Goal: Information Seeking & Learning: Learn about a topic

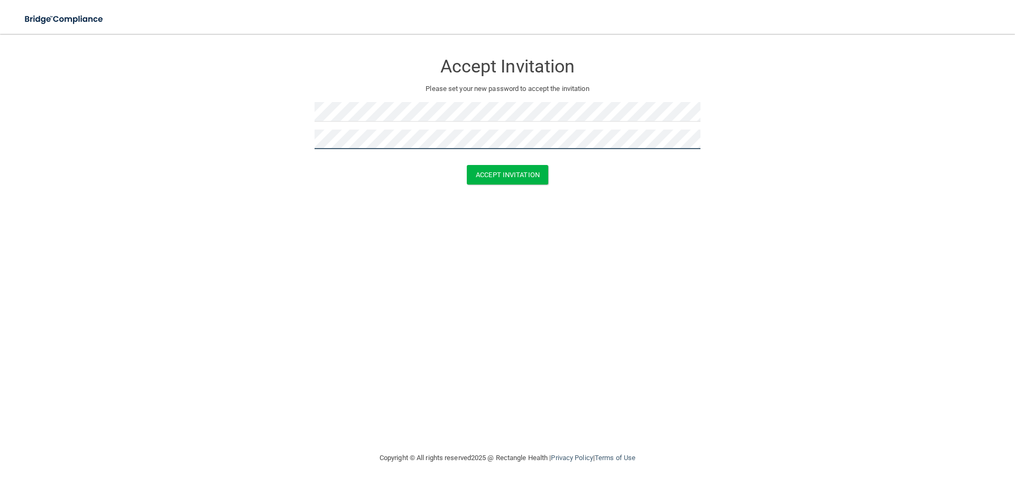
click at [467, 165] on button "Accept Invitation" at bounding box center [507, 175] width 81 height 20
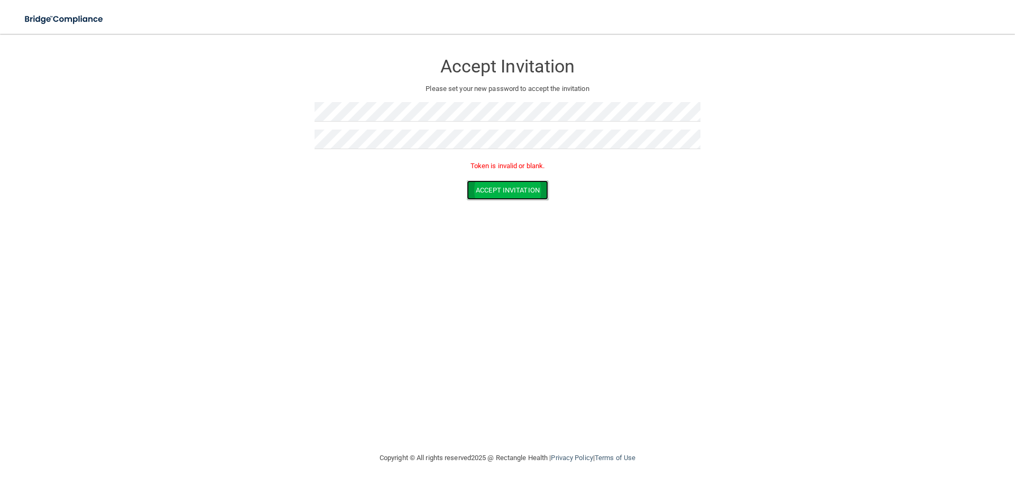
click at [526, 192] on button "Accept Invitation" at bounding box center [507, 190] width 81 height 20
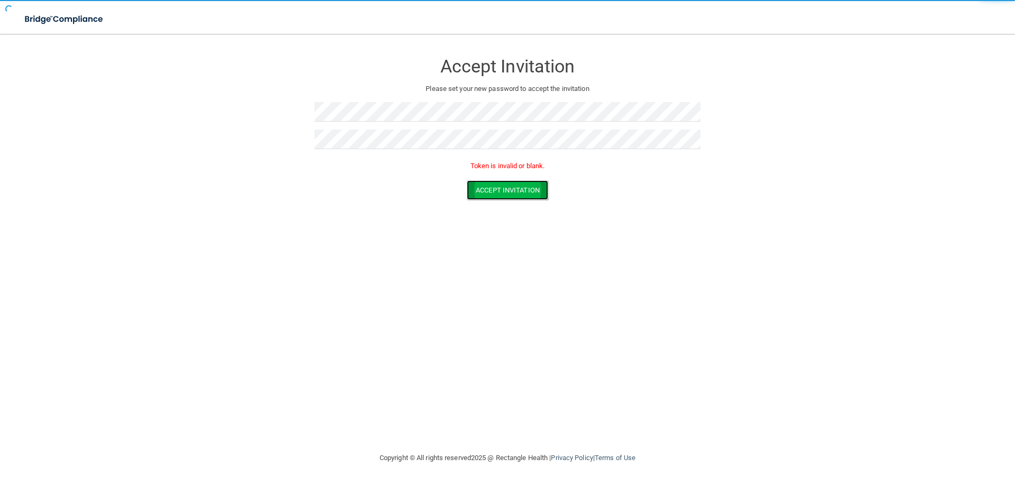
click at [526, 192] on button "Accept Invitation" at bounding box center [507, 190] width 81 height 20
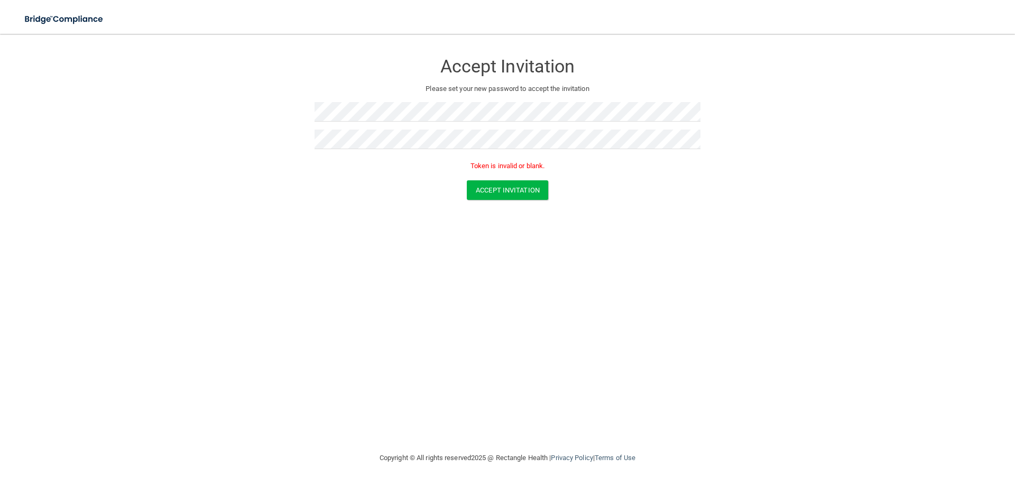
click at [431, 124] on div at bounding box center [507, 115] width 386 height 27
click at [509, 192] on button "Accept Invitation" at bounding box center [507, 190] width 81 height 20
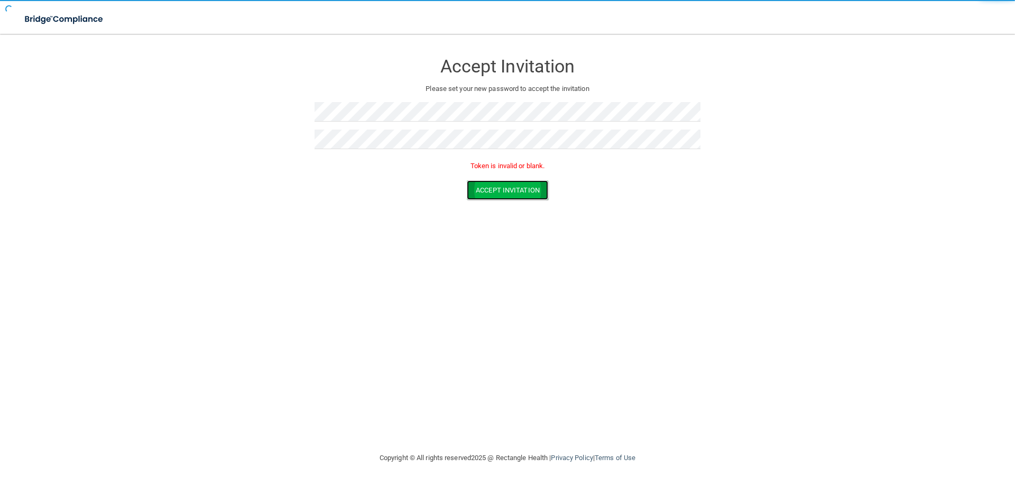
click at [506, 188] on button "Accept Invitation" at bounding box center [507, 190] width 81 height 20
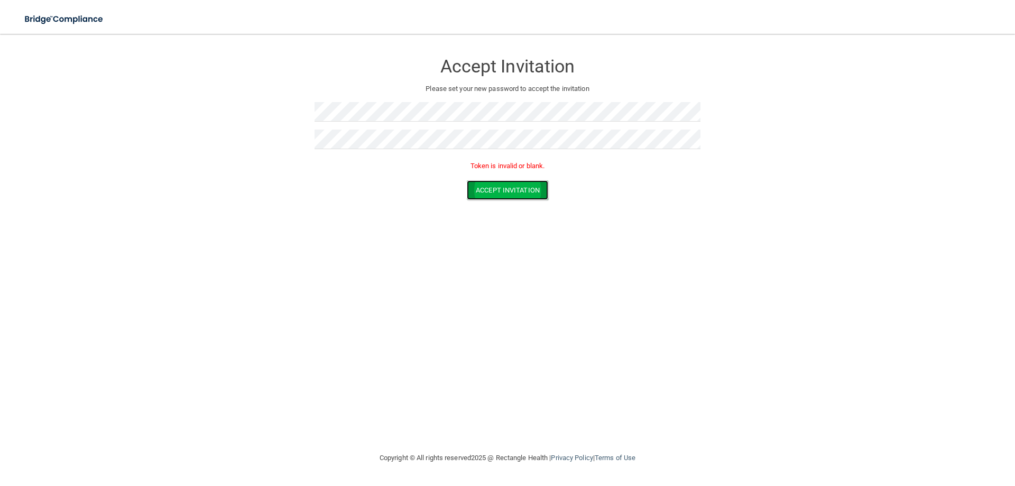
click at [541, 192] on button "Accept Invitation" at bounding box center [507, 190] width 81 height 20
click at [536, 189] on button "Accept Invitation" at bounding box center [507, 190] width 81 height 20
click at [215, 107] on form "Accept Invitation Please set your new password to accept the invitation Token i…" at bounding box center [507, 128] width 972 height 168
click at [144, 118] on form "Accept Invitation Please set your new password to accept the invitation Token i…" at bounding box center [507, 128] width 972 height 168
click at [467, 180] on button "Accept Invitation" at bounding box center [507, 190] width 81 height 20
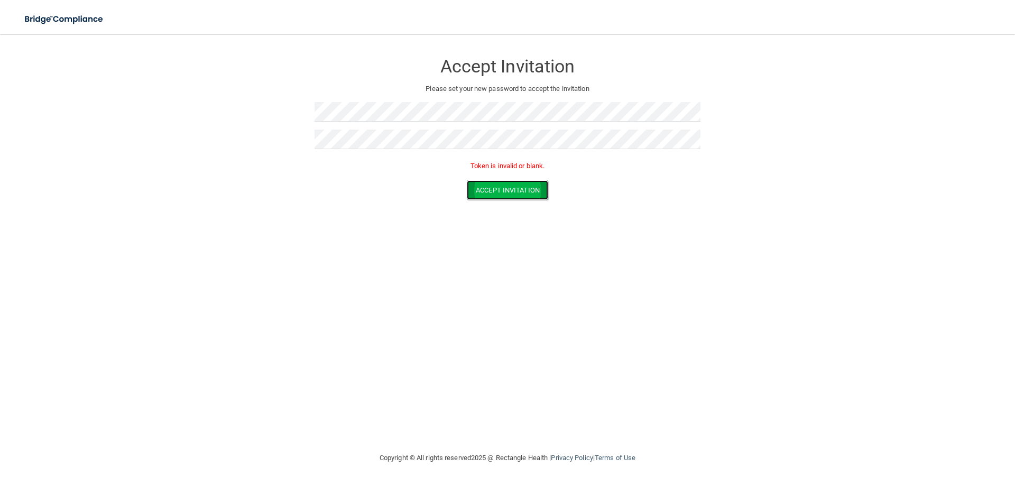
click at [491, 192] on button "Accept Invitation" at bounding box center [507, 190] width 81 height 20
click at [491, 191] on button "Accept Invitation" at bounding box center [507, 190] width 81 height 20
click at [303, 119] on form "Accept Invitation Please set your new password to accept the invitation Token i…" at bounding box center [507, 128] width 972 height 168
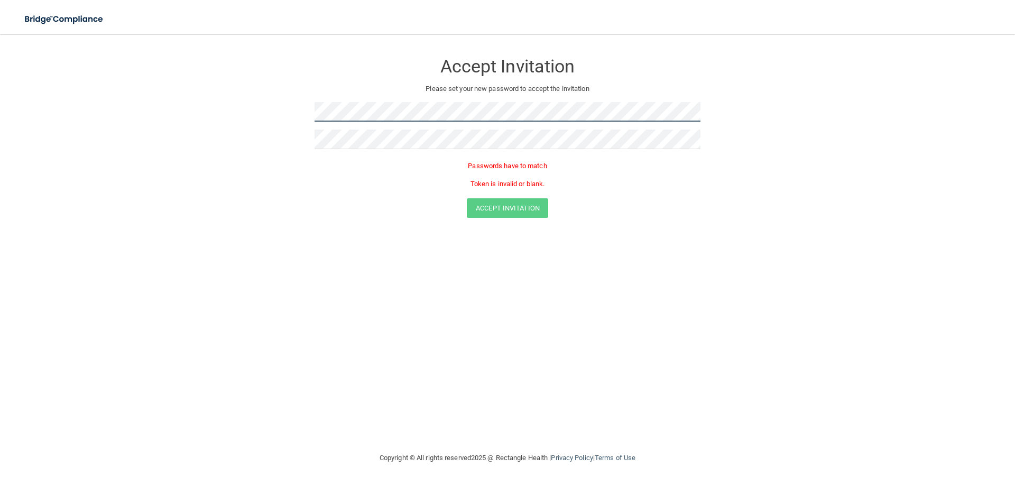
click at [212, 76] on form "Accept Invitation Please set your new password to accept the invitation Passwor…" at bounding box center [507, 137] width 972 height 186
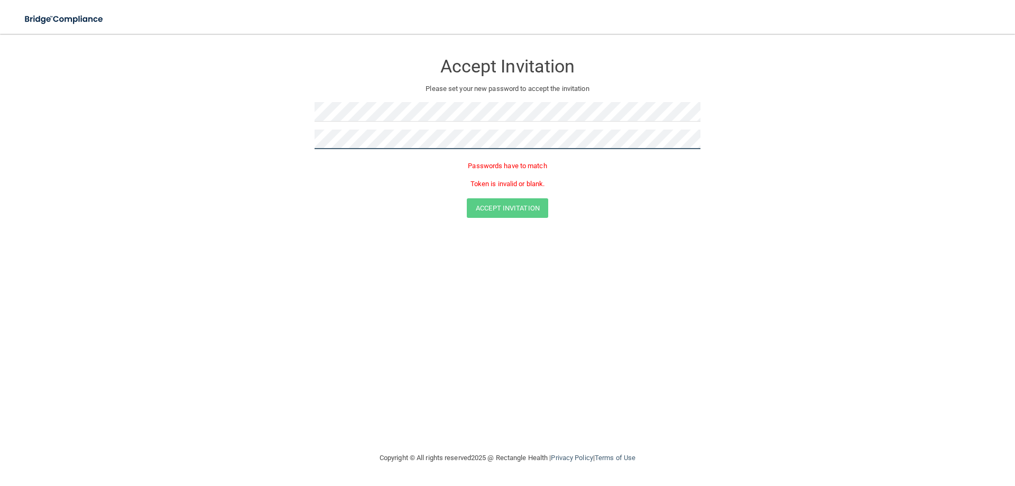
click at [282, 132] on form "Accept Invitation Please set your new password to accept the invitation Passwor…" at bounding box center [507, 137] width 972 height 186
click at [467, 180] on button "Accept Invitation" at bounding box center [507, 190] width 81 height 20
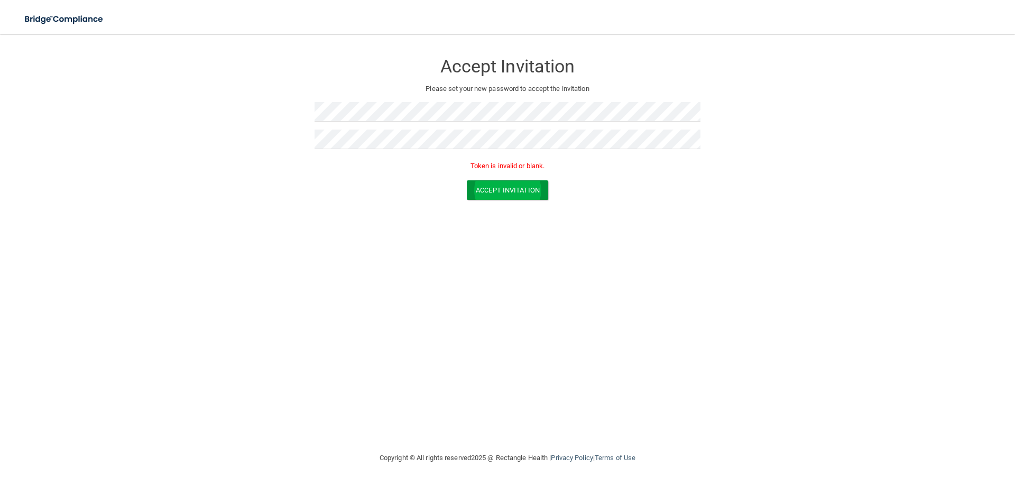
drag, startPoint x: 526, startPoint y: 205, endPoint x: 518, endPoint y: 199, distance: 9.8
click at [518, 199] on form "Accept Invitation Please set your new password to accept the invitation Token i…" at bounding box center [507, 128] width 972 height 168
click at [513, 194] on button "Accept Invitation" at bounding box center [507, 190] width 81 height 20
click at [501, 182] on button "Accept Invitation" at bounding box center [507, 175] width 81 height 20
click at [503, 191] on button "Accept Invitation" at bounding box center [507, 190] width 81 height 20
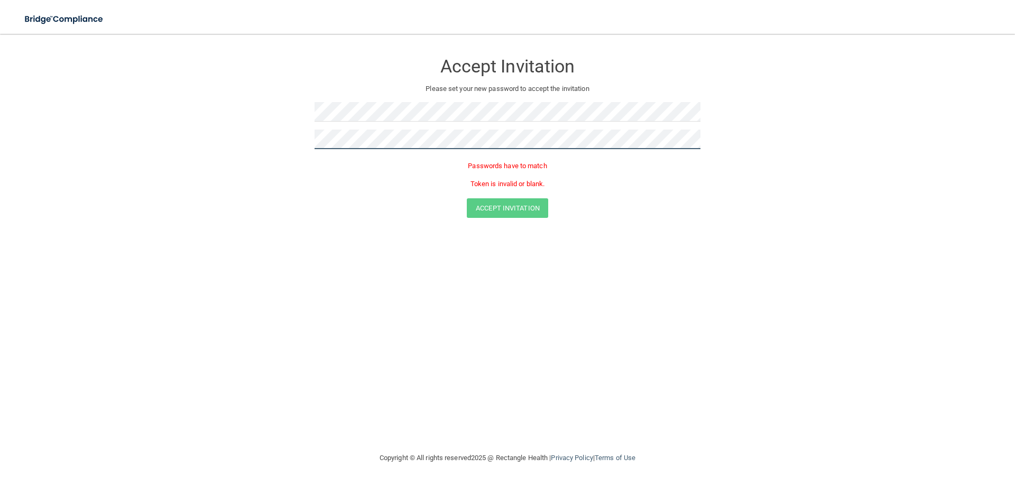
click at [42, 136] on form "Accept Invitation Please set your new password to accept the invitation Passwor…" at bounding box center [507, 137] width 972 height 186
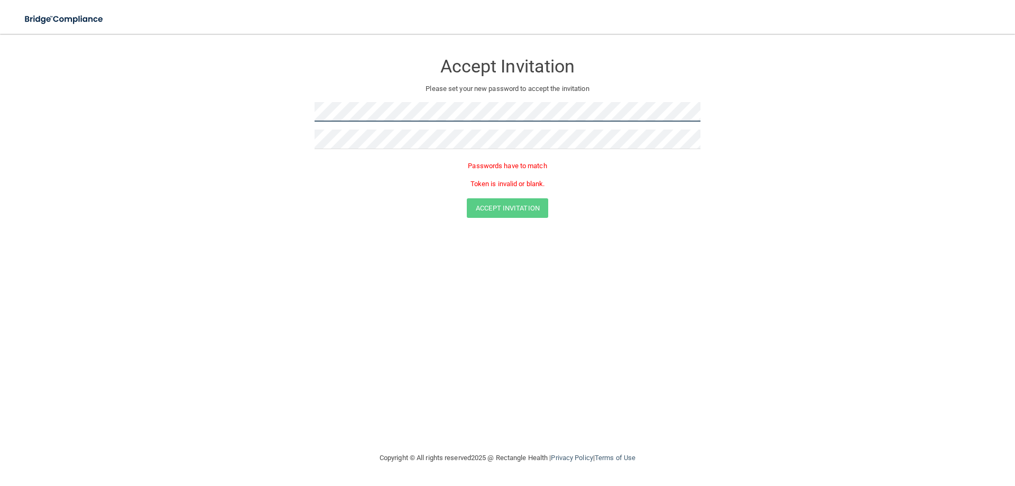
click at [161, 85] on form "Accept Invitation Please set your new password to accept the invitation Passwor…" at bounding box center [507, 137] width 972 height 186
click at [387, 224] on div "Accept Invitation Please set your new password to accept the invitation Passwor…" at bounding box center [507, 242] width 972 height 396
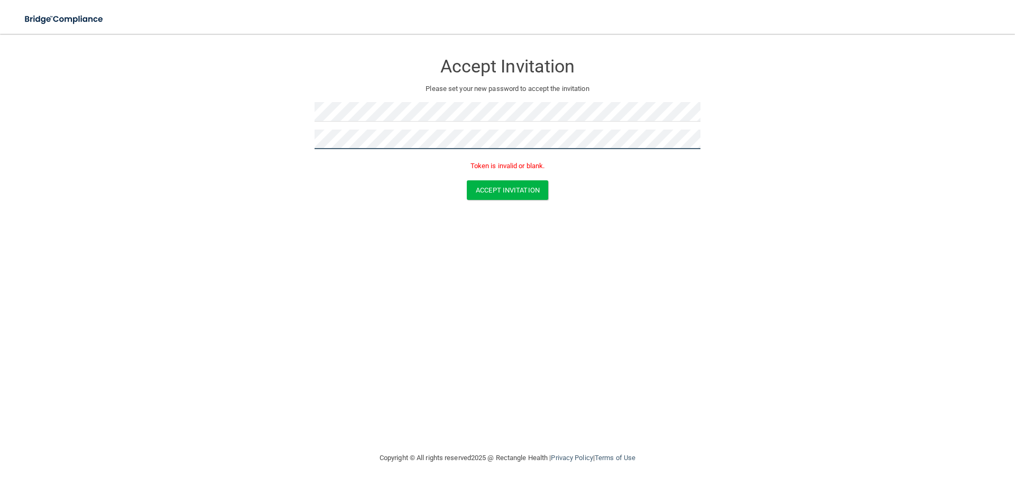
click at [467, 180] on button "Accept Invitation" at bounding box center [507, 190] width 81 height 20
click at [491, 191] on button "Accept Invitation" at bounding box center [507, 190] width 81 height 20
click at [467, 165] on button "Accept Invitation" at bounding box center [507, 175] width 81 height 20
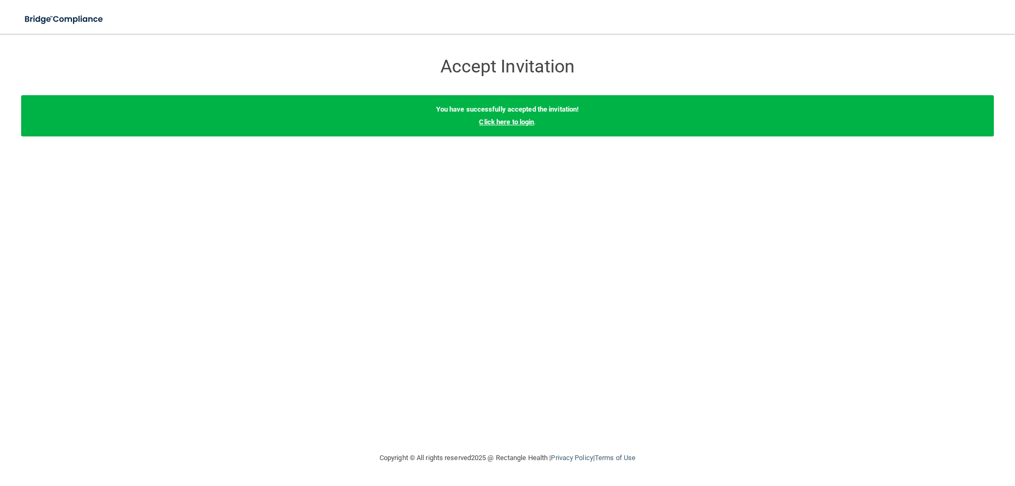
click at [517, 124] on link "Click here to login" at bounding box center [506, 122] width 55 height 8
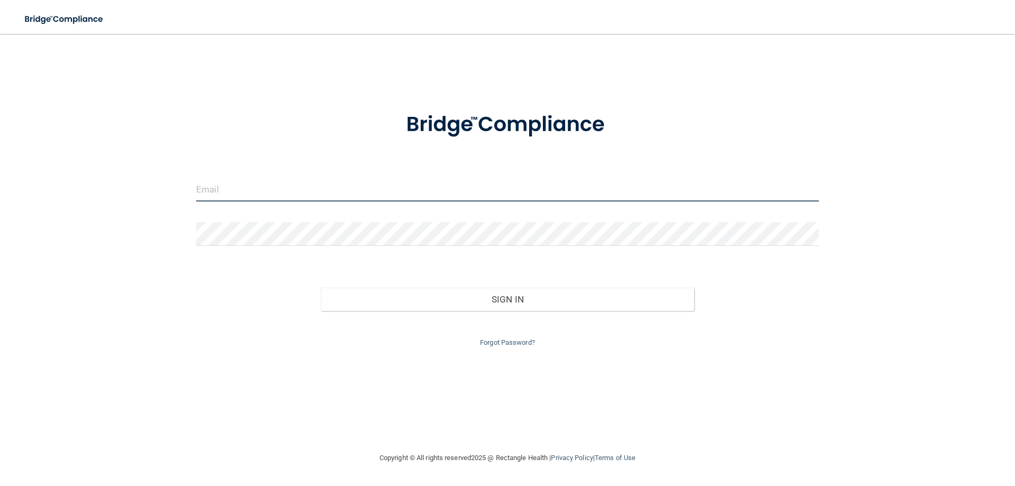
click at [348, 187] on input "email" at bounding box center [507, 190] width 623 height 24
type input "[PERSON_NAME][EMAIL_ADDRESS][DOMAIN_NAME]"
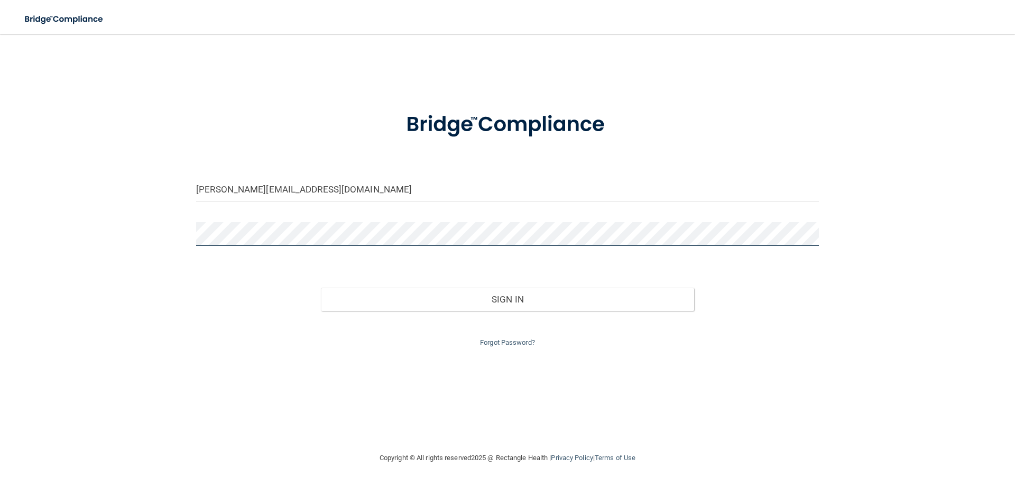
click at [321, 287] on button "Sign In" at bounding box center [508, 298] width 374 height 23
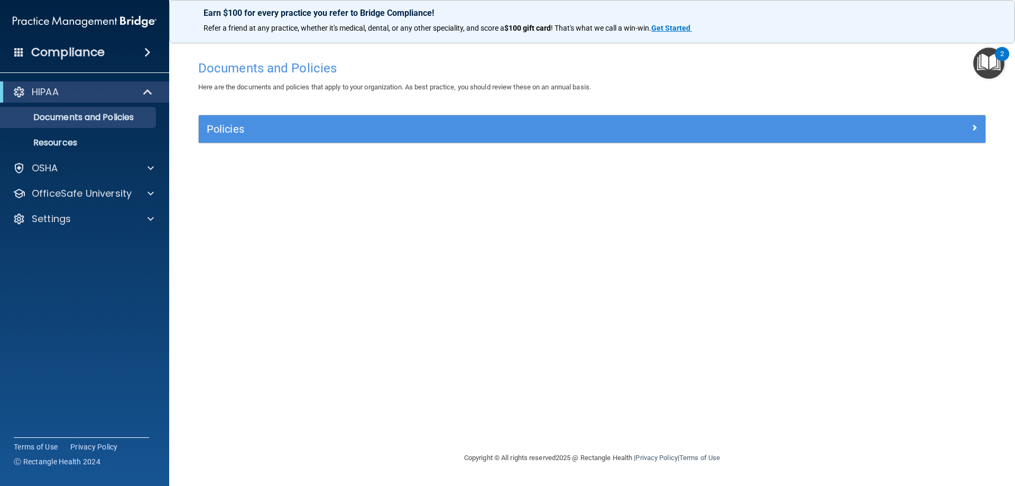
click at [977, 55] on img "Open Resource Center, 2 new notifications" at bounding box center [988, 63] width 31 height 31
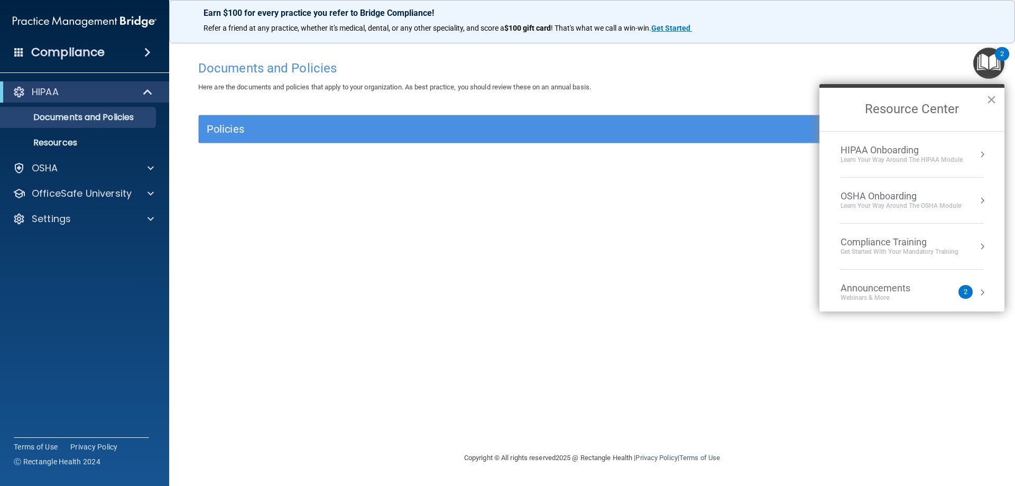
click at [929, 292] on div "Announcements" at bounding box center [885, 288] width 91 height 12
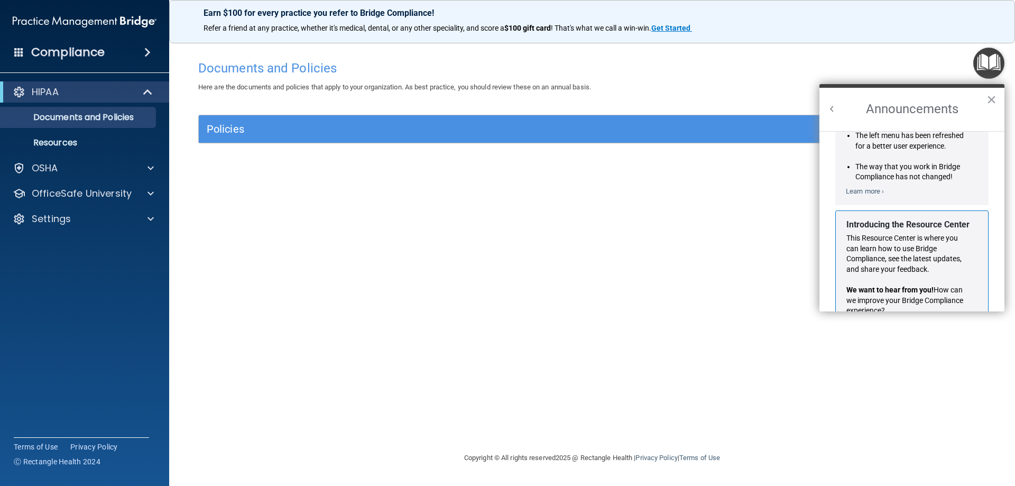
scroll to position [185, 0]
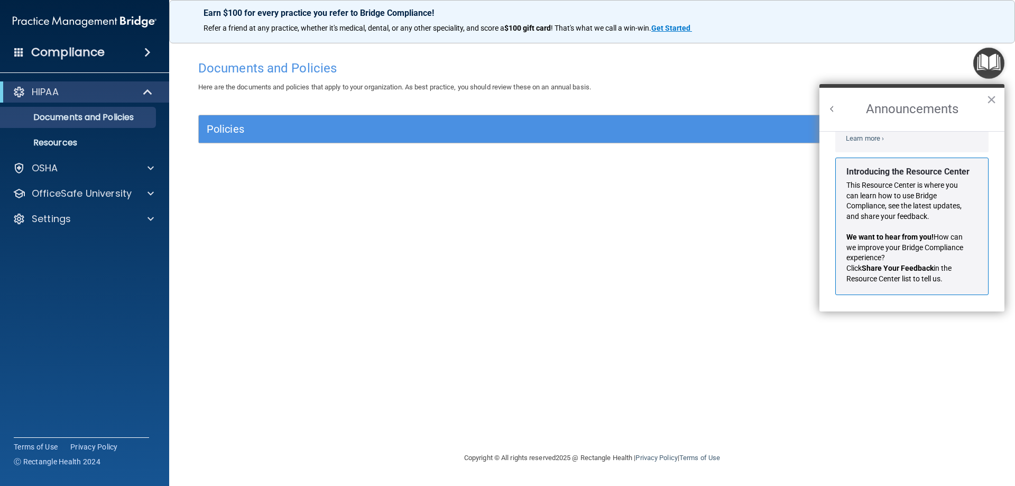
click at [830, 107] on button "Back to Resource Center Home" at bounding box center [832, 109] width 11 height 11
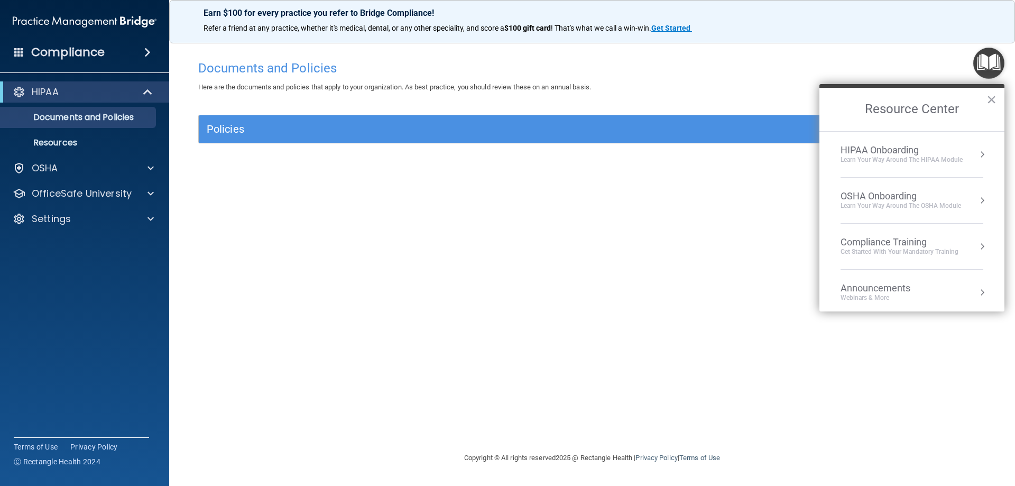
click at [965, 158] on div "HIPAA Onboarding Learn Your Way around the HIPAA module" at bounding box center [911, 154] width 143 height 20
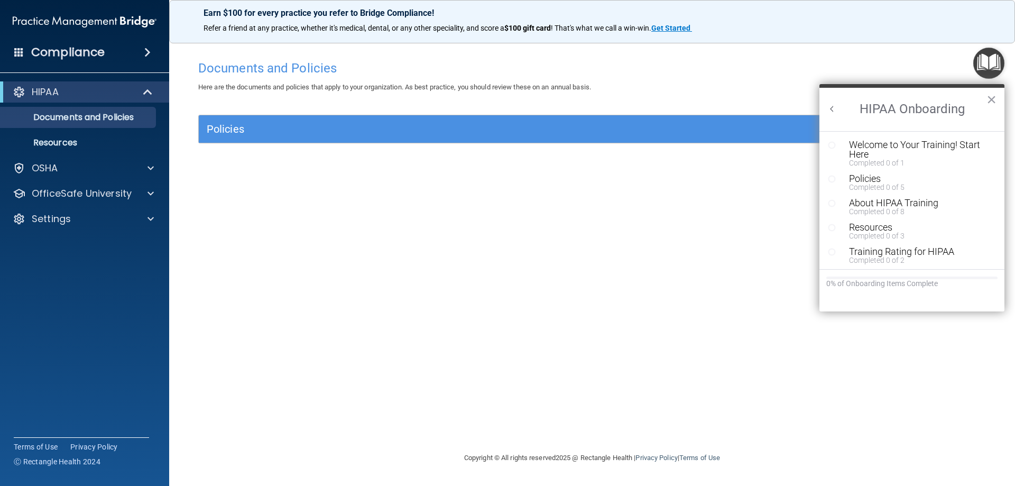
scroll to position [0, 0]
click at [839, 146] on div "Resource Center" at bounding box center [836, 144] width 16 height 9
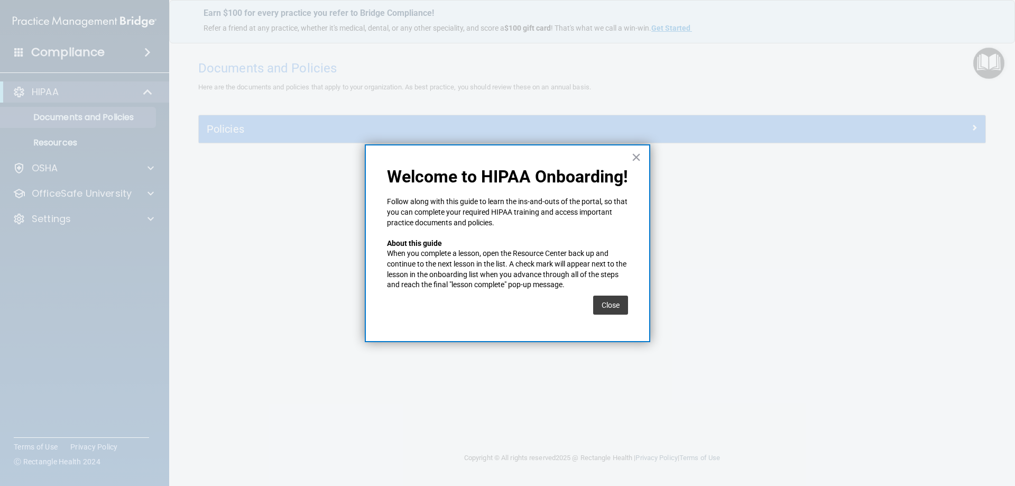
click at [611, 303] on button "Close" at bounding box center [610, 304] width 35 height 19
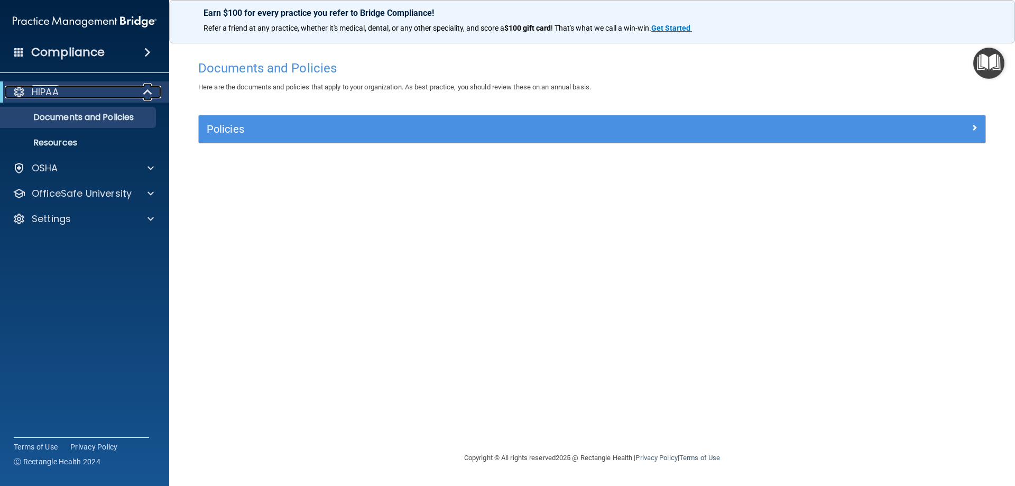
click at [100, 96] on div "HIPAA" at bounding box center [70, 92] width 131 height 13
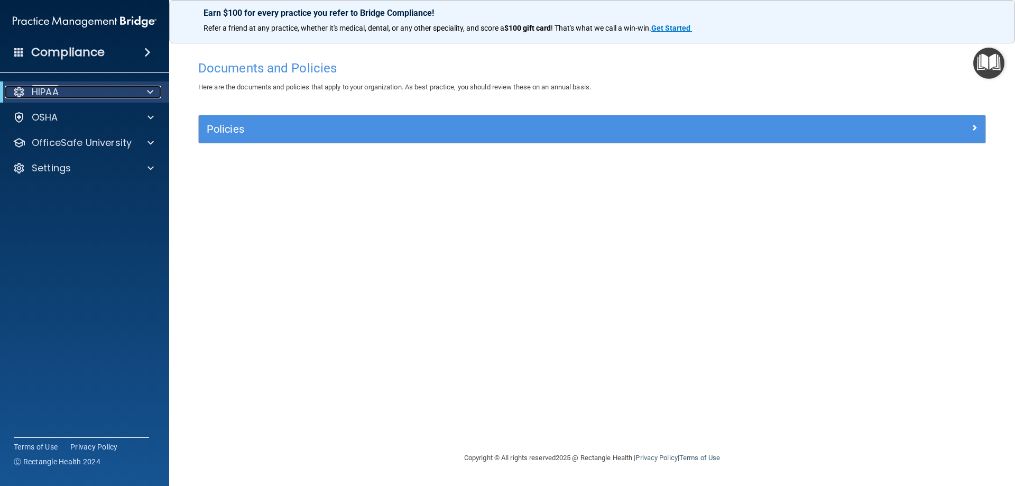
click at [125, 86] on div "HIPAA" at bounding box center [70, 92] width 131 height 13
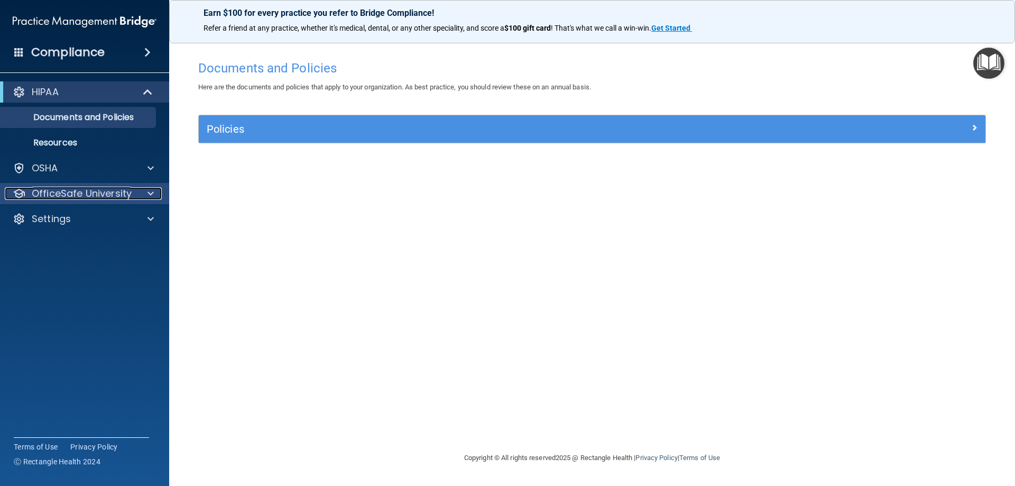
click at [138, 194] on div at bounding box center [149, 193] width 26 height 13
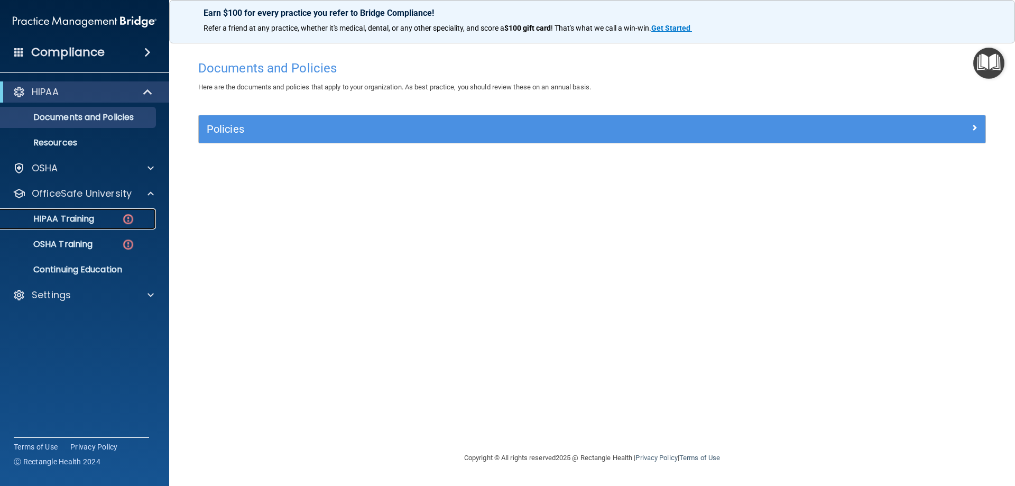
click at [93, 209] on link "HIPAA Training" at bounding box center [72, 218] width 166 height 21
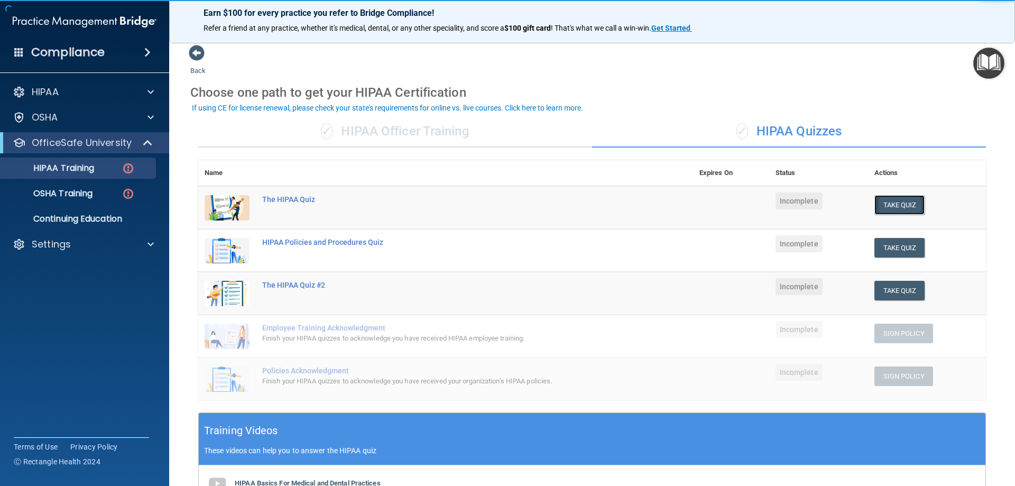
click at [900, 209] on button "Take Quiz" at bounding box center [899, 205] width 51 height 20
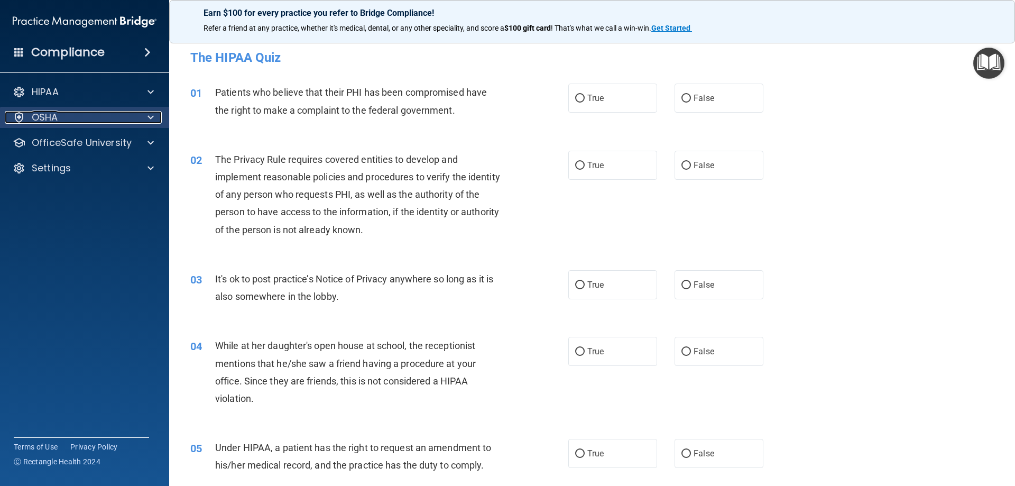
click at [137, 118] on div at bounding box center [149, 117] width 26 height 13
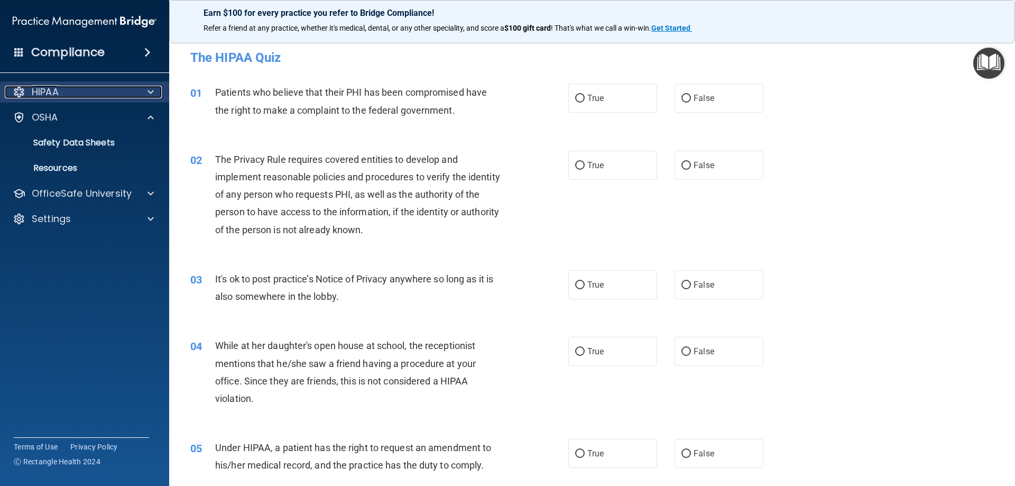
click at [131, 92] on div "HIPAA" at bounding box center [70, 92] width 131 height 13
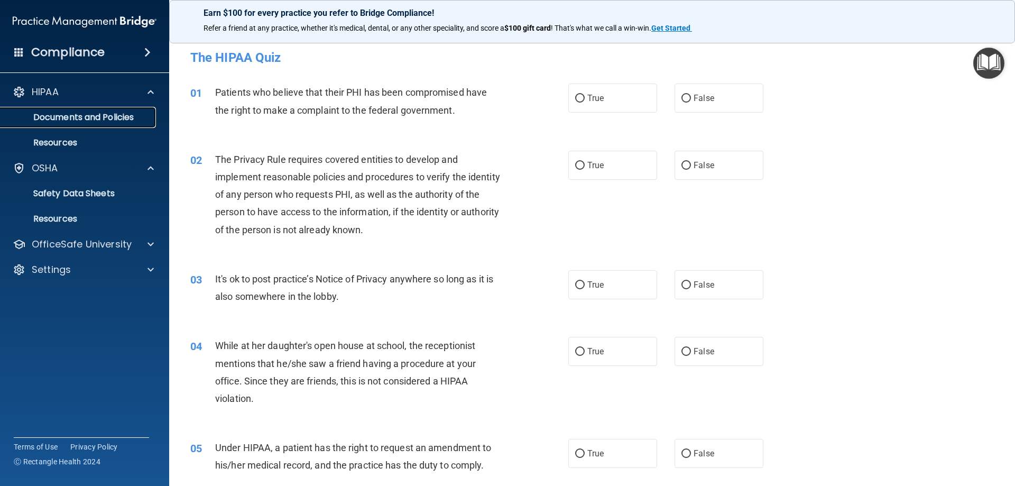
click at [121, 117] on p "Documents and Policies" at bounding box center [79, 117] width 144 height 11
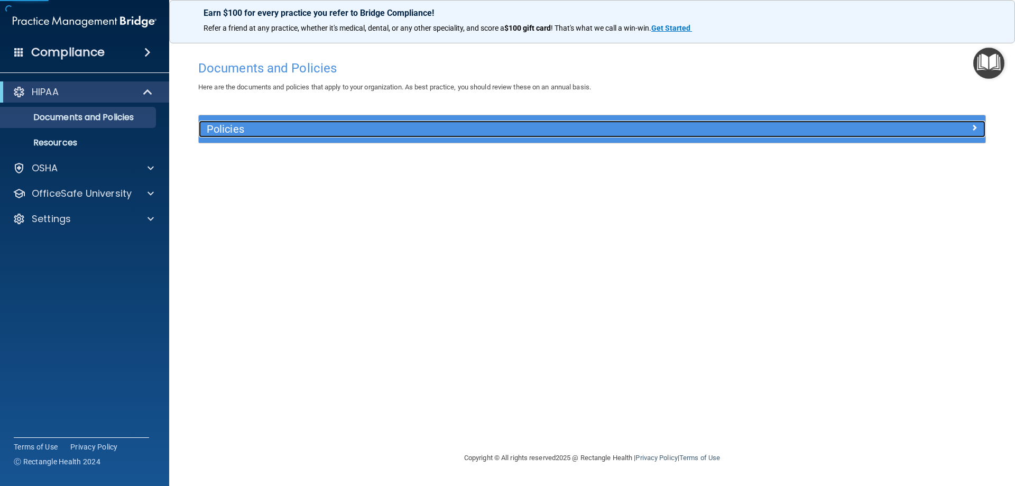
click at [259, 136] on div "Policies" at bounding box center [494, 128] width 590 height 17
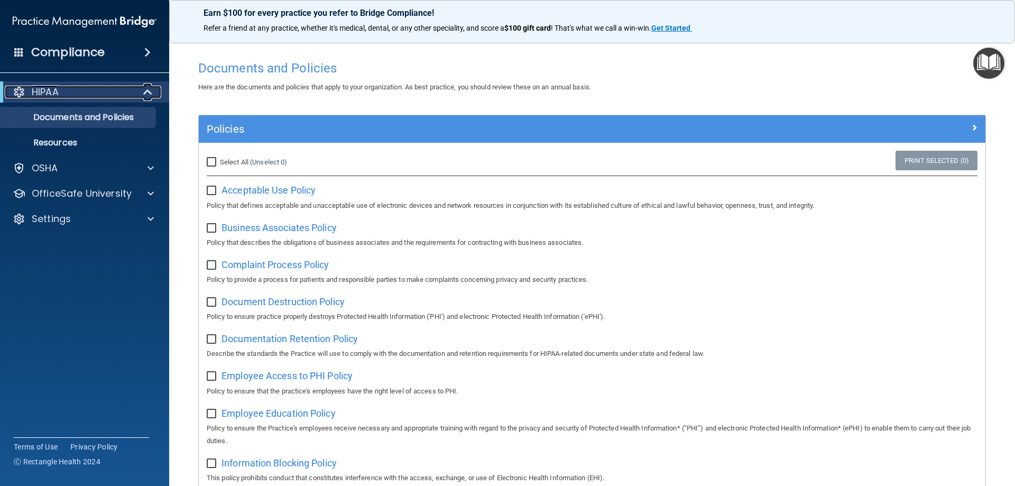
click at [142, 92] on div at bounding box center [148, 92] width 26 height 13
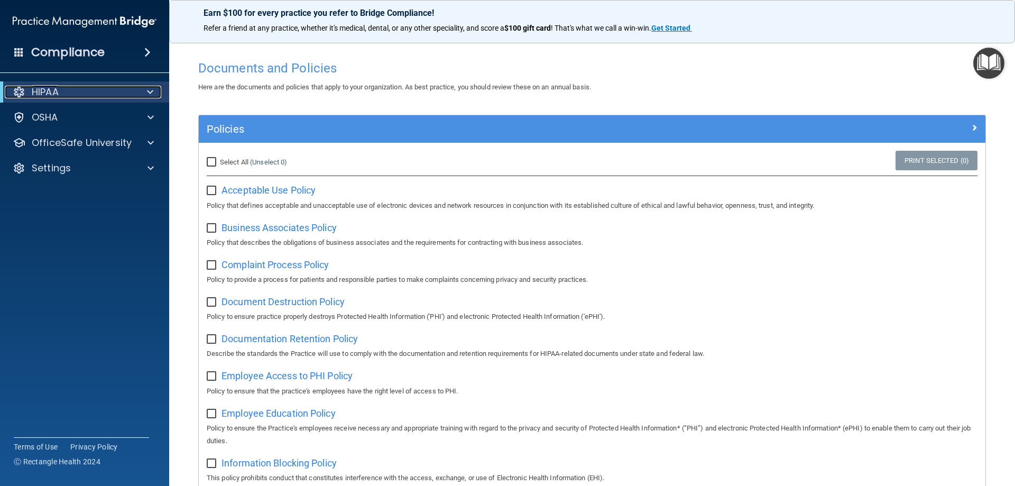
click at [142, 92] on div at bounding box center [148, 92] width 26 height 13
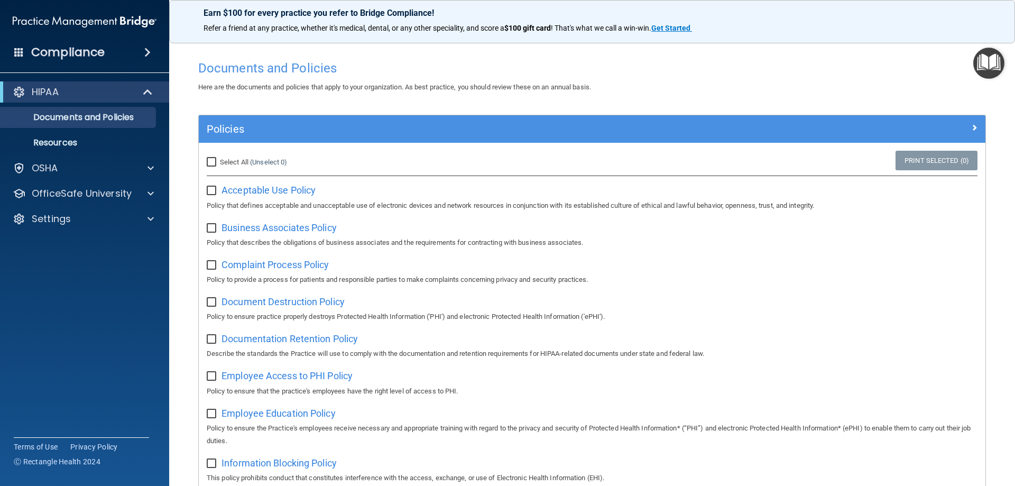
click at [986, 62] on img "Open Resource Center" at bounding box center [988, 63] width 31 height 31
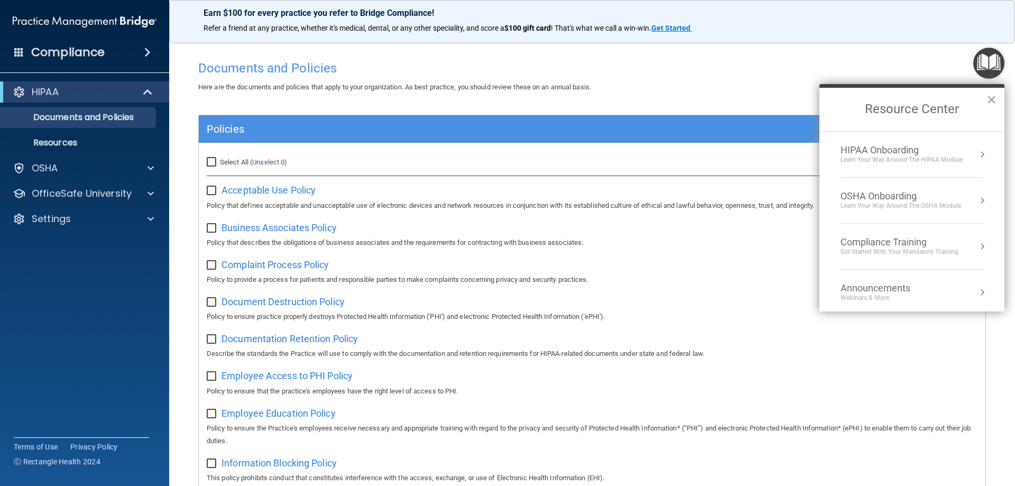
click at [977, 151] on button "Resource Center" at bounding box center [982, 154] width 11 height 11
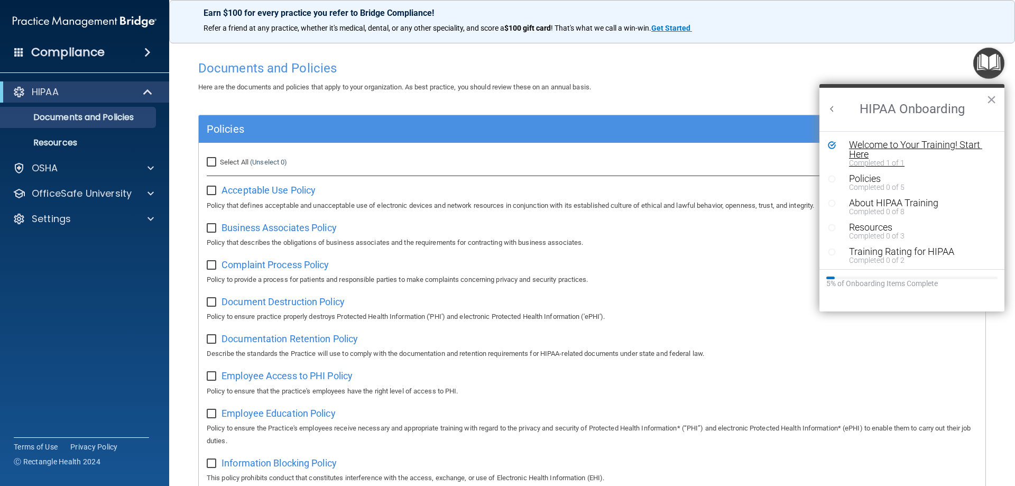
click at [935, 157] on div "Welcome to Your Training! Start Here" at bounding box center [916, 149] width 134 height 19
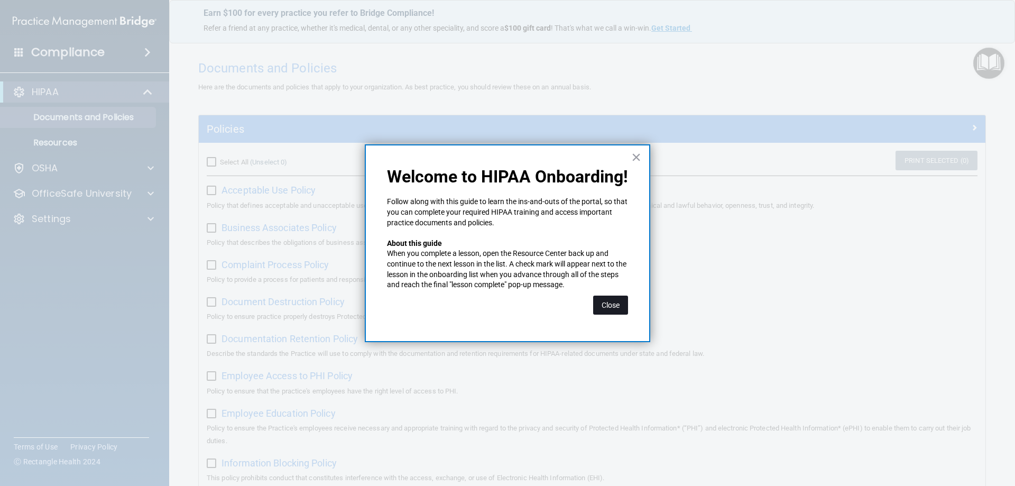
click at [618, 301] on button "Close" at bounding box center [610, 304] width 35 height 19
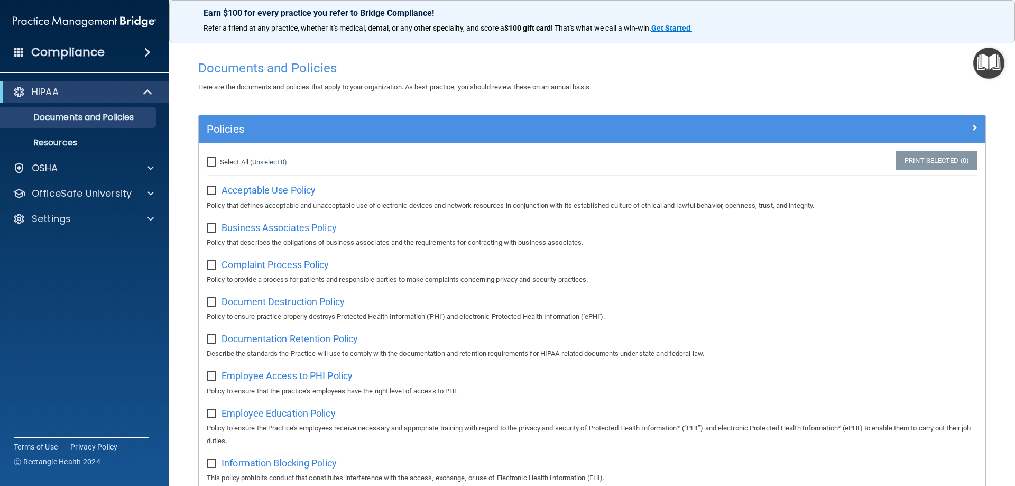
click at [983, 56] on img "Open Resource Center" at bounding box center [988, 63] width 31 height 31
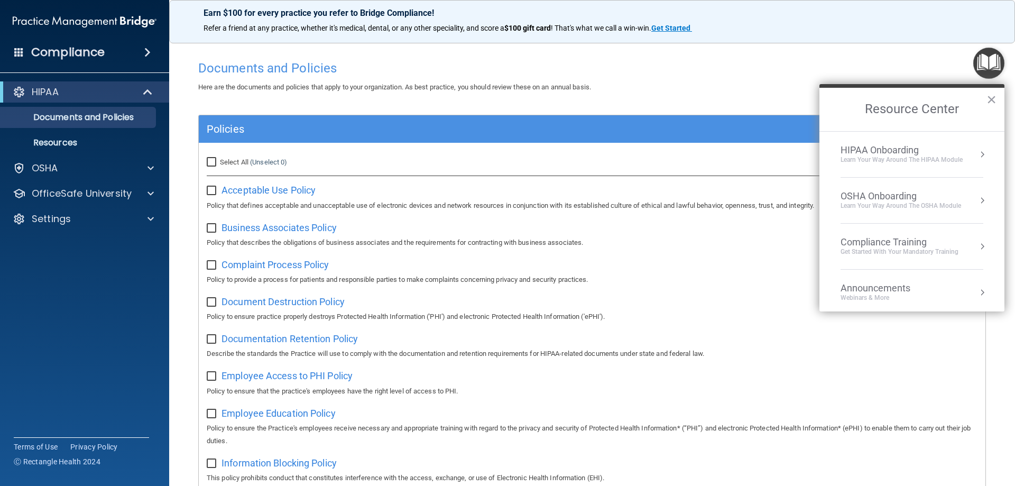
click at [898, 167] on li "HIPAA Onboarding Learn Your Way around the HIPAA module" at bounding box center [911, 155] width 143 height 46
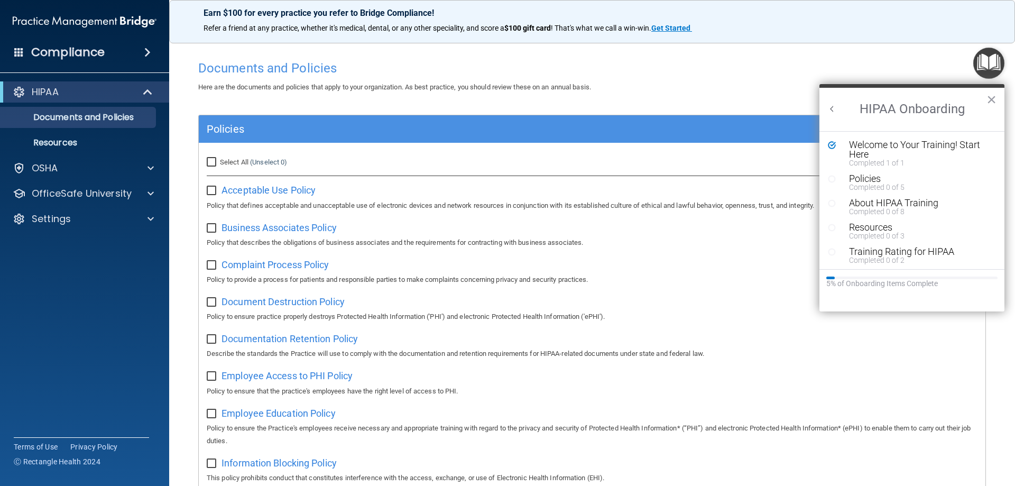
click at [840, 182] on div "Resource Center" at bounding box center [836, 178] width 16 height 9
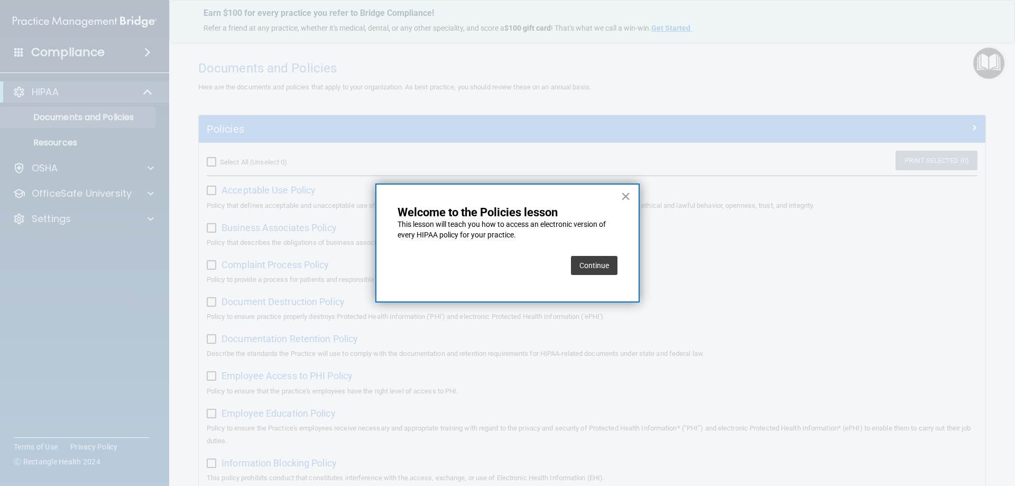
click at [595, 266] on button "Continue" at bounding box center [594, 265] width 47 height 19
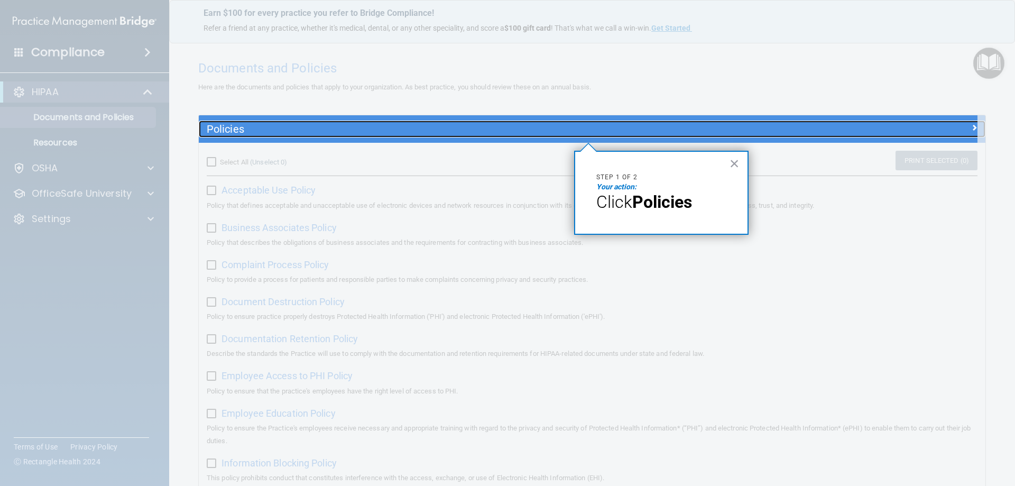
click at [595, 131] on h5 "Policies" at bounding box center [494, 129] width 574 height 12
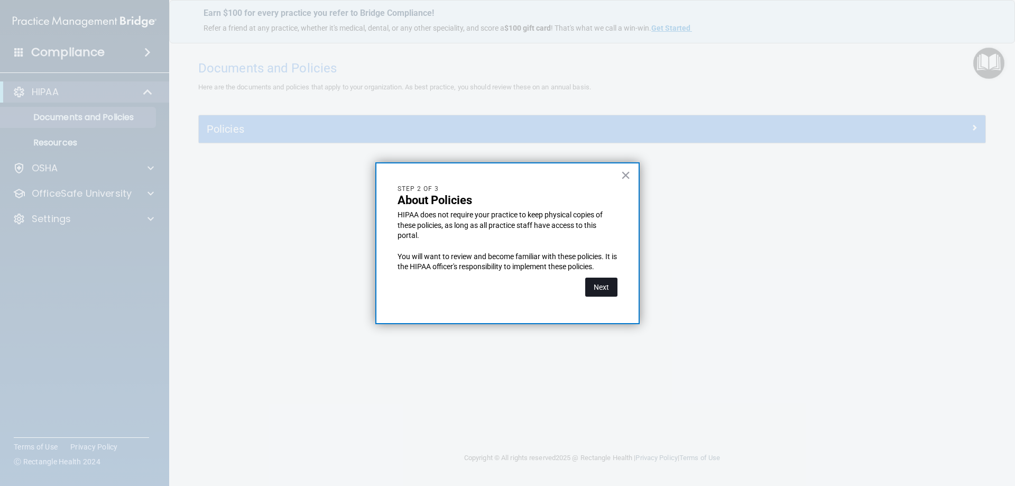
click at [610, 291] on button "Next" at bounding box center [601, 286] width 32 height 19
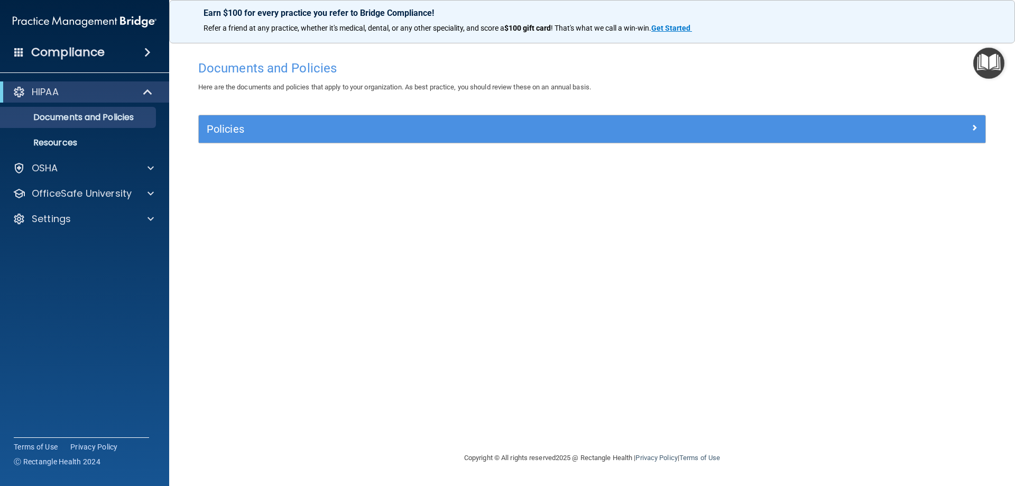
drag, startPoint x: 477, startPoint y: 138, endPoint x: 474, endPoint y: 131, distance: 7.9
click at [476, 135] on div "Policies" at bounding box center [592, 128] width 786 height 27
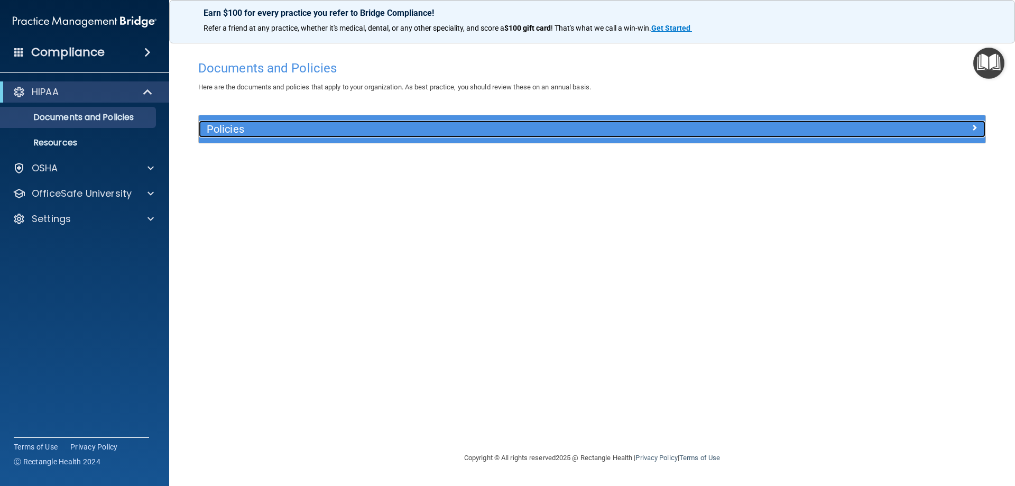
click at [474, 131] on h5 "Policies" at bounding box center [494, 129] width 574 height 12
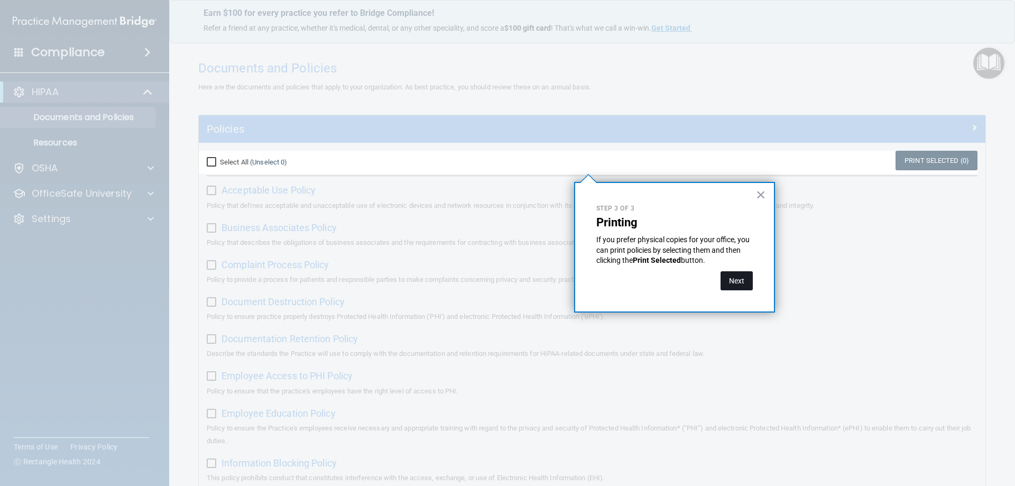
click at [740, 280] on button "Next" at bounding box center [736, 280] width 32 height 19
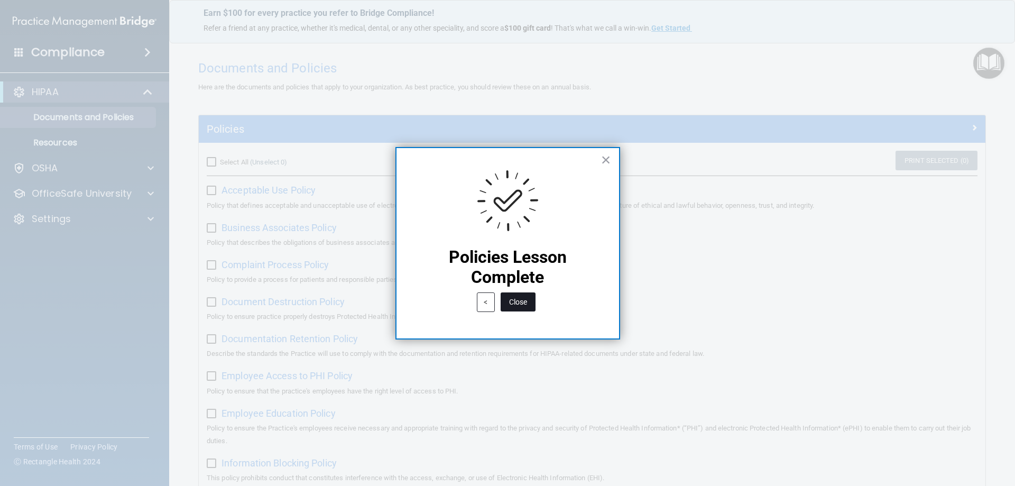
click at [530, 304] on button "Close" at bounding box center [517, 301] width 35 height 19
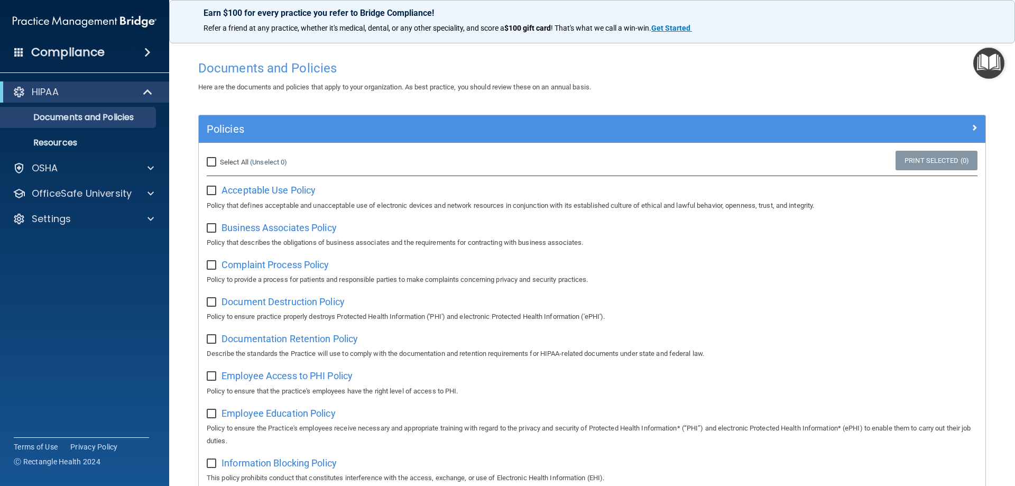
click at [998, 44] on main "Documents and Policies Here are the documents and policies that apply to your o…" at bounding box center [592, 260] width 846 height 452
click at [990, 55] on img "Open Resource Center" at bounding box center [988, 63] width 31 height 31
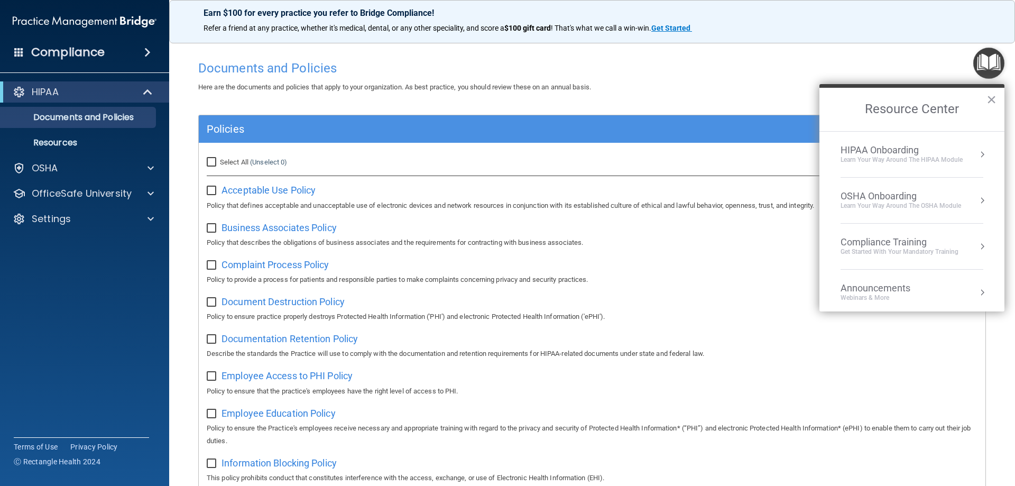
click at [977, 155] on button "Resource Center" at bounding box center [982, 154] width 11 height 11
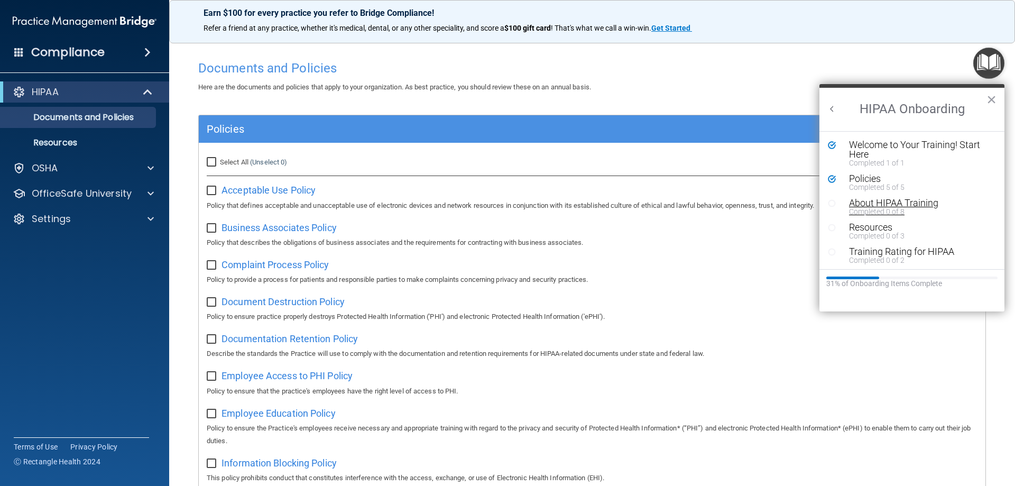
click at [898, 208] on div "Completed 0 of 8" at bounding box center [916, 211] width 134 height 7
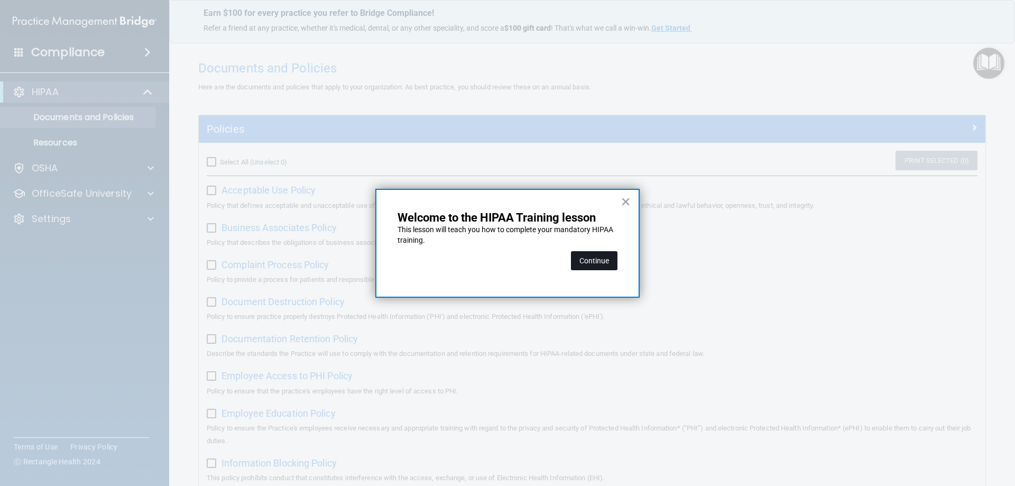
click at [604, 259] on button "Continue" at bounding box center [594, 260] width 47 height 19
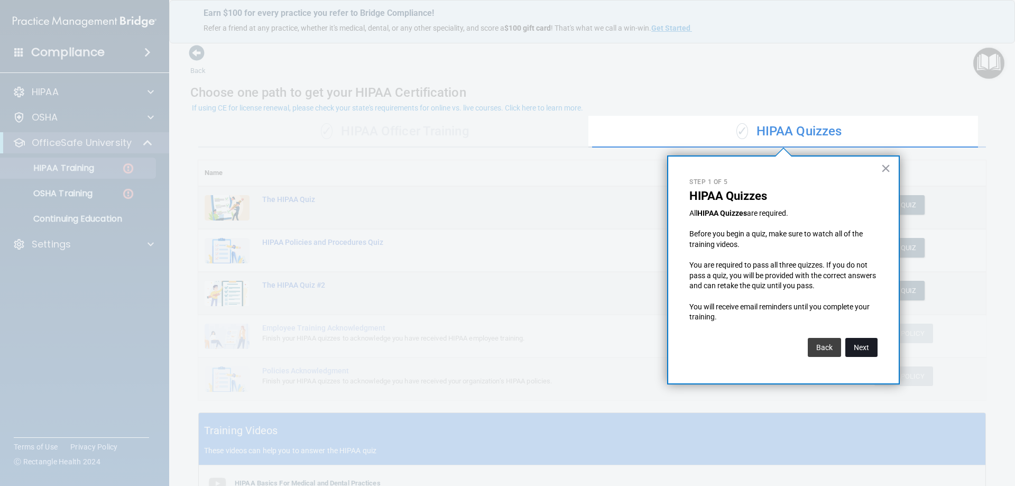
click at [853, 353] on button "Next" at bounding box center [861, 347] width 32 height 19
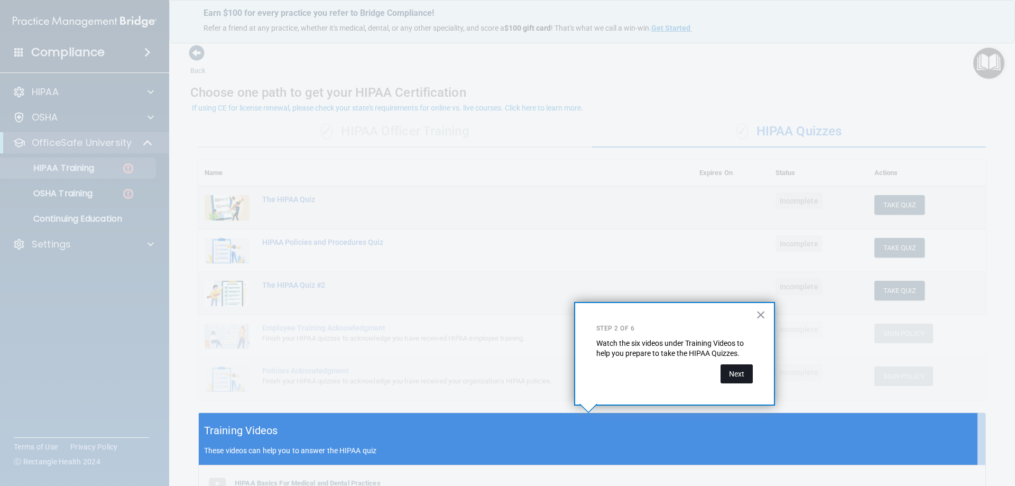
click at [739, 370] on button "Next" at bounding box center [736, 373] width 32 height 19
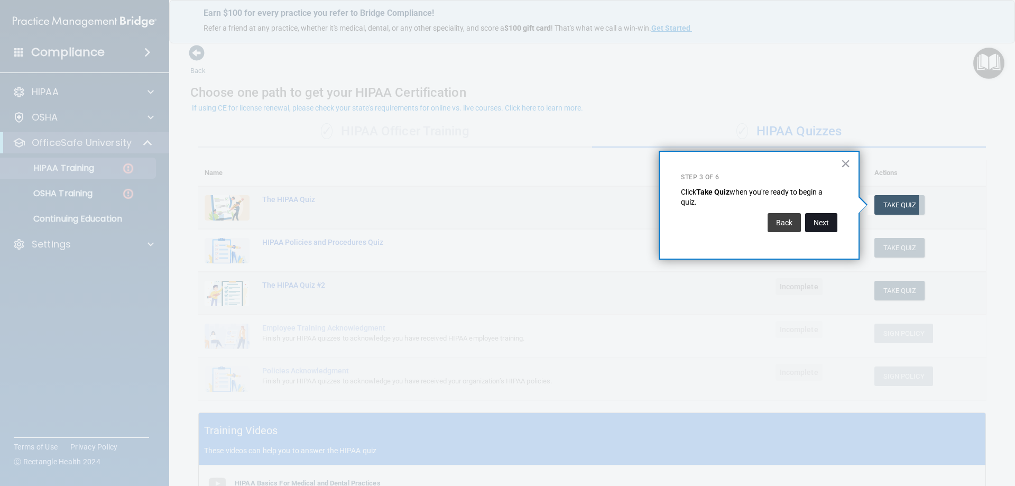
click at [815, 226] on button "Next" at bounding box center [821, 222] width 32 height 19
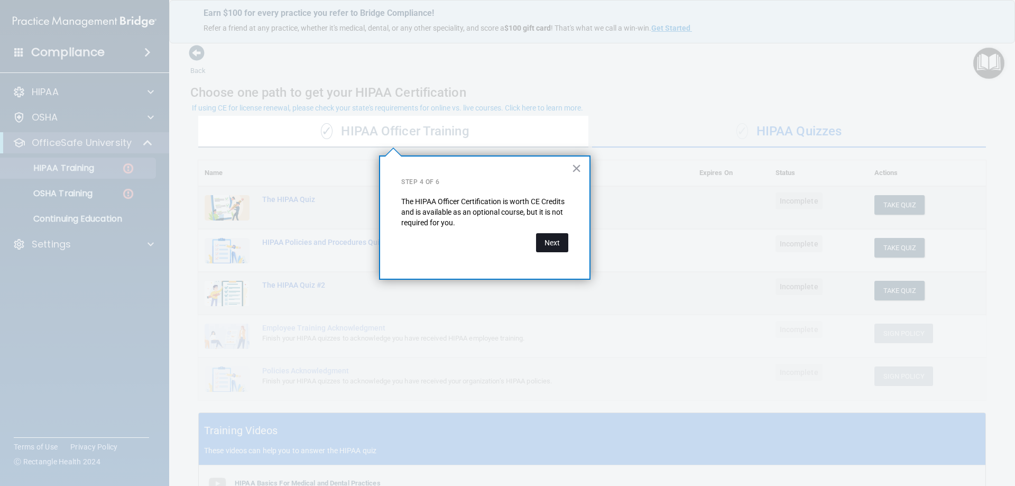
click at [552, 240] on button "Next" at bounding box center [552, 242] width 32 height 19
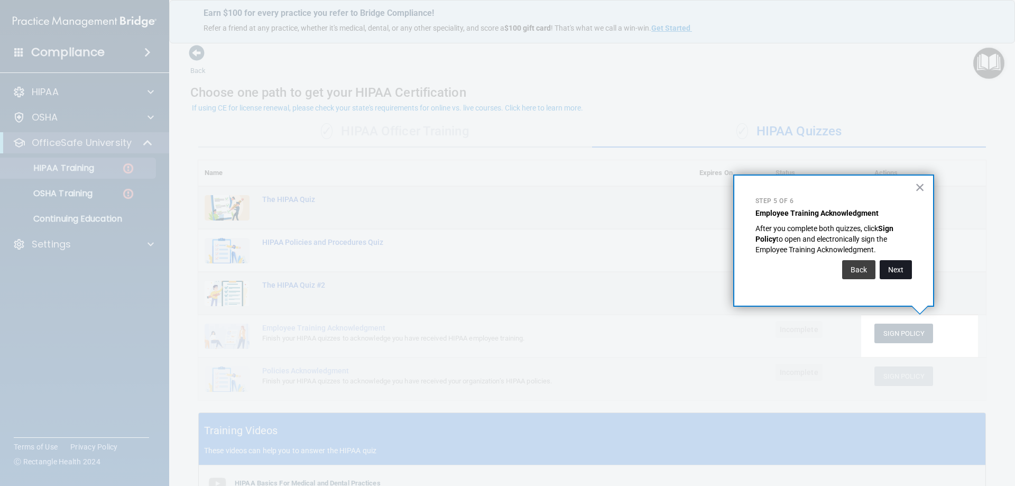
click at [890, 268] on button "Next" at bounding box center [895, 269] width 32 height 19
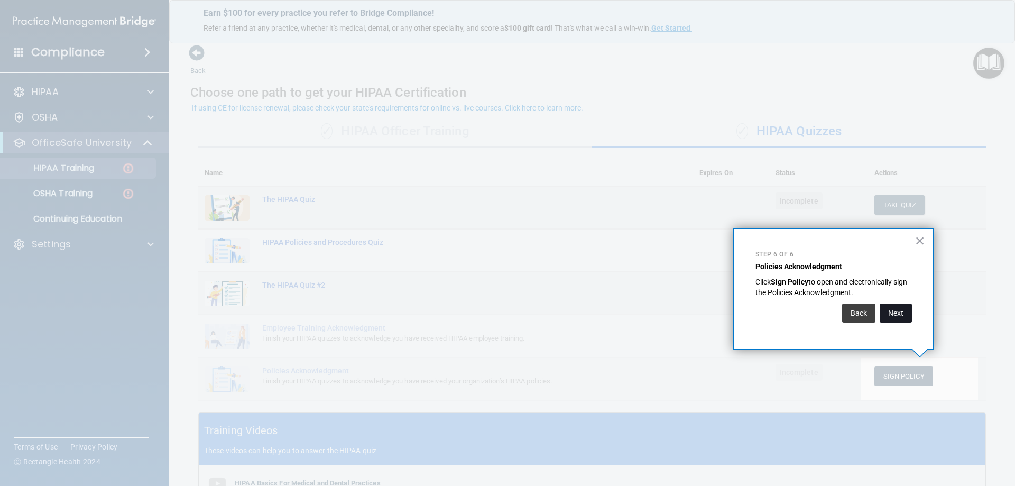
click at [899, 312] on button "Next" at bounding box center [895, 312] width 32 height 19
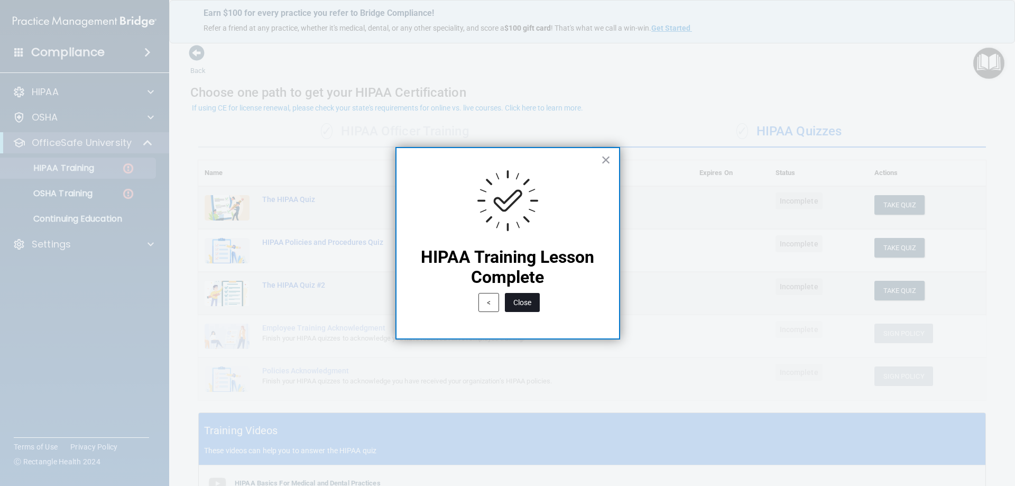
click at [522, 303] on button "Close" at bounding box center [522, 302] width 35 height 19
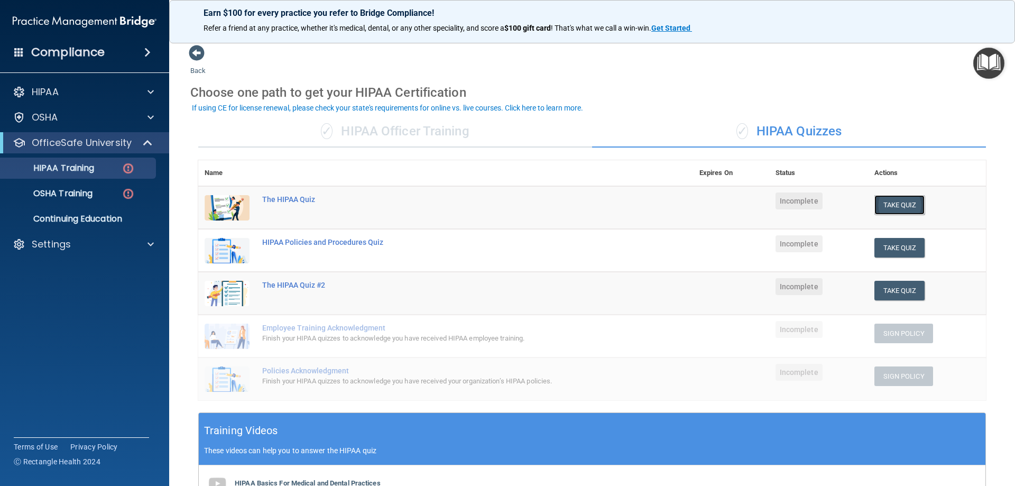
click at [874, 202] on button "Take Quiz" at bounding box center [899, 205] width 51 height 20
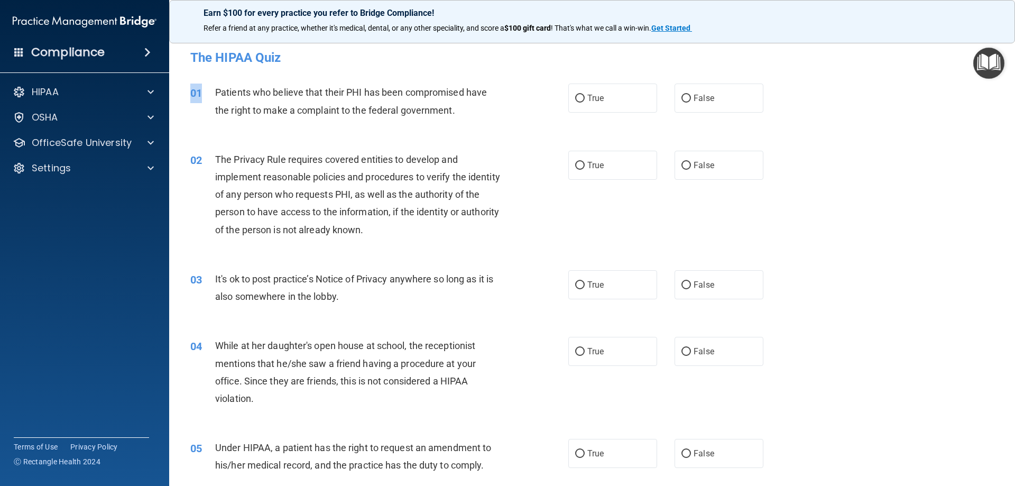
drag, startPoint x: 236, startPoint y: 96, endPoint x: 434, endPoint y: 130, distance: 201.6
click at [434, 130] on div "01 Patients who believe that their PHI has been compromised have the right to m…" at bounding box center [591, 103] width 819 height 67
drag, startPoint x: 443, startPoint y: 126, endPoint x: 468, endPoint y: 118, distance: 25.4
click at [468, 118] on div "01 Patients who believe that their PHI has been compromised have the right to m…" at bounding box center [591, 103] width 819 height 67
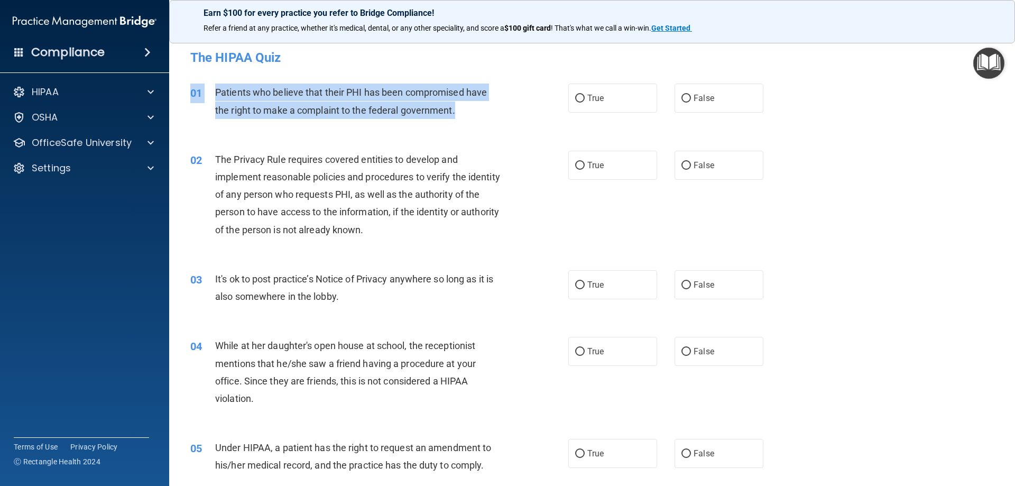
click at [357, 98] on span "Patients who believe that their PHI has been compromised have the right to make…" at bounding box center [351, 101] width 272 height 29
drag, startPoint x: 213, startPoint y: 87, endPoint x: 449, endPoint y: 112, distance: 236.9
click at [470, 119] on div "01 Patients who believe that their PHI has been compromised have the right to m…" at bounding box center [379, 103] width 410 height 40
copy div "Patients who believe that their PHI has been compromised have the right to make…"
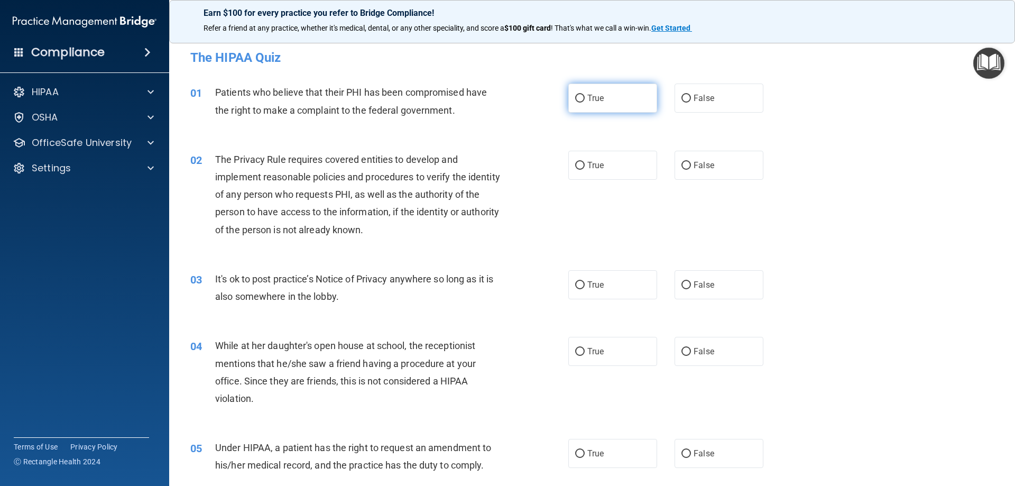
click at [601, 112] on label "True" at bounding box center [612, 97] width 89 height 29
click at [584, 103] on input "True" at bounding box center [580, 99] width 10 height 8
radio input "true"
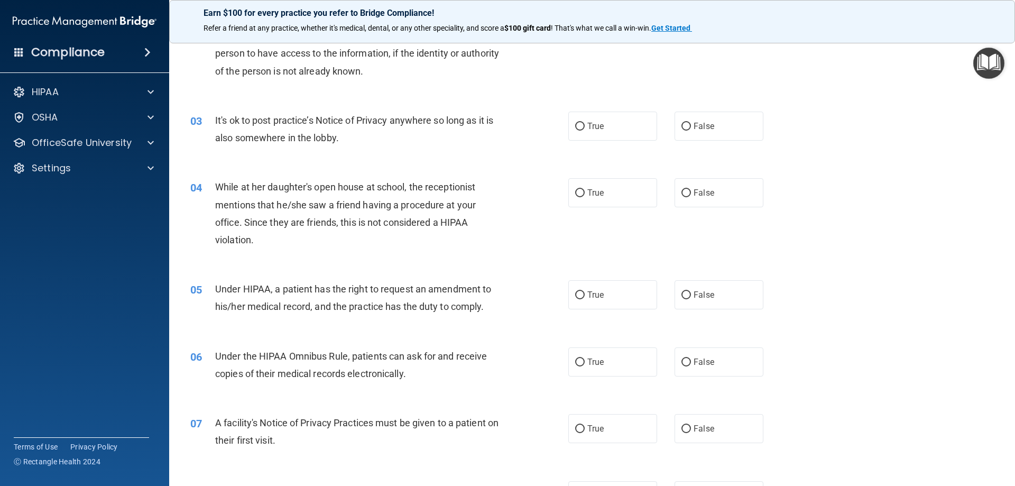
scroll to position [53, 0]
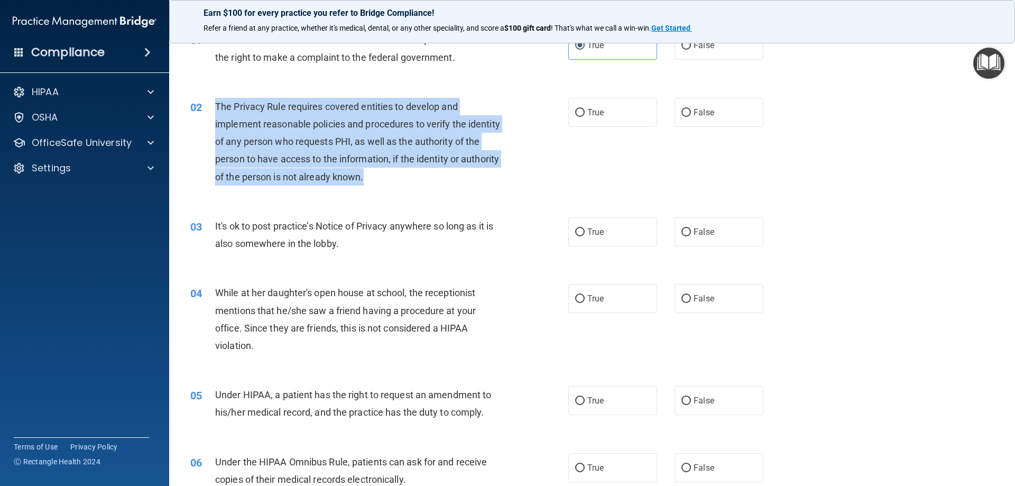
drag, startPoint x: 216, startPoint y: 100, endPoint x: 410, endPoint y: 173, distance: 207.0
click at [410, 173] on div "The Privacy Rule requires covered entities to develop and implement reasonable …" at bounding box center [362, 142] width 295 height 88
copy span "The Privacy Rule requires covered entities to develop and implement reasonable …"
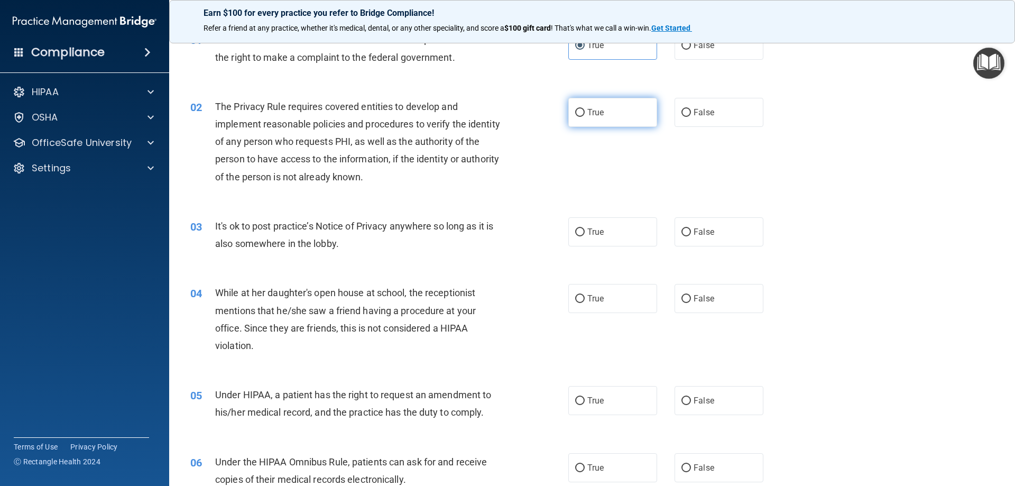
click at [594, 116] on span "True" at bounding box center [595, 112] width 16 height 10
click at [584, 116] on input "True" at bounding box center [580, 113] width 10 height 8
radio input "true"
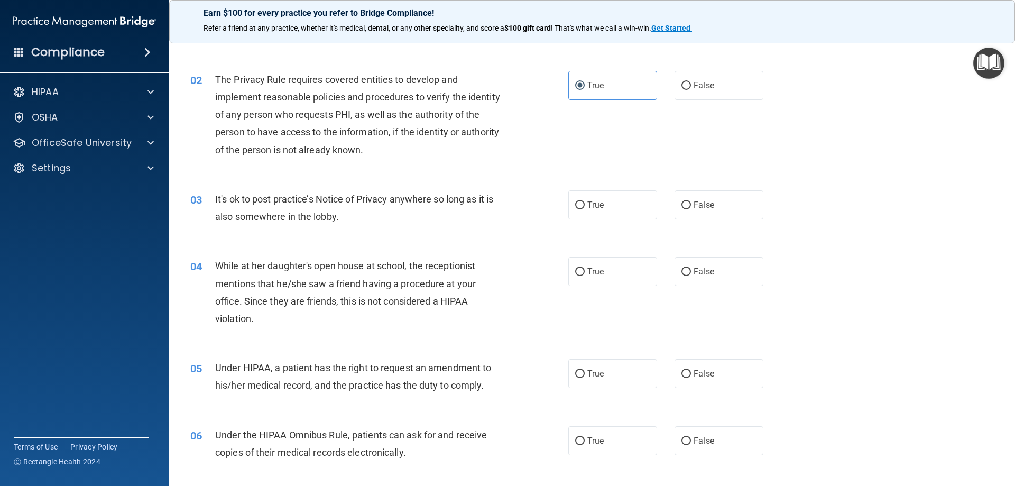
scroll to position [106, 0]
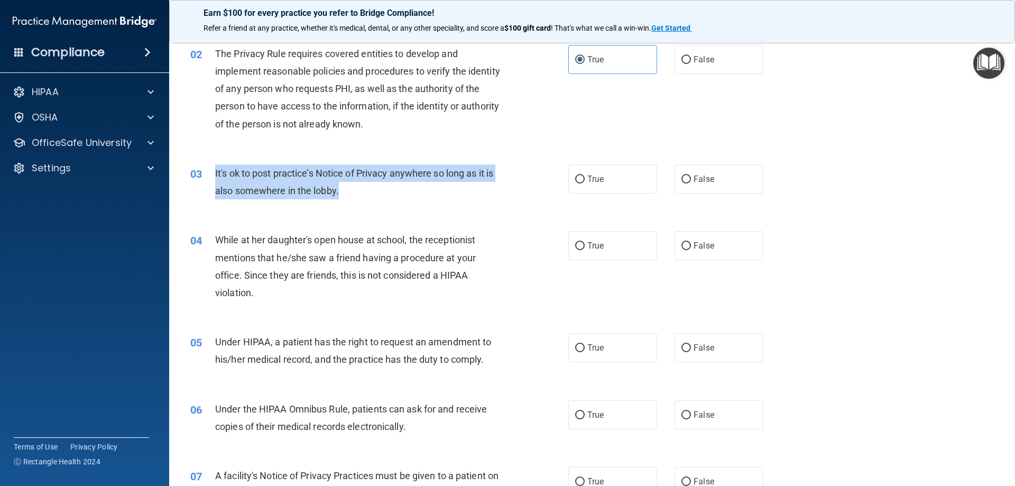
drag, startPoint x: 214, startPoint y: 170, endPoint x: 361, endPoint y: 193, distance: 148.7
click at [361, 193] on div "03 It's ok to post practice’s Notice of Privacy anywhere so long as it is also …" at bounding box center [379, 184] width 410 height 40
copy div "It's ok to post practice’s Notice of Privacy anywhere so long as it is also som…"
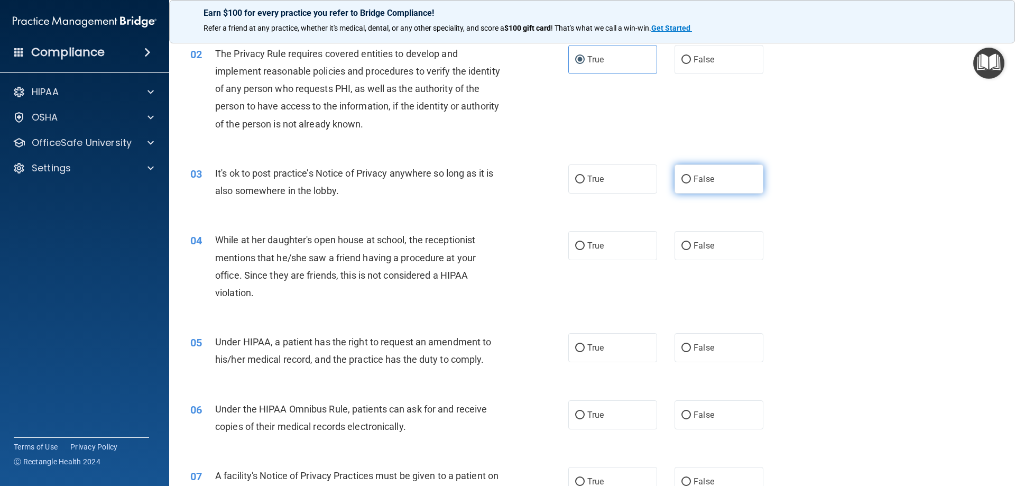
click at [699, 181] on span "False" at bounding box center [703, 179] width 21 height 10
click at [691, 181] on input "False" at bounding box center [686, 179] width 10 height 8
radio input "true"
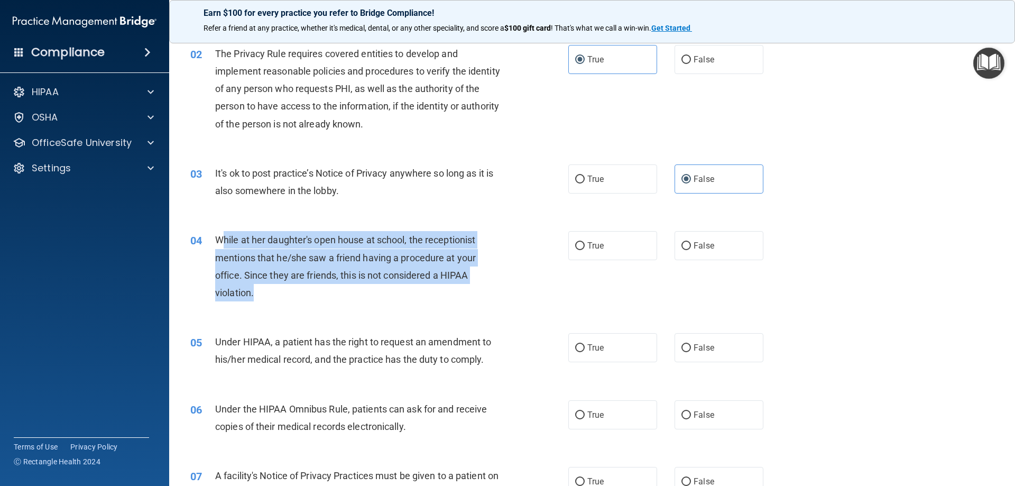
drag, startPoint x: 222, startPoint y: 235, endPoint x: 303, endPoint y: 294, distance: 100.3
click at [303, 294] on div "While at her daughter's open house at school, the receptionist mentions that he…" at bounding box center [362, 266] width 295 height 70
copy span "hile at her daughter's open house at school, the receptionist mentions that he/…"
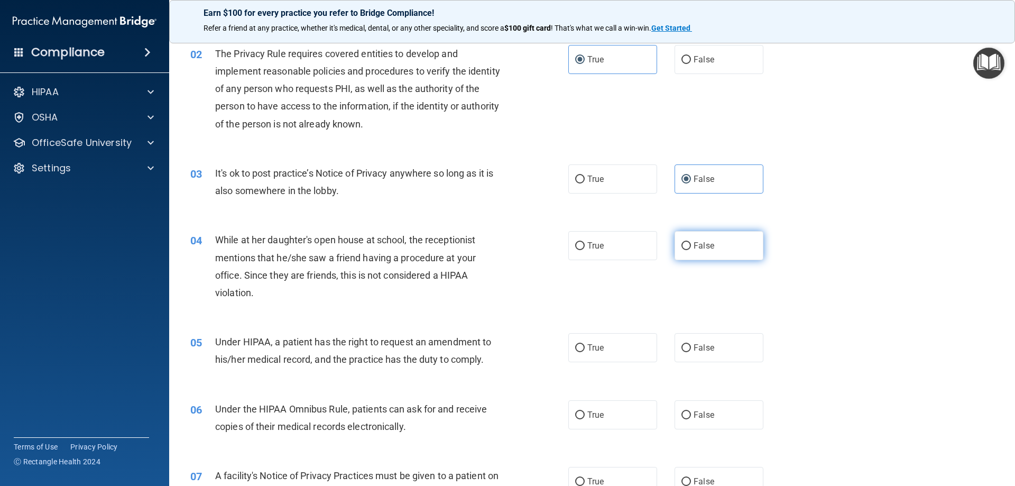
click at [712, 252] on label "False" at bounding box center [718, 245] width 89 height 29
click at [691, 250] on input "False" at bounding box center [686, 246] width 10 height 8
radio input "true"
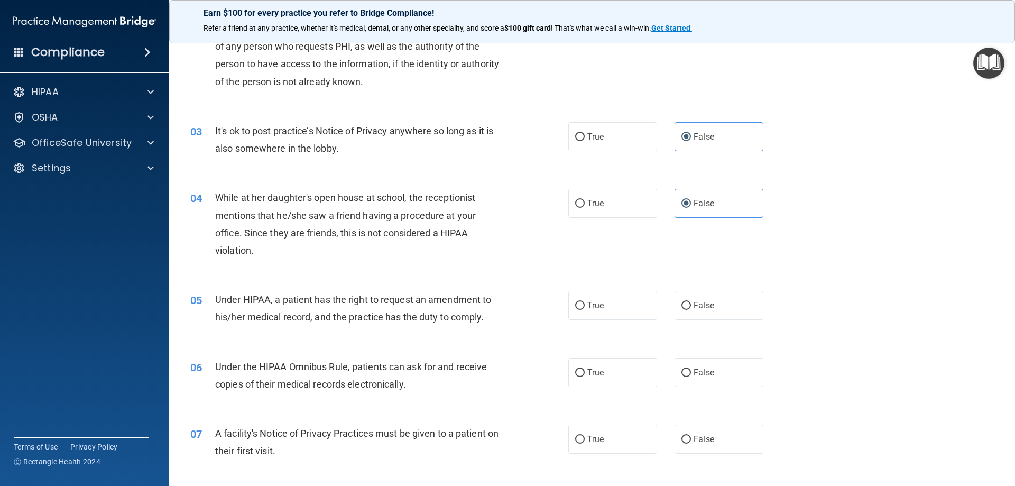
scroll to position [211, 0]
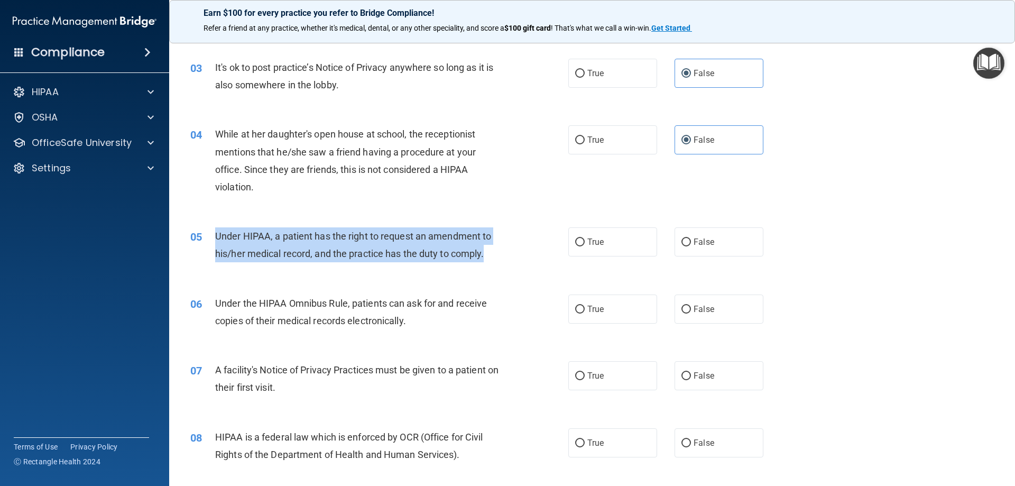
drag, startPoint x: 215, startPoint y: 231, endPoint x: 490, endPoint y: 258, distance: 276.1
click at [490, 258] on div "Under HIPAA, a patient has the right to request an amendment to his/her medical…" at bounding box center [362, 244] width 295 height 35
copy span "Under HIPAA, a patient has the right to request an amendment to his/her medical…"
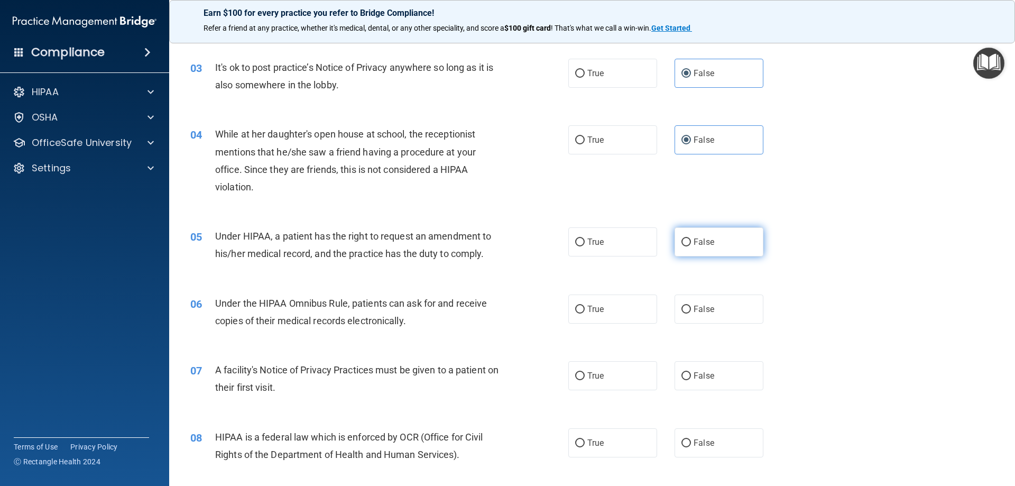
click at [698, 250] on label "False" at bounding box center [718, 241] width 89 height 29
click at [691, 246] on input "False" at bounding box center [686, 242] width 10 height 8
radio input "true"
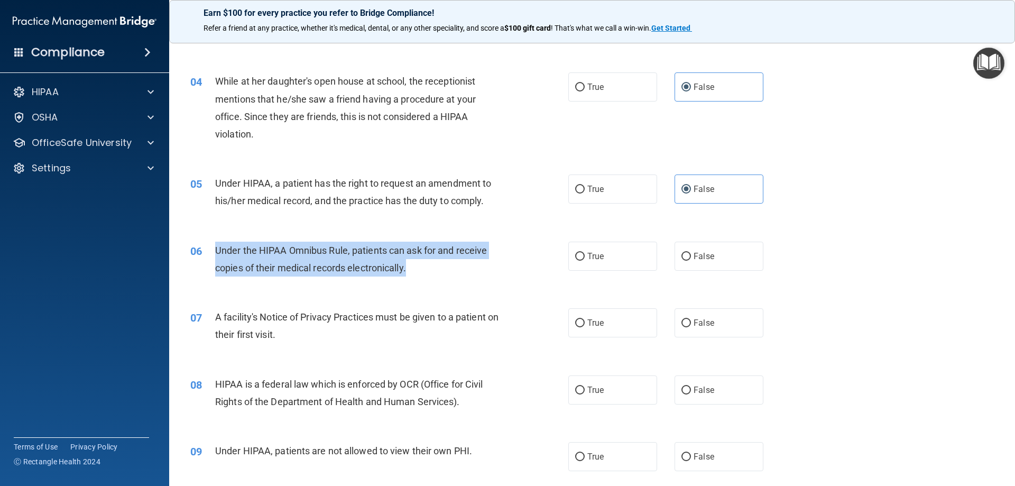
drag, startPoint x: 214, startPoint y: 245, endPoint x: 437, endPoint y: 276, distance: 225.2
click at [437, 276] on div "06 Under the HIPAA Omnibus Rule, patients can ask for and receive copies of the…" at bounding box center [379, 262] width 410 height 40
copy div "Under the HIPAA Omnibus Rule, patients can ask for and receive copies of their …"
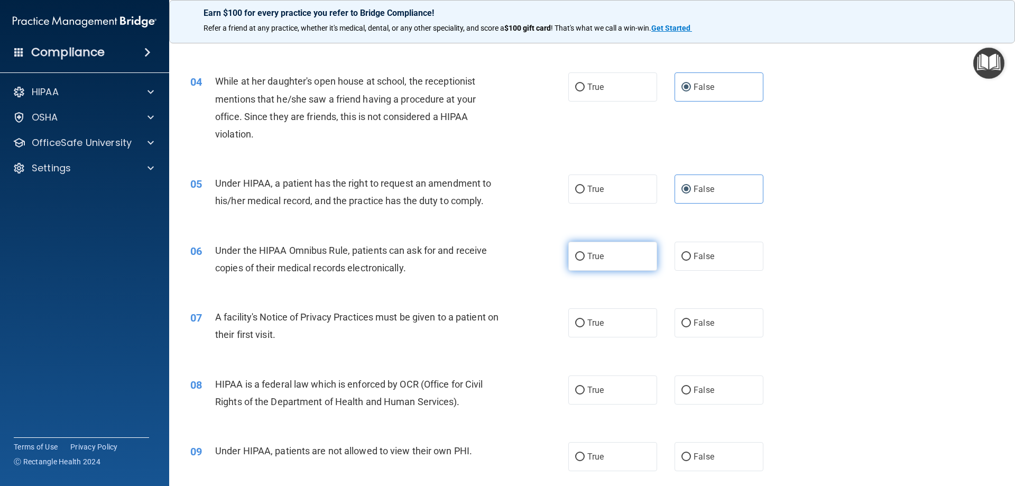
click at [593, 252] on span "True" at bounding box center [595, 256] width 16 height 10
click at [584, 253] on input "True" at bounding box center [580, 257] width 10 height 8
radio input "true"
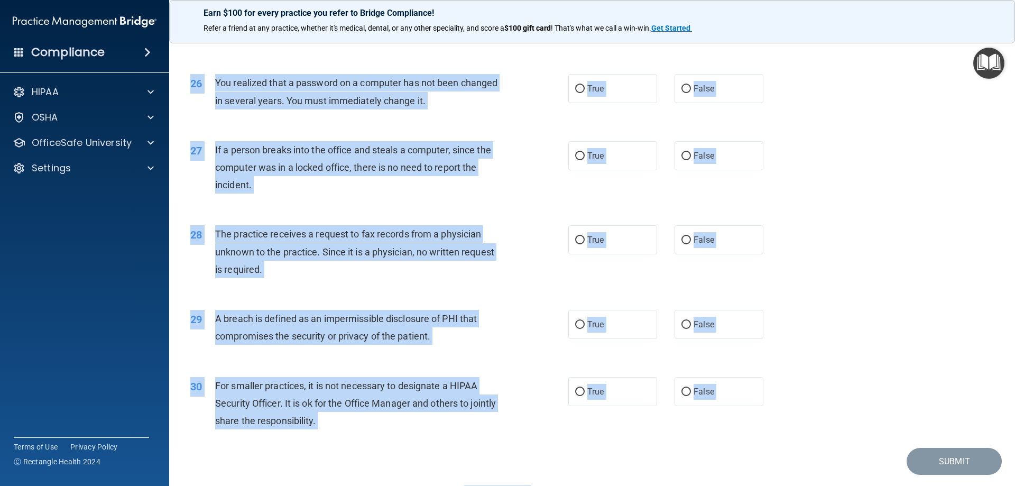
scroll to position [2016, 0]
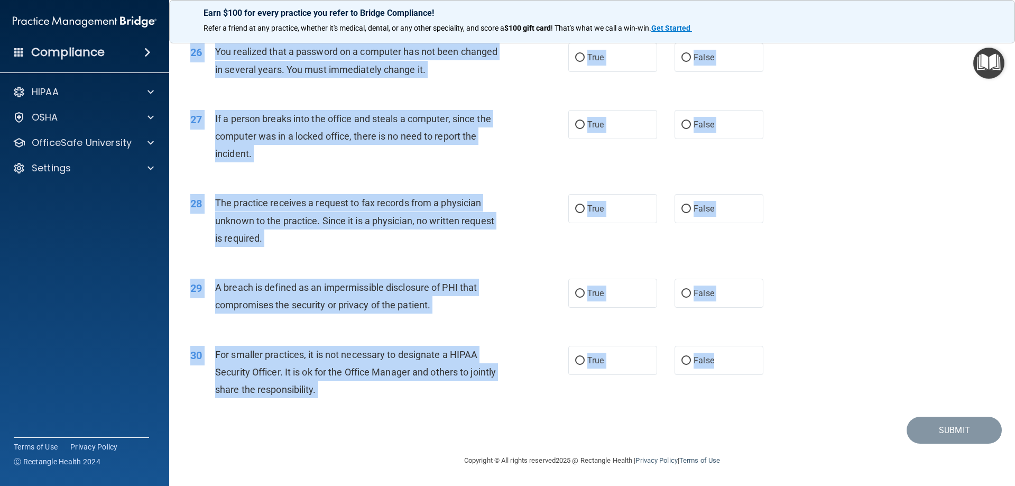
drag, startPoint x: 213, startPoint y: 103, endPoint x: 765, endPoint y: 358, distance: 608.1
copy div "A facility's Notice of Privacy Practices must be given to a patient on their fi…"
click at [467, 155] on div "If a person breaks into the office and steals a computer, since the computer wa…" at bounding box center [362, 136] width 295 height 53
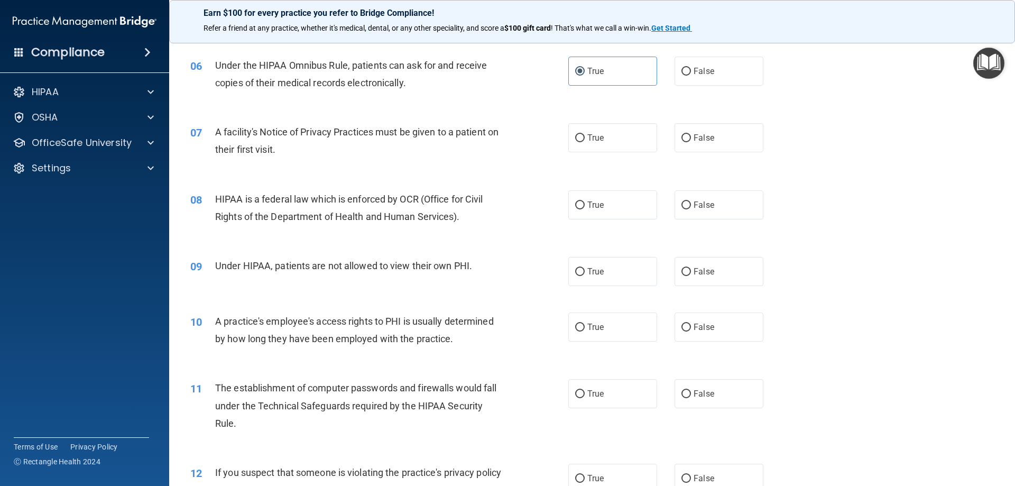
scroll to position [430, 0]
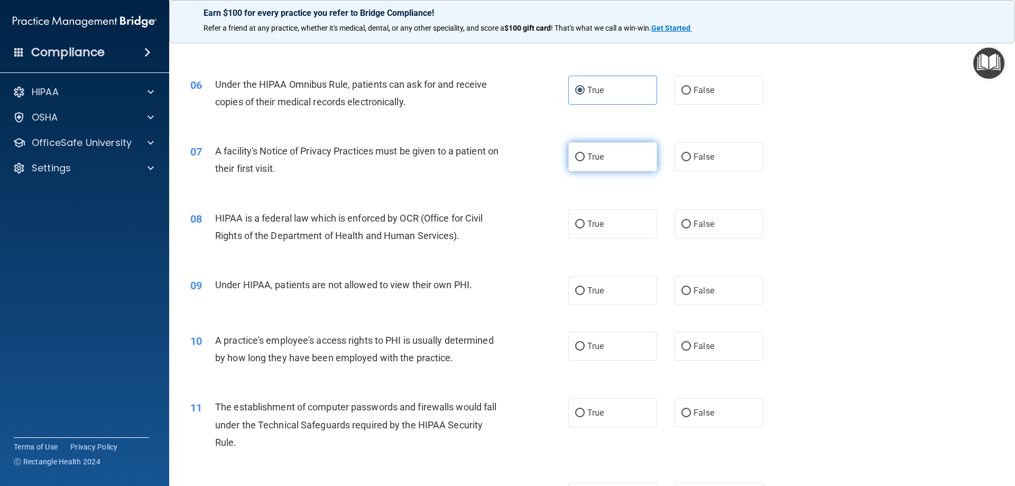
click at [619, 157] on label "True" at bounding box center [612, 156] width 89 height 29
click at [584, 157] on input "True" at bounding box center [580, 157] width 10 height 8
radio input "true"
click at [621, 225] on label "True" at bounding box center [612, 223] width 89 height 29
click at [584, 225] on input "True" at bounding box center [580, 224] width 10 height 8
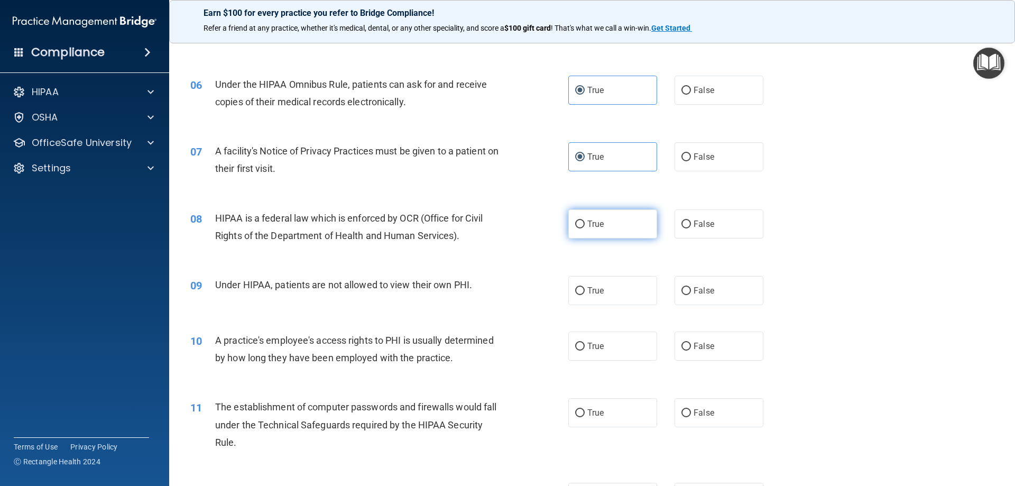
radio input "true"
click at [728, 286] on label "False" at bounding box center [718, 290] width 89 height 29
click at [691, 287] on input "False" at bounding box center [686, 291] width 10 height 8
radio input "true"
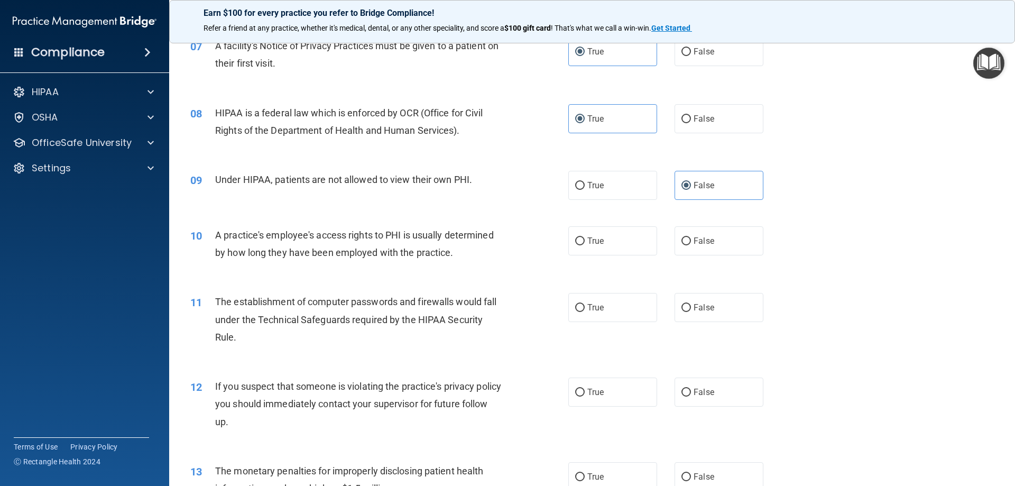
scroll to position [536, 0]
click at [714, 243] on label "False" at bounding box center [718, 240] width 89 height 29
click at [691, 243] on input "False" at bounding box center [686, 241] width 10 height 8
radio input "true"
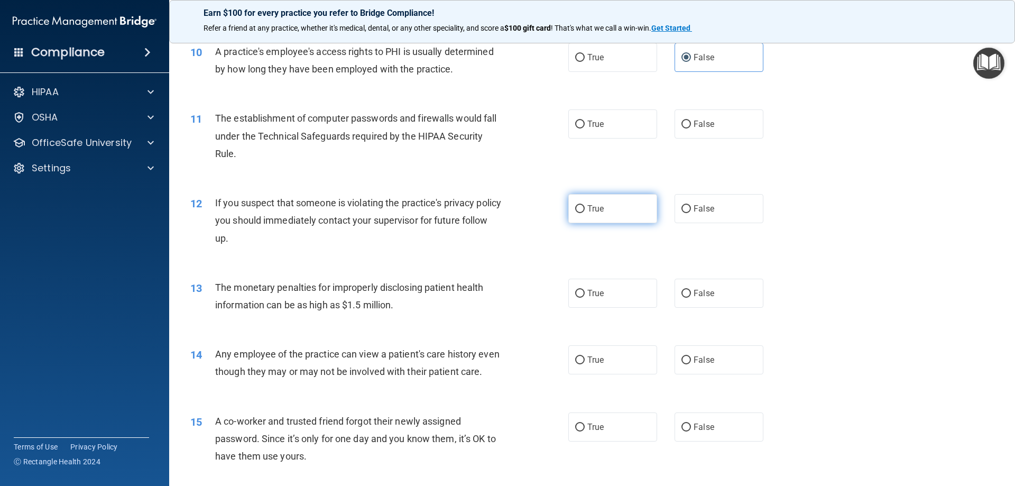
scroll to position [642, 0]
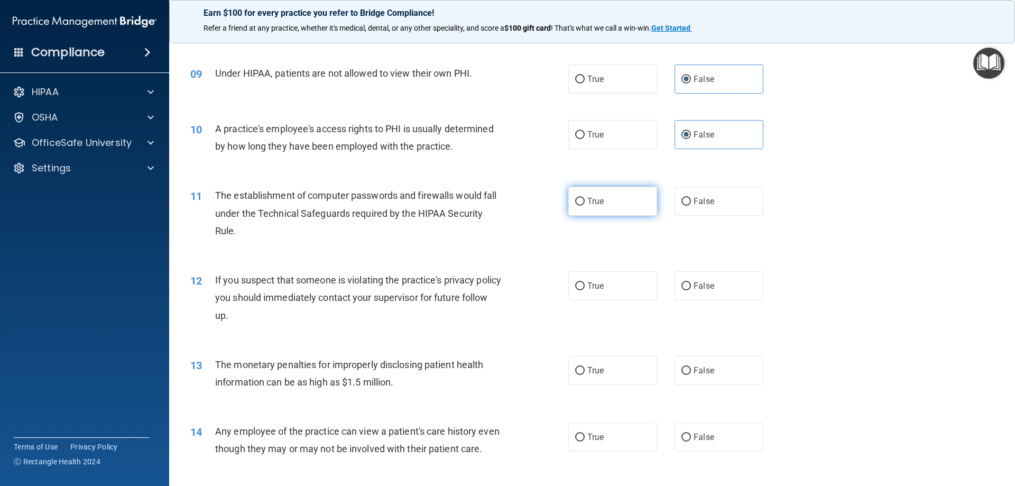
click at [602, 209] on label "True" at bounding box center [612, 201] width 89 height 29
click at [584, 206] on input "True" at bounding box center [580, 202] width 10 height 8
radio input "true"
drag, startPoint x: 623, startPoint y: 290, endPoint x: 612, endPoint y: 312, distance: 24.4
click at [623, 291] on label "True" at bounding box center [612, 285] width 89 height 29
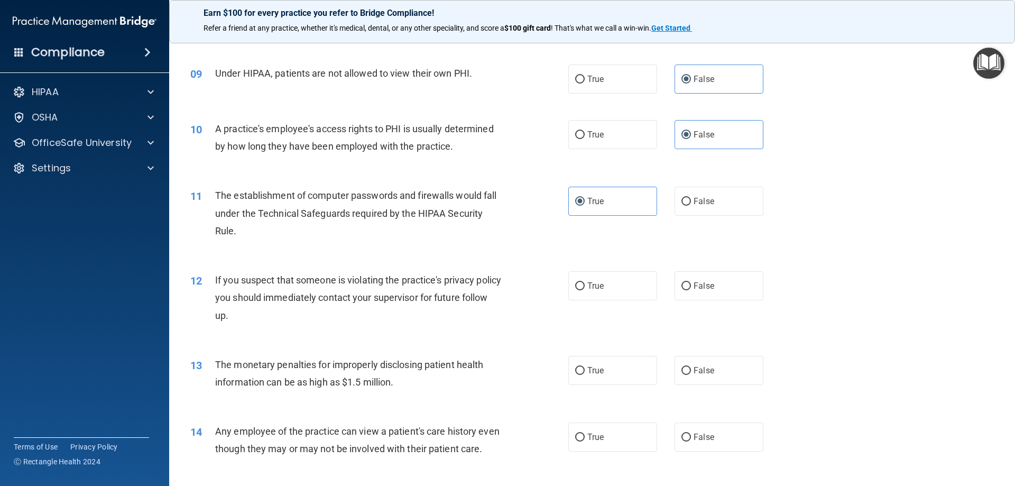
click at [584, 290] on input "True" at bounding box center [580, 286] width 10 height 8
radio input "true"
click at [610, 380] on label "True" at bounding box center [612, 370] width 89 height 29
click at [584, 375] on input "True" at bounding box center [580, 371] width 10 height 8
radio input "true"
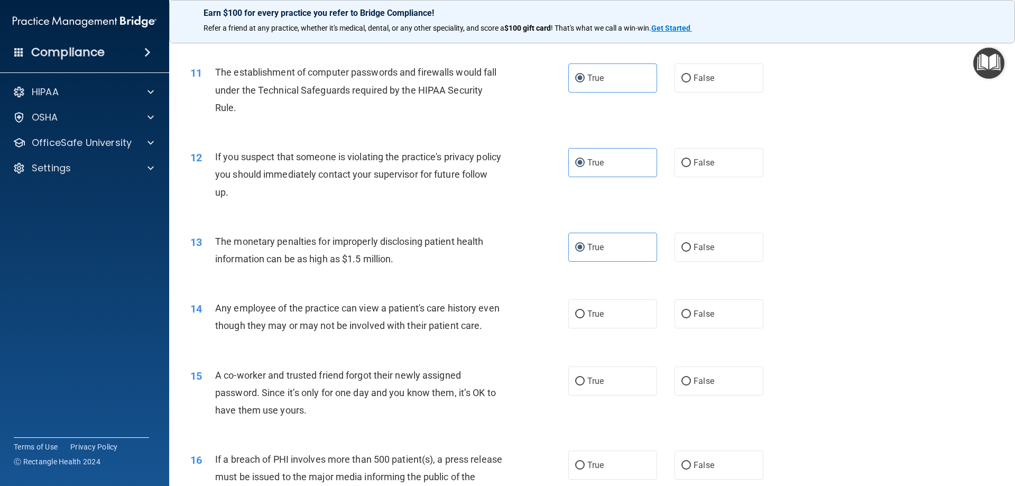
scroll to position [800, 0]
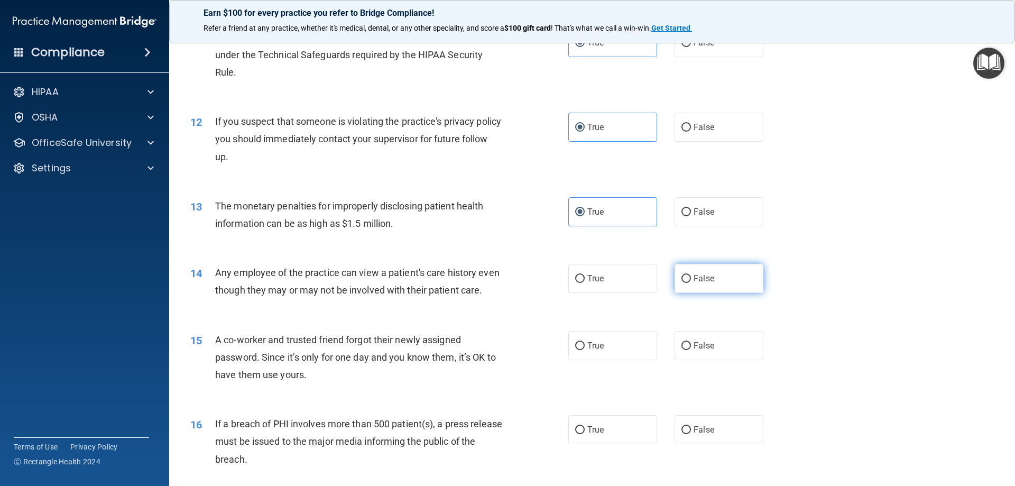
drag, startPoint x: 720, startPoint y: 282, endPoint x: 720, endPoint y: 314, distance: 32.2
click at [720, 282] on label "False" at bounding box center [718, 278] width 89 height 29
click at [691, 282] on input "False" at bounding box center [686, 279] width 10 height 8
radio input "true"
click at [708, 350] on span "False" at bounding box center [703, 345] width 21 height 10
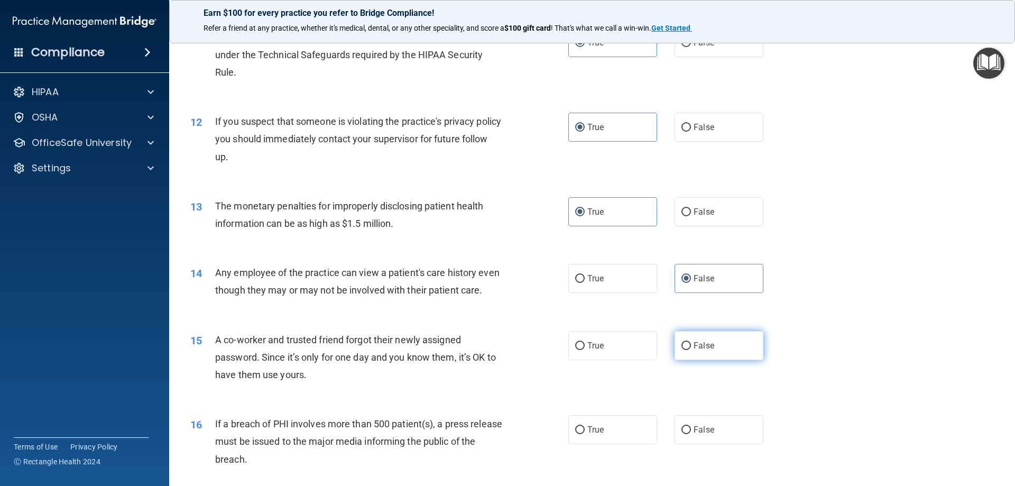
click at [691, 350] on input "False" at bounding box center [686, 346] width 10 height 8
radio input "true"
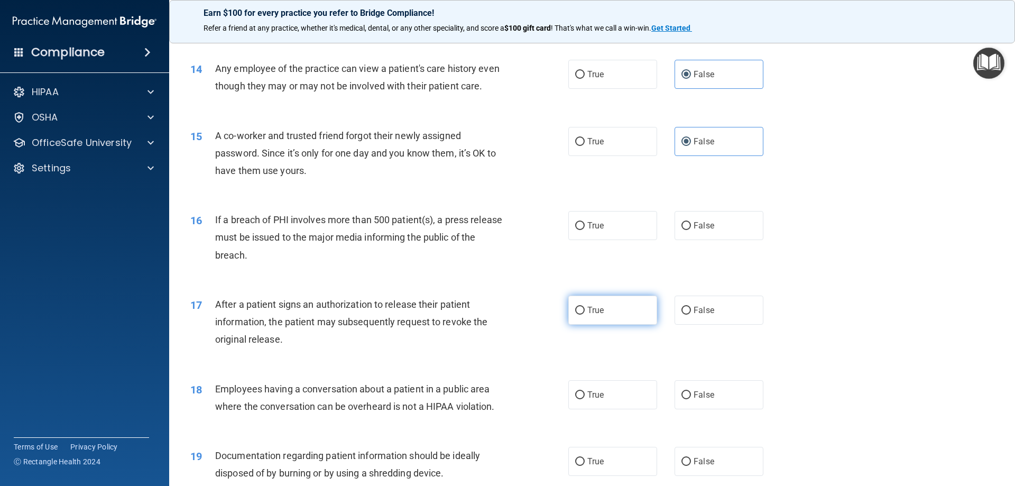
scroll to position [1011, 0]
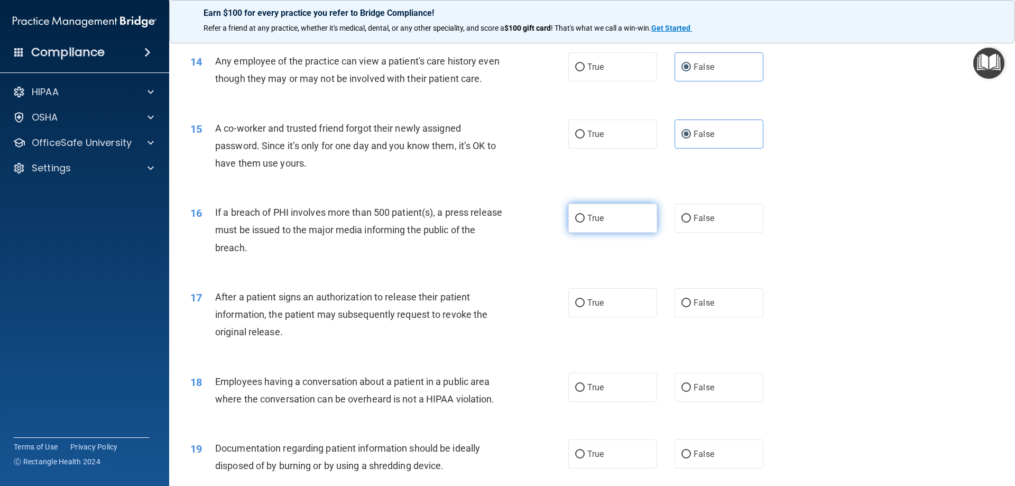
click at [622, 233] on label "True" at bounding box center [612, 217] width 89 height 29
click at [584, 222] on input "True" at bounding box center [580, 219] width 10 height 8
radio input "true"
click at [619, 317] on label "True" at bounding box center [612, 302] width 89 height 29
click at [584, 307] on input "True" at bounding box center [580, 303] width 10 height 8
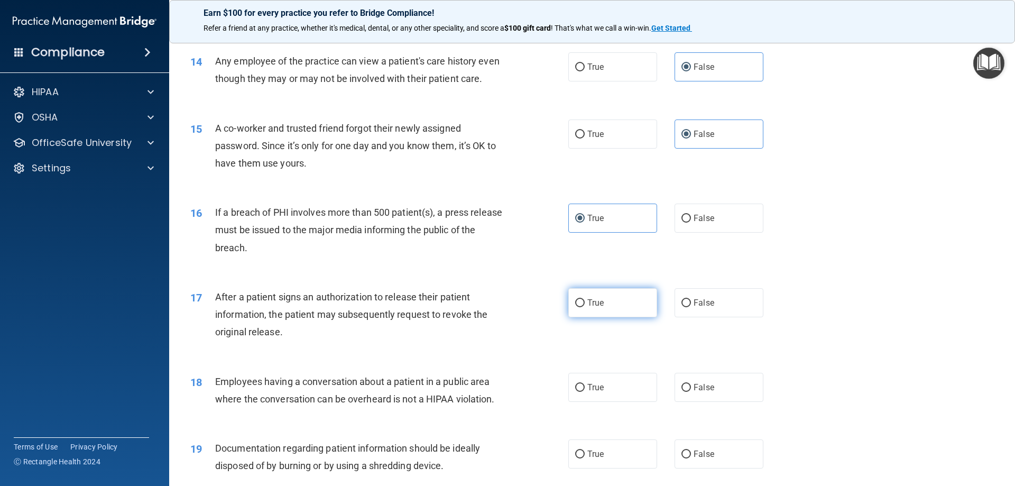
radio input "true"
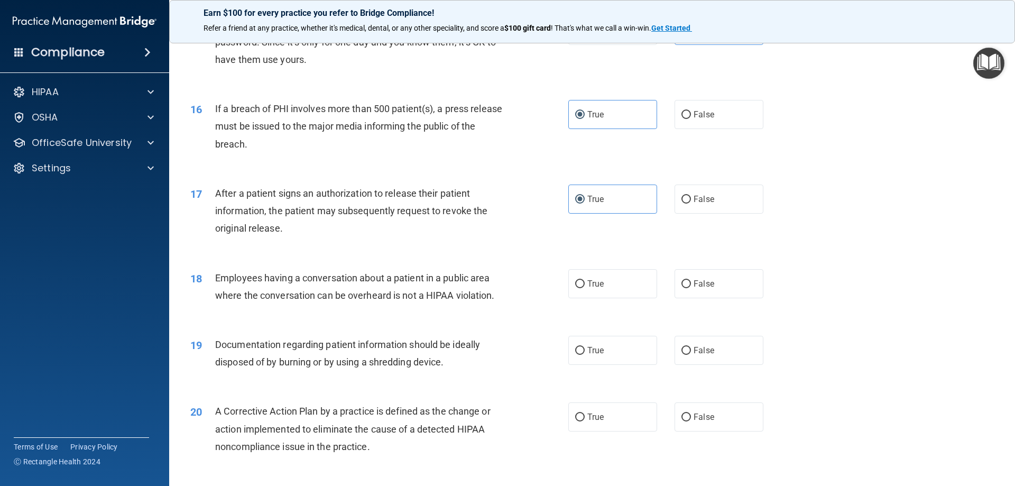
scroll to position [1117, 0]
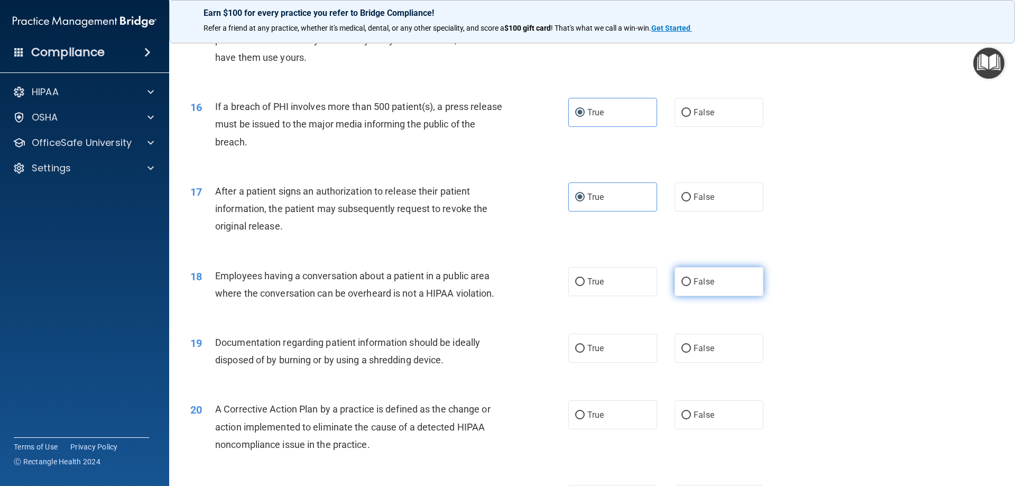
click at [703, 296] on label "False" at bounding box center [718, 281] width 89 height 29
click at [691, 286] on input "False" at bounding box center [686, 282] width 10 height 8
radio input "true"
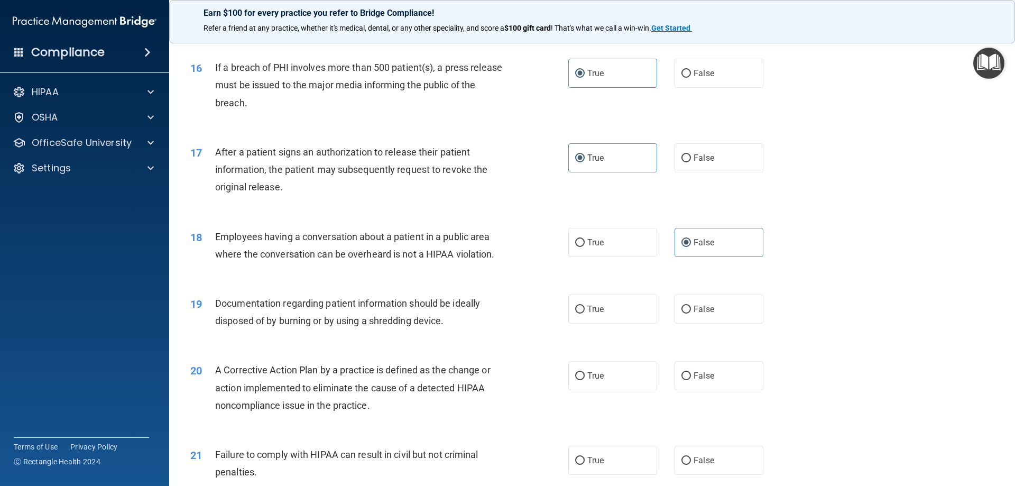
scroll to position [1276, 0]
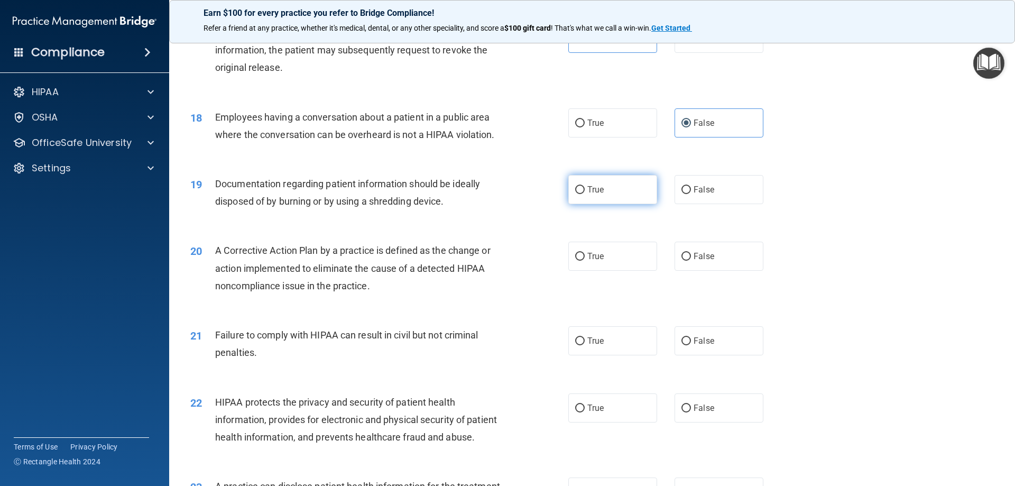
click at [604, 204] on label "True" at bounding box center [612, 189] width 89 height 29
click at [584, 194] on input "True" at bounding box center [580, 190] width 10 height 8
radio input "true"
click at [612, 270] on label "True" at bounding box center [612, 256] width 89 height 29
click at [584, 261] on input "True" at bounding box center [580, 257] width 10 height 8
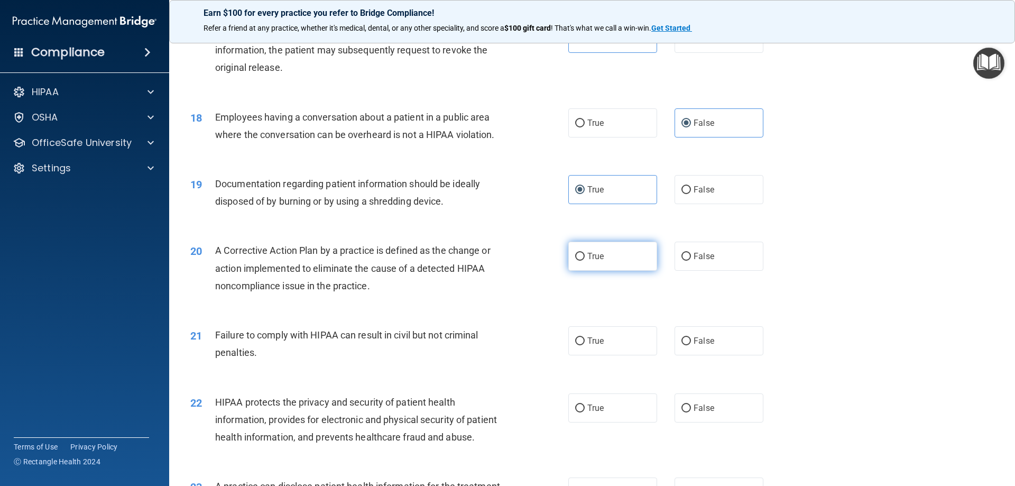
radio input "true"
click at [701, 346] on span "False" at bounding box center [703, 341] width 21 height 10
click at [691, 345] on input "False" at bounding box center [686, 341] width 10 height 8
radio input "true"
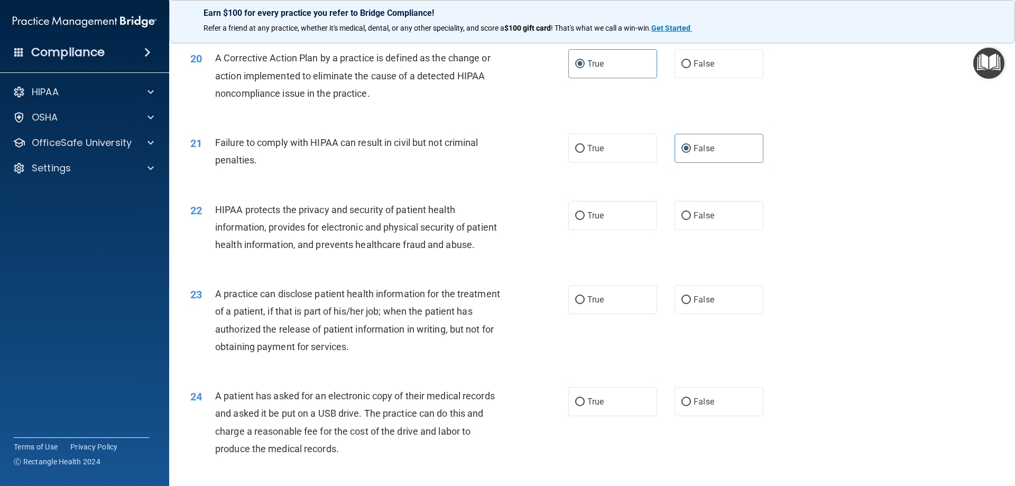
scroll to position [1487, 0]
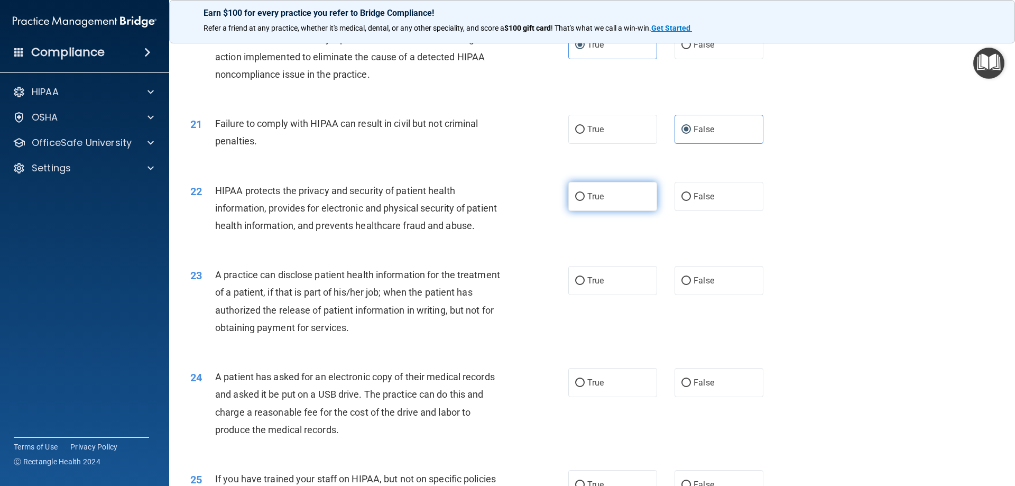
click at [582, 211] on label "True" at bounding box center [612, 196] width 89 height 29
click at [582, 201] on input "True" at bounding box center [580, 197] width 10 height 8
radio input "true"
click at [735, 295] on label "False" at bounding box center [718, 280] width 89 height 29
click at [691, 285] on input "False" at bounding box center [686, 281] width 10 height 8
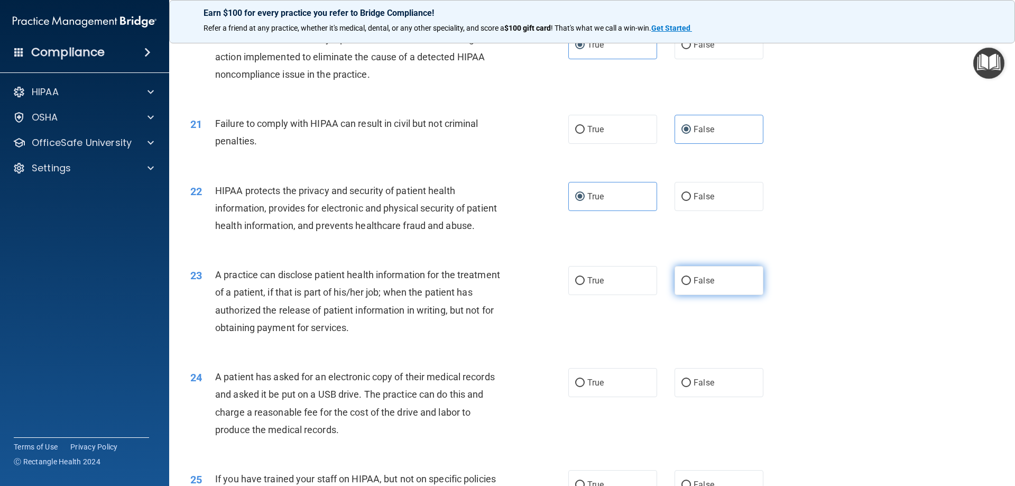
radio input "true"
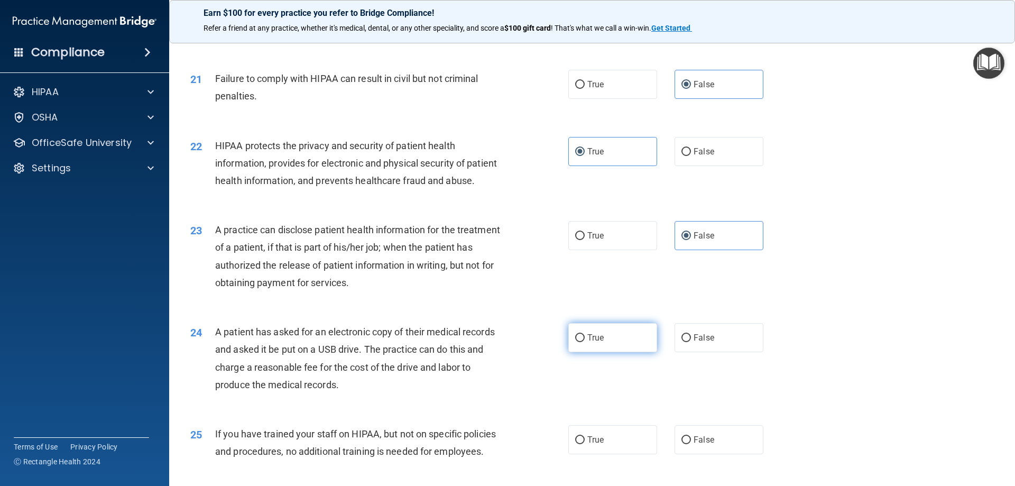
scroll to position [1593, 0]
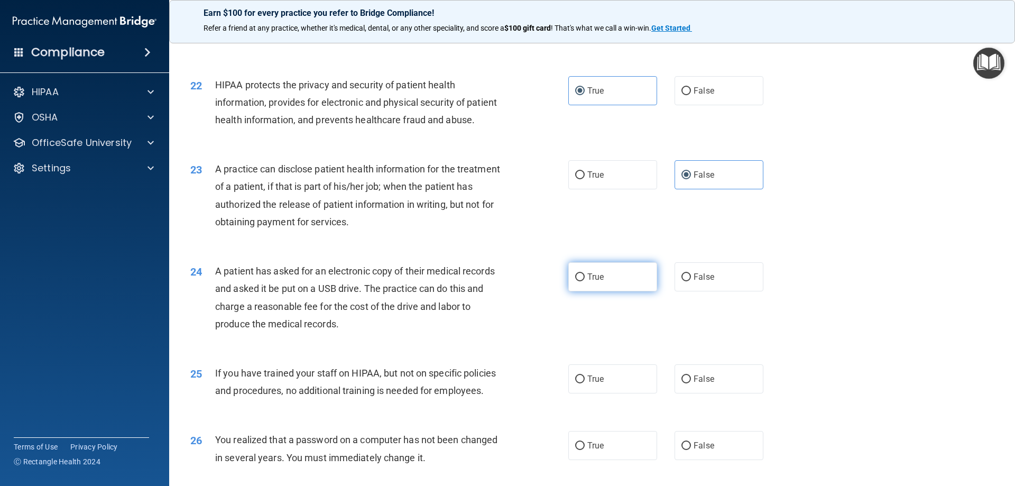
click at [619, 291] on label "True" at bounding box center [612, 276] width 89 height 29
click at [584, 281] on input "True" at bounding box center [580, 277] width 10 height 8
radio input "true"
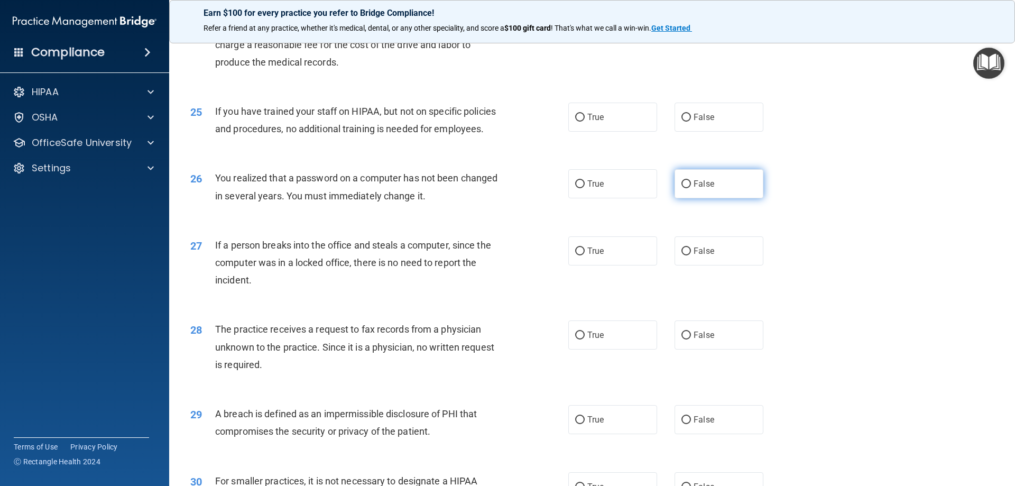
scroll to position [1857, 0]
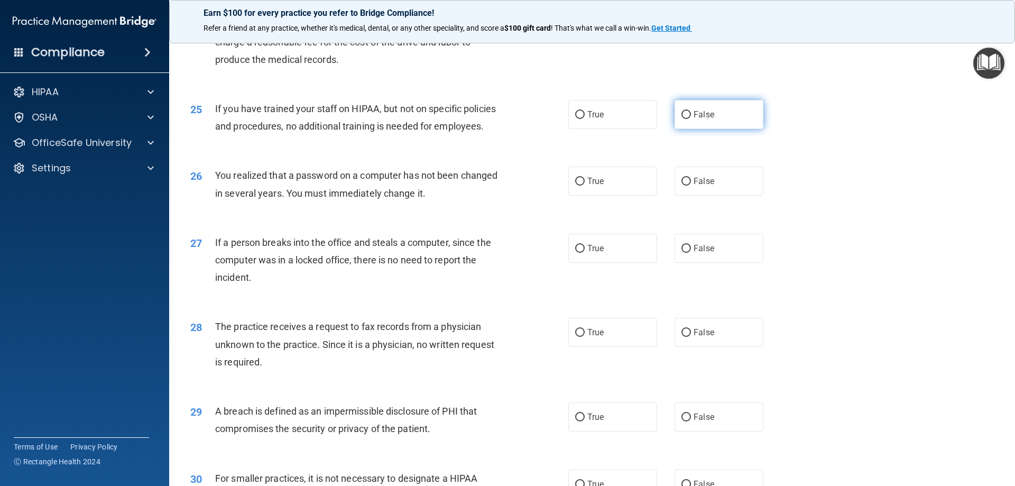
click at [681, 119] on input "False" at bounding box center [686, 115] width 10 height 8
radio input "true"
drag, startPoint x: 589, startPoint y: 222, endPoint x: 624, endPoint y: 254, distance: 47.5
click at [590, 196] on label "True" at bounding box center [612, 180] width 89 height 29
click at [585, 196] on label "True" at bounding box center [612, 180] width 89 height 29
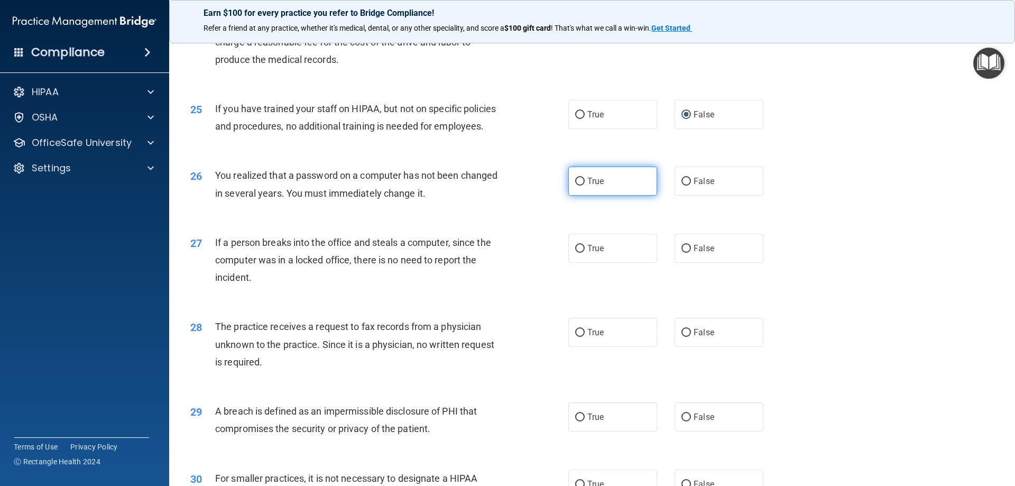
click at [584, 185] on input "True" at bounding box center [580, 182] width 10 height 8
radio input "true"
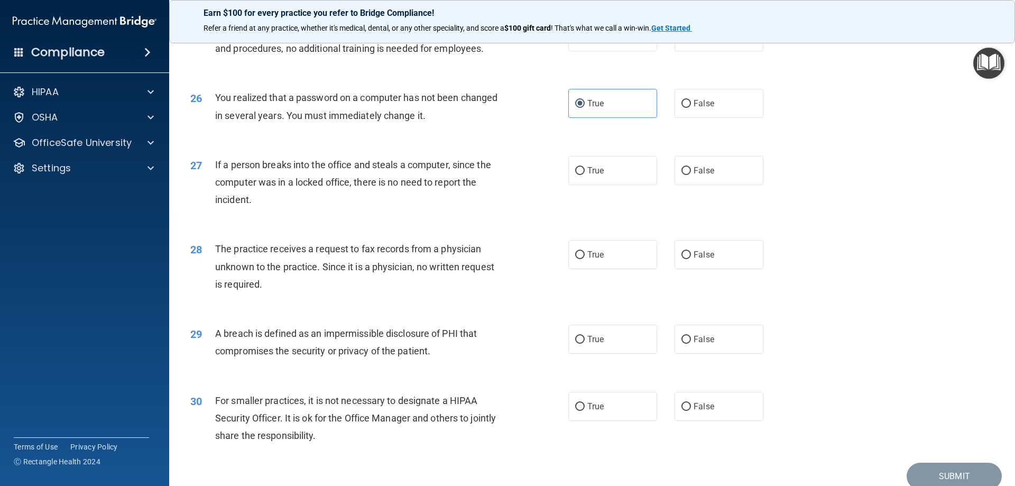
scroll to position [1963, 0]
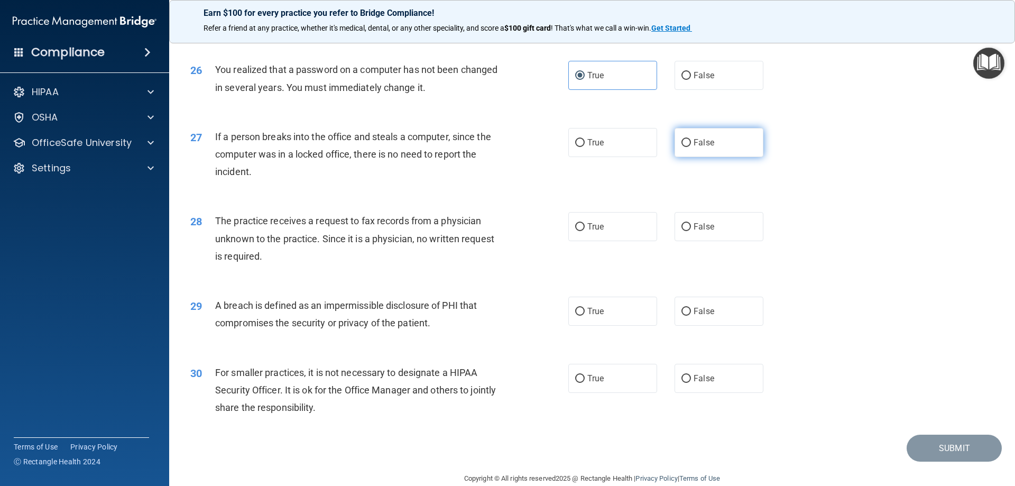
click at [699, 157] on label "False" at bounding box center [718, 142] width 89 height 29
click at [691, 147] on input "False" at bounding box center [686, 143] width 10 height 8
radio input "true"
click at [725, 241] on label "False" at bounding box center [718, 226] width 89 height 29
click at [691, 231] on input "False" at bounding box center [686, 227] width 10 height 8
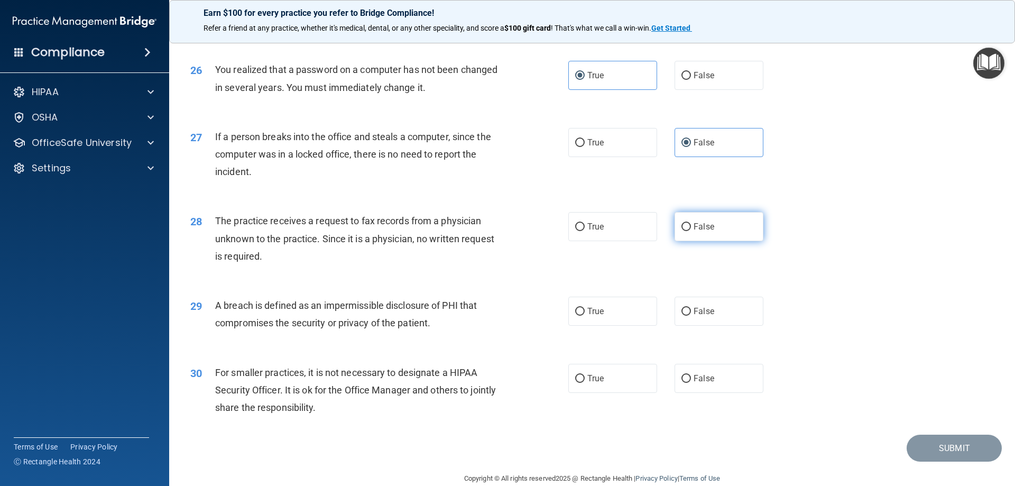
radio input "true"
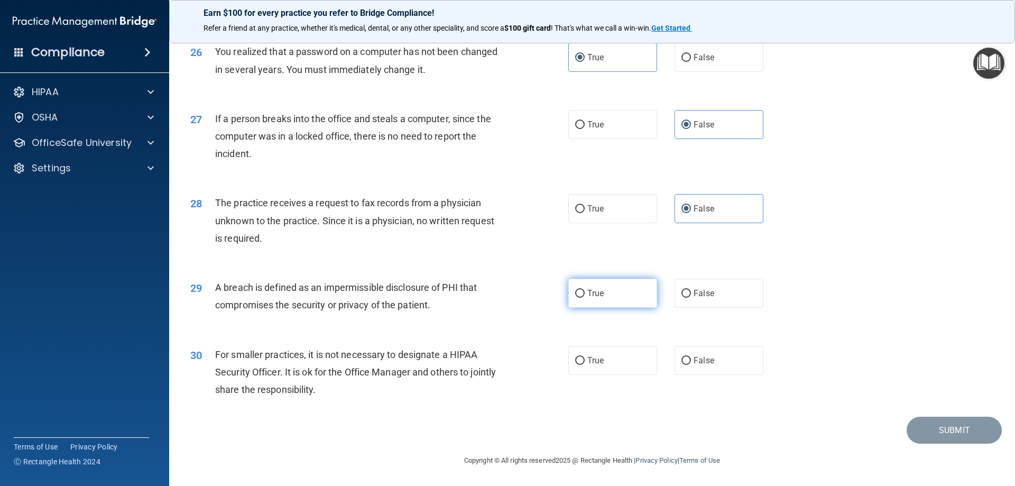
scroll to position [2016, 0]
click at [623, 290] on label "True" at bounding box center [612, 292] width 89 height 29
click at [584, 290] on input "True" at bounding box center [580, 294] width 10 height 8
radio input "true"
click at [693, 374] on label "False" at bounding box center [718, 360] width 89 height 29
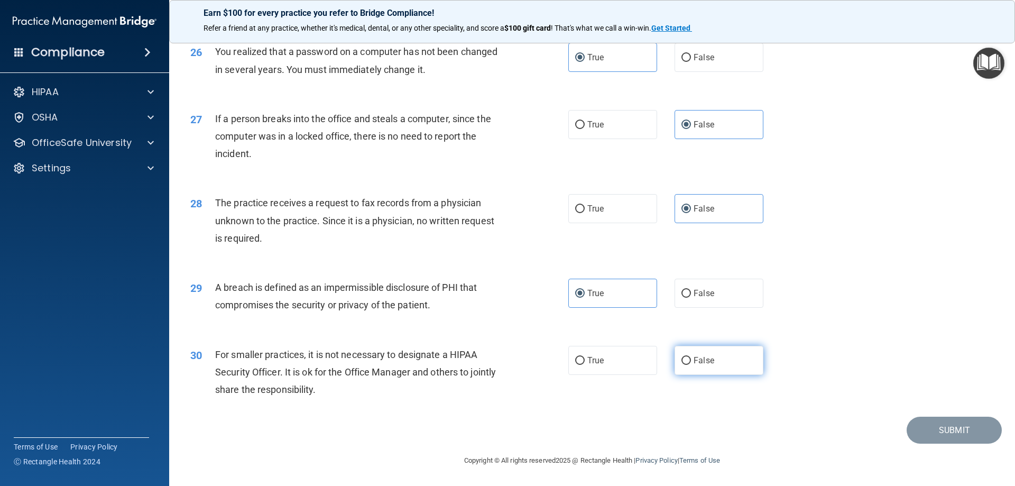
click at [691, 365] on input "False" at bounding box center [686, 361] width 10 height 8
radio input "true"
click at [948, 437] on button "Submit" at bounding box center [953, 429] width 95 height 27
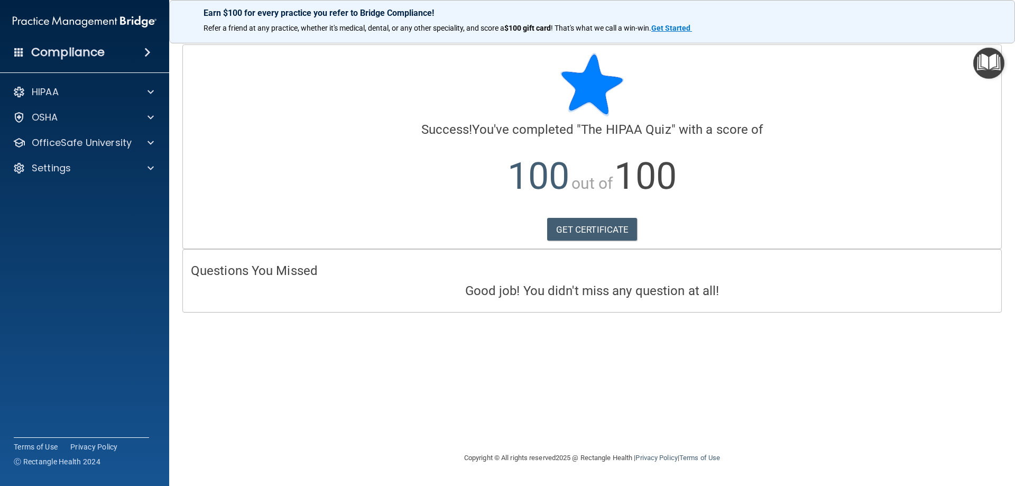
click at [986, 61] on img "Open Resource Center" at bounding box center [988, 63] width 31 height 31
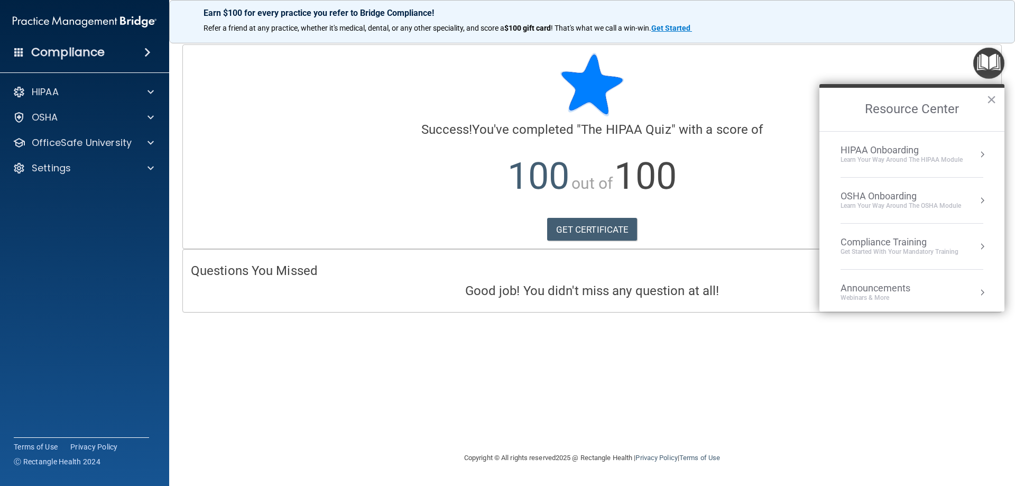
click at [977, 153] on button "Resource Center" at bounding box center [982, 154] width 11 height 11
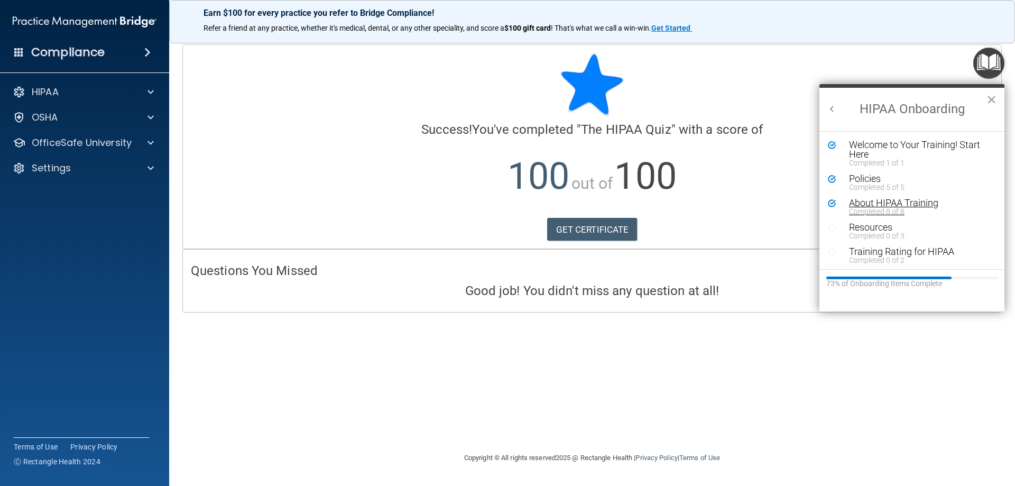
scroll to position [2, 0]
click at [838, 227] on div "Resource Center" at bounding box center [836, 224] width 16 height 9
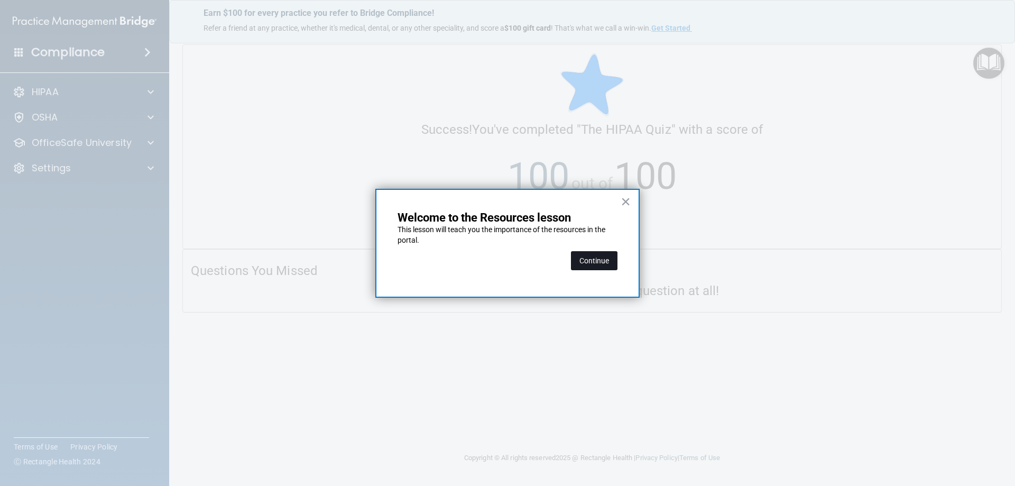
click at [597, 258] on button "Continue" at bounding box center [594, 260] width 47 height 19
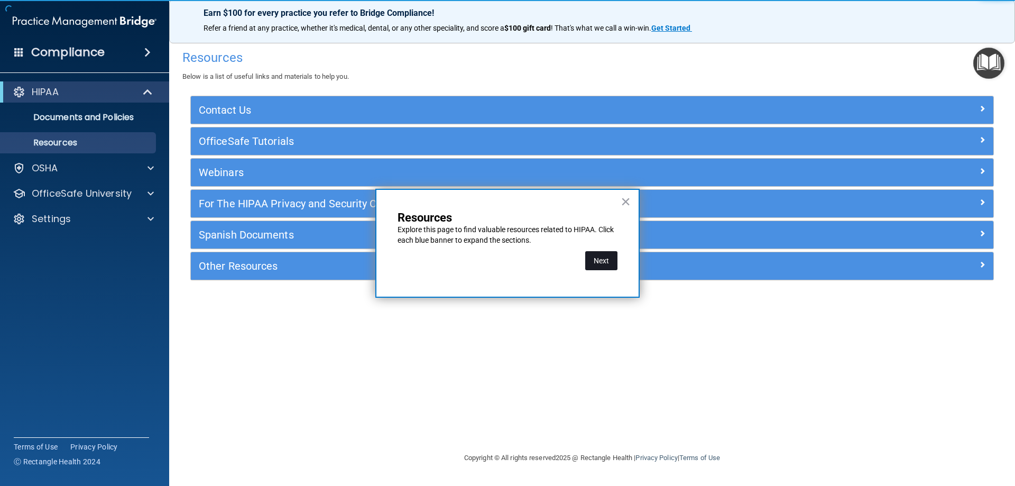
click at [605, 261] on button "Next" at bounding box center [601, 260] width 32 height 19
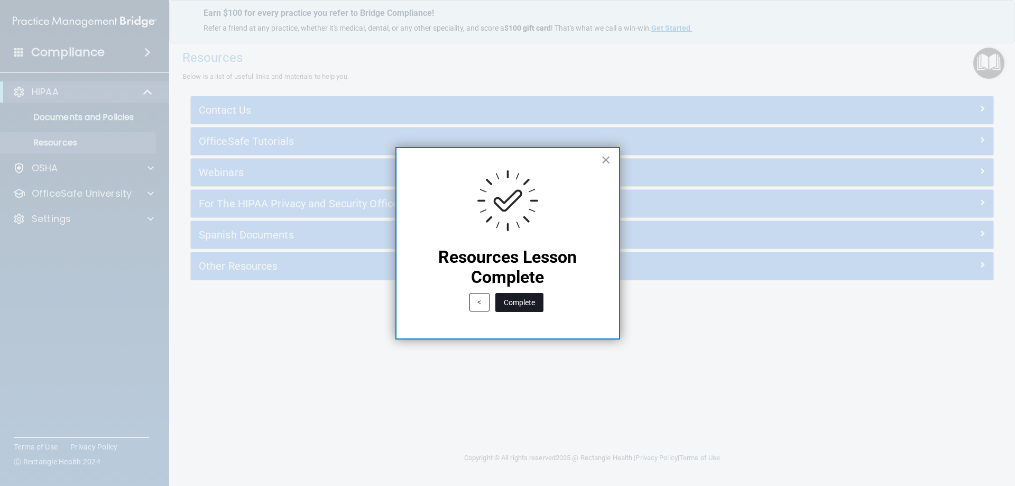
click at [526, 303] on button "Complete" at bounding box center [519, 302] width 48 height 19
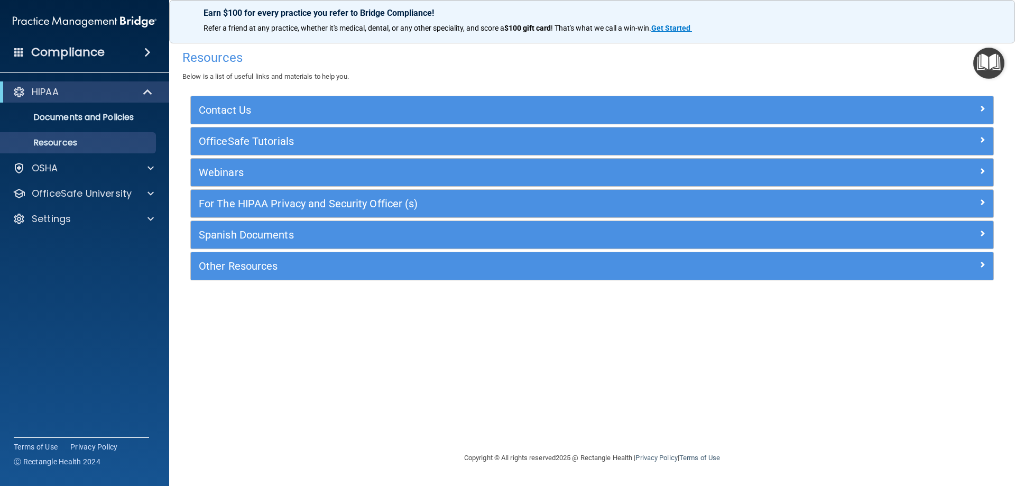
click at [985, 57] on img "Open Resource Center" at bounding box center [988, 63] width 31 height 31
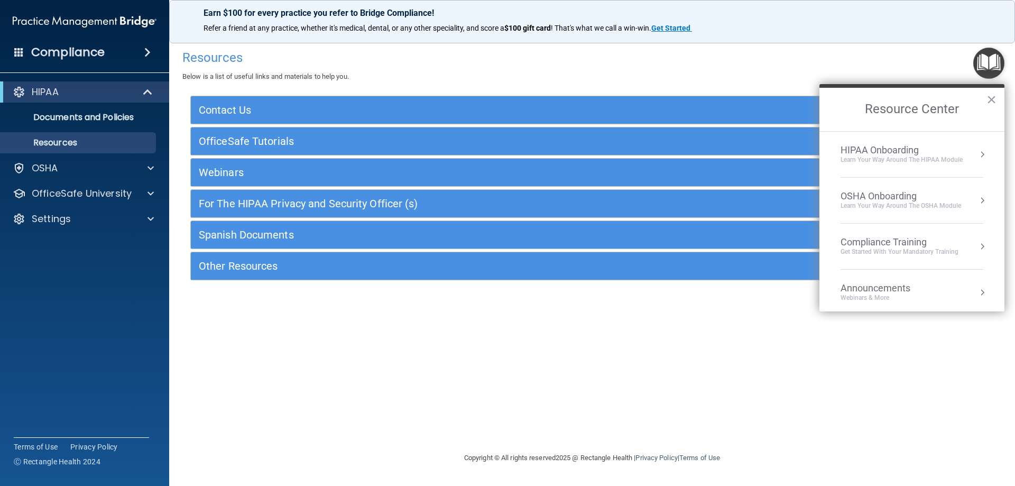
click at [956, 155] on div "HIPAA Onboarding" at bounding box center [901, 150] width 122 height 12
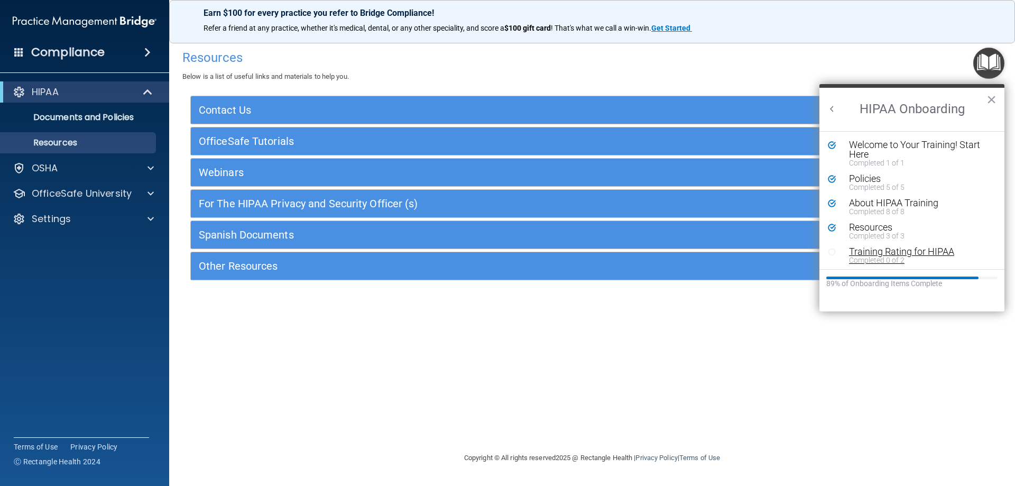
scroll to position [2, 0]
click at [871, 254] on div "Completed 0 of 2" at bounding box center [916, 257] width 134 height 7
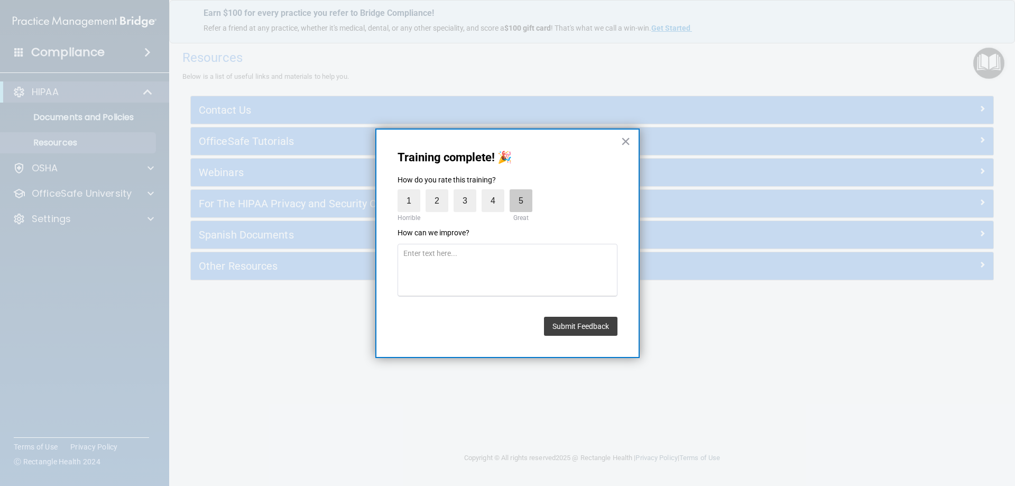
click at [518, 206] on label "5" at bounding box center [520, 200] width 23 height 23
click at [496, 192] on input "5" at bounding box center [496, 192] width 0 height 0
click at [551, 283] on textarea at bounding box center [507, 270] width 220 height 53
click at [584, 327] on button "Submit Feedback" at bounding box center [580, 326] width 73 height 19
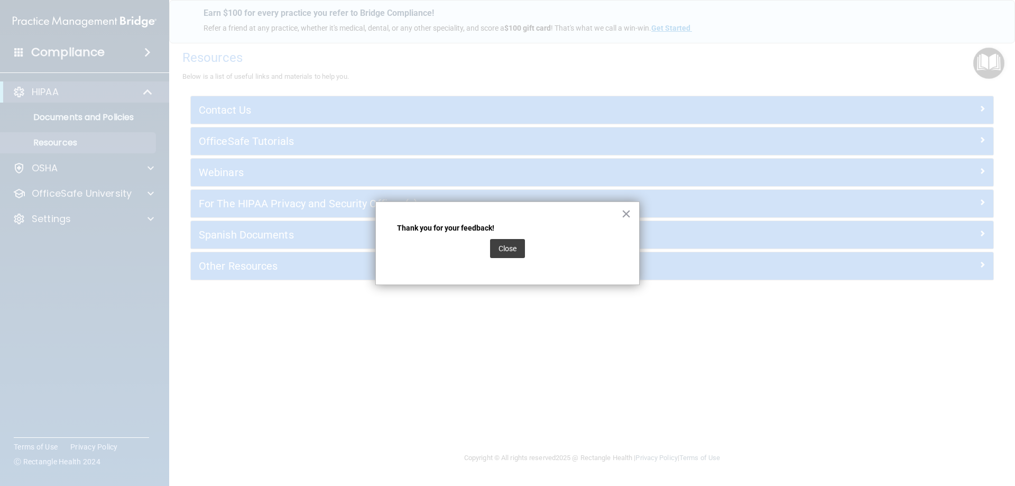
drag, startPoint x: 496, startPoint y: 240, endPoint x: 503, endPoint y: 244, distance: 7.8
click at [496, 240] on button "Close" at bounding box center [507, 248] width 35 height 19
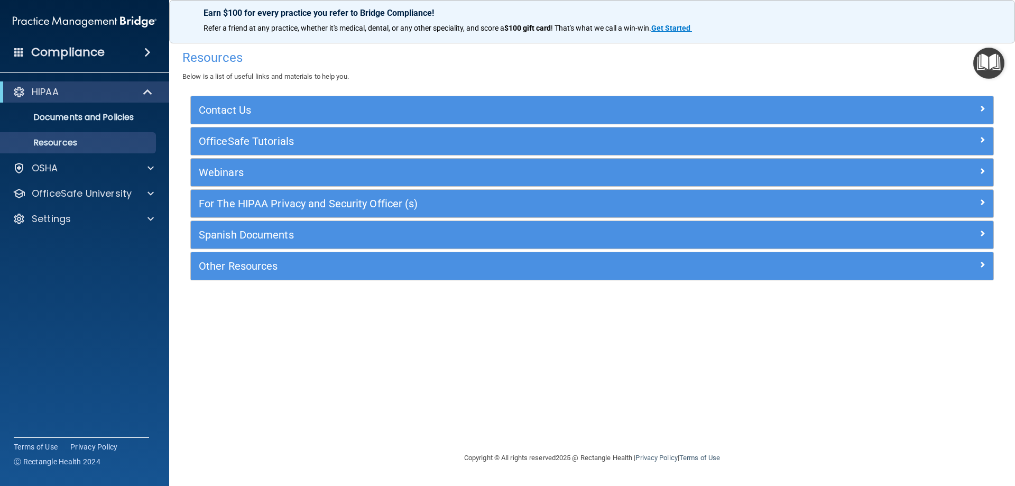
click at [986, 60] on img "Open Resource Center" at bounding box center [988, 63] width 31 height 31
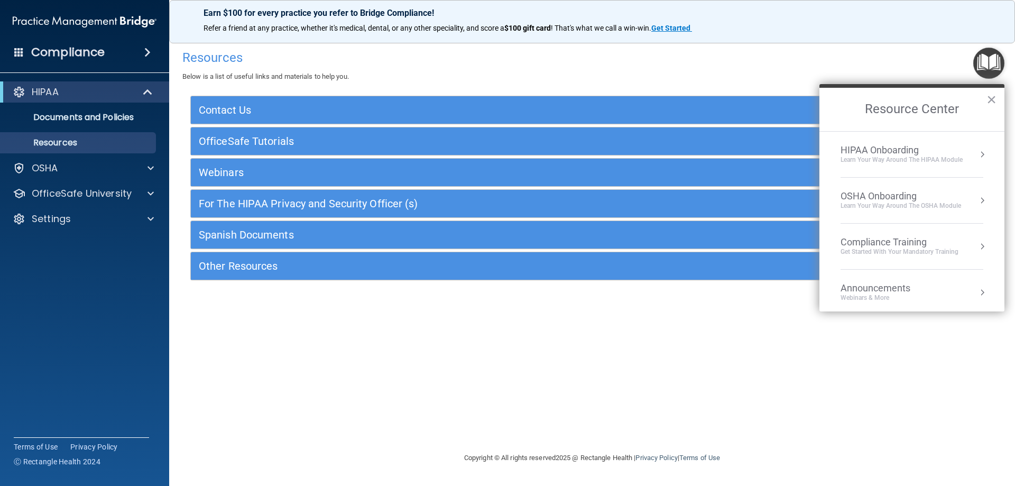
click at [946, 158] on div "Learn Your Way around the HIPAA module" at bounding box center [901, 159] width 122 height 9
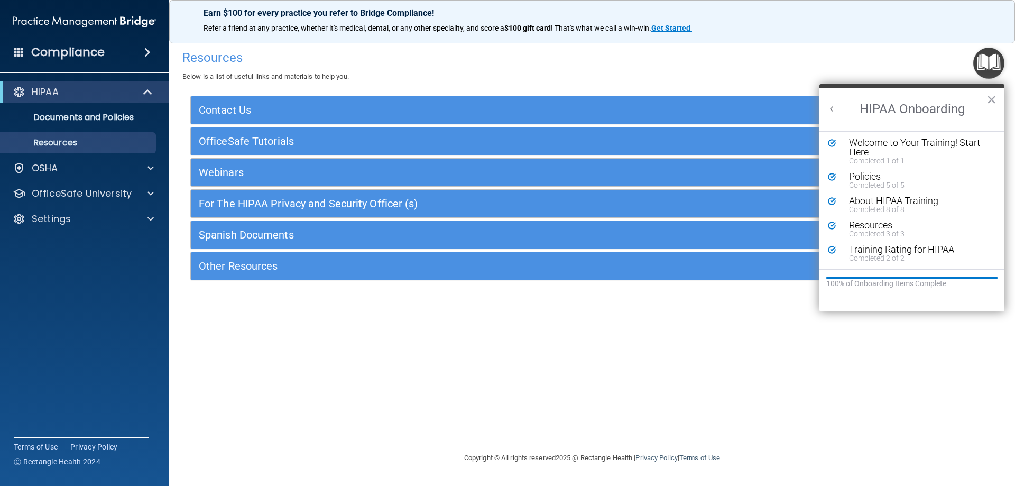
click at [826, 107] on h2 "HIPAA Onboarding" at bounding box center [911, 109] width 185 height 43
click at [831, 107] on button "Back to Resource Center Home" at bounding box center [832, 109] width 11 height 11
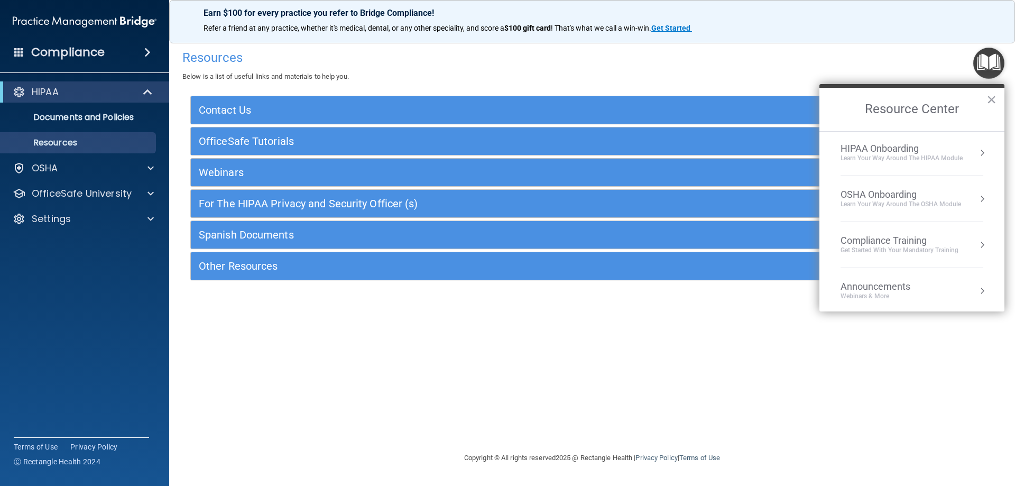
scroll to position [0, 0]
click at [967, 194] on div "OSHA Onboarding Learn your way around the OSHA module" at bounding box center [911, 200] width 143 height 20
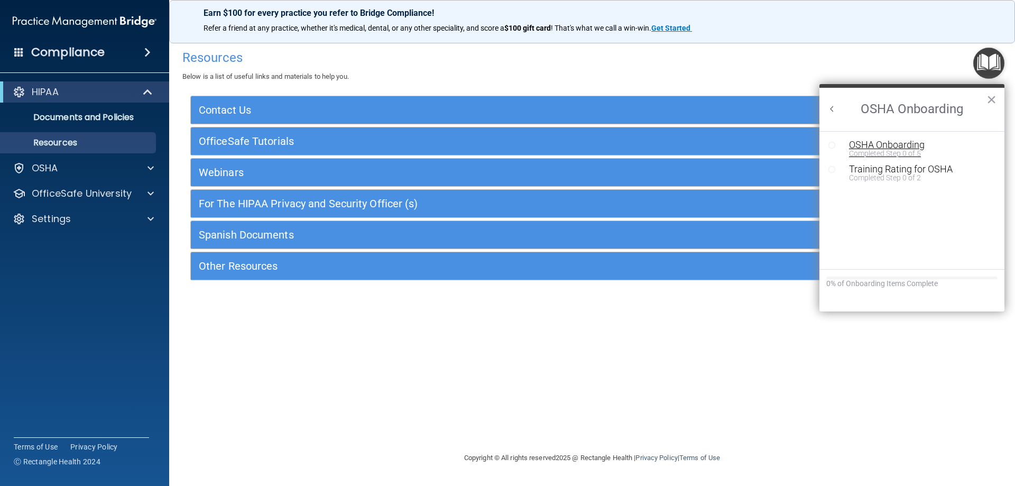
click at [884, 146] on div "OSHA Onboarding" at bounding box center [920, 145] width 142 height 10
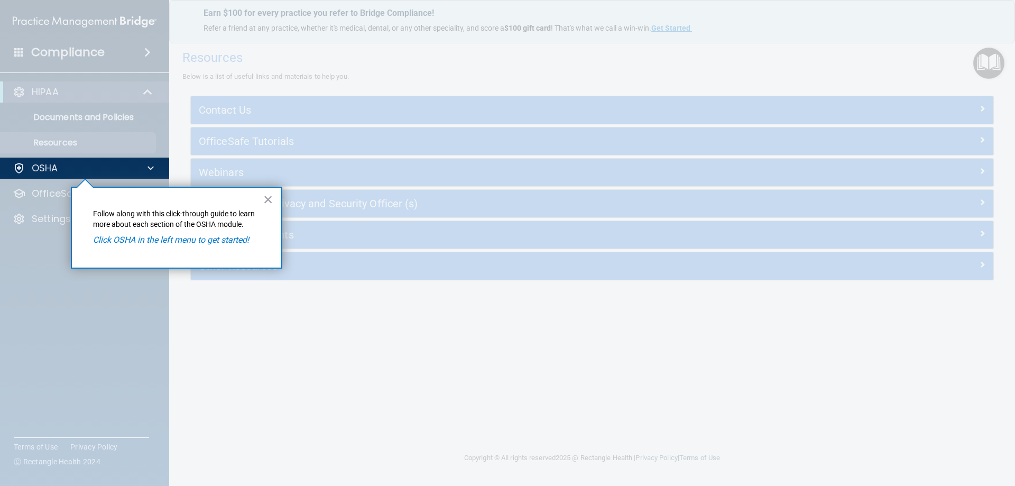
click at [235, 242] on em "Click OSHA in the left menu to get started!" at bounding box center [171, 240] width 156 height 10
drag, startPoint x: 165, startPoint y: 212, endPoint x: 247, endPoint y: 213, distance: 82.4
click at [165, 212] on p "Follow along with this click-through guide to learn more about each section of …" at bounding box center [176, 219] width 167 height 21
click at [263, 200] on div "× Follow along with this click-through guide to learn more about each section o…" at bounding box center [176, 228] width 211 height 82
click at [265, 198] on button "×" at bounding box center [268, 199] width 10 height 17
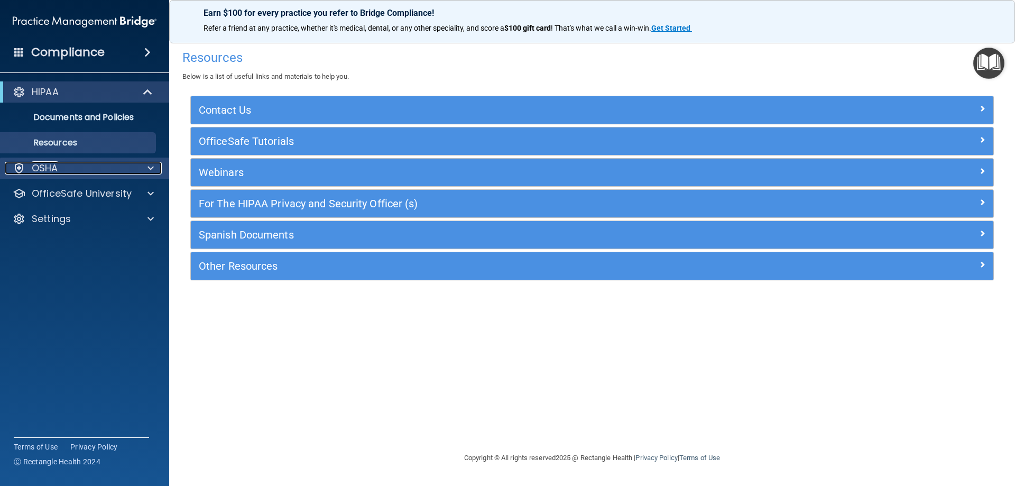
click at [123, 167] on div "OSHA" at bounding box center [70, 168] width 131 height 13
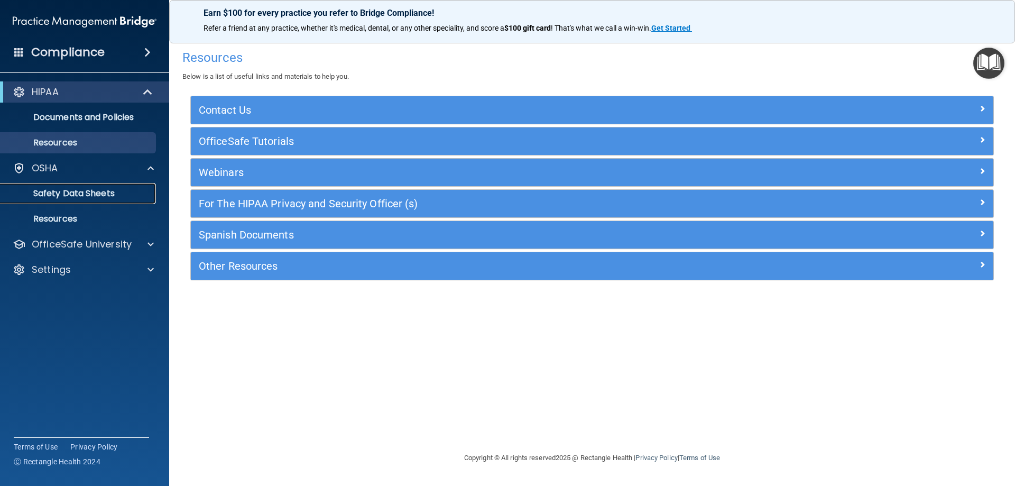
click at [128, 195] on p "Safety Data Sheets" at bounding box center [79, 193] width 144 height 11
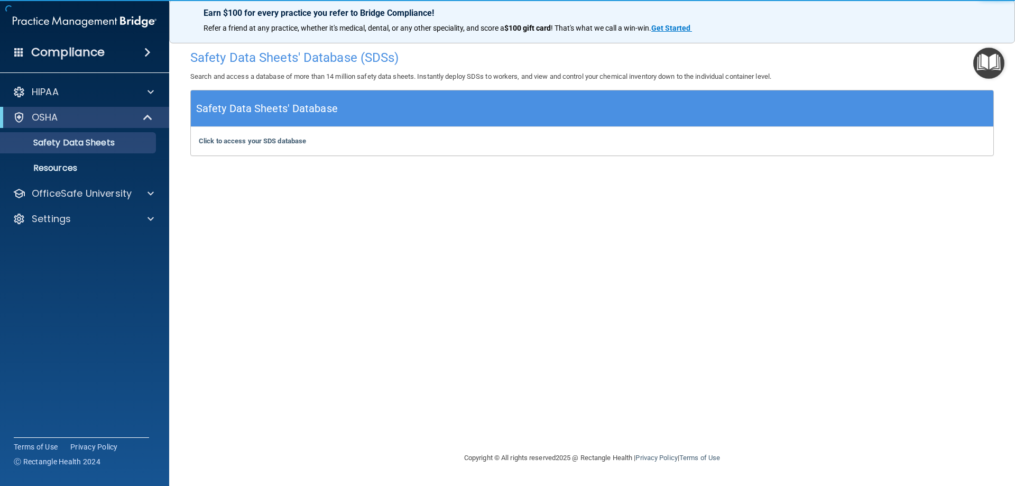
click at [889, 123] on div "Safety Data Sheets' Database" at bounding box center [592, 108] width 802 height 36
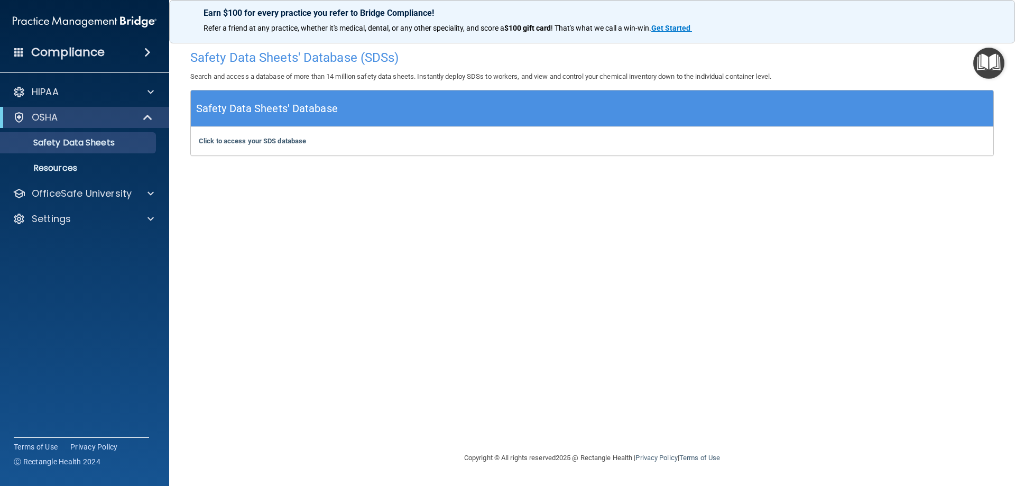
drag, startPoint x: 469, startPoint y: 135, endPoint x: 320, endPoint y: 135, distance: 149.0
click at [469, 136] on div "Click to access your SDS database Click to access your SDS database" at bounding box center [592, 141] width 802 height 29
click at [134, 159] on link "Resources" at bounding box center [72, 167] width 166 height 21
click at [988, 62] on img "Open Resource Center" at bounding box center [988, 63] width 31 height 31
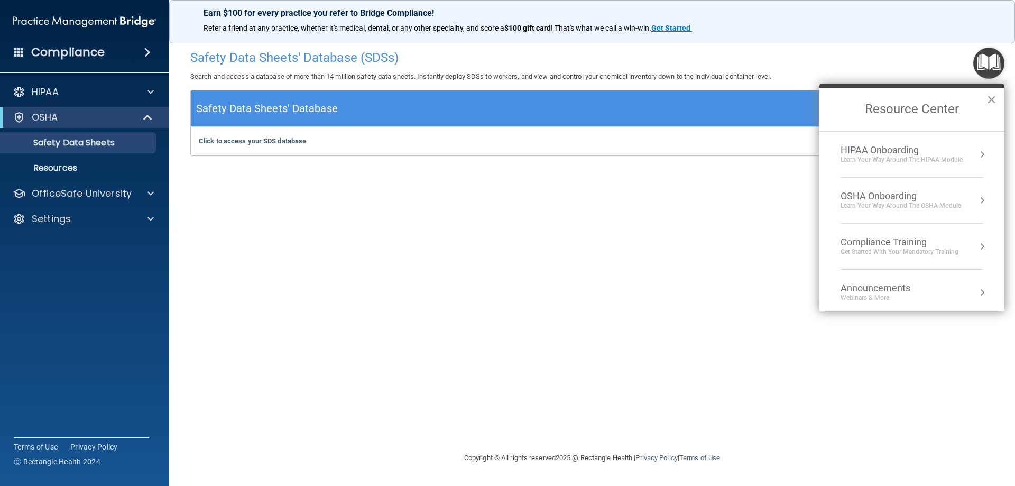
click at [977, 198] on button "Resource Center" at bounding box center [982, 200] width 11 height 11
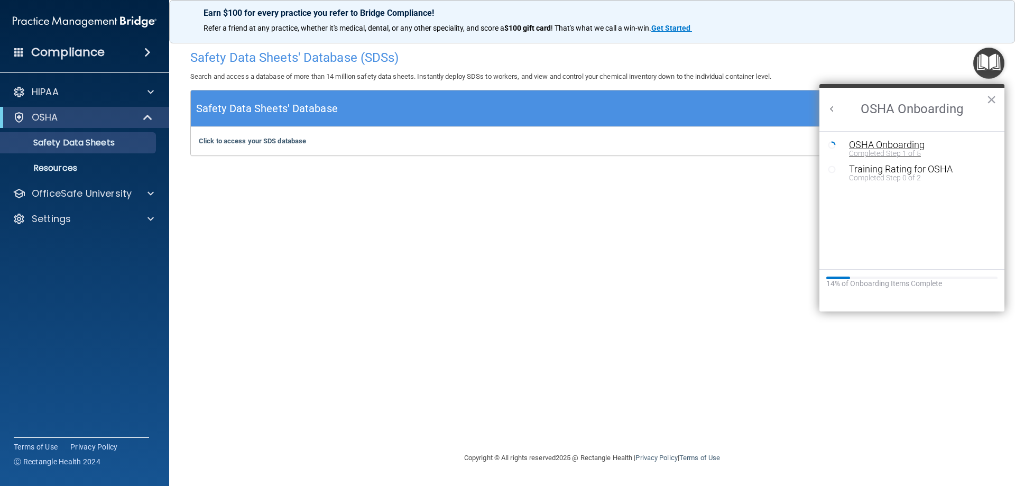
click at [875, 143] on div "OSHA Onboarding" at bounding box center [920, 145] width 142 height 10
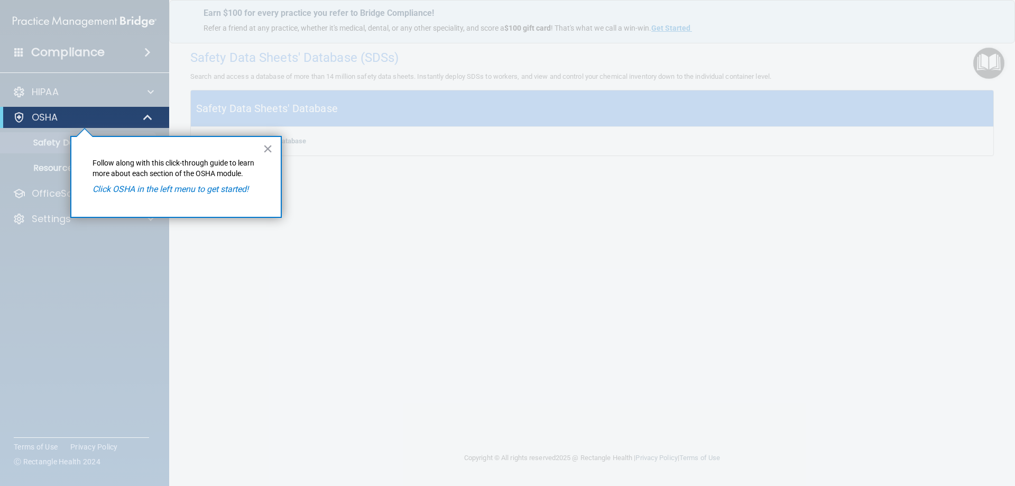
click at [274, 150] on div "× Follow along with this click-through guide to learn more about each section o…" at bounding box center [175, 177] width 211 height 82
click at [267, 148] on button "×" at bounding box center [268, 148] width 10 height 17
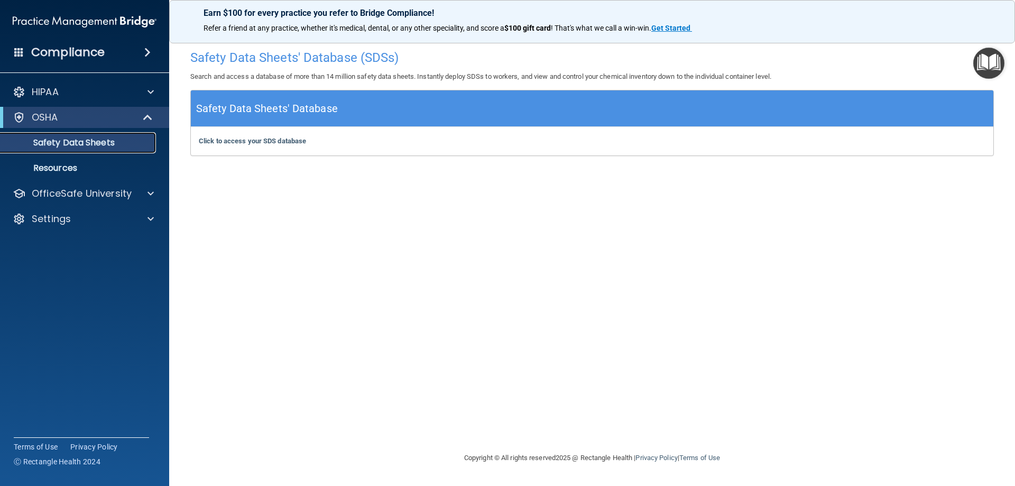
click at [126, 133] on link "Safety Data Sheets" at bounding box center [72, 142] width 166 height 21
click at [115, 163] on p "Resources" at bounding box center [79, 168] width 144 height 11
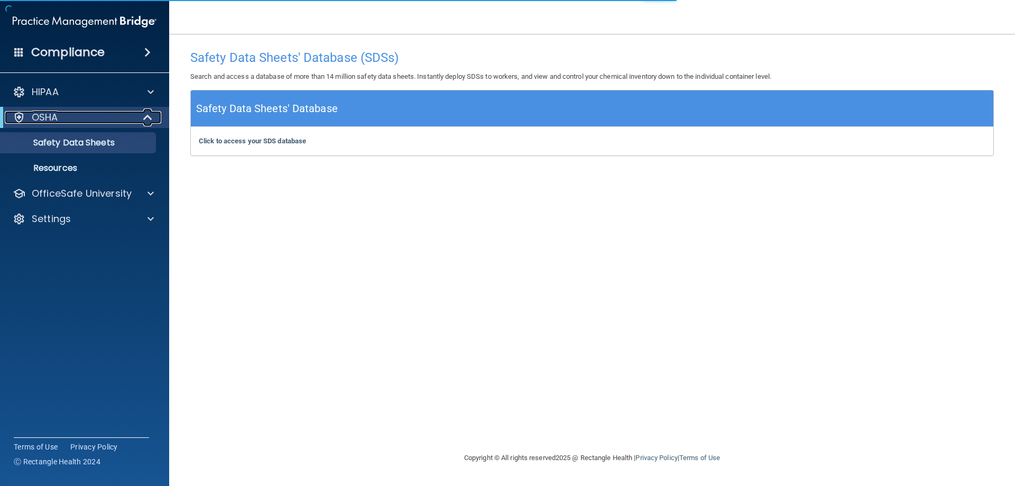
click at [76, 111] on div "OSHA" at bounding box center [70, 117] width 131 height 13
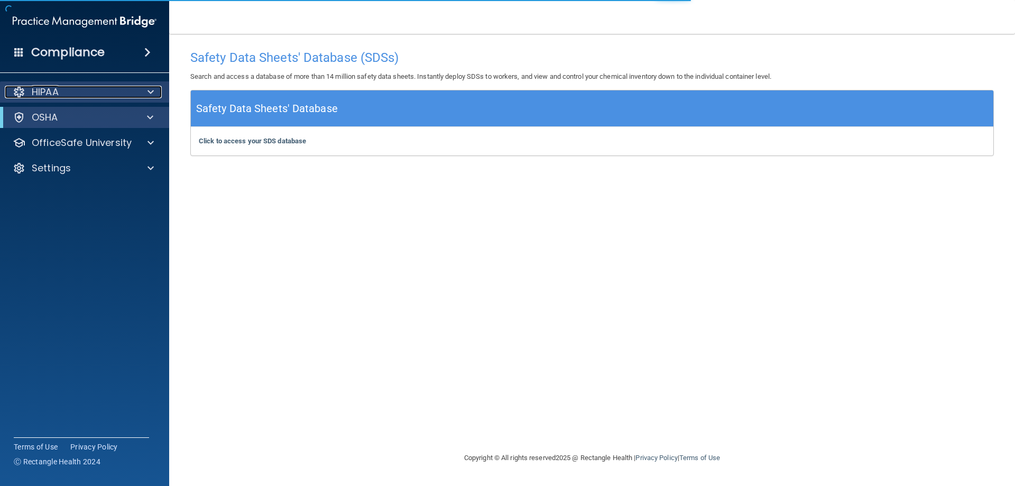
click at [63, 90] on div "HIPAA" at bounding box center [70, 92] width 131 height 13
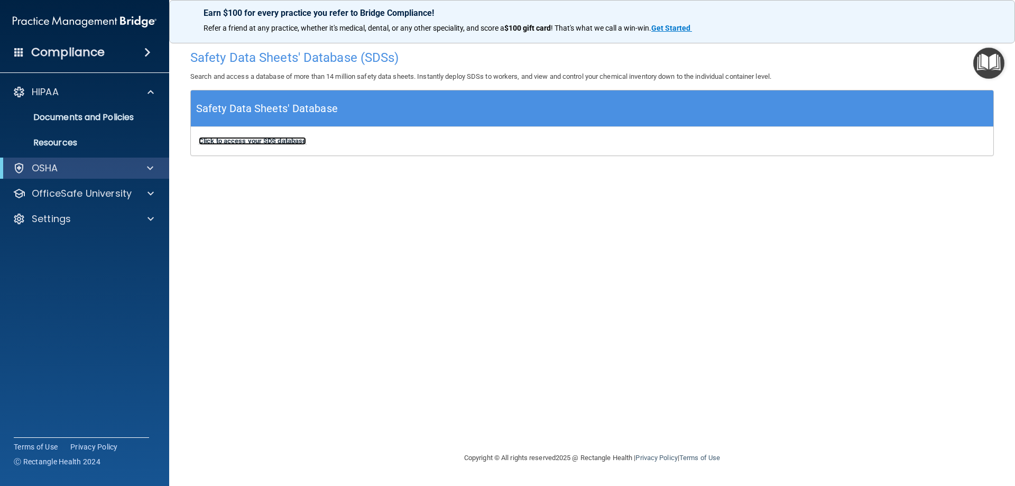
click at [264, 141] on b "Click to access your SDS database" at bounding box center [252, 141] width 107 height 8
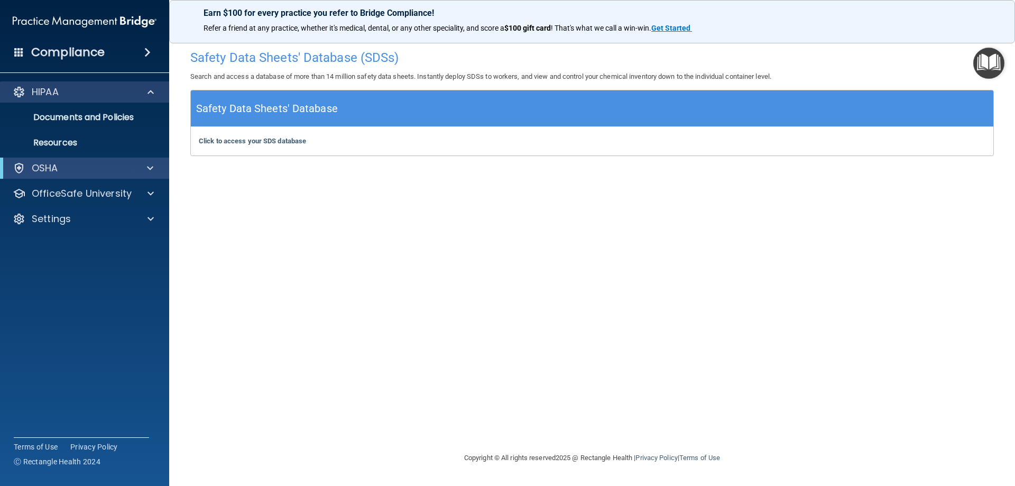
click at [85, 100] on div "HIPAA" at bounding box center [85, 91] width 170 height 21
click at [117, 117] on p "Documents and Policies" at bounding box center [79, 117] width 144 height 11
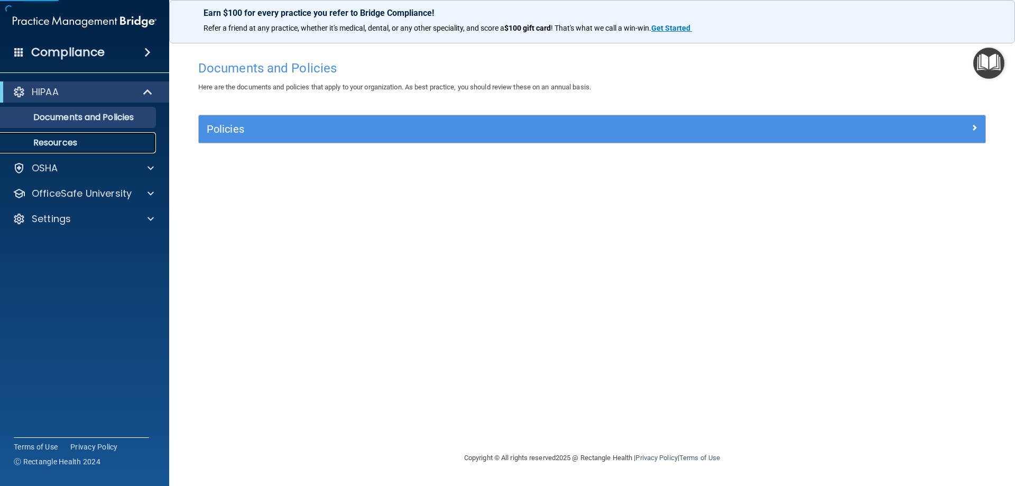
click at [102, 133] on link "Resources" at bounding box center [72, 142] width 166 height 21
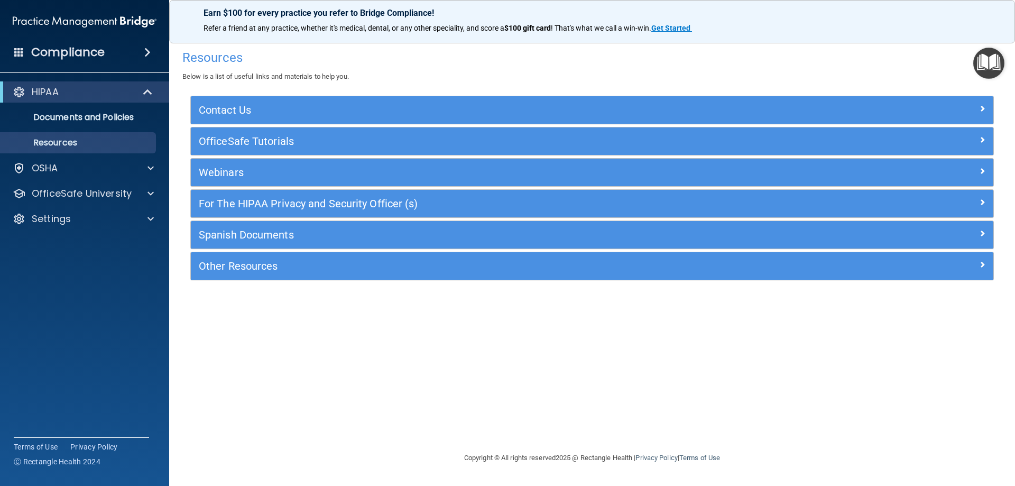
click at [982, 69] on img "Open Resource Center" at bounding box center [988, 63] width 31 height 31
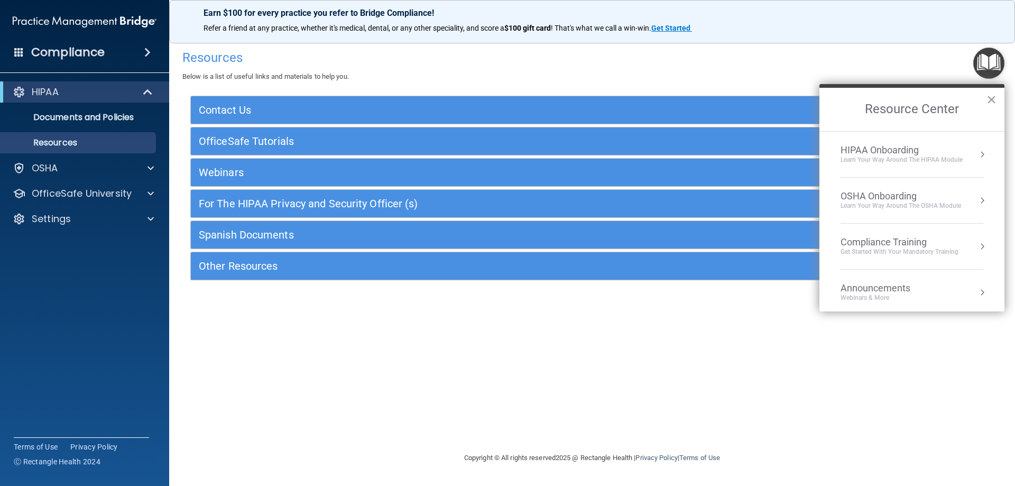
click at [968, 148] on div "HIPAA Onboarding Learn Your Way around the HIPAA module" at bounding box center [911, 154] width 143 height 20
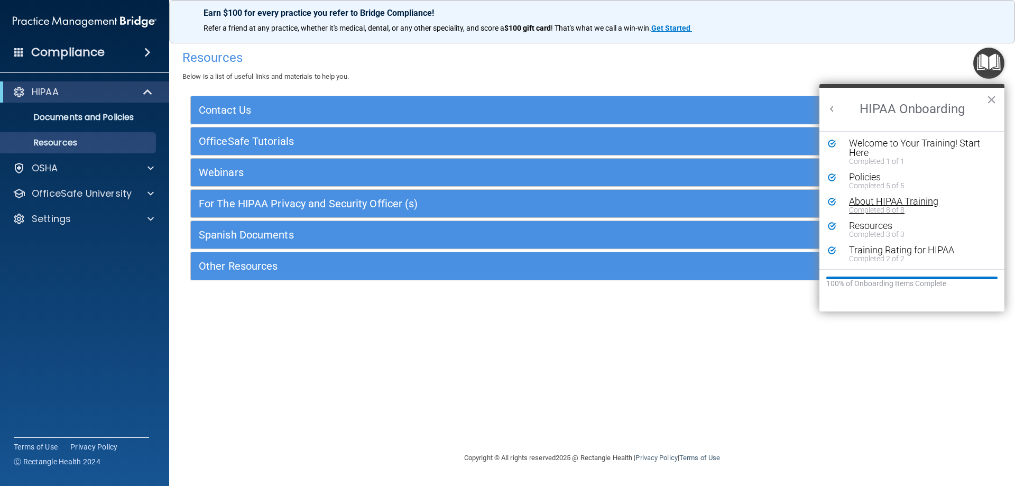
scroll to position [2, 0]
click at [864, 197] on div "About HIPAA Training" at bounding box center [916, 201] width 134 height 10
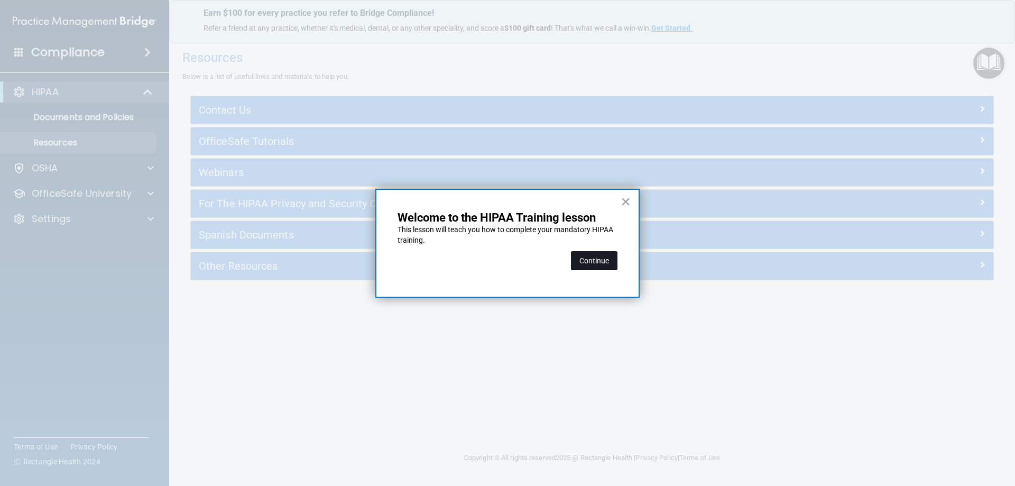
click at [601, 264] on button "Continue" at bounding box center [594, 260] width 47 height 19
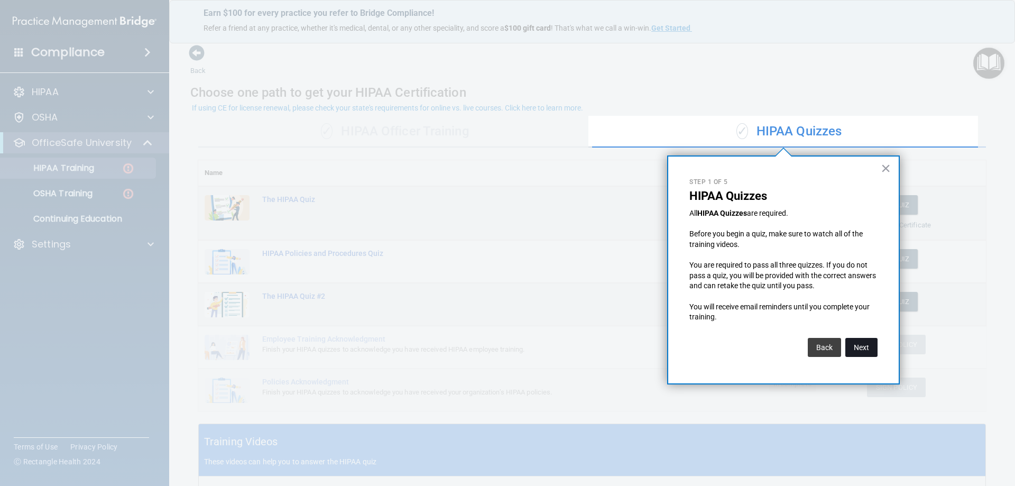
click at [874, 347] on button "Next" at bounding box center [861, 347] width 32 height 19
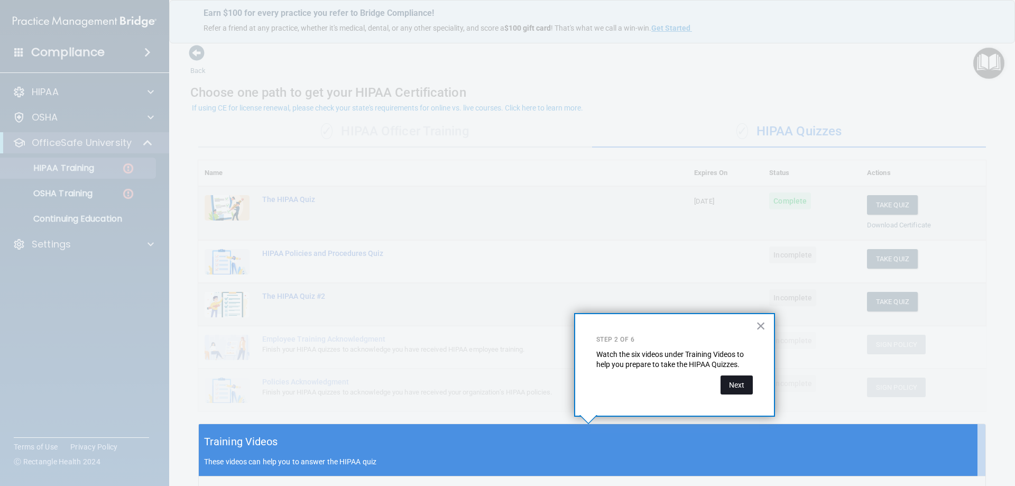
click at [740, 385] on button "Next" at bounding box center [736, 384] width 32 height 19
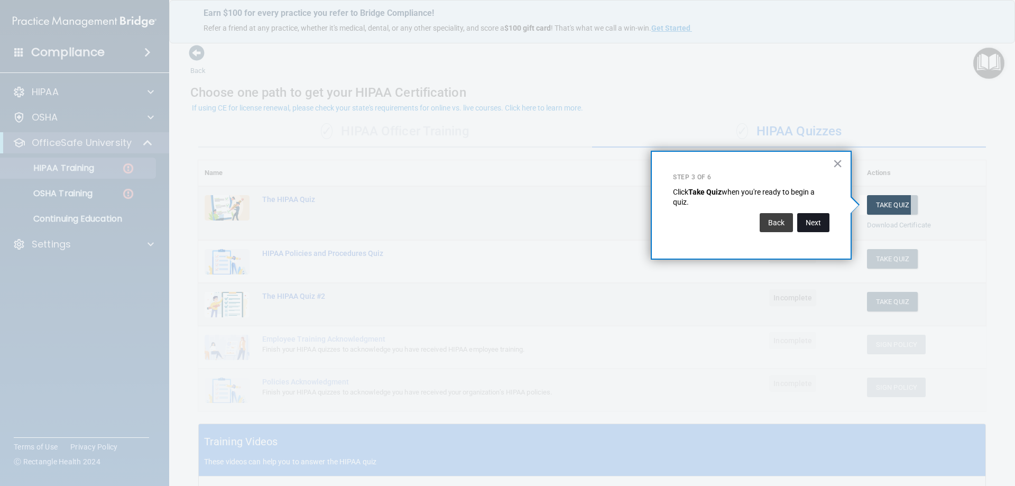
click at [819, 220] on button "Next" at bounding box center [813, 222] width 32 height 19
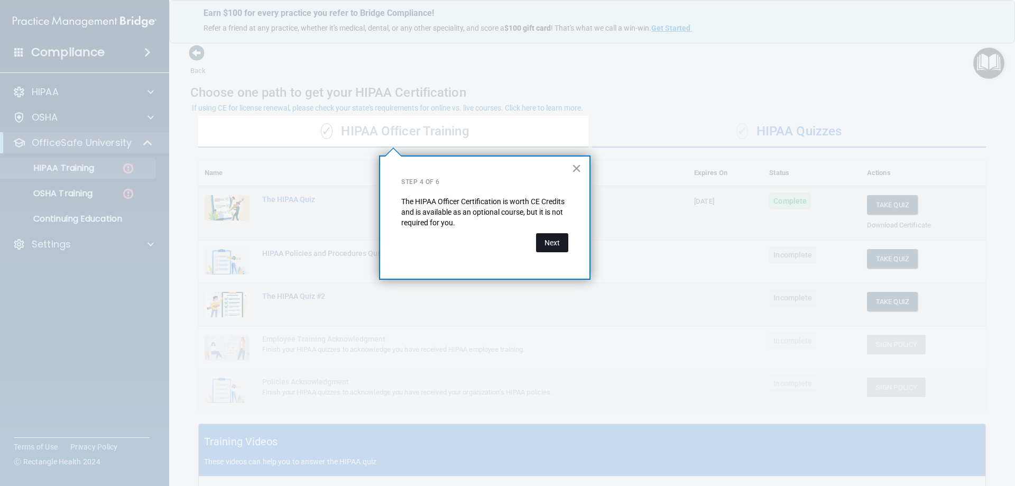
click at [550, 242] on button "Next" at bounding box center [552, 242] width 32 height 19
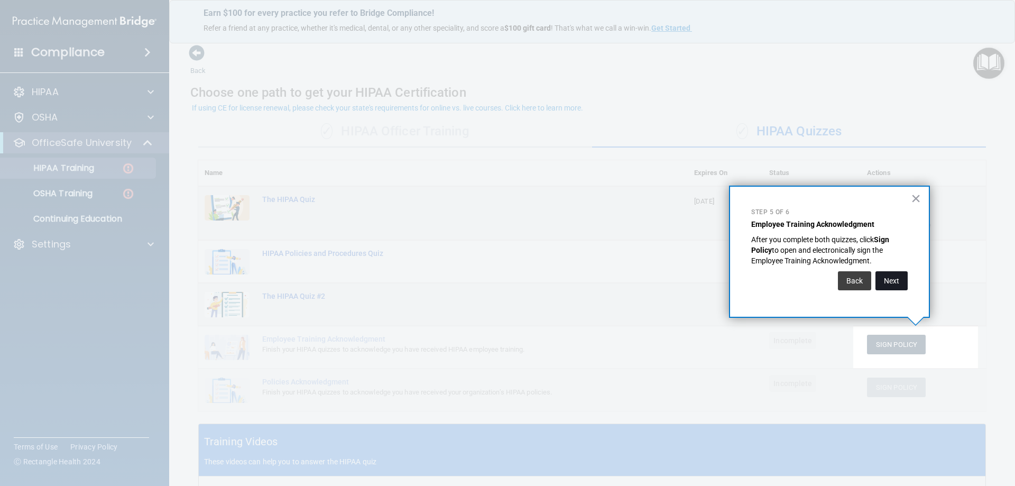
click at [898, 287] on button "Next" at bounding box center [891, 280] width 32 height 19
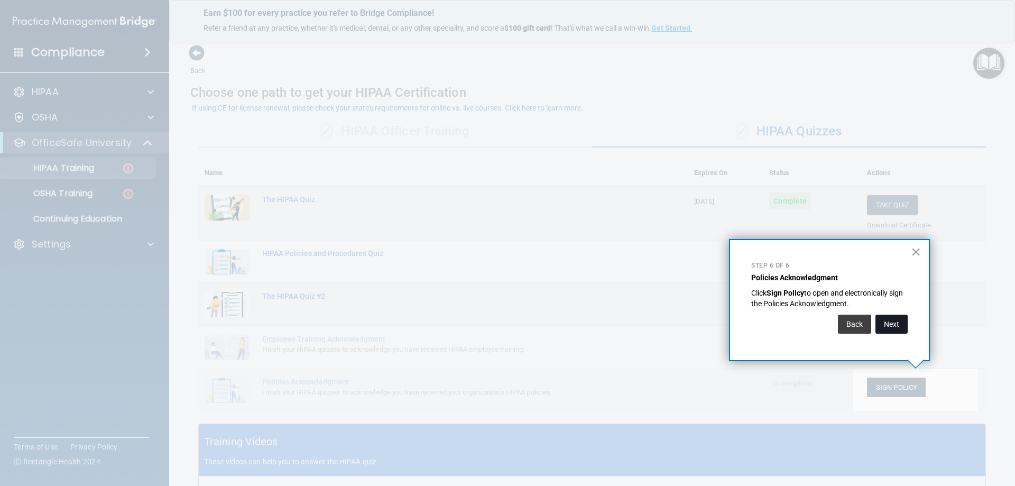
click at [883, 321] on button "Next" at bounding box center [891, 323] width 32 height 19
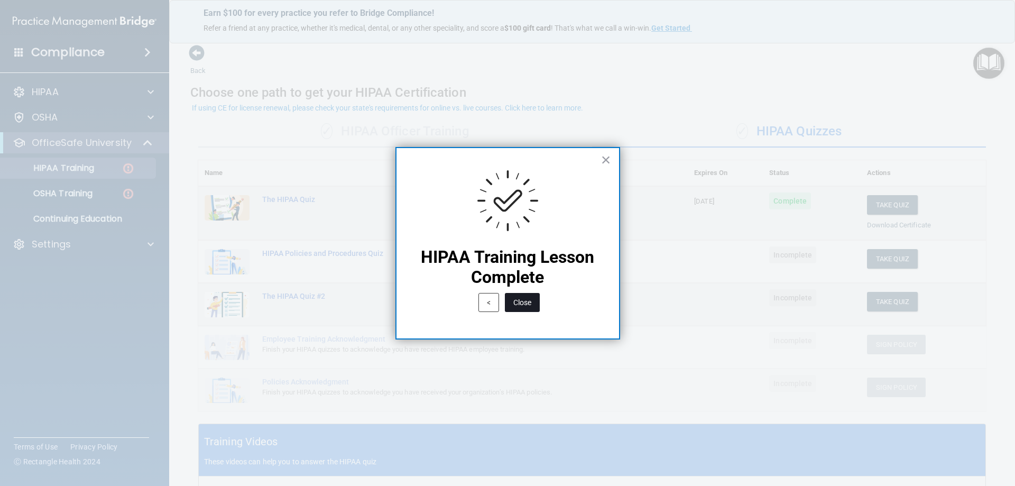
click at [516, 302] on button "Close" at bounding box center [522, 302] width 35 height 19
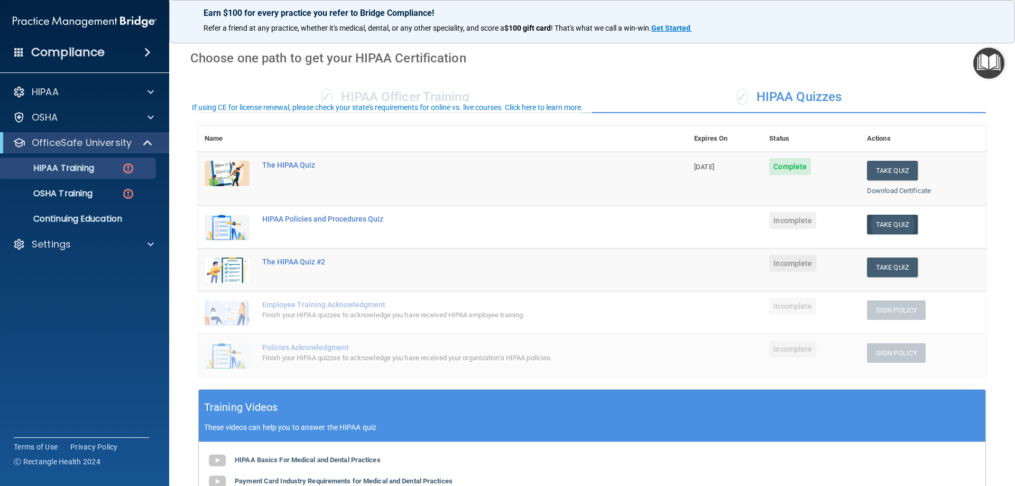
scroll to position [53, 0]
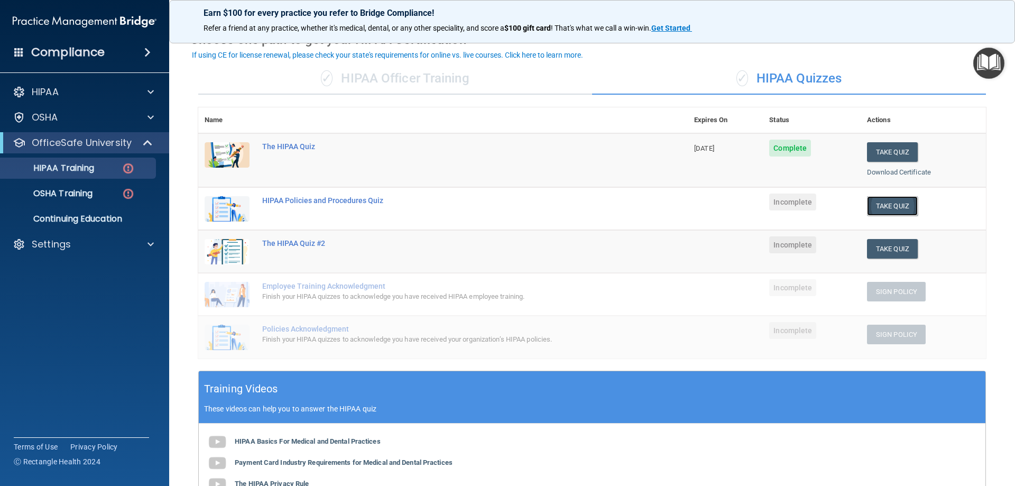
click at [892, 205] on button "Take Quiz" at bounding box center [892, 206] width 51 height 20
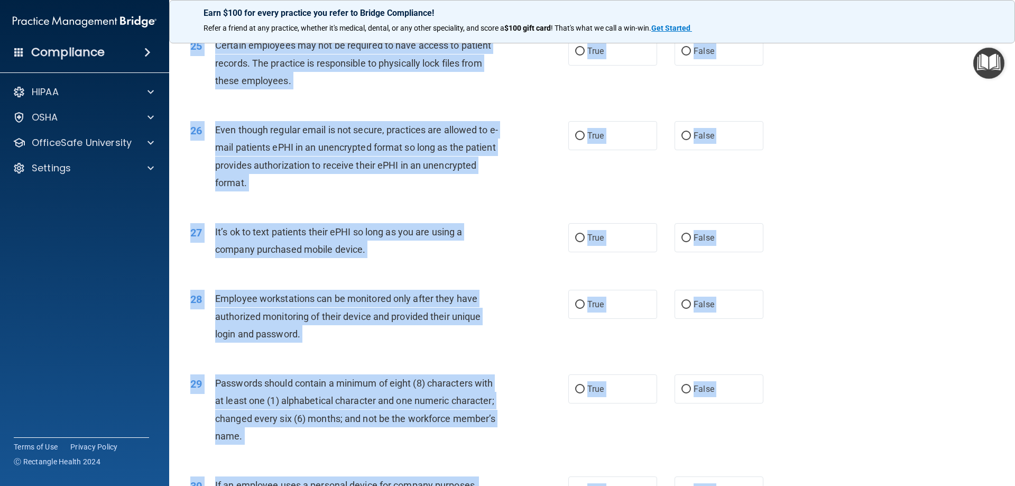
scroll to position [2167, 0]
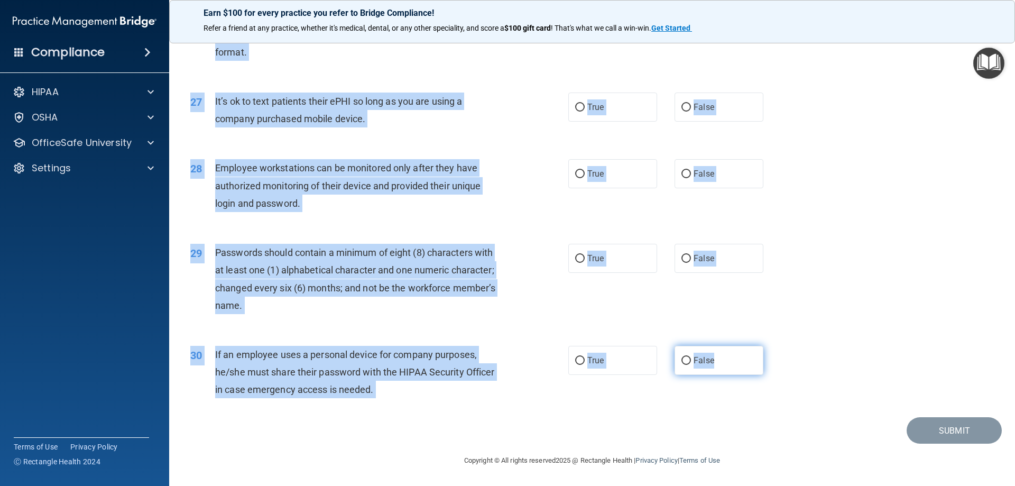
drag, startPoint x: 208, startPoint y: 88, endPoint x: 727, endPoint y: 364, distance: 587.2
copy div "It is ok to share your password with a co-worker in case immediate access of a …"
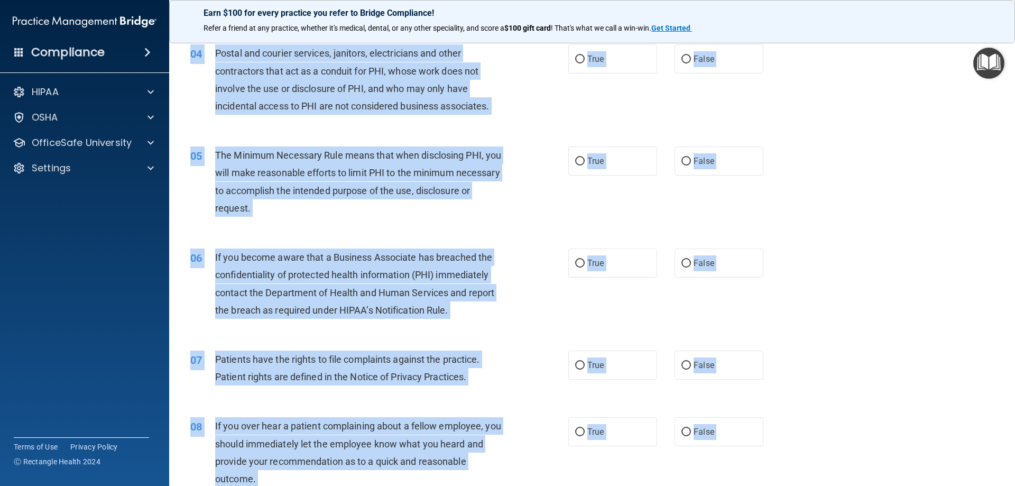
scroll to position [0, 0]
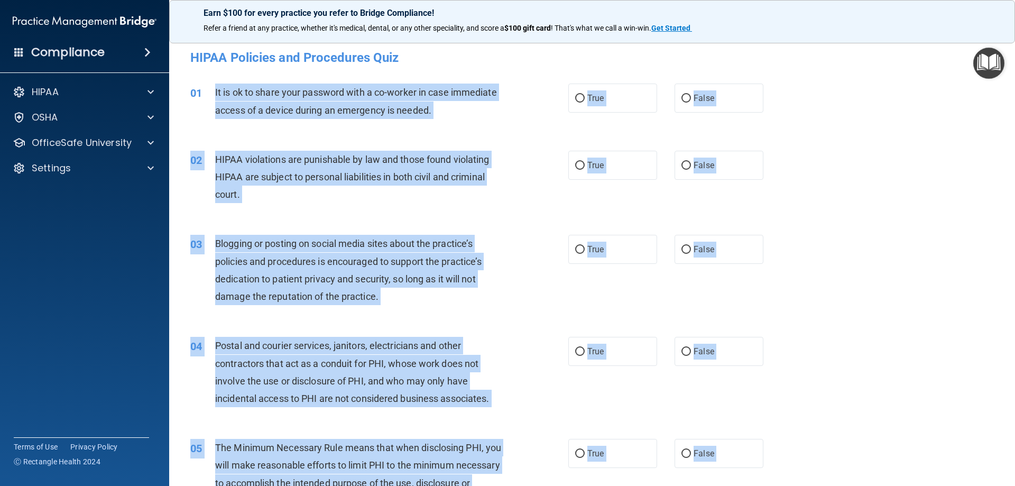
click at [492, 200] on div "HIPAA violations are punishable by law and those found violating HIPAA are subj…" at bounding box center [362, 177] width 295 height 53
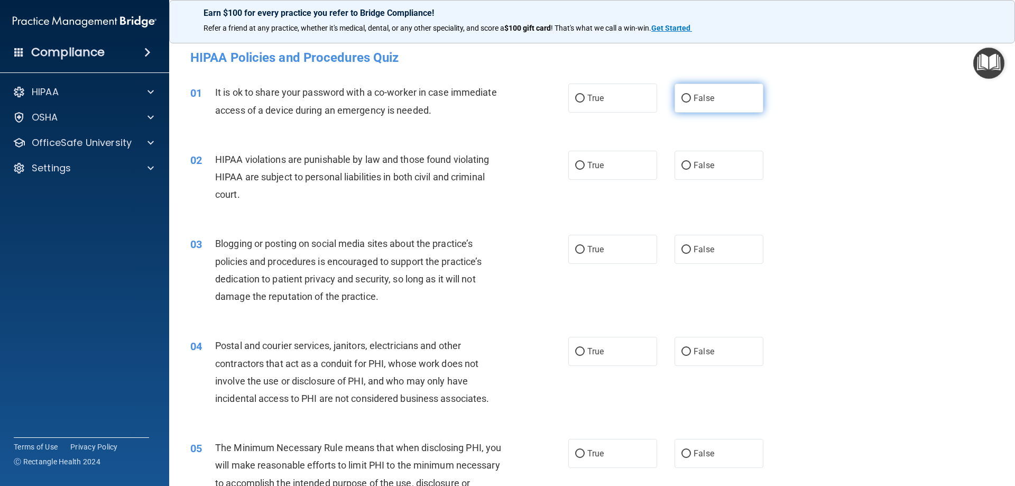
click at [692, 91] on label "False" at bounding box center [718, 97] width 89 height 29
click at [691, 95] on input "False" at bounding box center [686, 99] width 10 height 8
radio input "true"
click at [623, 160] on label "True" at bounding box center [612, 165] width 89 height 29
click at [584, 162] on input "True" at bounding box center [580, 166] width 10 height 8
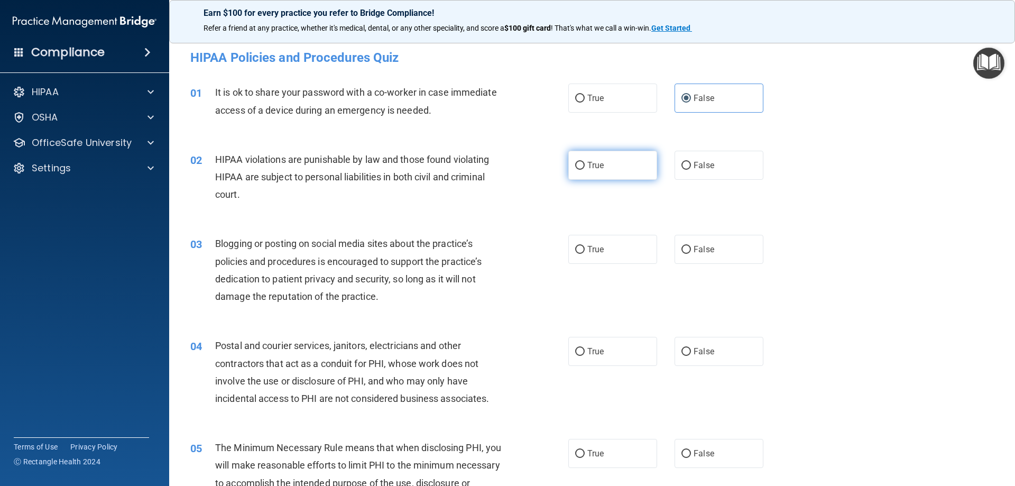
radio input "true"
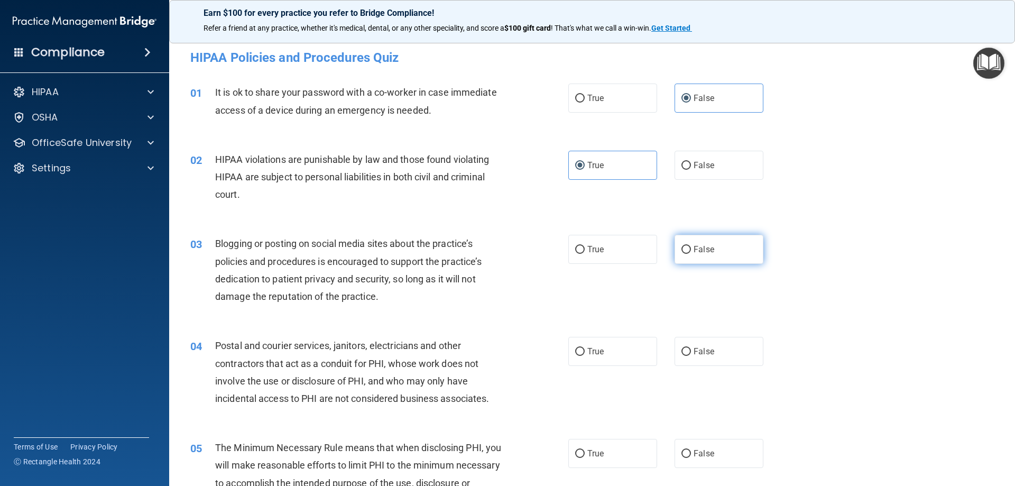
click at [717, 244] on label "False" at bounding box center [718, 249] width 89 height 29
click at [691, 246] on input "False" at bounding box center [686, 250] width 10 height 8
radio input "true"
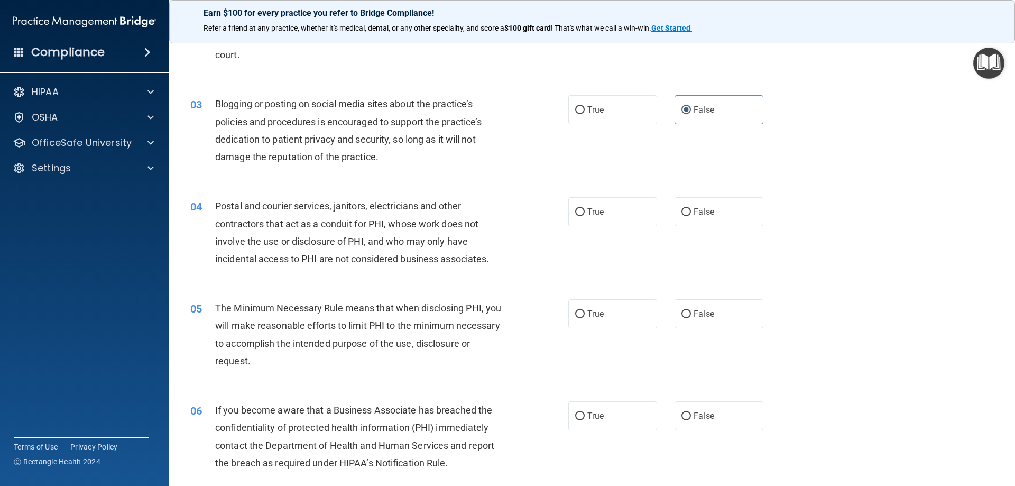
scroll to position [159, 0]
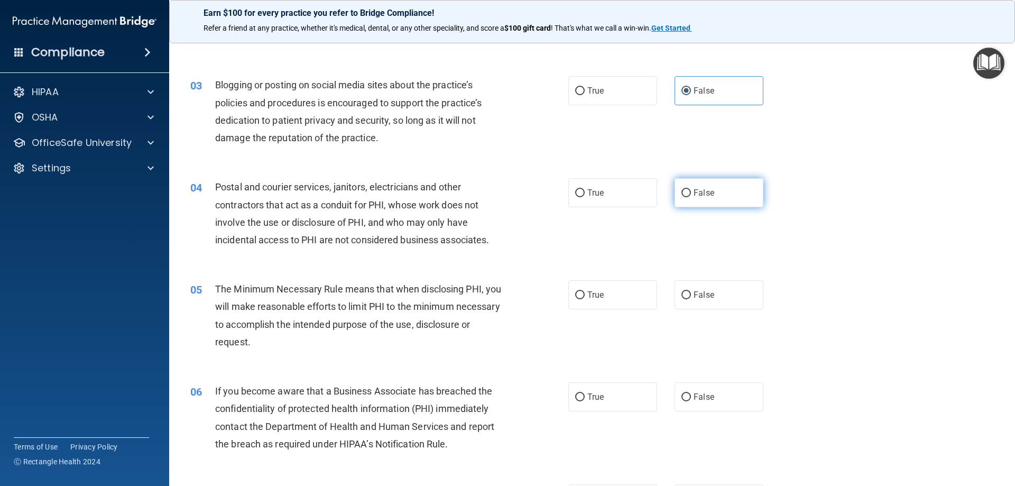
click at [728, 197] on label "False" at bounding box center [718, 192] width 89 height 29
click at [691, 197] on input "False" at bounding box center [686, 193] width 10 height 8
radio input "true"
drag, startPoint x: 606, startPoint y: 291, endPoint x: 607, endPoint y: 298, distance: 7.0
click at [607, 292] on label "True" at bounding box center [612, 294] width 89 height 29
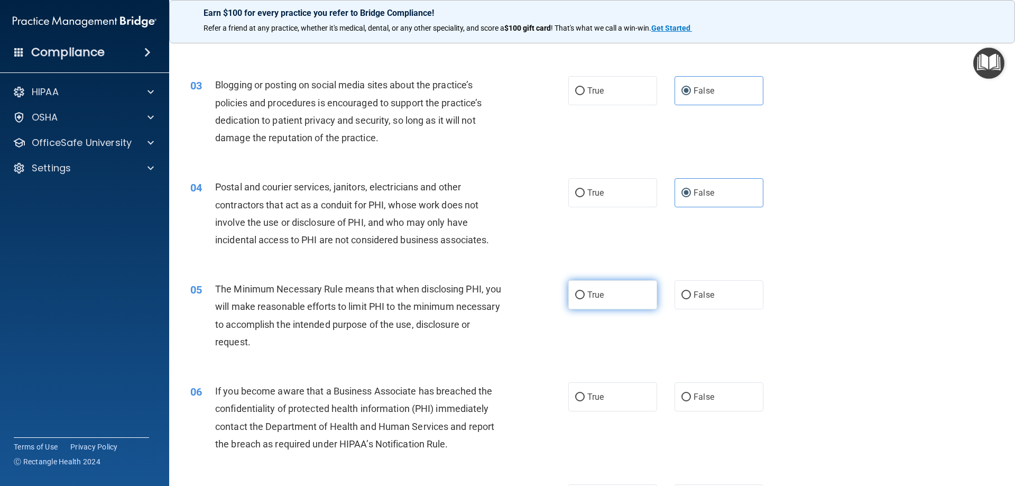
click at [584, 292] on input "True" at bounding box center [580, 295] width 10 height 8
radio input "true"
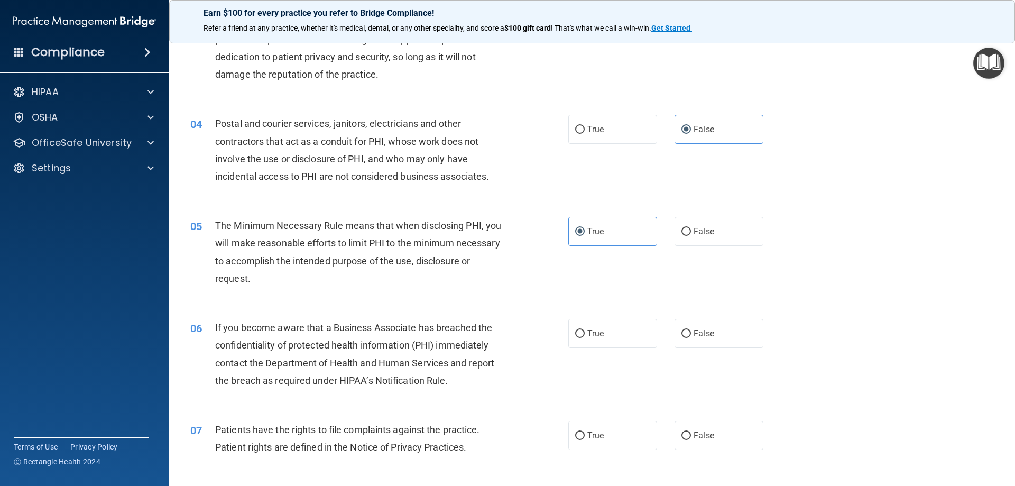
scroll to position [370, 0]
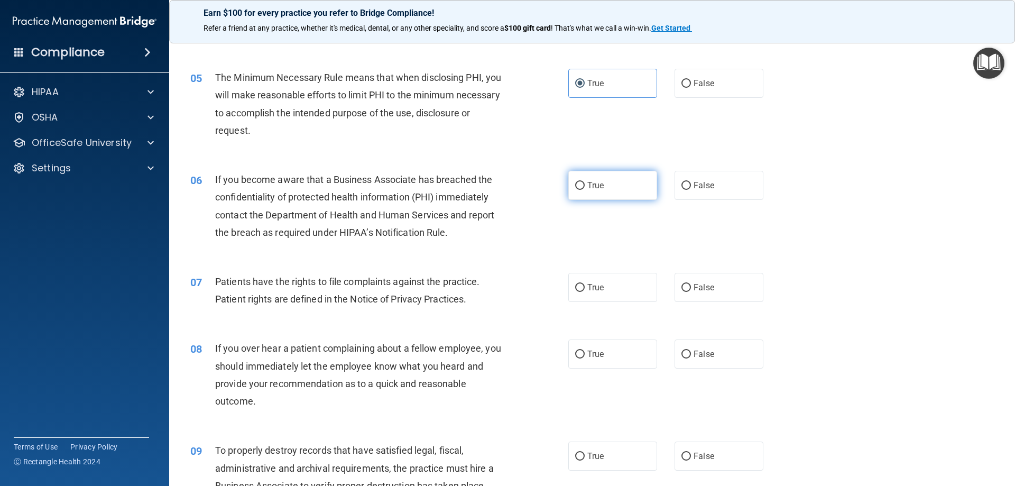
click at [637, 184] on label "True" at bounding box center [612, 185] width 89 height 29
click at [584, 184] on input "True" at bounding box center [580, 186] width 10 height 8
radio input "true"
click at [592, 288] on span "True" at bounding box center [595, 287] width 16 height 10
click at [584, 288] on input "True" at bounding box center [580, 288] width 10 height 8
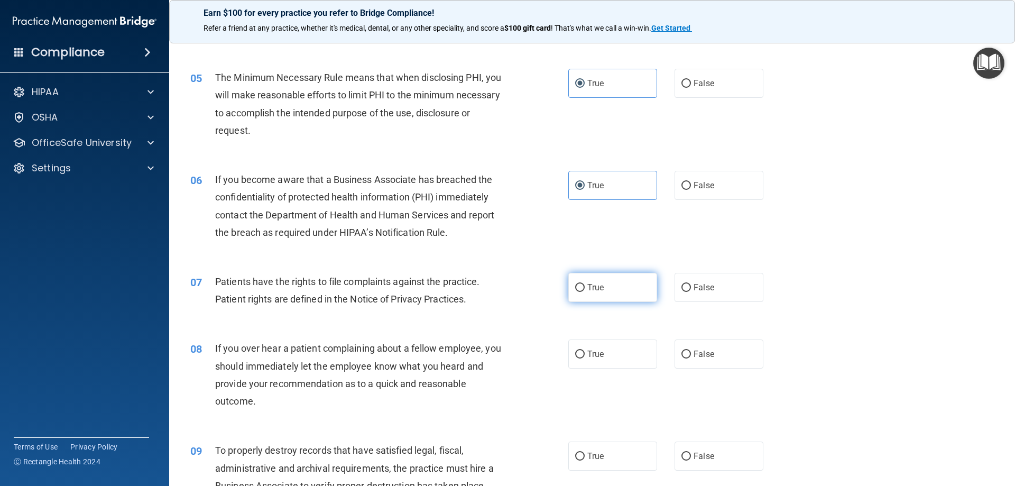
radio input "true"
click at [686, 359] on label "False" at bounding box center [718, 353] width 89 height 29
click at [686, 358] on input "False" at bounding box center [686, 354] width 10 height 8
radio input "true"
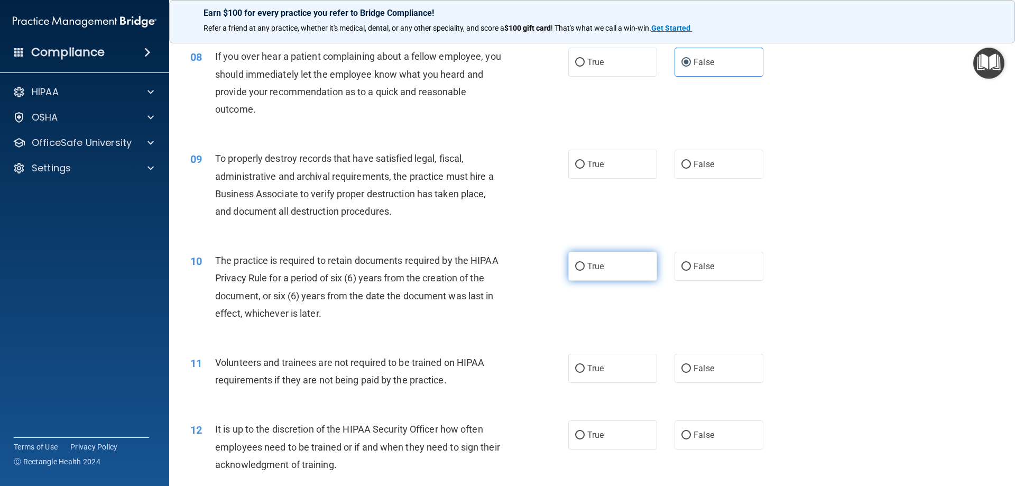
scroll to position [687, 0]
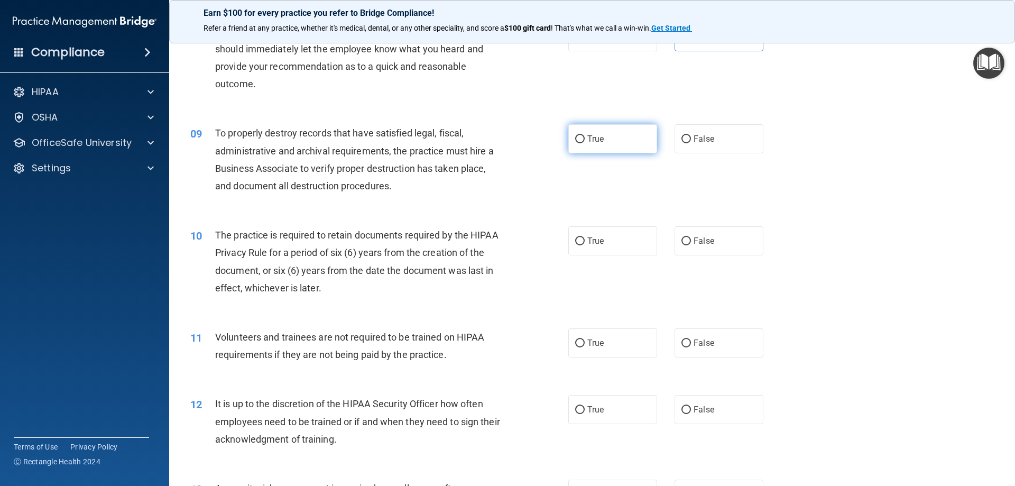
click at [607, 143] on label "True" at bounding box center [612, 138] width 89 height 29
click at [584, 143] on input "True" at bounding box center [580, 139] width 10 height 8
radio input "true"
click at [626, 248] on label "True" at bounding box center [612, 240] width 89 height 29
click at [584, 245] on input "True" at bounding box center [580, 241] width 10 height 8
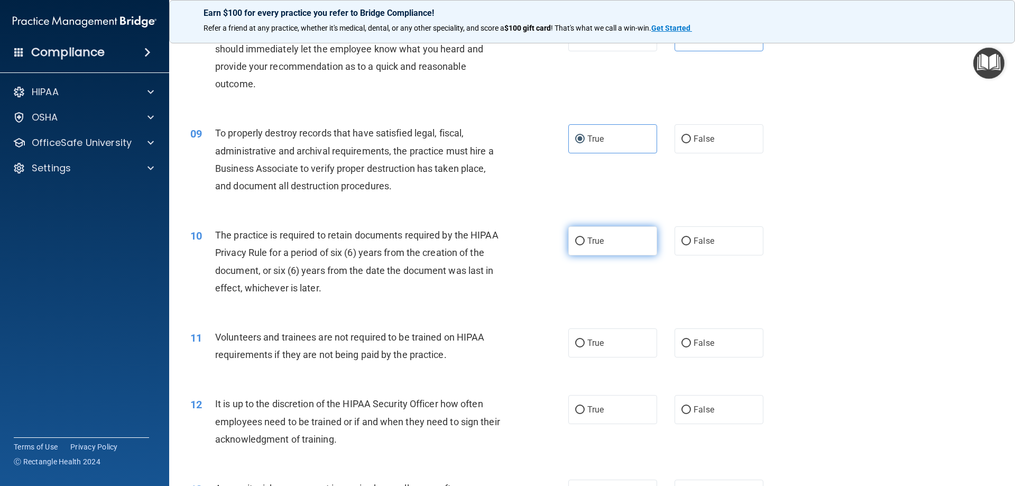
radio input "true"
click at [703, 350] on label "False" at bounding box center [718, 342] width 89 height 29
click at [691, 347] on input "False" at bounding box center [686, 343] width 10 height 8
radio input "true"
click at [716, 416] on label "False" at bounding box center [718, 409] width 89 height 29
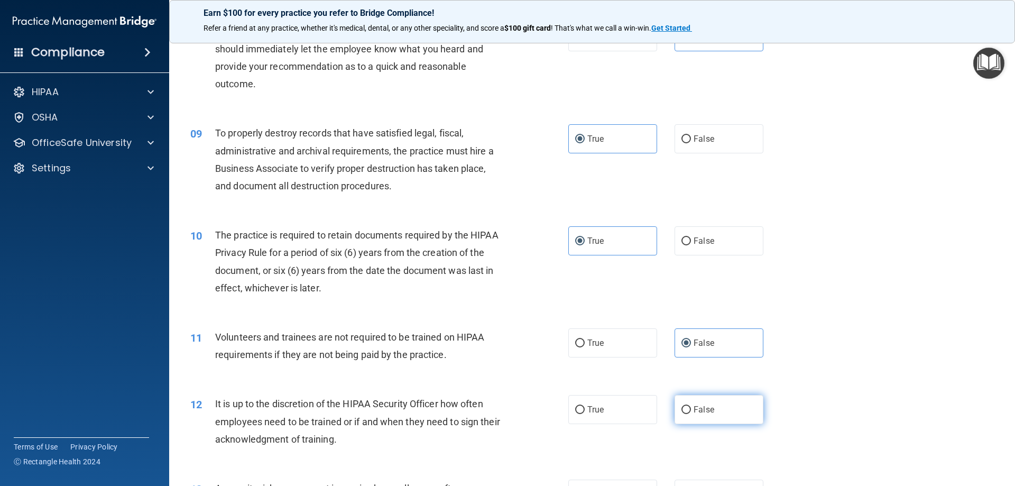
click at [691, 414] on input "False" at bounding box center [686, 410] width 10 height 8
radio input "true"
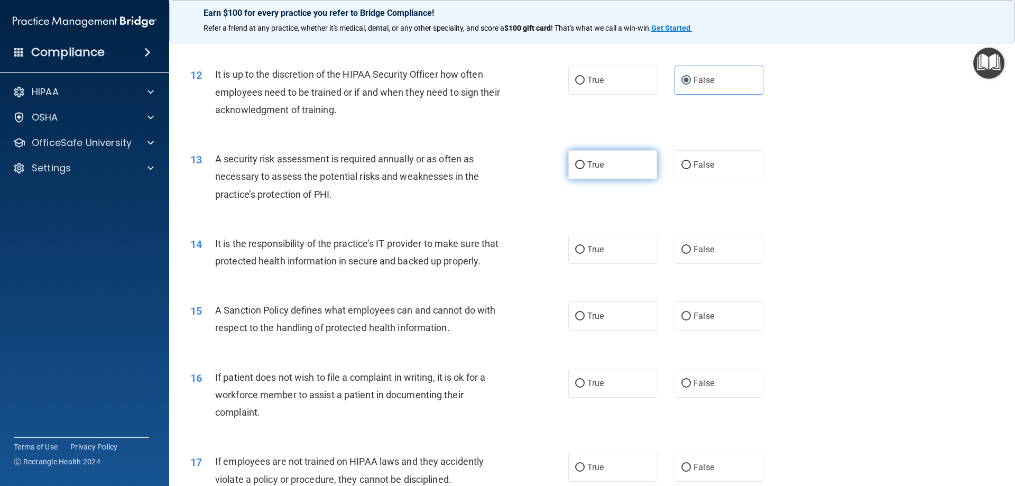
scroll to position [1004, 0]
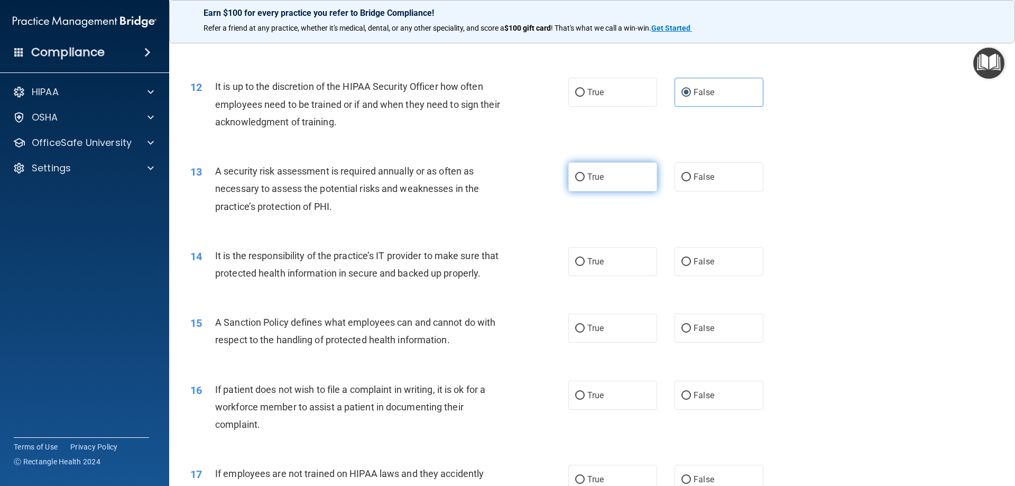
click at [627, 181] on label "True" at bounding box center [612, 176] width 89 height 29
click at [584, 181] on input "True" at bounding box center [580, 177] width 10 height 8
radio input "true"
click at [598, 276] on div "14 It is the responsibility of the practice’s IT provider to make sure that pro…" at bounding box center [591, 267] width 819 height 67
click at [587, 255] on label "True" at bounding box center [612, 261] width 89 height 29
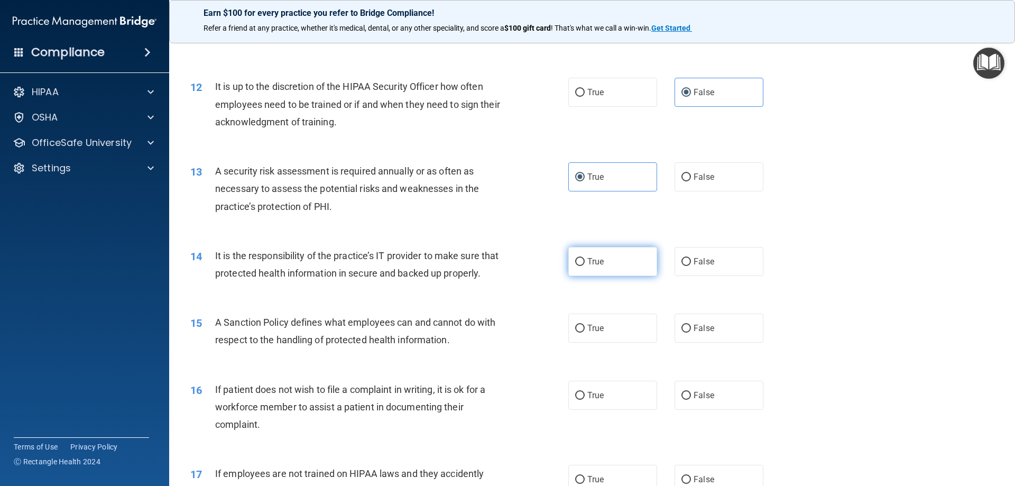
click at [584, 258] on input "True" at bounding box center [580, 262] width 10 height 8
radio input "true"
click at [611, 362] on div "15 A Sanction Policy defines what employees can and cannot do with respect to t…" at bounding box center [591, 333] width 819 height 67
click at [595, 342] on label "True" at bounding box center [612, 327] width 89 height 29
click at [584, 332] on input "True" at bounding box center [580, 328] width 10 height 8
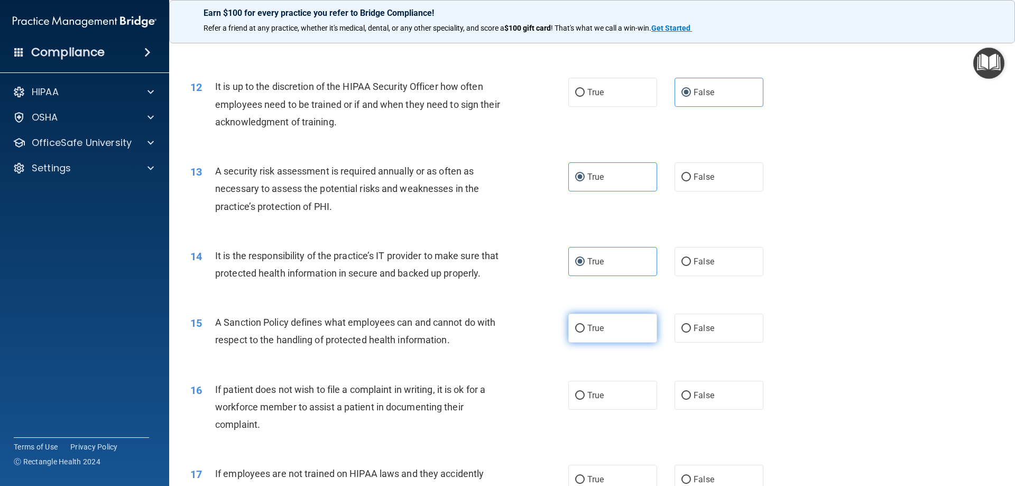
radio input "true"
click at [598, 400] on label "True" at bounding box center [612, 394] width 89 height 29
click at [584, 400] on input "True" at bounding box center [580, 396] width 10 height 8
radio input "true"
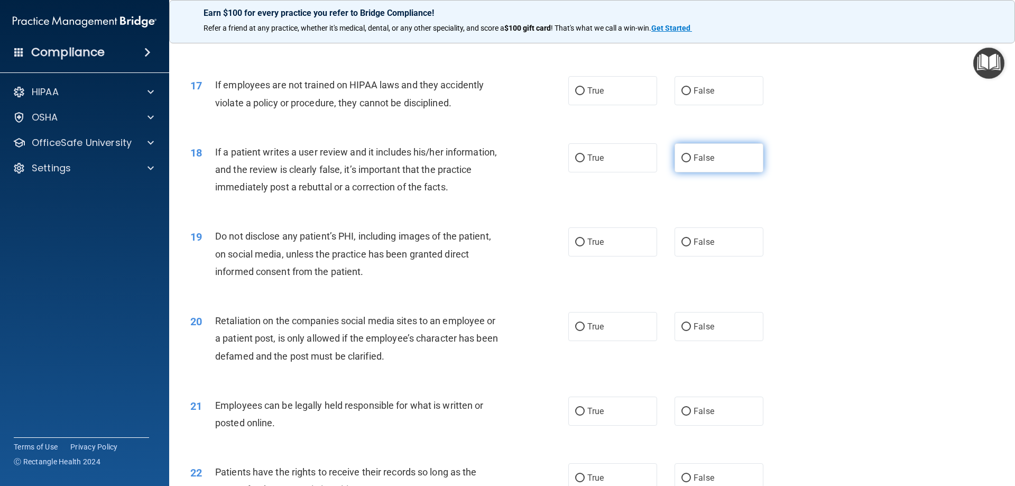
scroll to position [1374, 0]
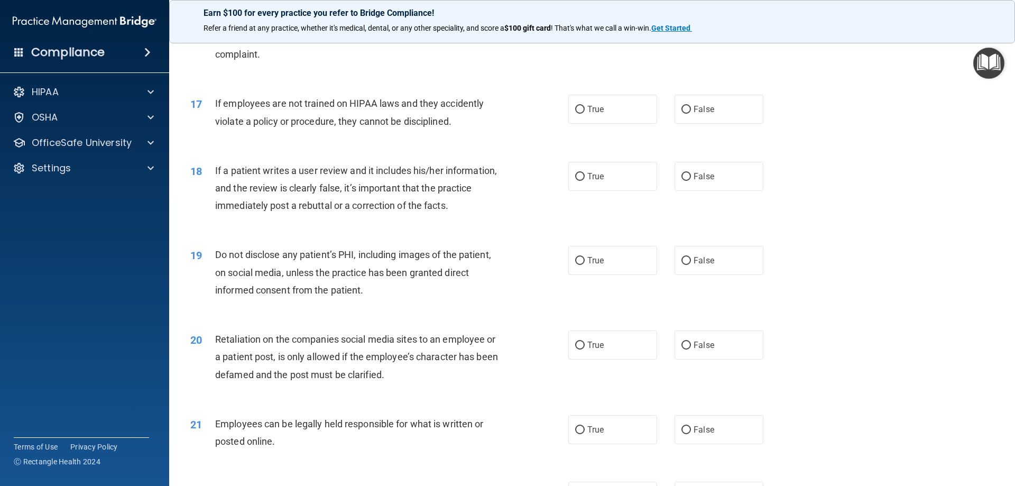
drag, startPoint x: 691, startPoint y: 140, endPoint x: 699, endPoint y: 157, distance: 19.6
click at [691, 124] on label "False" at bounding box center [718, 109] width 89 height 29
click at [691, 114] on input "False" at bounding box center [686, 110] width 10 height 8
radio input "true"
click at [708, 181] on span "False" at bounding box center [703, 176] width 21 height 10
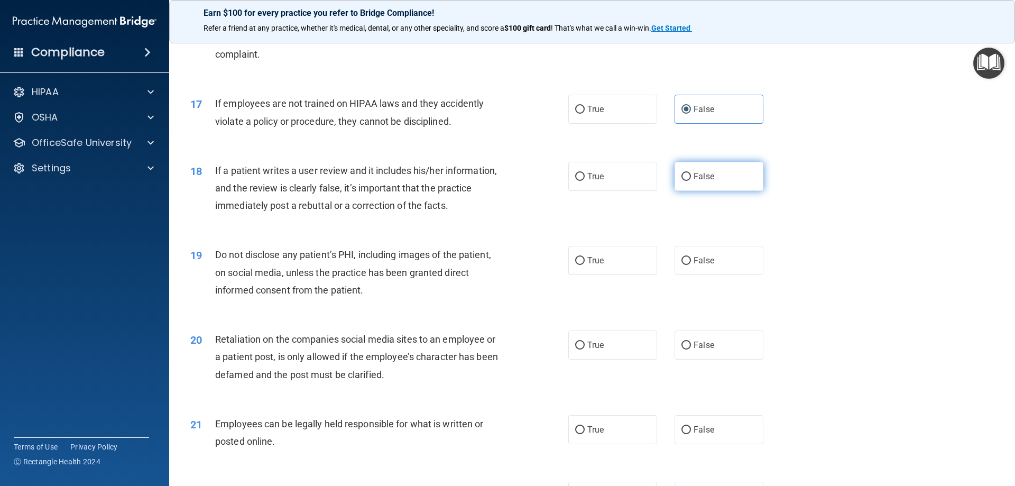
click at [691, 181] on input "False" at bounding box center [686, 177] width 10 height 8
radio input "true"
click at [621, 275] on label "True" at bounding box center [612, 260] width 89 height 29
click at [584, 265] on input "True" at bounding box center [580, 261] width 10 height 8
radio input "true"
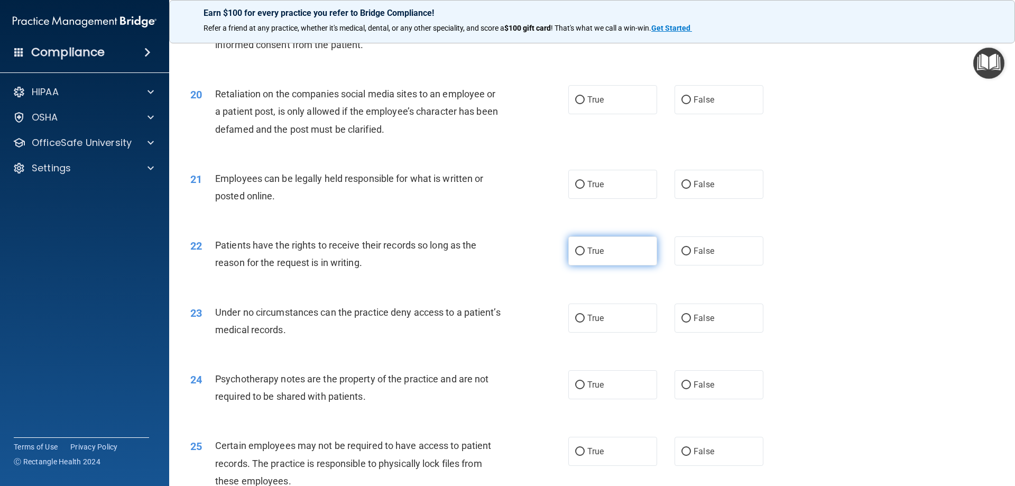
scroll to position [1638, 0]
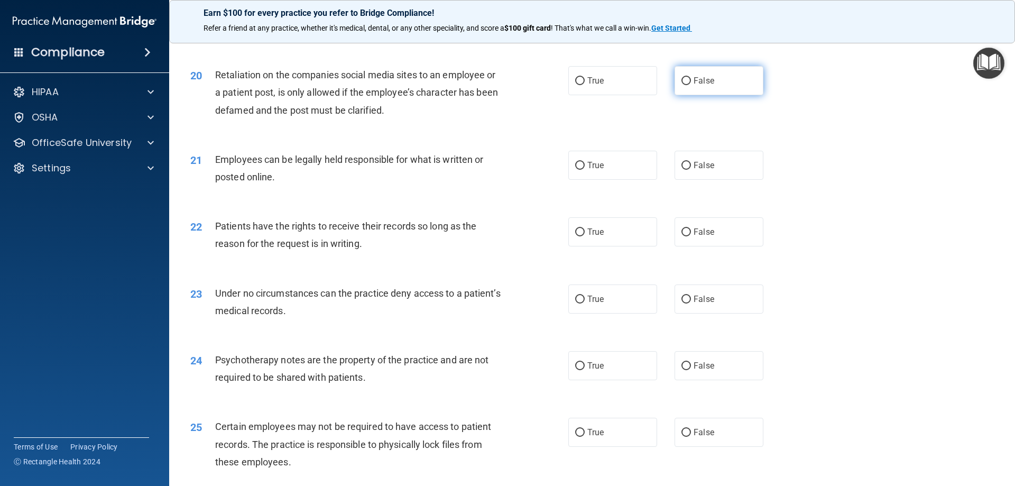
click at [707, 95] on label "False" at bounding box center [718, 80] width 89 height 29
click at [691, 85] on input "False" at bounding box center [686, 81] width 10 height 8
radio input "true"
click at [606, 200] on div "21 Employees can be legally held responsible for what is written or posted onli…" at bounding box center [591, 170] width 819 height 67
click at [597, 180] on label "True" at bounding box center [612, 165] width 89 height 29
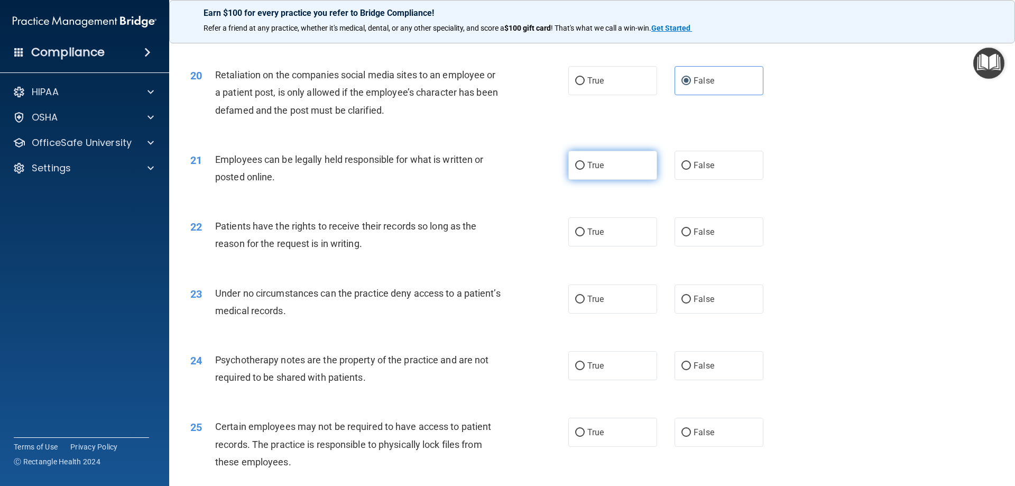
click at [584, 170] on input "True" at bounding box center [580, 166] width 10 height 8
radio input "true"
click at [588, 237] on span "True" at bounding box center [595, 232] width 16 height 10
click at [584, 236] on input "True" at bounding box center [580, 232] width 10 height 8
radio input "true"
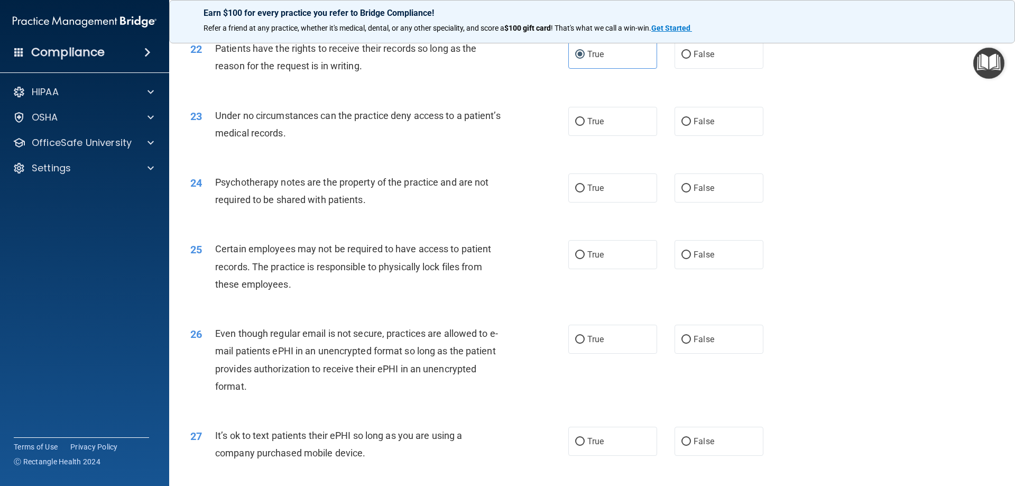
scroll to position [1850, 0]
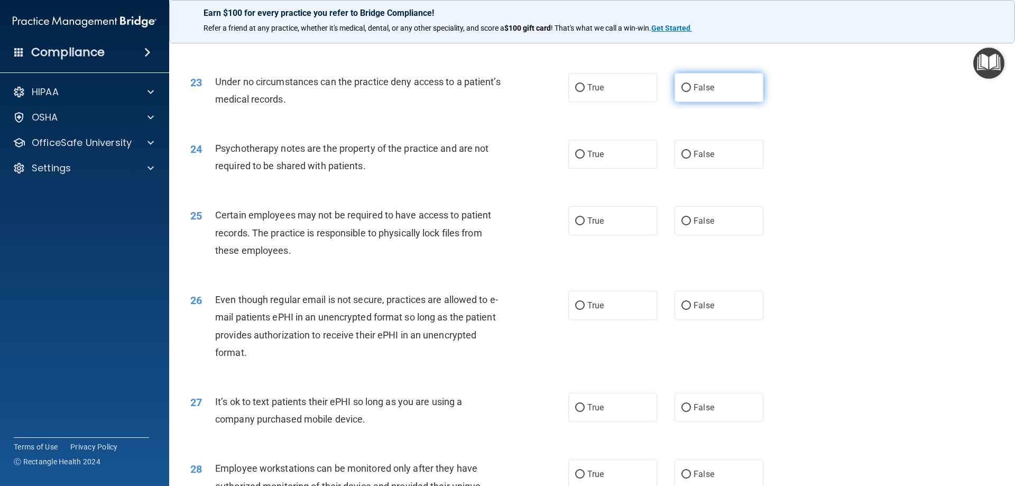
click at [716, 102] on label "False" at bounding box center [718, 87] width 89 height 29
click at [691, 92] on input "False" at bounding box center [686, 88] width 10 height 8
radio input "true"
click at [624, 165] on label "True" at bounding box center [612, 154] width 89 height 29
click at [584, 159] on input "True" at bounding box center [580, 155] width 10 height 8
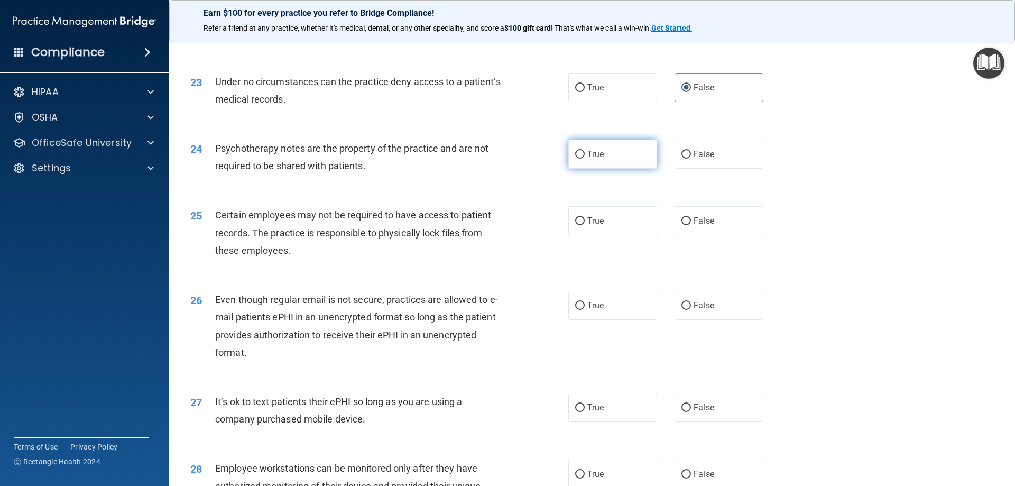
radio input "true"
click at [632, 235] on label "True" at bounding box center [612, 220] width 89 height 29
click at [584, 225] on input "True" at bounding box center [580, 221] width 10 height 8
radio input "true"
click at [714, 320] on label "False" at bounding box center [718, 305] width 89 height 29
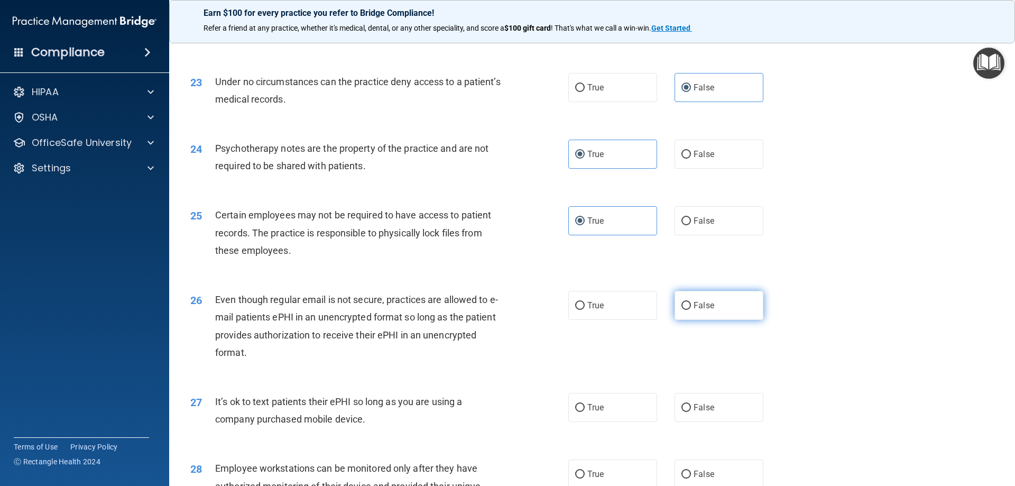
click at [691, 310] on input "False" at bounding box center [686, 306] width 10 height 8
radio input "true"
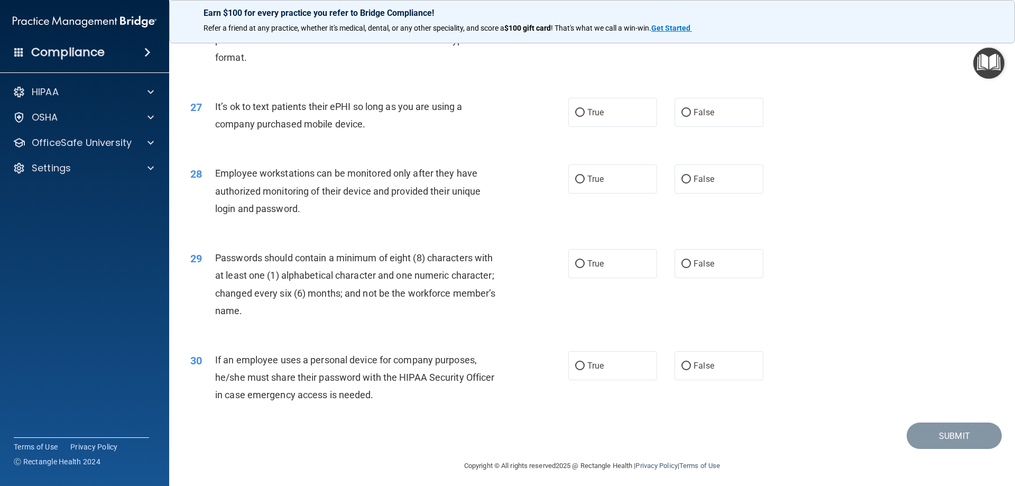
scroll to position [2167, 0]
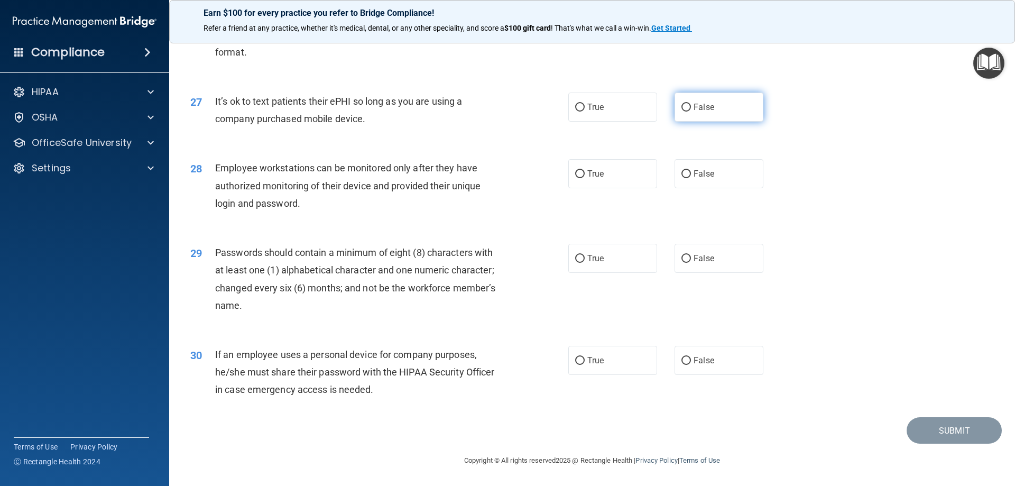
click at [685, 119] on label "False" at bounding box center [718, 106] width 89 height 29
click at [685, 112] on input "False" at bounding box center [686, 108] width 10 height 8
radio input "true"
click at [720, 179] on label "False" at bounding box center [718, 173] width 89 height 29
click at [691, 178] on input "False" at bounding box center [686, 174] width 10 height 8
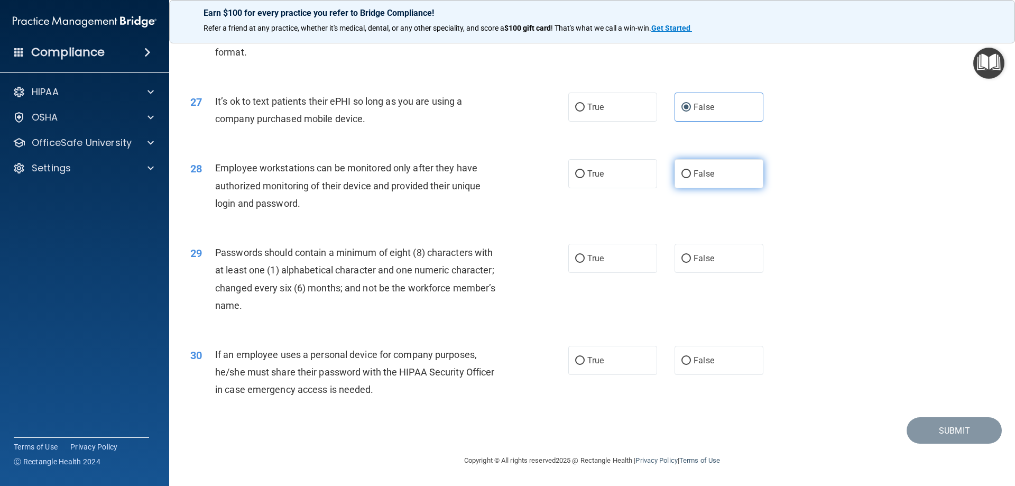
radio input "true"
click at [620, 262] on label "True" at bounding box center [612, 258] width 89 height 29
click at [584, 262] on input "True" at bounding box center [580, 259] width 10 height 8
radio input "true"
click at [710, 363] on label "False" at bounding box center [718, 360] width 89 height 29
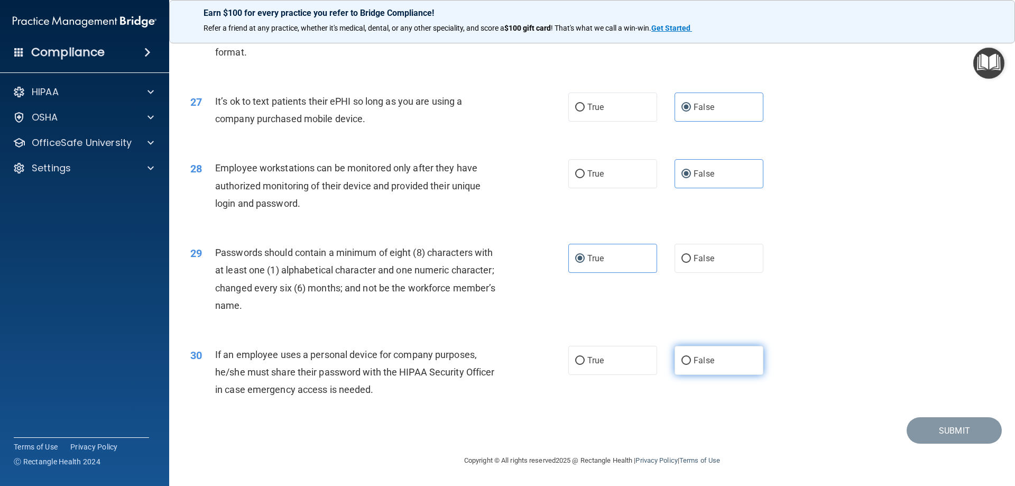
click at [691, 363] on input "False" at bounding box center [686, 361] width 10 height 8
radio input "true"
click at [975, 433] on button "Submit" at bounding box center [953, 430] width 95 height 27
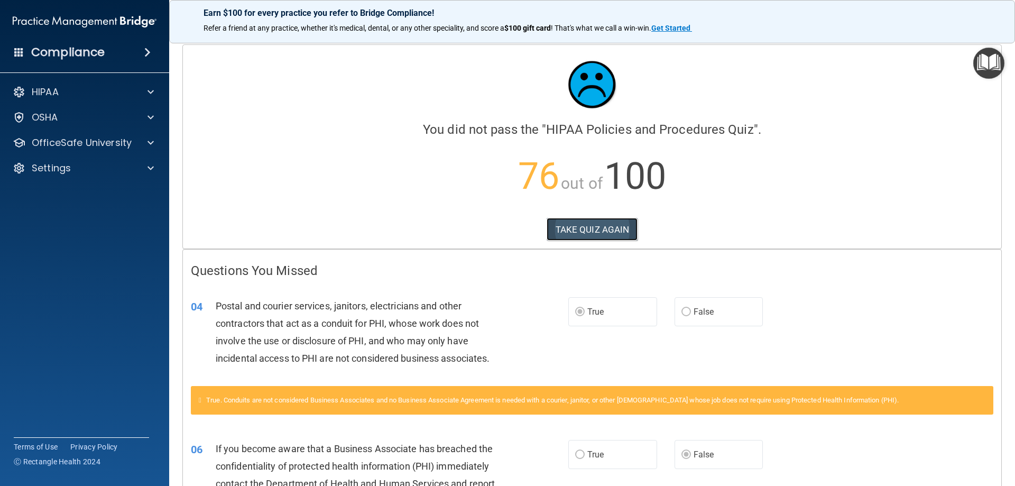
click at [616, 224] on button "TAKE QUIZ AGAIN" at bounding box center [591, 229] width 91 height 23
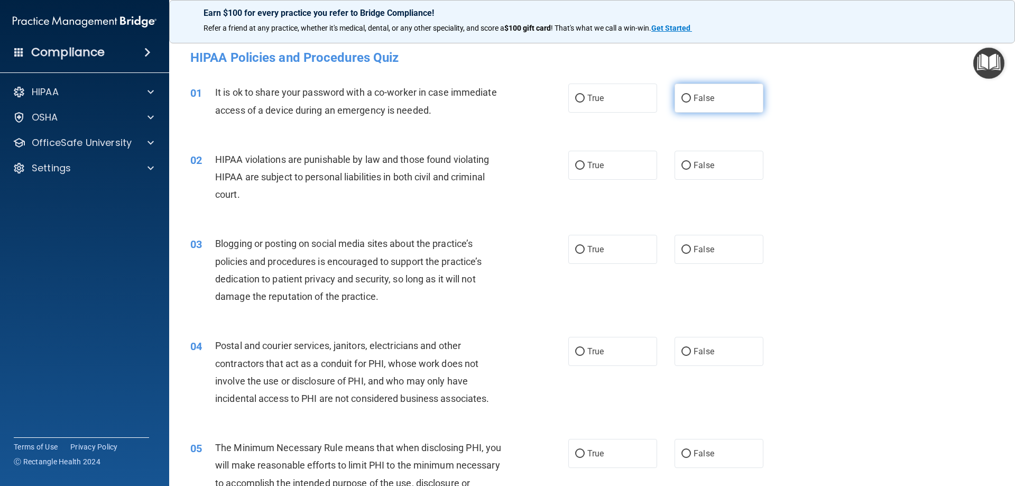
click at [694, 99] on span "False" at bounding box center [703, 98] width 21 height 10
click at [691, 99] on input "False" at bounding box center [686, 99] width 10 height 8
radio input "true"
click at [591, 178] on label "True" at bounding box center [612, 165] width 89 height 29
click at [584, 170] on input "True" at bounding box center [580, 166] width 10 height 8
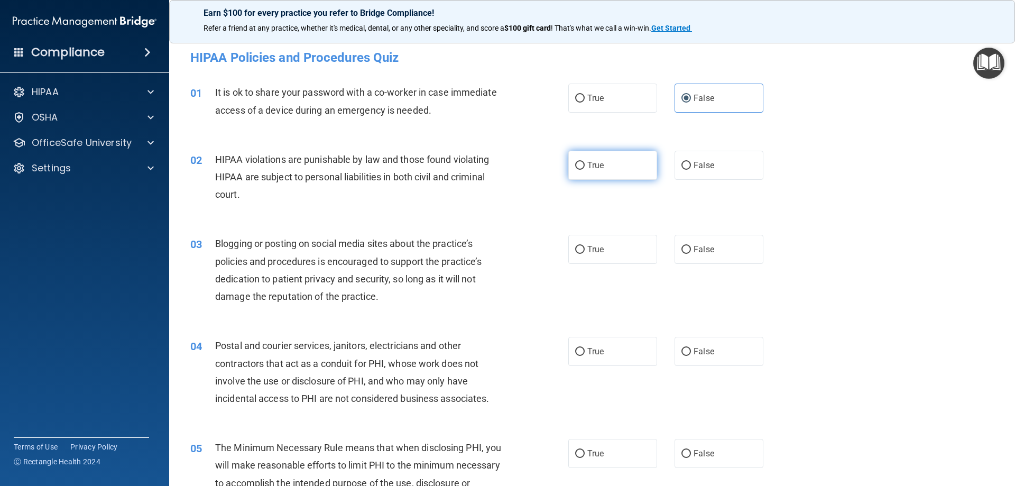
radio input "true"
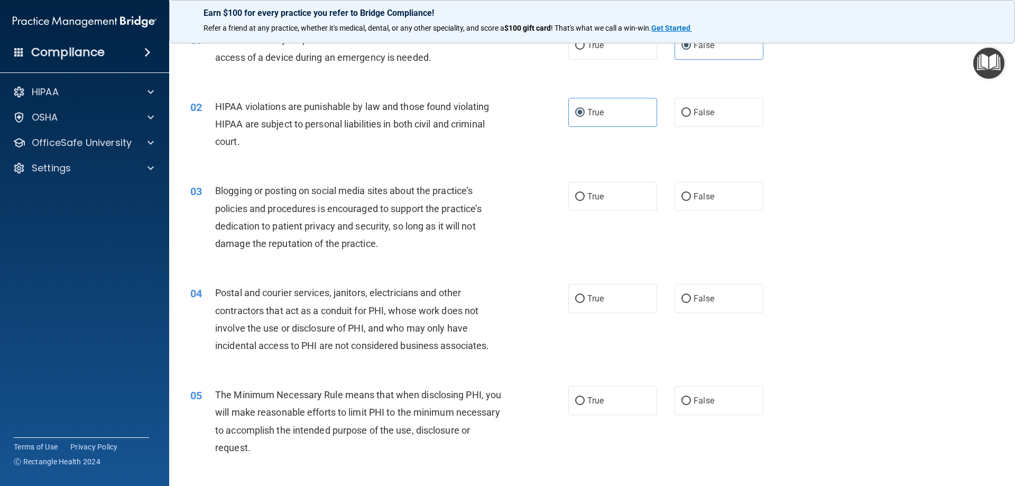
scroll to position [106, 0]
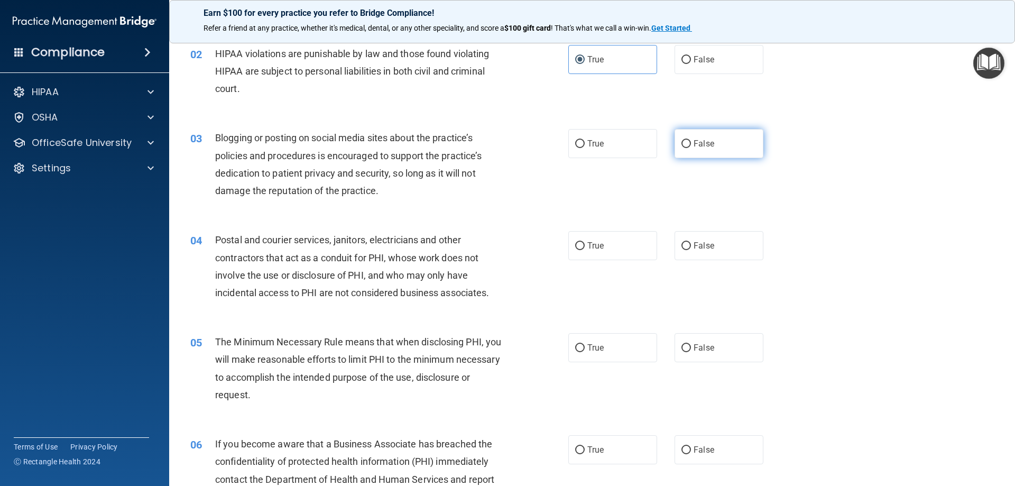
click at [704, 143] on span "False" at bounding box center [703, 143] width 21 height 10
click at [691, 143] on input "False" at bounding box center [686, 144] width 10 height 8
radio input "true"
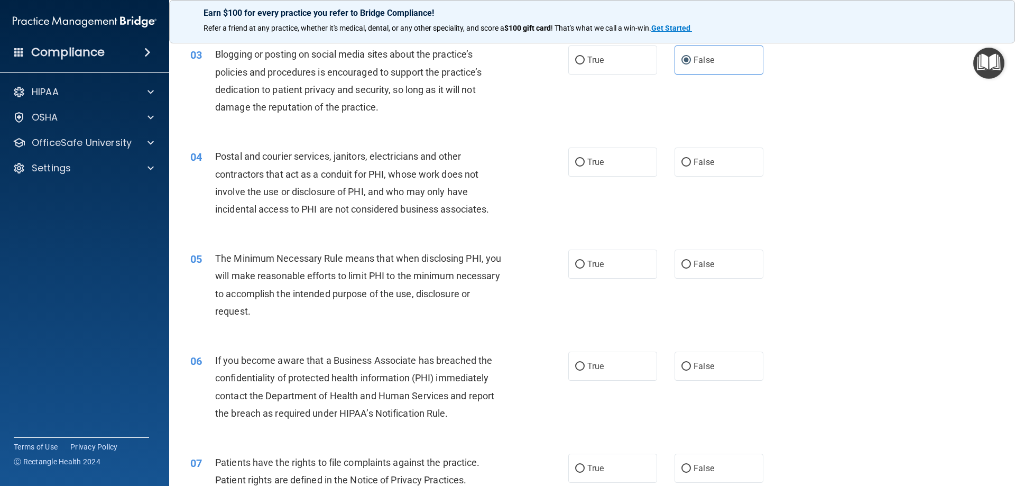
scroll to position [211, 0]
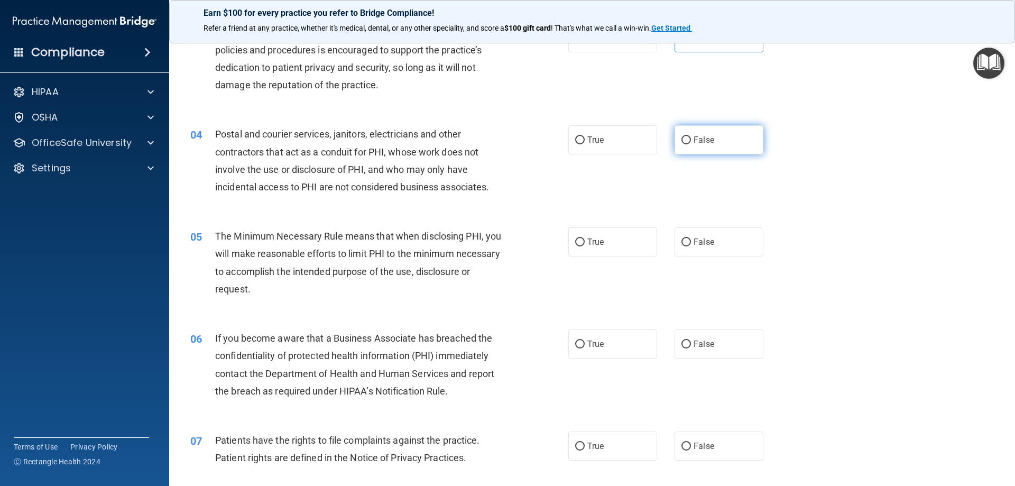
click at [728, 150] on label "False" at bounding box center [718, 139] width 89 height 29
click at [691, 144] on input "False" at bounding box center [686, 140] width 10 height 8
radio input "true"
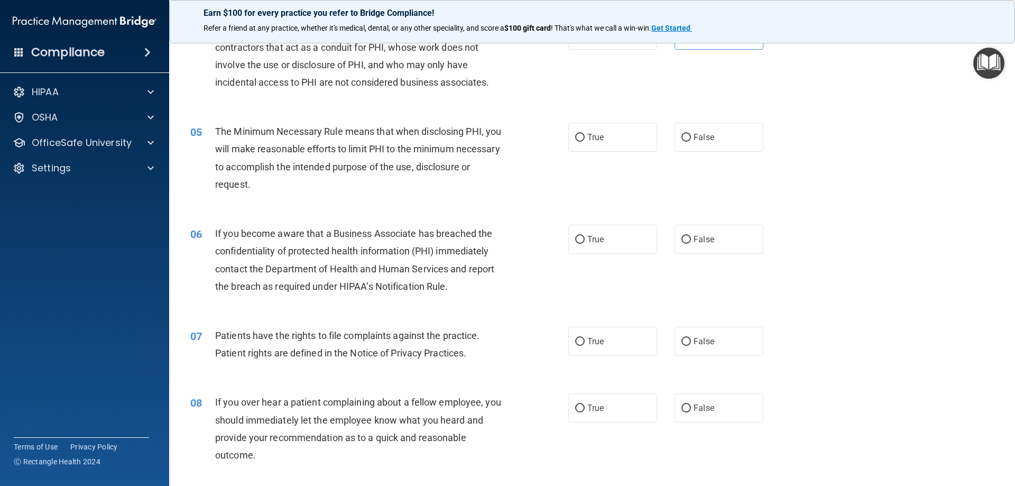
scroll to position [317, 0]
click at [577, 137] on input "True" at bounding box center [580, 137] width 10 height 8
radio input "true"
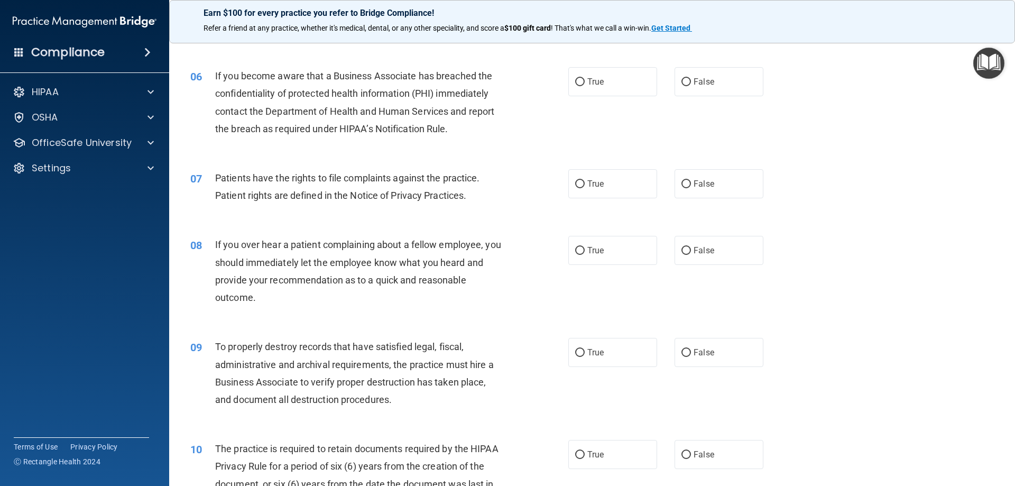
scroll to position [476, 0]
click at [599, 76] on span "True" at bounding box center [595, 80] width 16 height 10
click at [584, 76] on input "True" at bounding box center [580, 80] width 10 height 8
radio input "true"
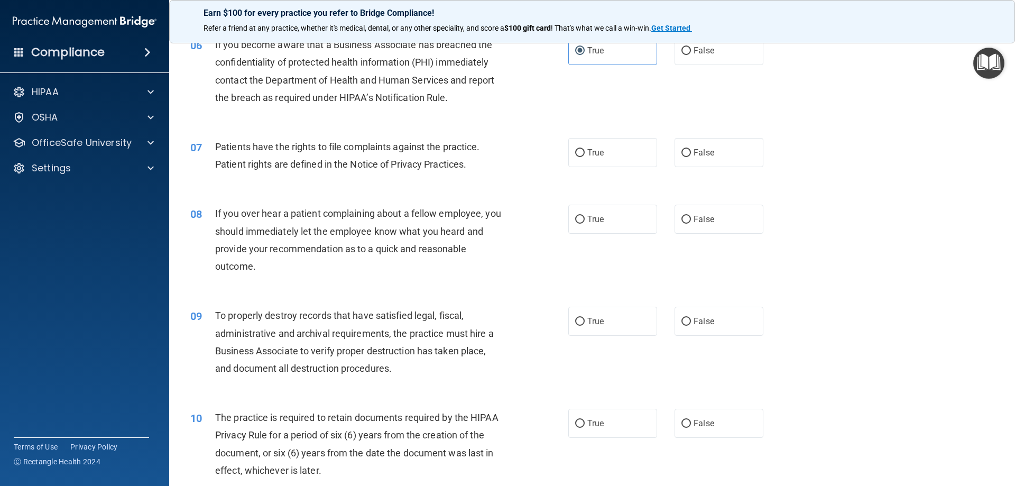
scroll to position [528, 0]
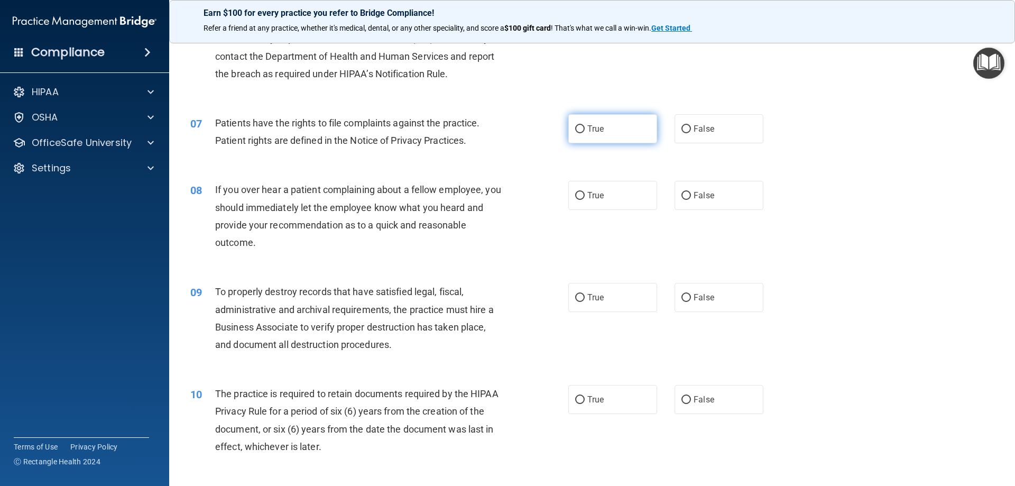
click at [579, 127] on input "True" at bounding box center [580, 129] width 10 height 8
radio input "true"
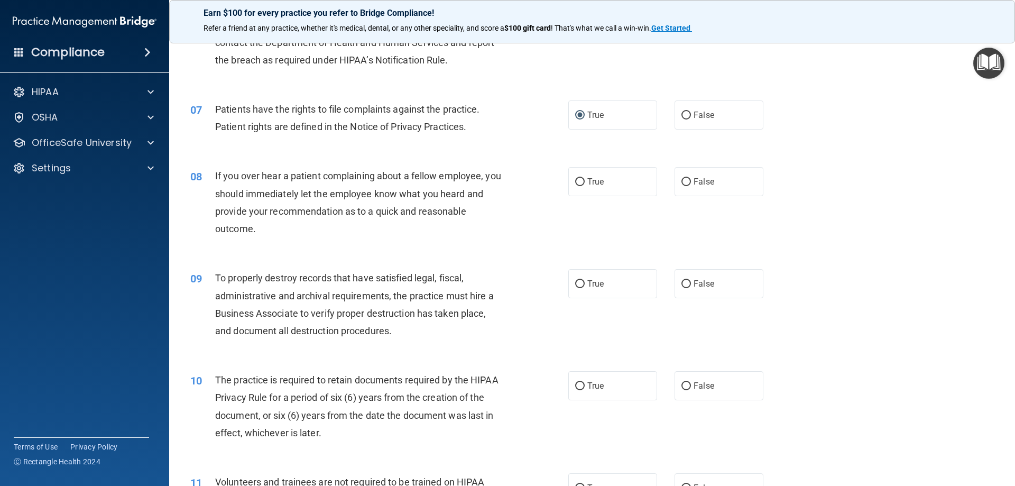
scroll to position [581, 0]
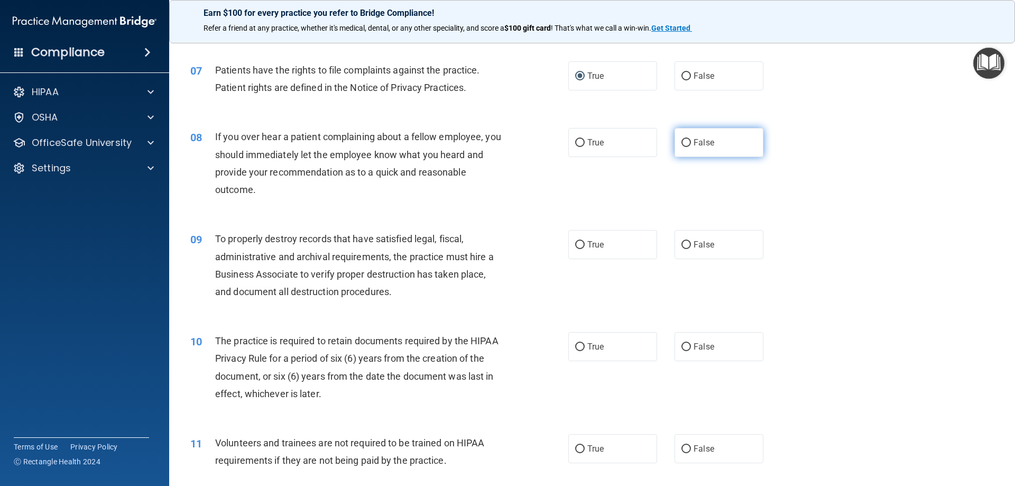
click at [721, 152] on label "False" at bounding box center [718, 142] width 89 height 29
click at [691, 147] on input "False" at bounding box center [686, 143] width 10 height 8
radio input "true"
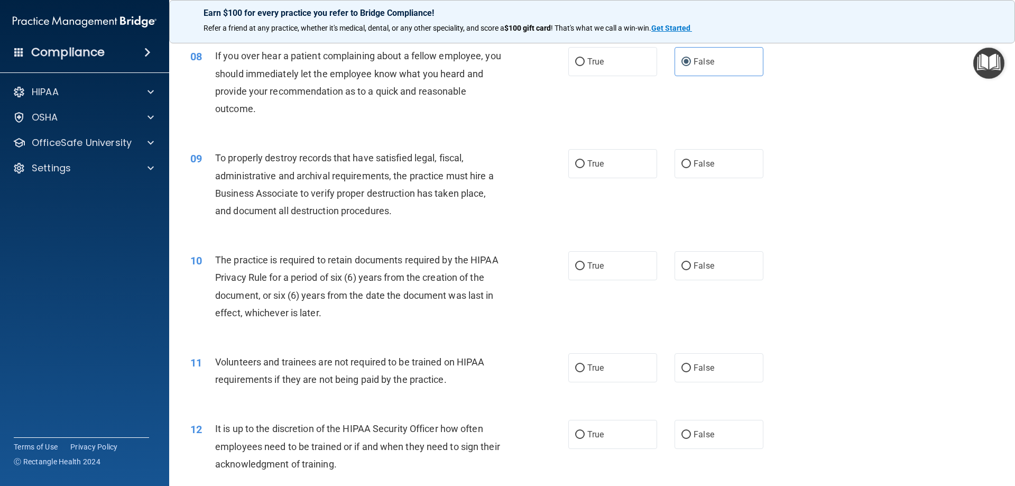
scroll to position [687, 0]
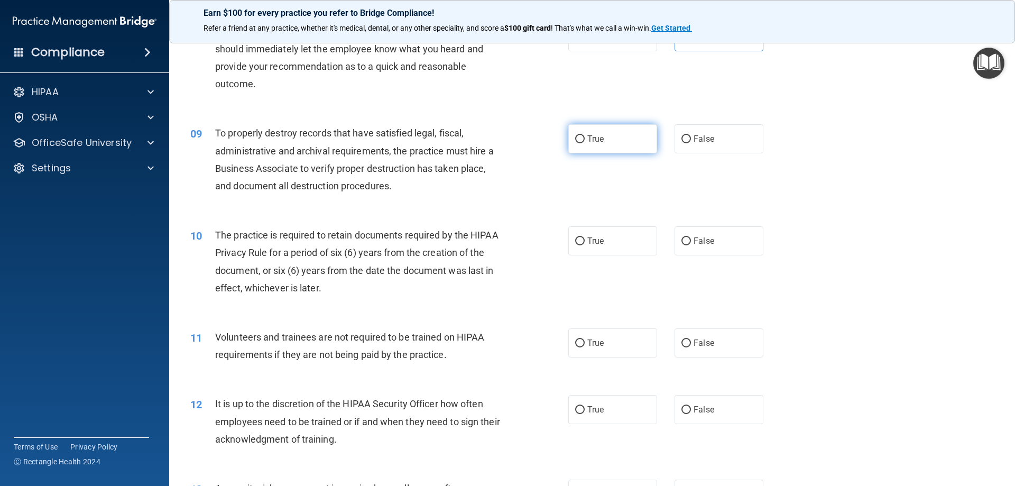
click at [600, 147] on label "True" at bounding box center [612, 138] width 89 height 29
click at [584, 143] on input "True" at bounding box center [580, 139] width 10 height 8
radio input "true"
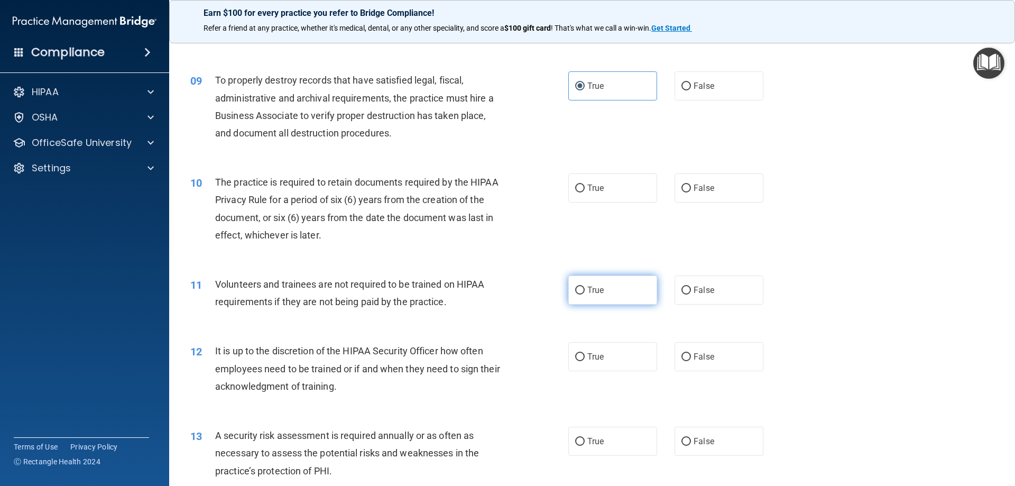
scroll to position [793, 0]
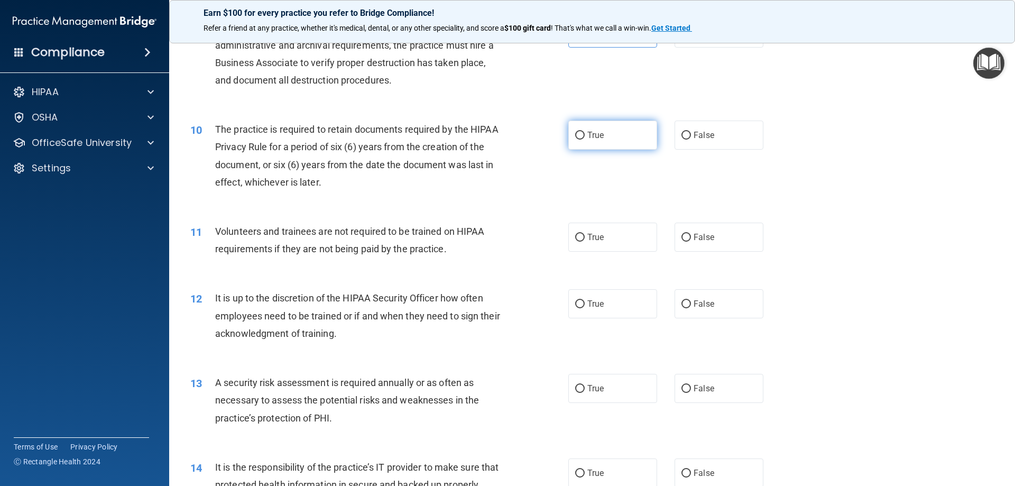
click at [589, 135] on span "True" at bounding box center [595, 135] width 16 height 10
click at [584, 135] on input "True" at bounding box center [580, 136] width 10 height 8
radio input "true"
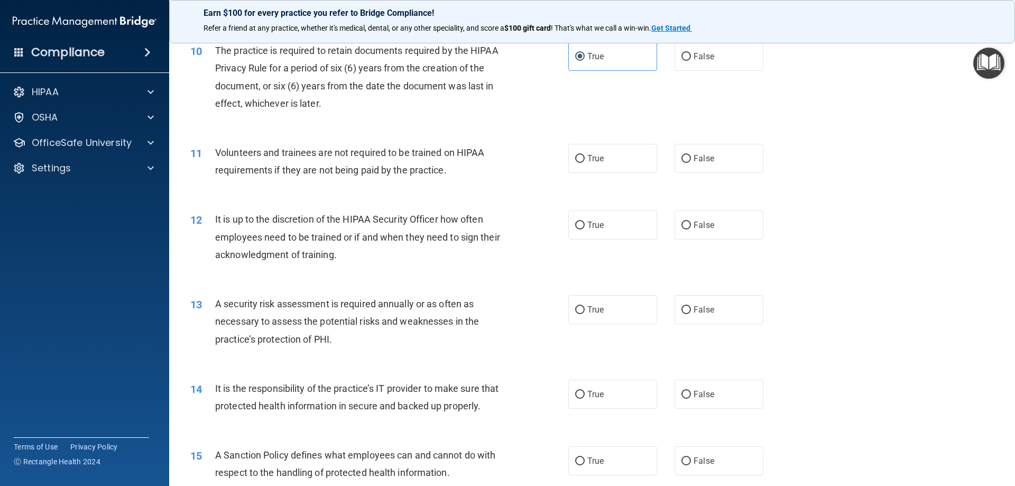
scroll to position [898, 0]
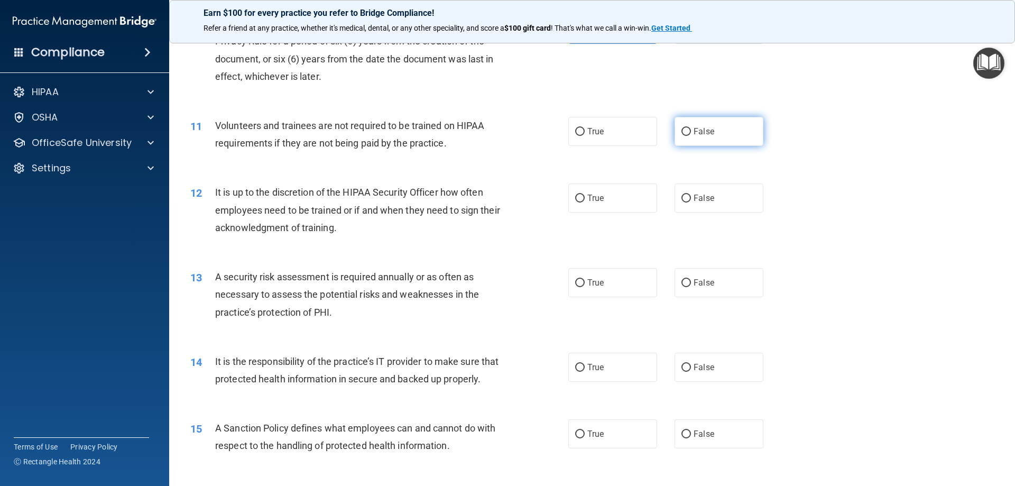
click at [725, 136] on label "False" at bounding box center [718, 131] width 89 height 29
click at [691, 136] on input "False" at bounding box center [686, 132] width 10 height 8
radio input "true"
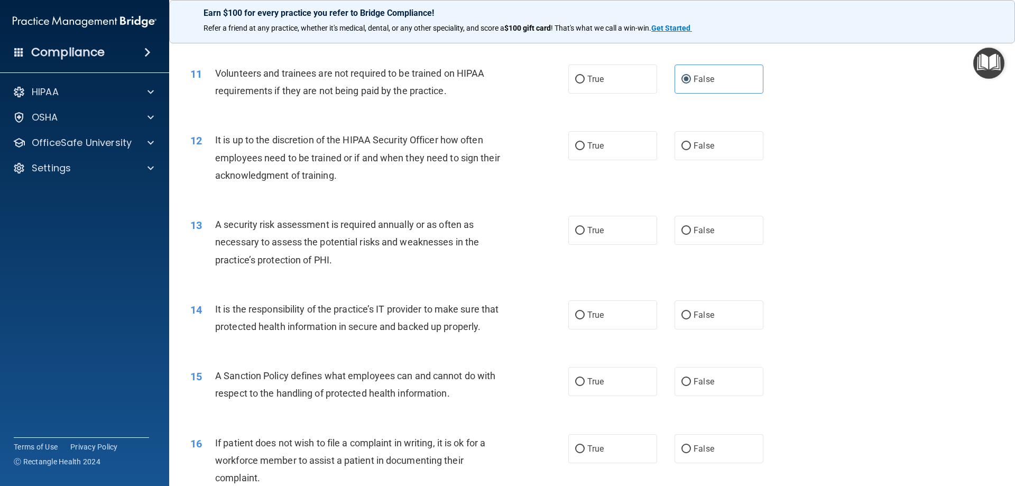
scroll to position [951, 0]
click at [718, 152] on label "False" at bounding box center [718, 145] width 89 height 29
click at [691, 150] on input "False" at bounding box center [686, 146] width 10 height 8
radio input "true"
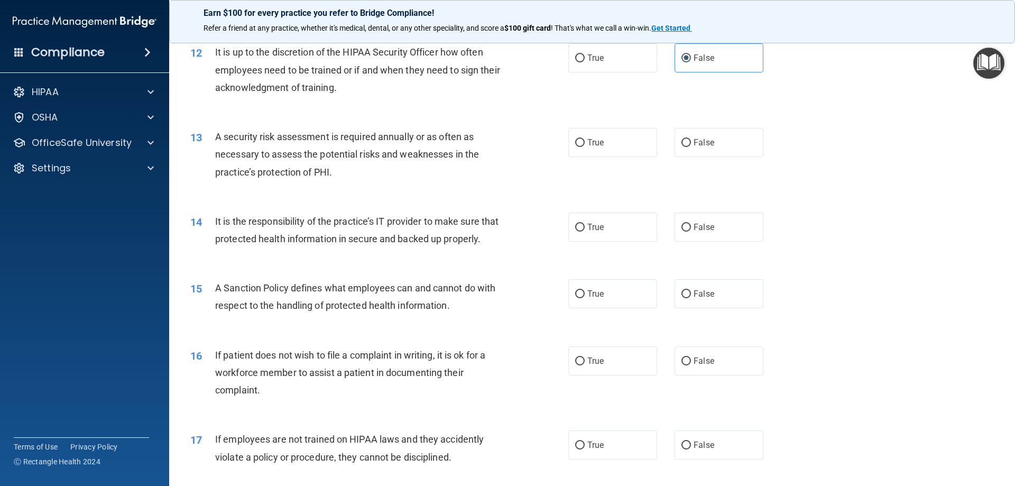
scroll to position [1057, 0]
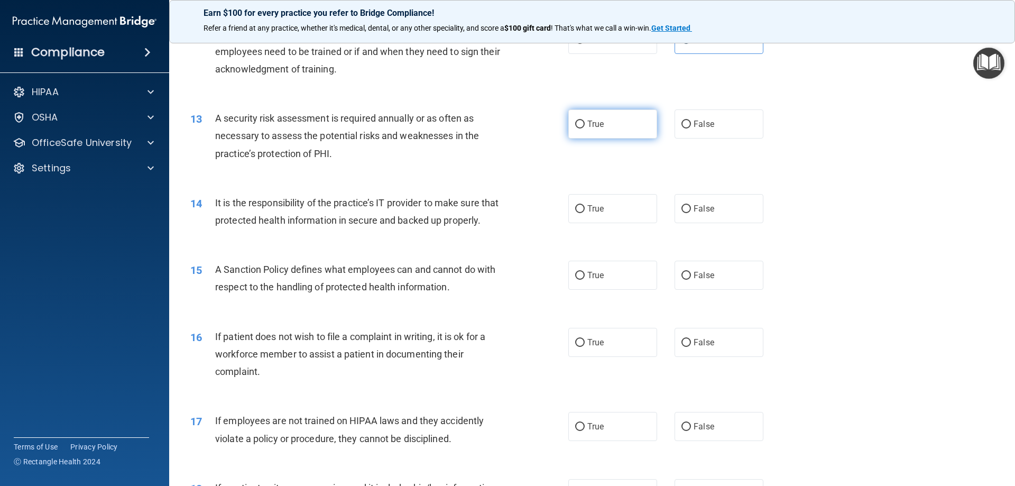
click at [597, 127] on span "True" at bounding box center [595, 124] width 16 height 10
click at [584, 127] on input "True" at bounding box center [580, 124] width 10 height 8
radio input "true"
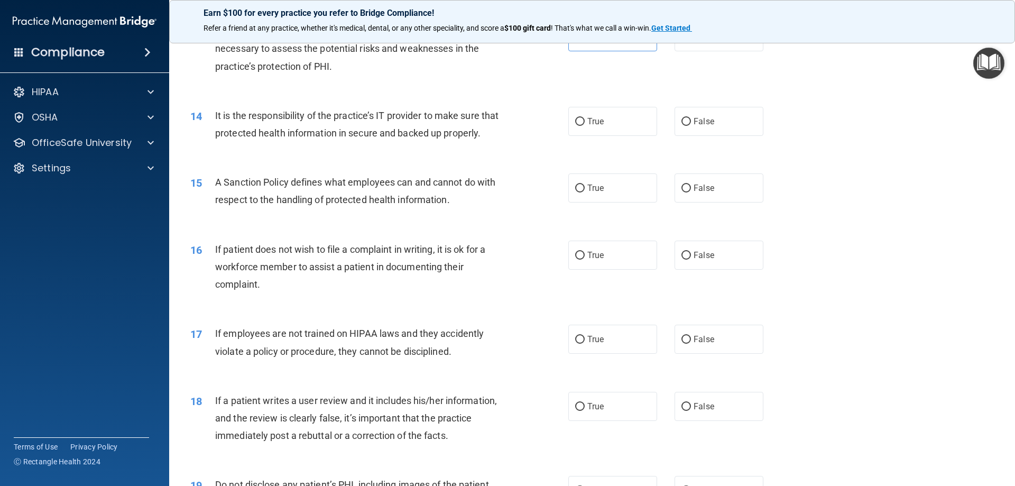
scroll to position [1163, 0]
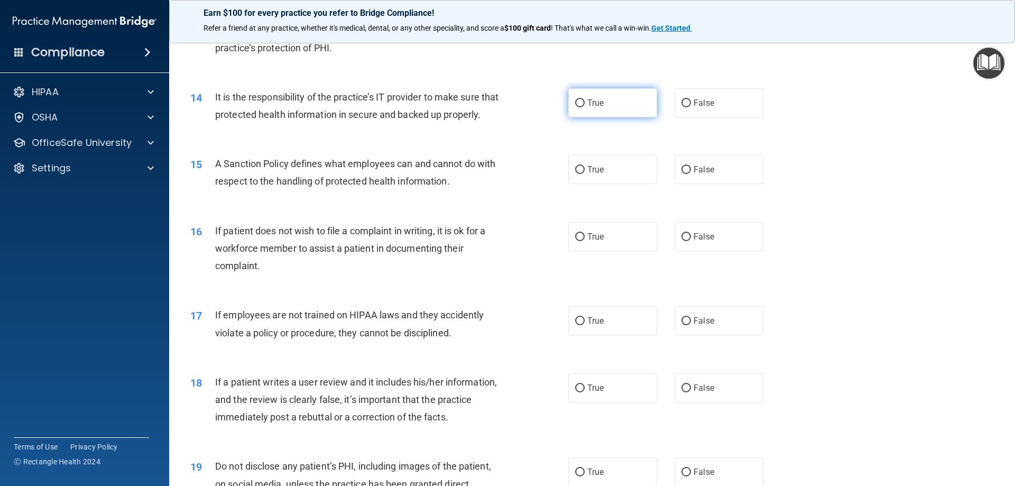
click at [611, 110] on label "True" at bounding box center [612, 102] width 89 height 29
click at [584, 107] on input "True" at bounding box center [580, 103] width 10 height 8
radio input "true"
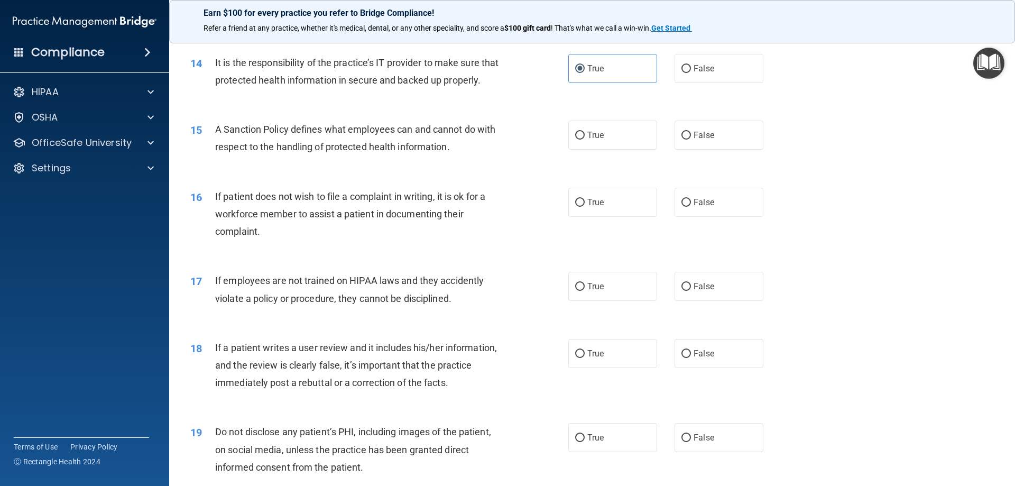
scroll to position [1215, 0]
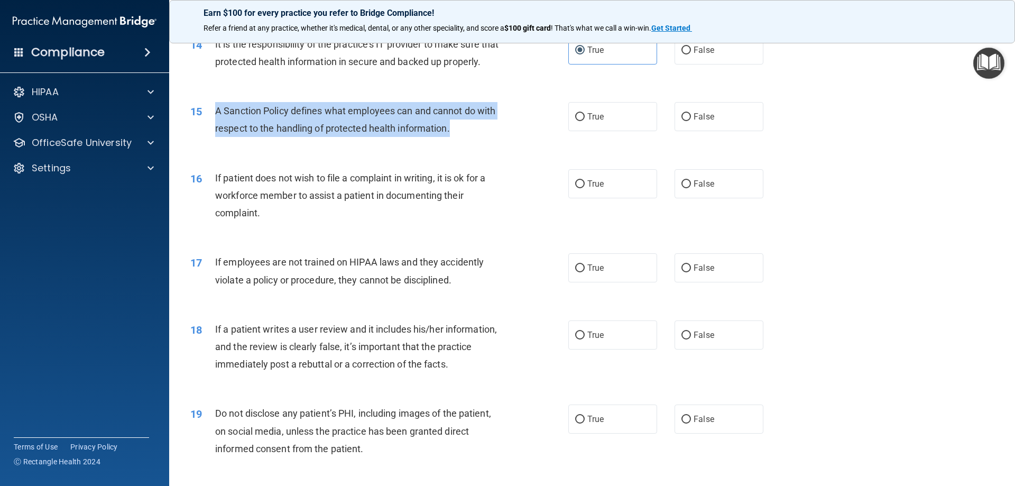
drag, startPoint x: 214, startPoint y: 129, endPoint x: 451, endPoint y: 147, distance: 237.9
click at [451, 142] on div "15 A Sanction Policy defines what employees can and cannot do with respect to t…" at bounding box center [379, 122] width 410 height 40
copy div "A Sanction Policy defines what employees can and cannot do with respect to the …"
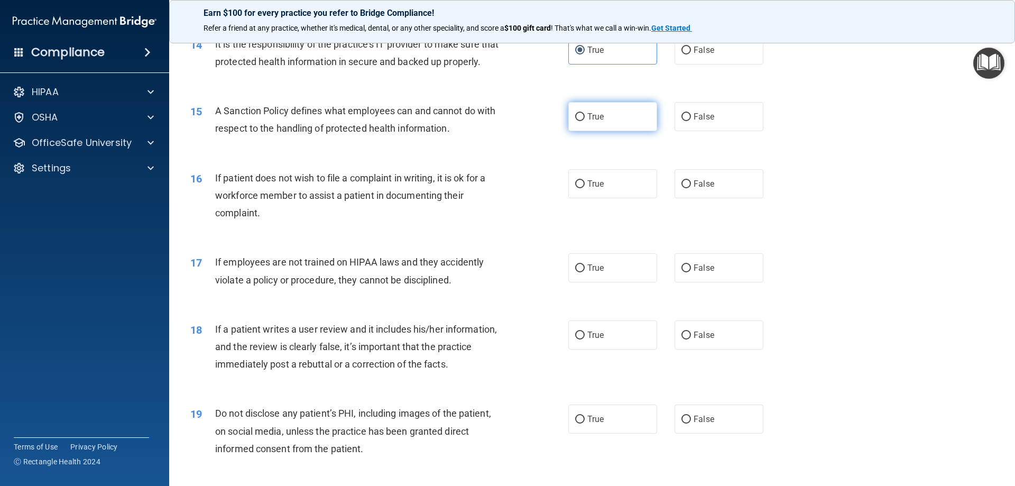
click at [612, 131] on label "True" at bounding box center [612, 116] width 89 height 29
click at [584, 121] on input "True" at bounding box center [580, 117] width 10 height 8
radio input "true"
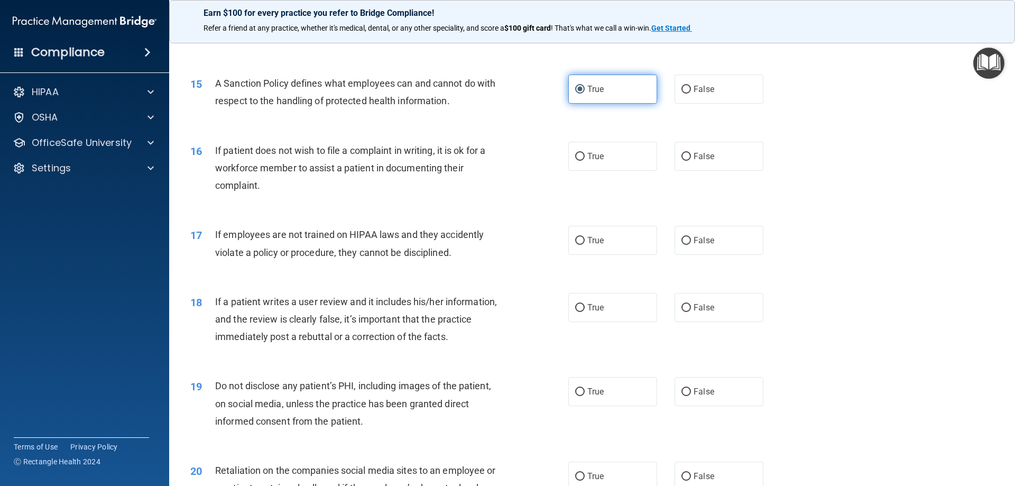
scroll to position [1268, 0]
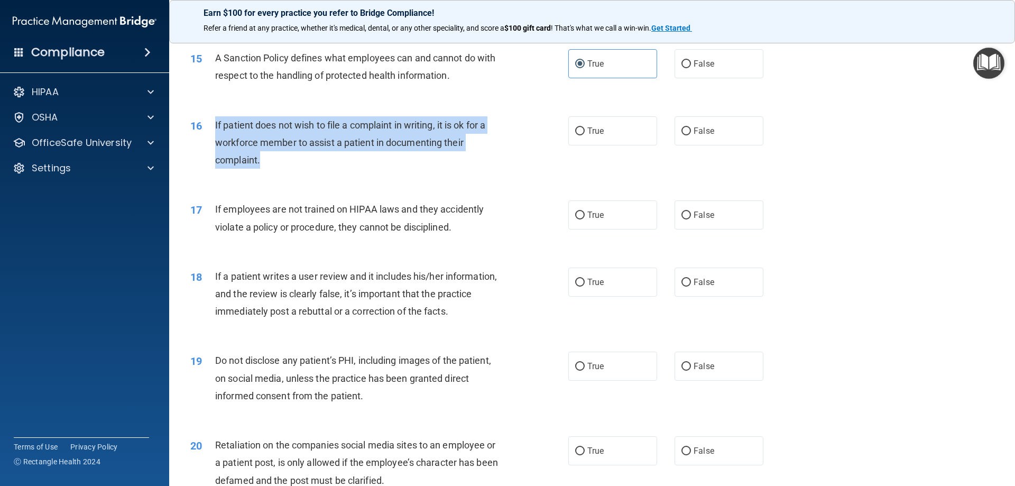
drag, startPoint x: 216, startPoint y: 142, endPoint x: 266, endPoint y: 173, distance: 58.8
click at [266, 169] on div "If patient does not wish to file a complaint in writing, it is ok for a workfor…" at bounding box center [362, 142] width 295 height 53
copy span "If patient does not wish to file a complaint in writing, it is ok for a workfor…"
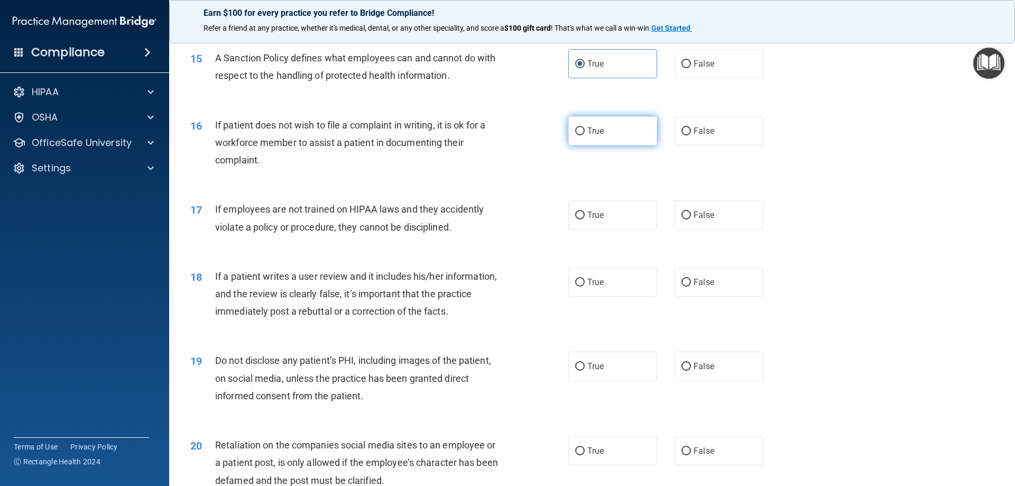
click at [583, 145] on label "True" at bounding box center [612, 130] width 89 height 29
click at [583, 135] on input "True" at bounding box center [580, 131] width 10 height 8
radio input "true"
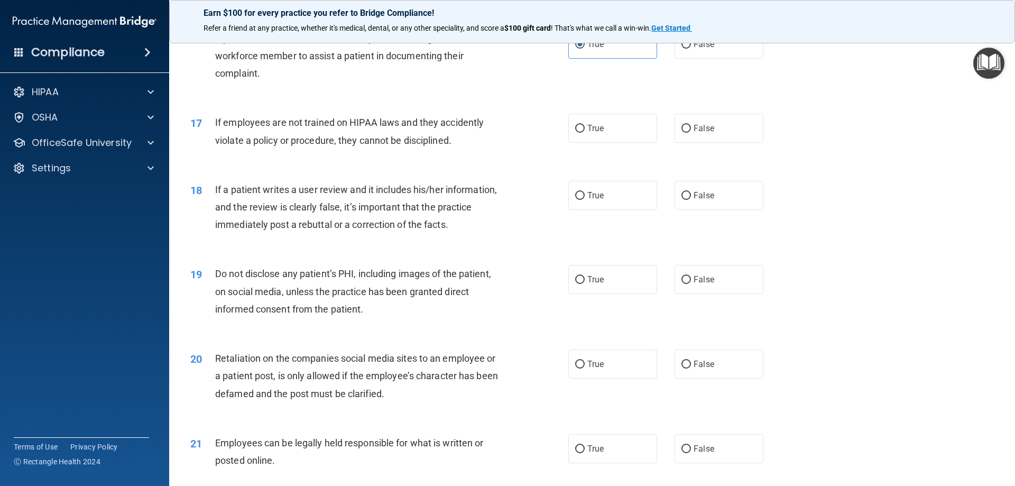
scroll to position [1374, 0]
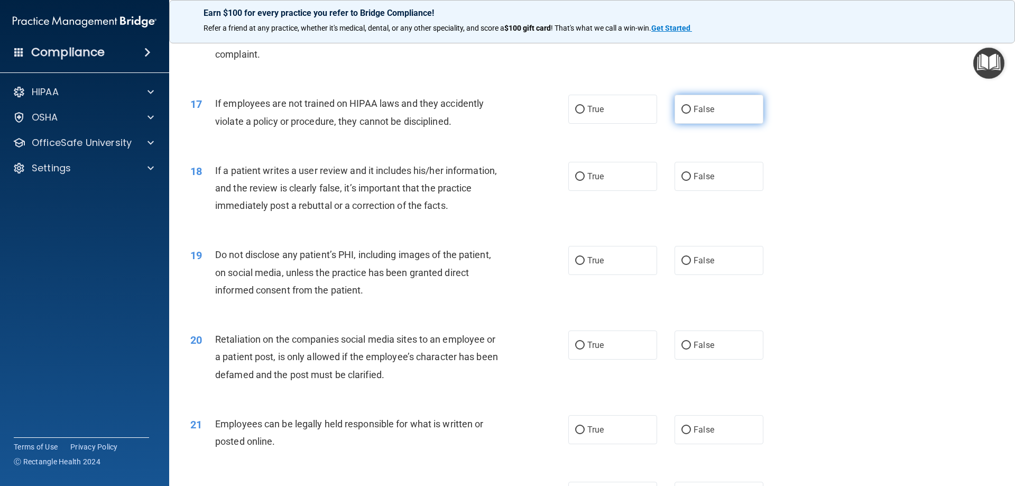
click at [679, 124] on label "False" at bounding box center [718, 109] width 89 height 29
click at [681, 114] on input "False" at bounding box center [686, 110] width 10 height 8
radio input "true"
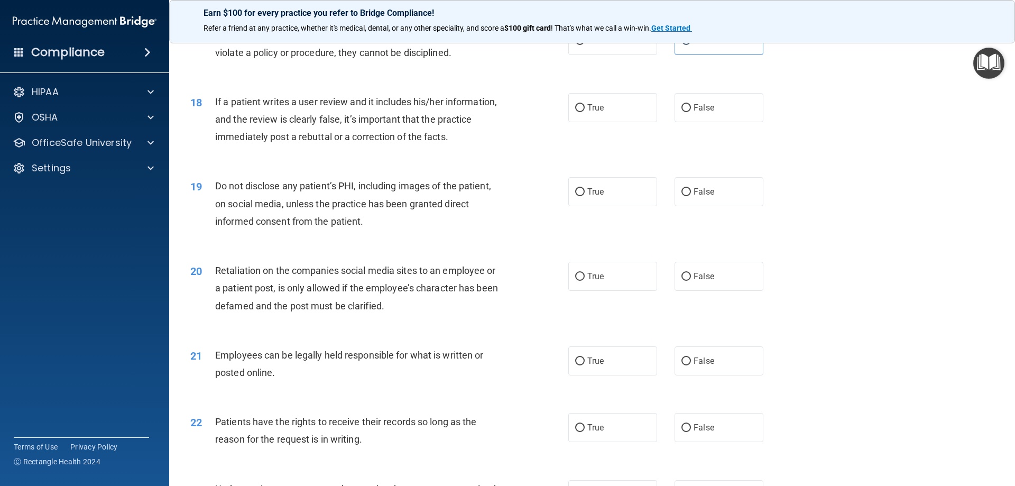
scroll to position [1480, 0]
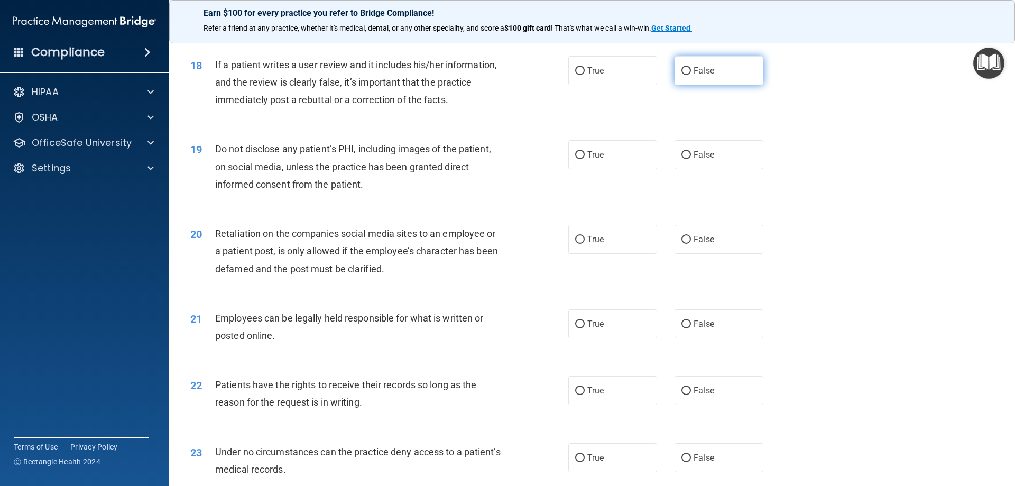
click at [681, 85] on label "False" at bounding box center [718, 70] width 89 height 29
click at [681, 75] on input "False" at bounding box center [686, 71] width 10 height 8
radio input "true"
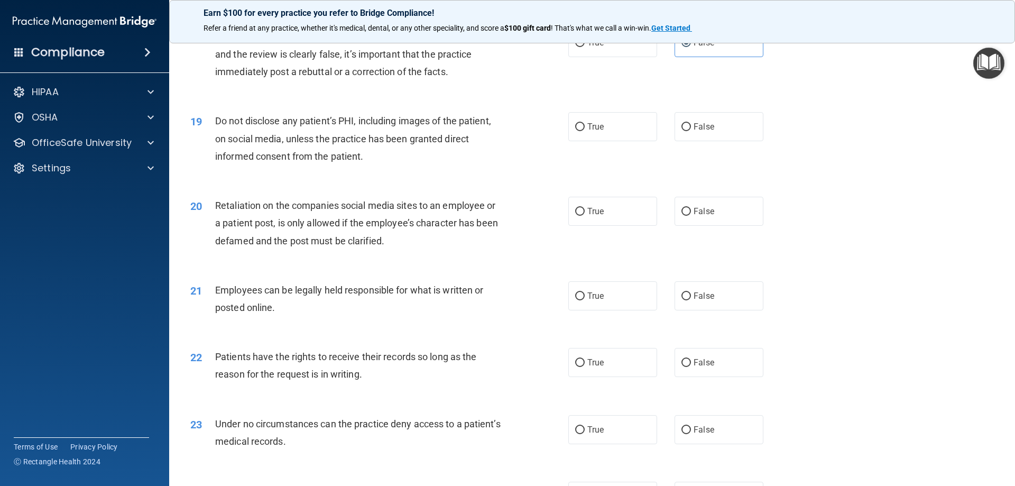
scroll to position [1533, 0]
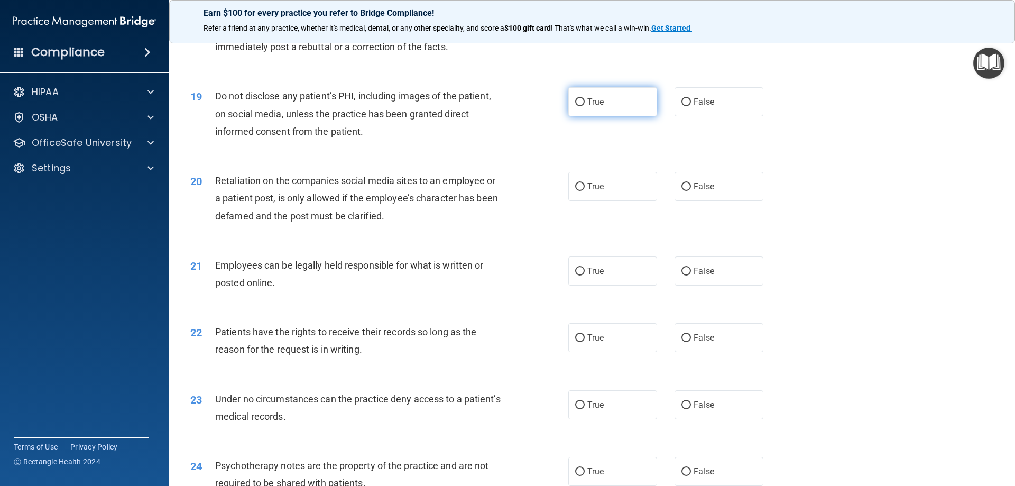
click at [610, 116] on label "True" at bounding box center [612, 101] width 89 height 29
click at [584, 106] on input "True" at bounding box center [580, 102] width 10 height 8
radio input "true"
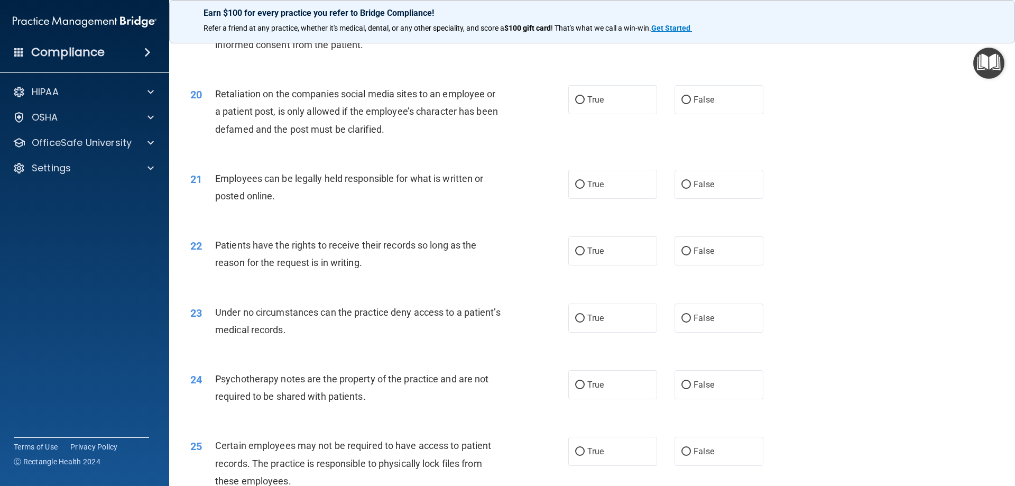
scroll to position [1638, 0]
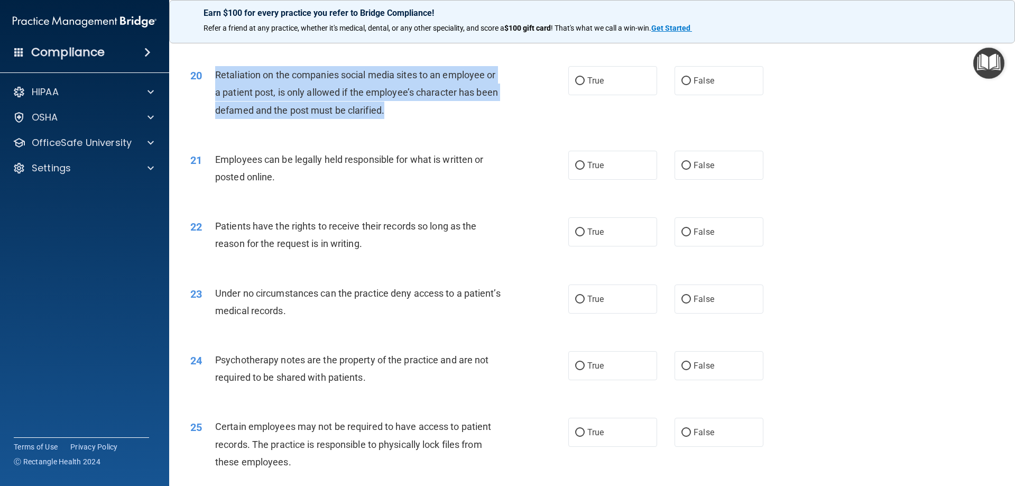
drag, startPoint x: 217, startPoint y: 91, endPoint x: 421, endPoint y: 128, distance: 206.7
click at [421, 119] on div "Retaliation on the companies social media sites to an employee or a patient pos…" at bounding box center [362, 92] width 295 height 53
copy span "Retaliation on the companies social media sites to an employee or a patient pos…"
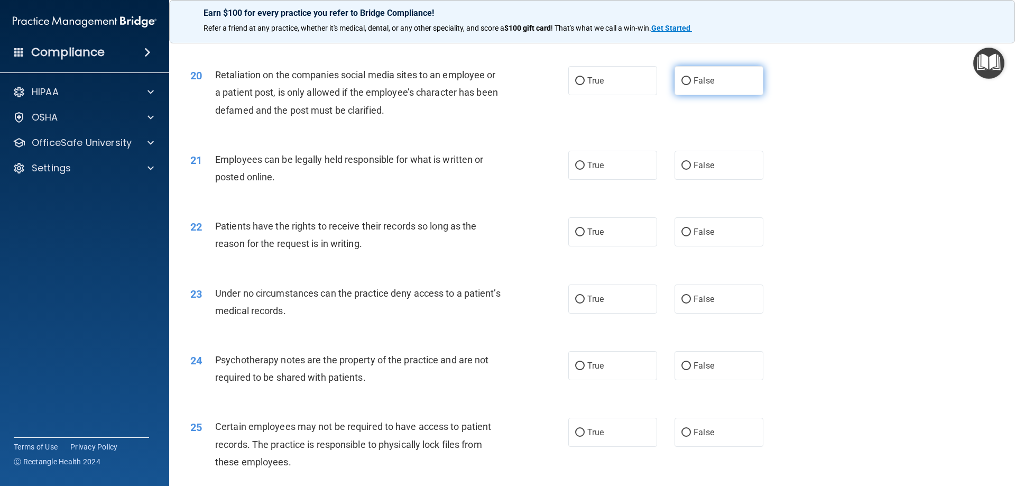
click at [683, 95] on label "False" at bounding box center [718, 80] width 89 height 29
click at [683, 85] on input "False" at bounding box center [686, 81] width 10 height 8
radio input "true"
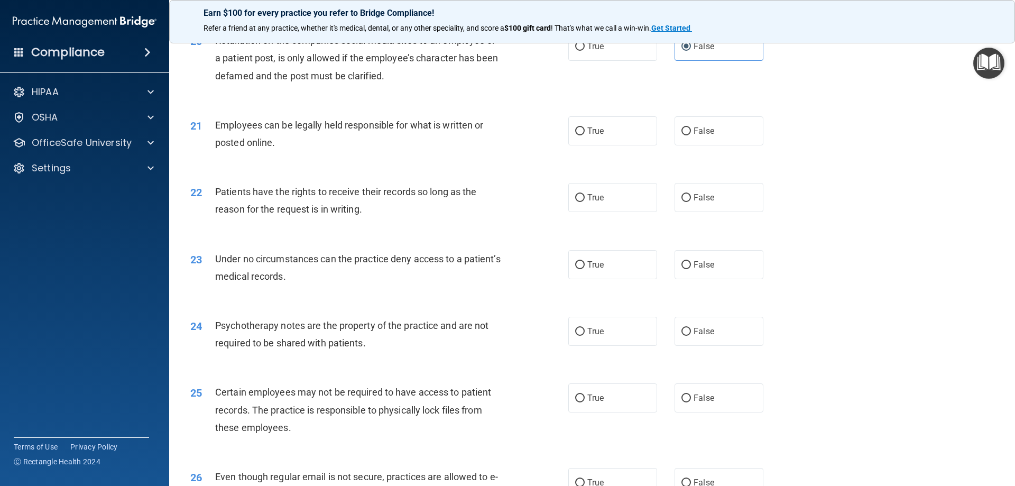
scroll to position [1691, 0]
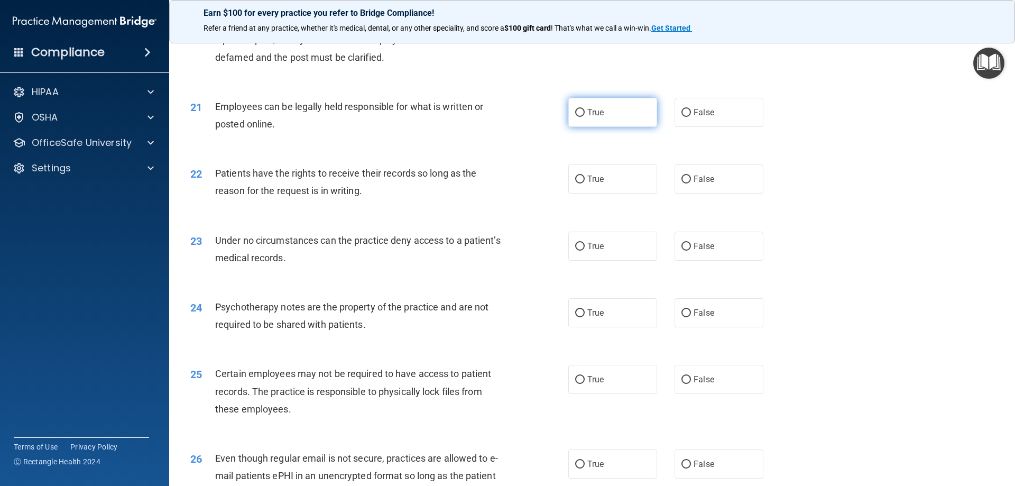
click at [600, 127] on label "True" at bounding box center [612, 112] width 89 height 29
click at [584, 117] on input "True" at bounding box center [580, 113] width 10 height 8
radio input "true"
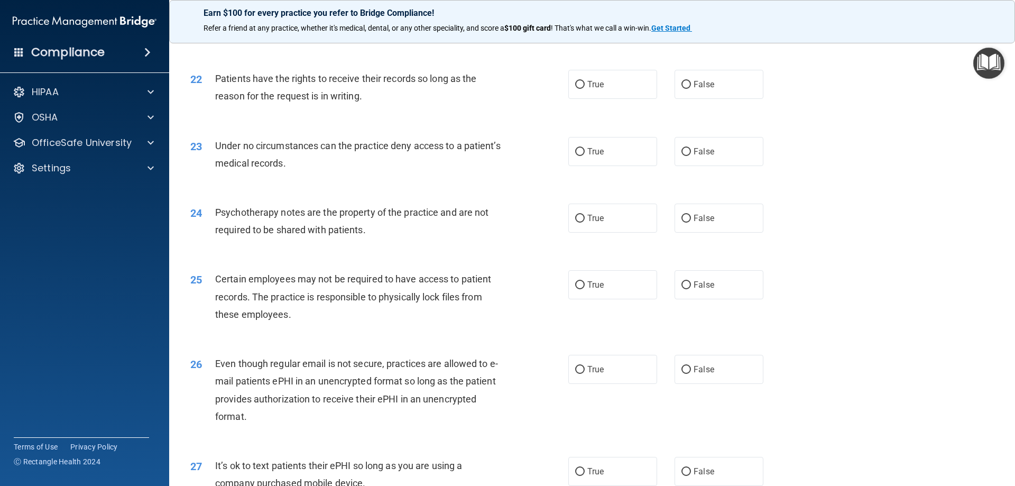
scroll to position [1797, 0]
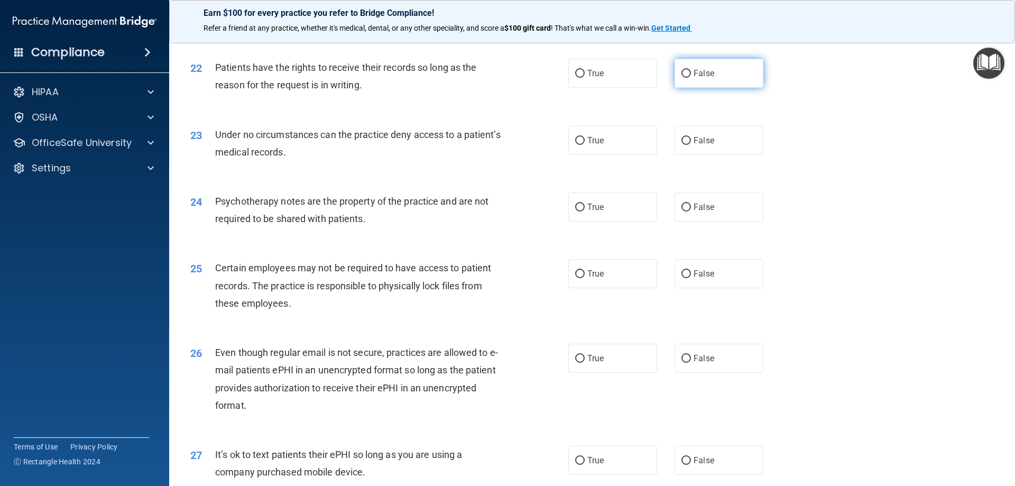
click at [698, 85] on label "False" at bounding box center [718, 73] width 89 height 29
click at [691, 78] on input "False" at bounding box center [686, 74] width 10 height 8
radio input "true"
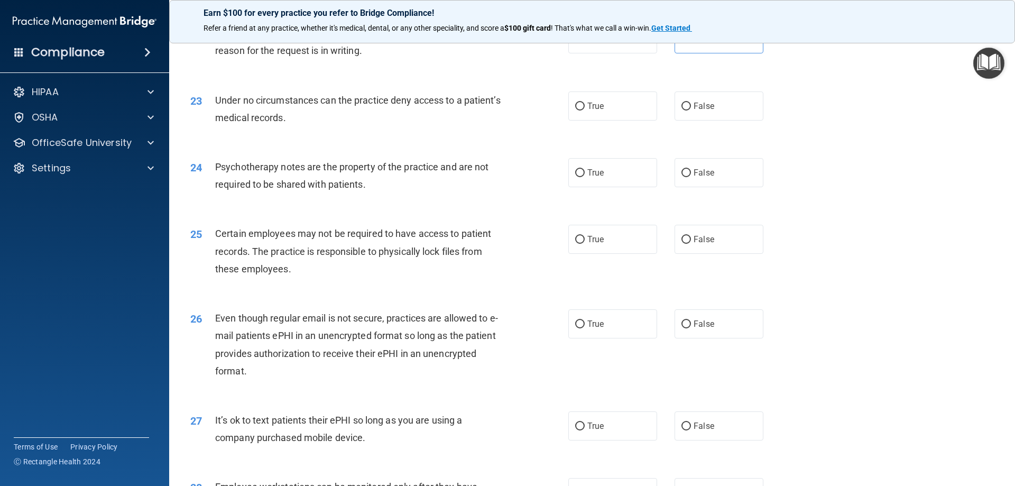
scroll to position [1850, 0]
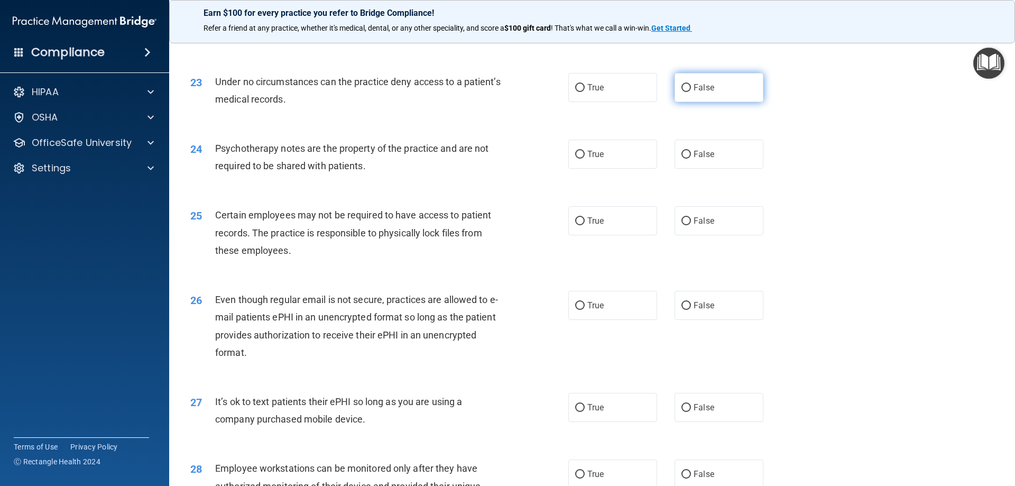
click at [681, 92] on input "False" at bounding box center [686, 88] width 10 height 8
radio input "true"
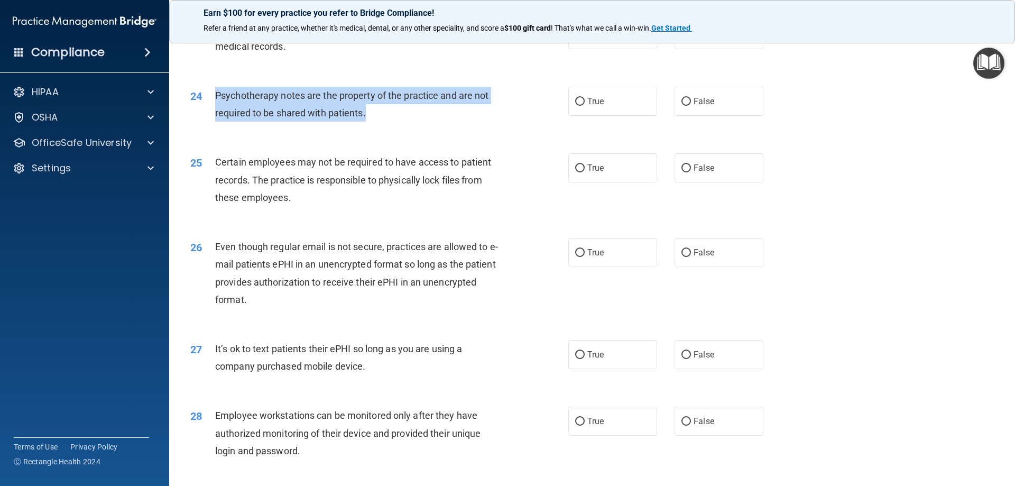
drag, startPoint x: 215, startPoint y: 110, endPoint x: 469, endPoint y: 142, distance: 256.2
click at [469, 127] on div "24 Psychotherapy notes are the property of the practice and are not required to…" at bounding box center [379, 107] width 410 height 40
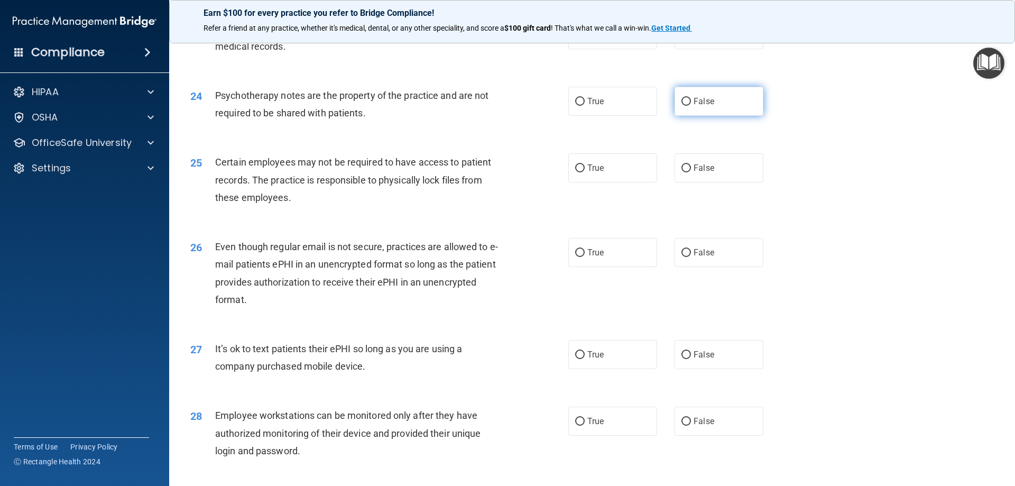
click at [702, 106] on span "False" at bounding box center [703, 101] width 21 height 10
click at [691, 106] on input "False" at bounding box center [686, 102] width 10 height 8
radio input "true"
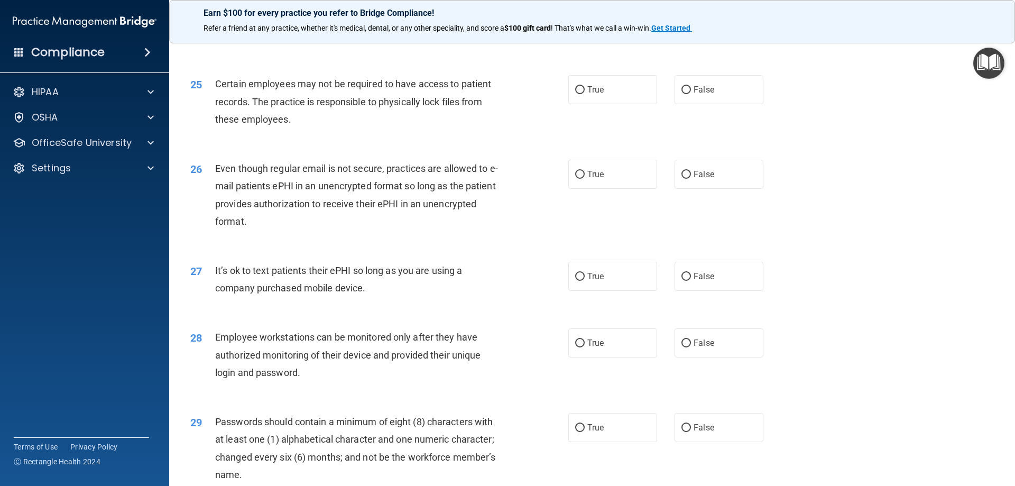
scroll to position [2008, 0]
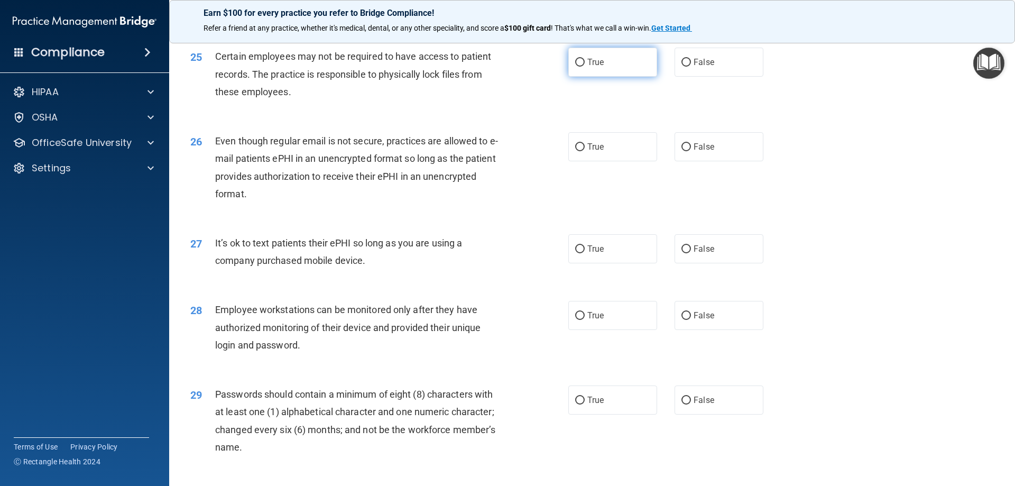
click at [589, 67] on span "True" at bounding box center [595, 62] width 16 height 10
click at [584, 67] on input "True" at bounding box center [580, 63] width 10 height 8
radio input "true"
click at [592, 152] on span "True" at bounding box center [595, 147] width 16 height 10
click at [584, 151] on input "True" at bounding box center [580, 147] width 10 height 8
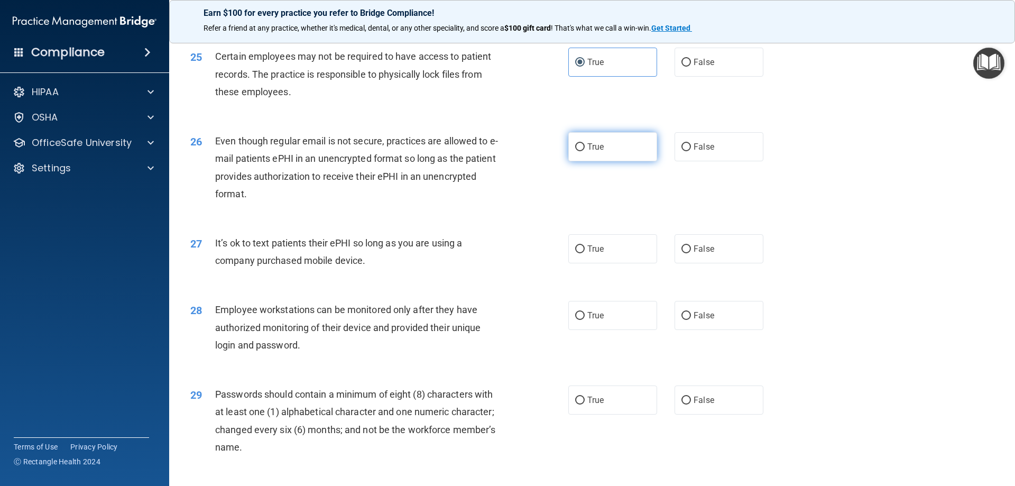
radio input "true"
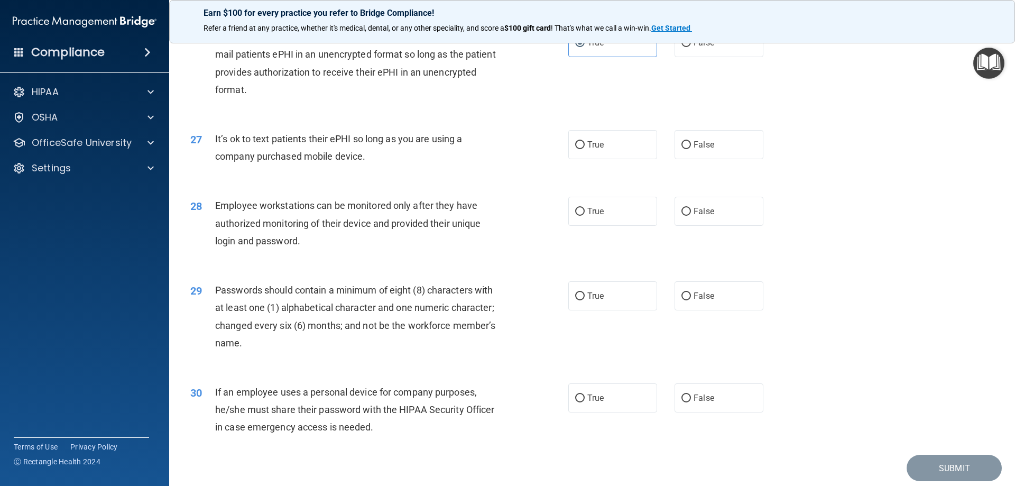
scroll to position [2114, 0]
click at [694, 157] on label "False" at bounding box center [718, 142] width 89 height 29
click at [691, 147] on input "False" at bounding box center [686, 144] width 10 height 8
radio input "true"
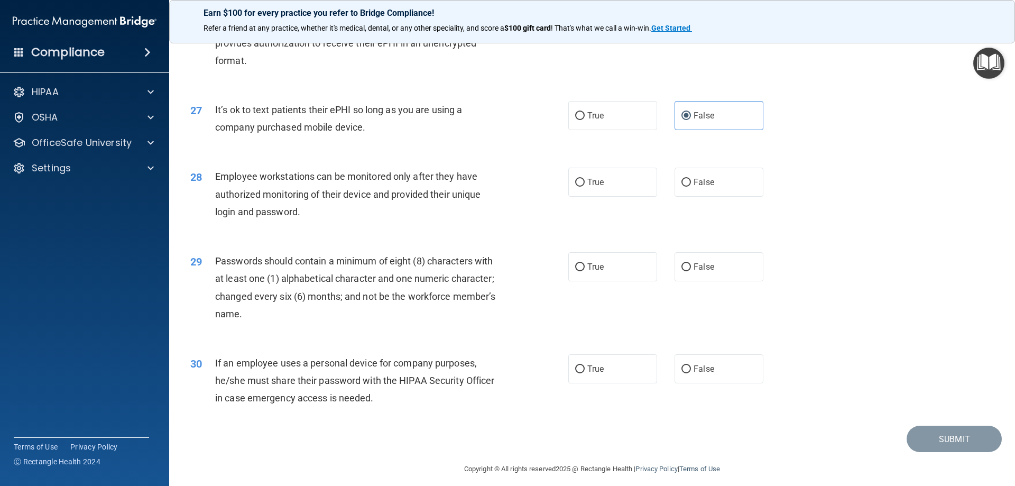
scroll to position [2167, 0]
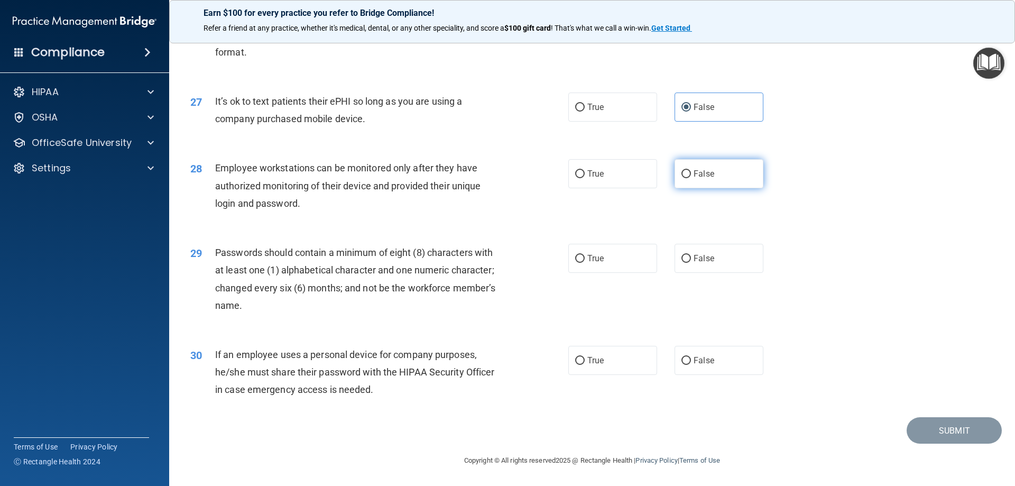
click at [683, 177] on input "False" at bounding box center [686, 174] width 10 height 8
radio input "true"
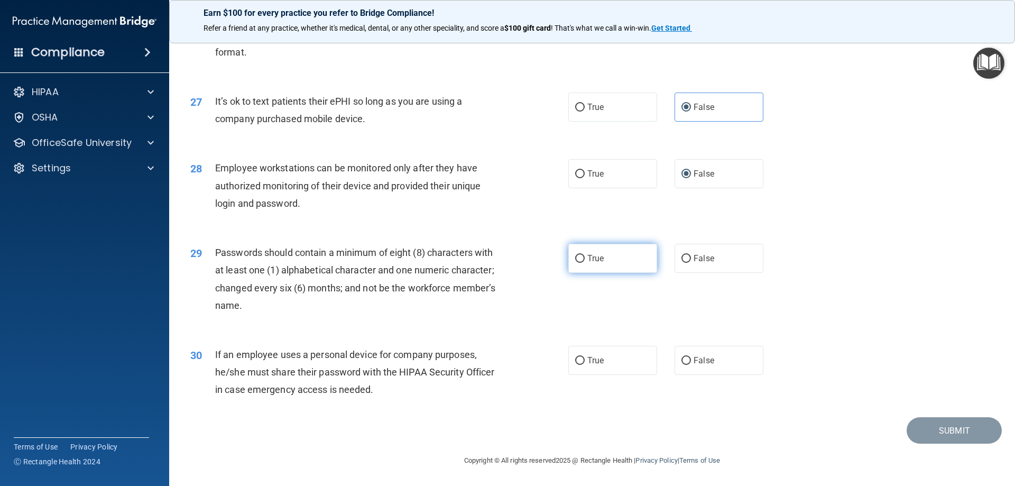
click at [595, 269] on label "True" at bounding box center [612, 258] width 89 height 29
click at [584, 263] on input "True" at bounding box center [580, 259] width 10 height 8
radio input "true"
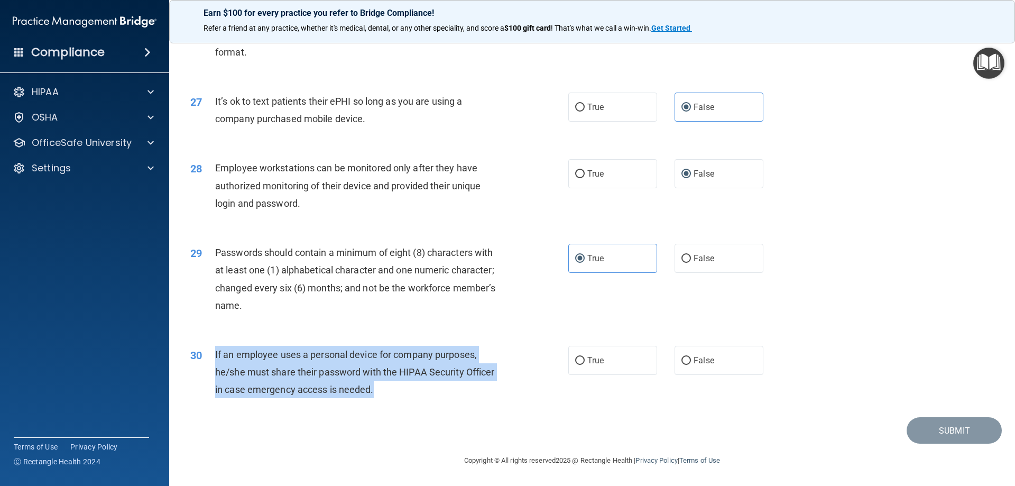
drag, startPoint x: 217, startPoint y: 353, endPoint x: 397, endPoint y: 394, distance: 184.3
click at [397, 394] on div "30 If an employee uses a personal device for company purposes, he/she must shar…" at bounding box center [379, 375] width 410 height 58
copy div "If an employee uses a personal device for company purposes, he/she must share t…"
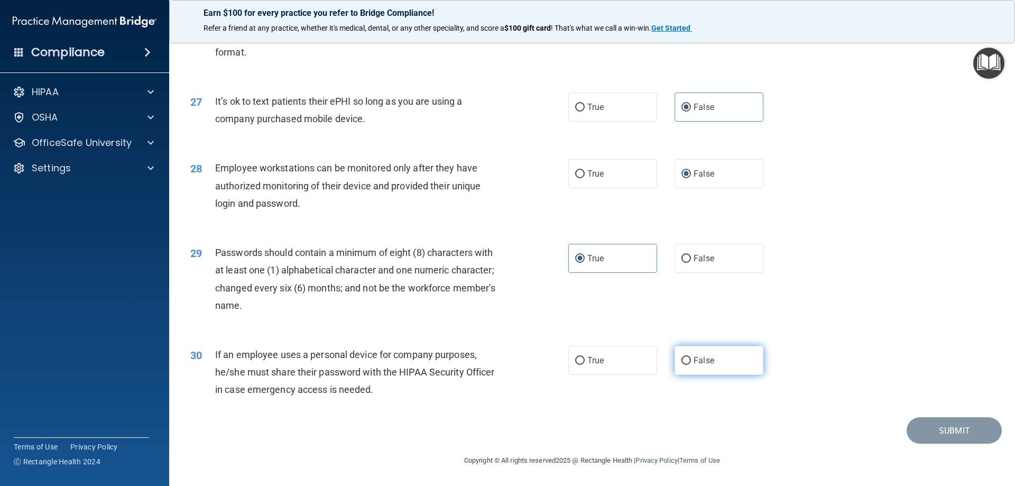
click at [720, 348] on label "False" at bounding box center [718, 360] width 89 height 29
click at [691, 357] on input "False" at bounding box center [686, 361] width 10 height 8
radio input "true"
click at [947, 435] on button "Submit" at bounding box center [953, 430] width 95 height 27
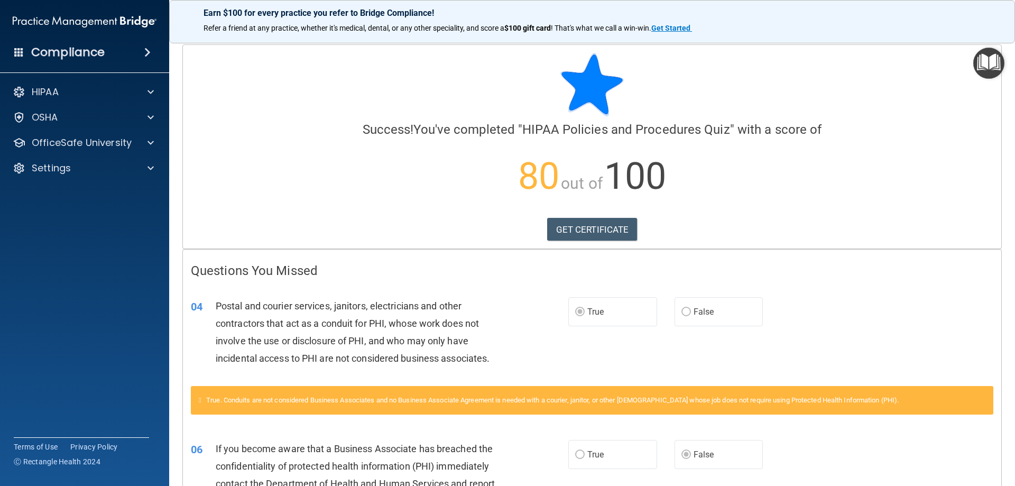
click at [981, 62] on img "Open Resource Center" at bounding box center [988, 63] width 31 height 31
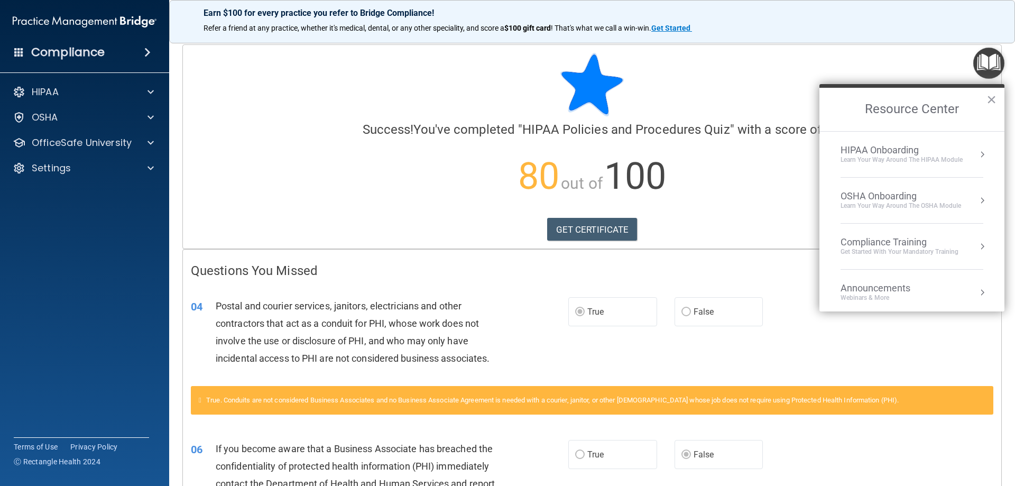
click at [977, 150] on button "Resource Center" at bounding box center [982, 154] width 11 height 11
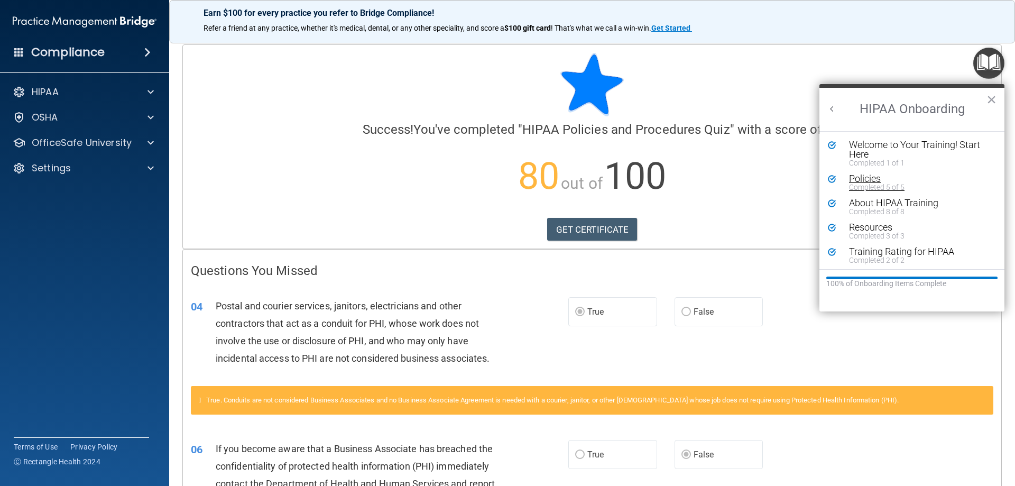
scroll to position [2, 0]
click at [150, 94] on span at bounding box center [150, 92] width 6 height 13
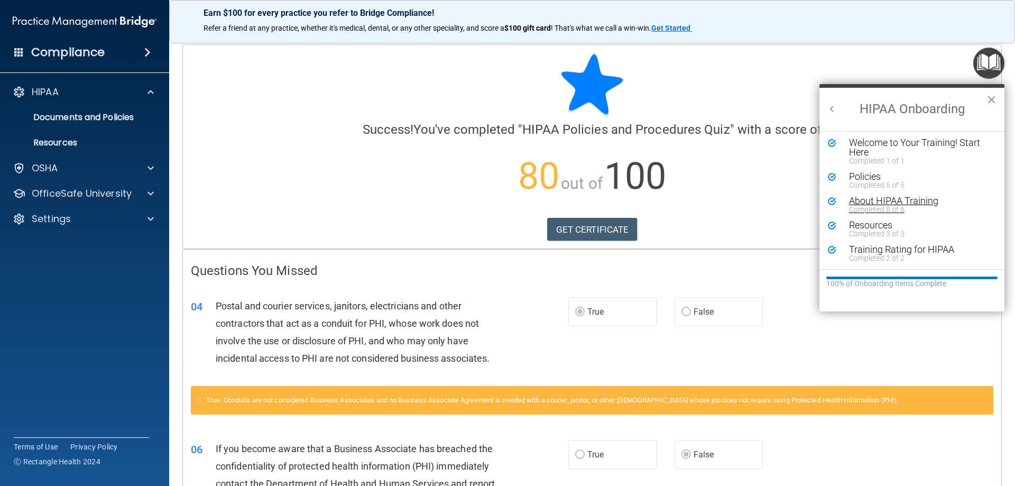
click at [872, 206] on div "Completed 8 of 8" at bounding box center [916, 209] width 134 height 7
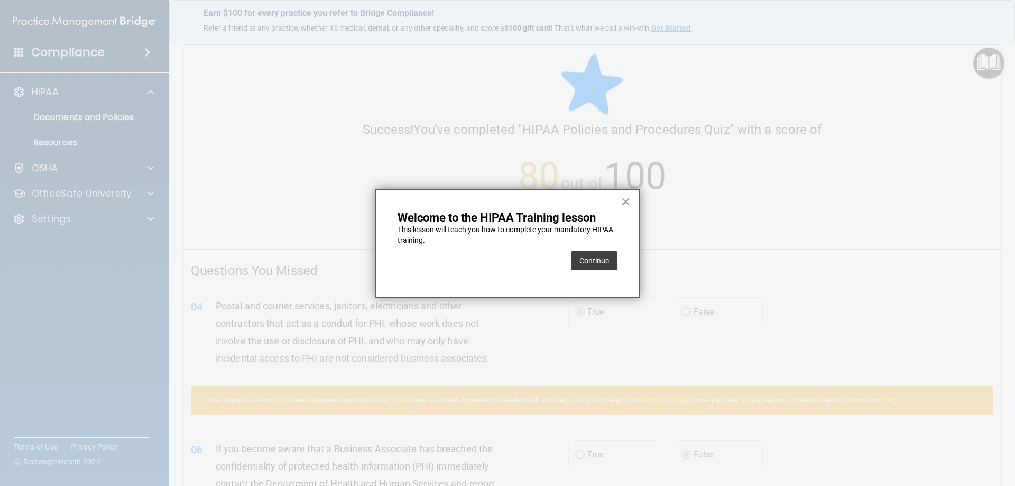
click at [566, 246] on div "Continue" at bounding box center [507, 261] width 220 height 30
click at [604, 255] on button "Continue" at bounding box center [594, 260] width 47 height 19
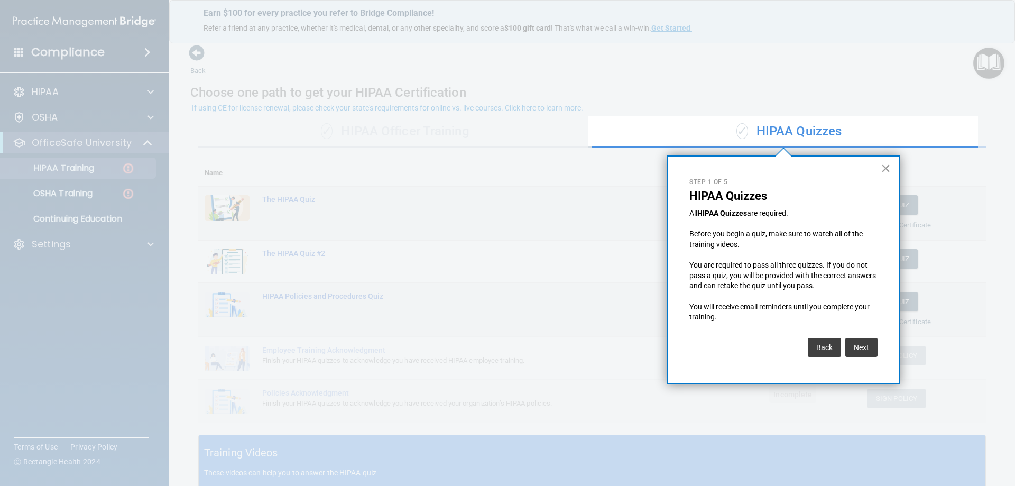
click at [887, 168] on button "×" at bounding box center [885, 168] width 10 height 17
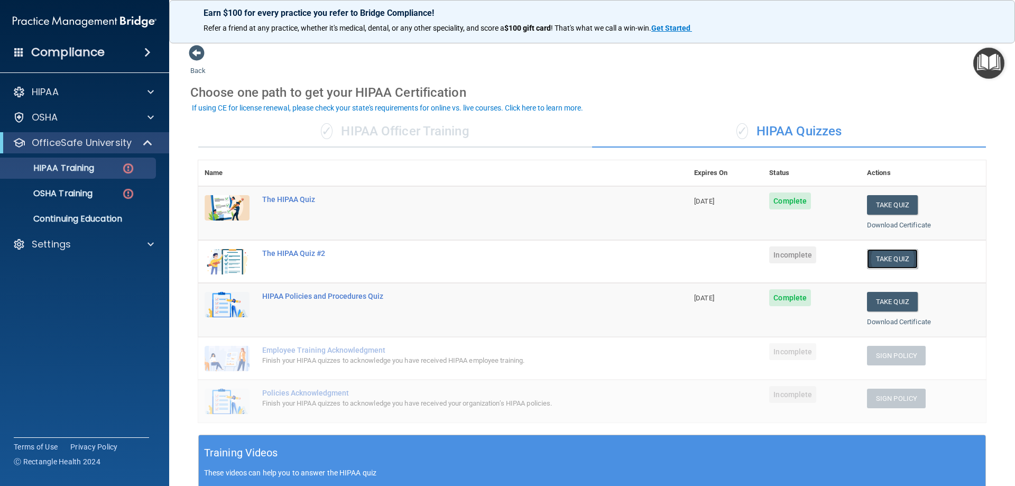
click at [877, 259] on button "Take Quiz" at bounding box center [892, 259] width 51 height 20
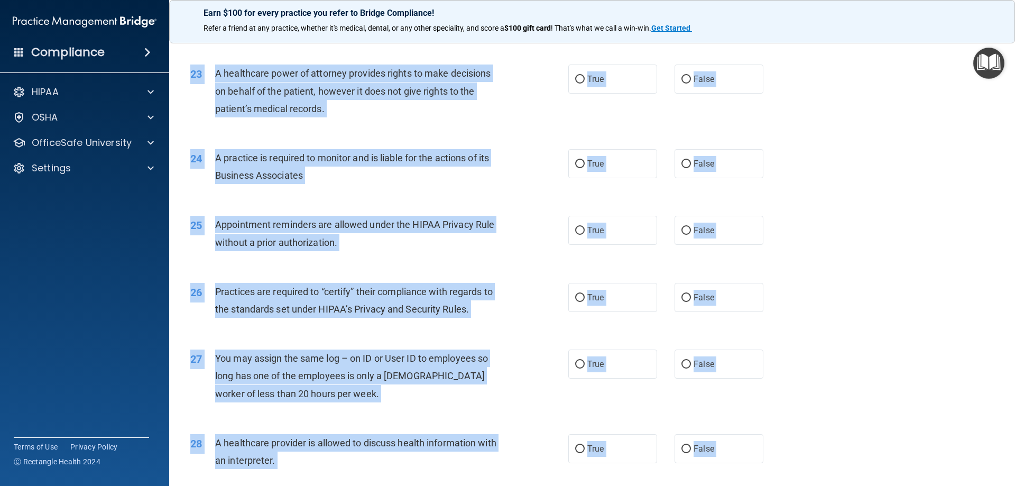
scroll to position [1974, 0]
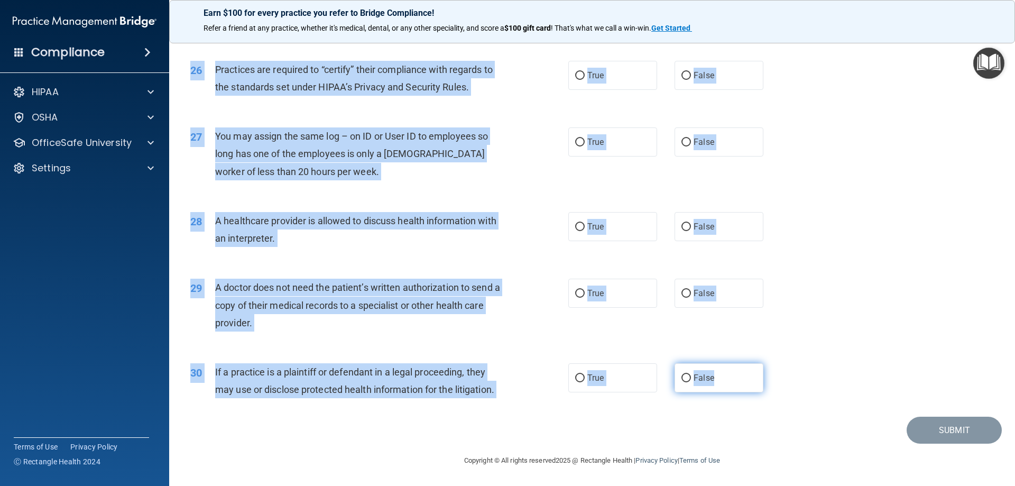
drag, startPoint x: 211, startPoint y: 87, endPoint x: 713, endPoint y: 382, distance: 582.2
copy div "A business associate agreement is required with organizations or persons where …"
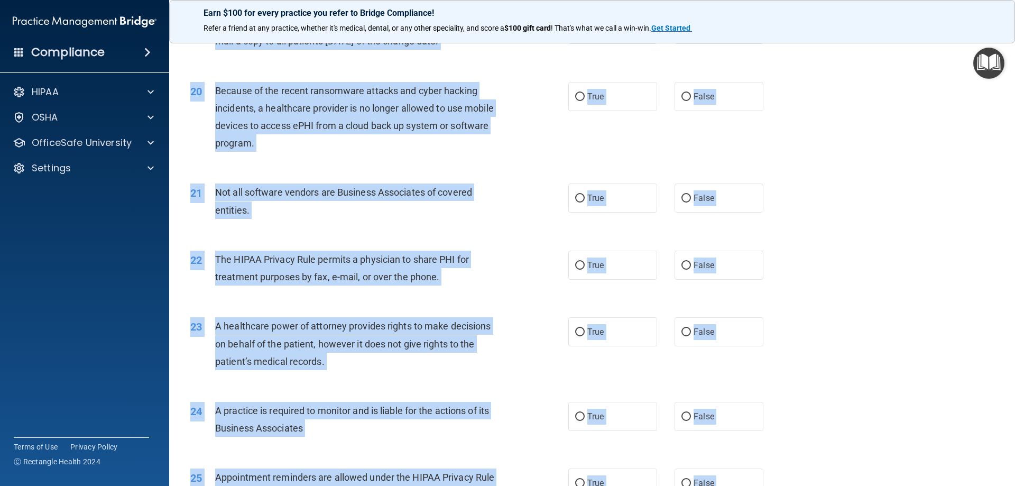
scroll to position [1393, 0]
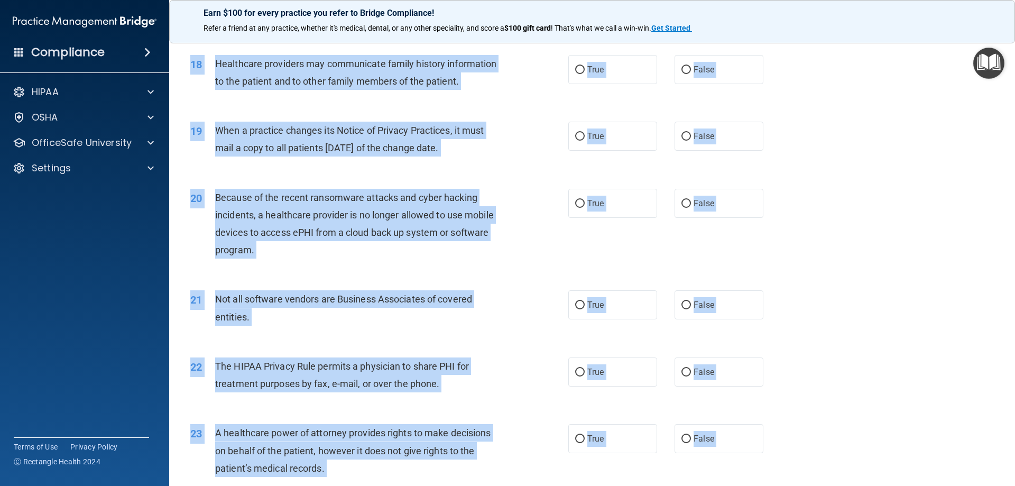
drag, startPoint x: 630, startPoint y: 271, endPoint x: 549, endPoint y: 223, distance: 94.3
click at [573, 237] on div "20 Because of the recent ransomware attacks and cyber hacking incidents, a heal…" at bounding box center [379, 227] width 410 height 76
click at [462, 218] on span "Because of the recent ransomware attacks and cyber hacking incidents, a healthc…" at bounding box center [354, 224] width 278 height 64
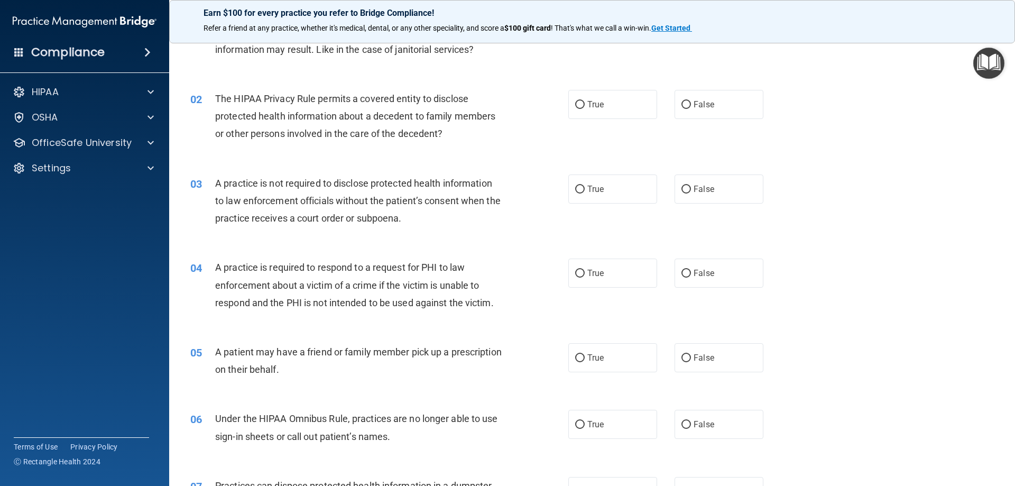
scroll to position [0, 0]
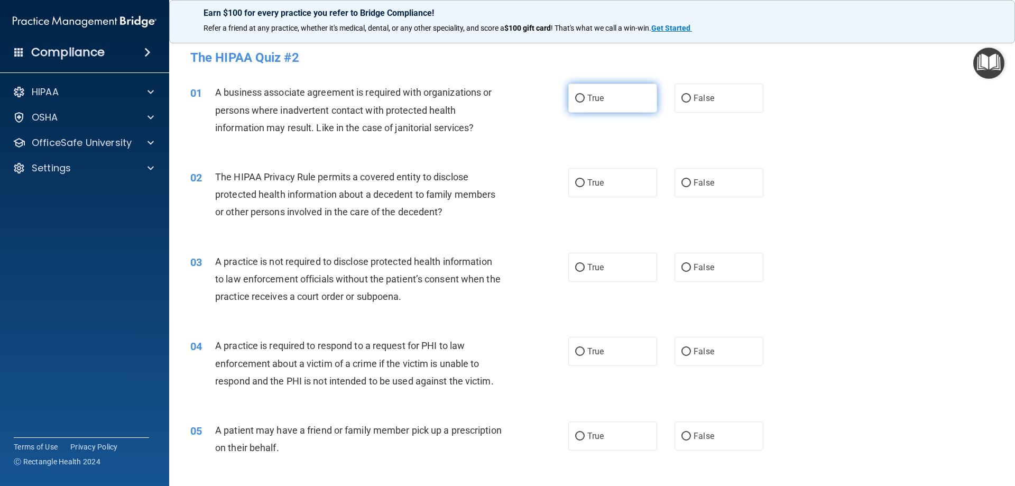
click at [639, 108] on label "True" at bounding box center [612, 97] width 89 height 29
click at [584, 103] on input "True" at bounding box center [580, 99] width 10 height 8
radio input "true"
click at [630, 188] on label "True" at bounding box center [612, 182] width 89 height 29
click at [584, 187] on input "True" at bounding box center [580, 183] width 10 height 8
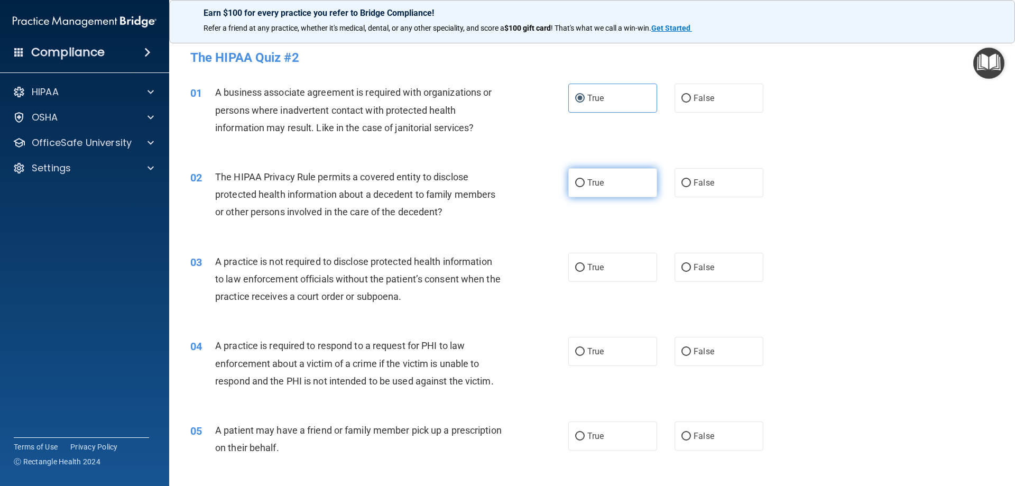
radio input "true"
click at [730, 268] on label "False" at bounding box center [718, 267] width 89 height 29
click at [691, 268] on input "False" at bounding box center [686, 268] width 10 height 8
radio input "true"
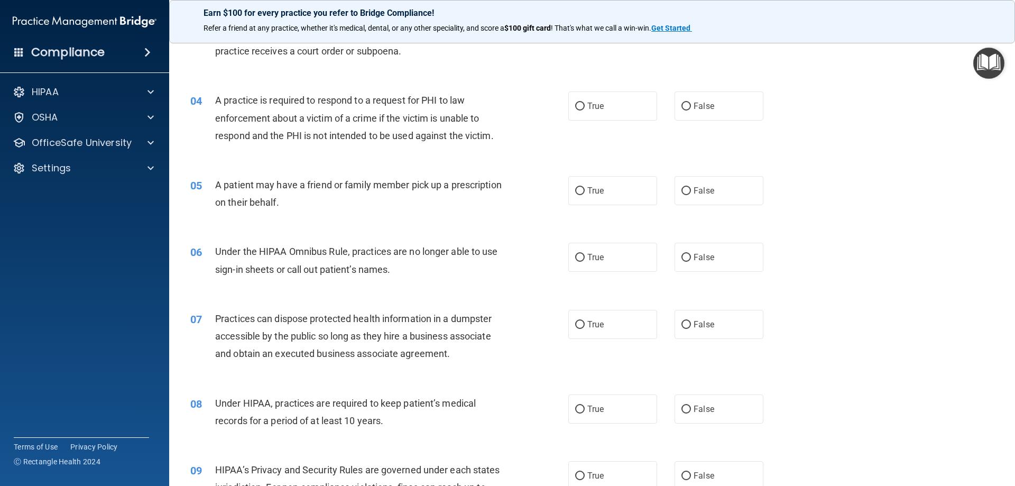
scroll to position [264, 0]
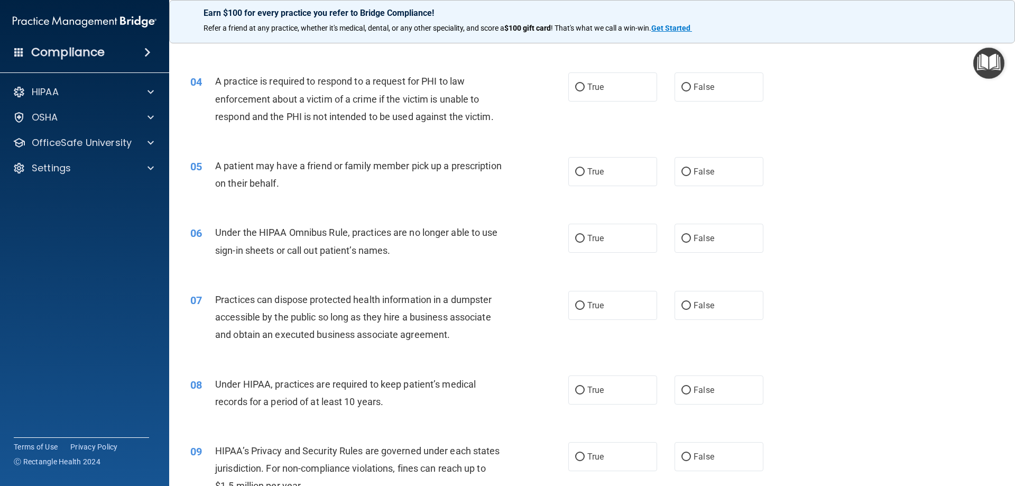
click at [607, 108] on div "04 A practice is required to respond to a request for PHI to law enforcement ab…" at bounding box center [591, 101] width 819 height 85
click at [596, 90] on span "True" at bounding box center [595, 87] width 16 height 10
click at [584, 90] on input "True" at bounding box center [580, 87] width 10 height 8
radio input "true"
click at [612, 183] on label "True" at bounding box center [612, 171] width 89 height 29
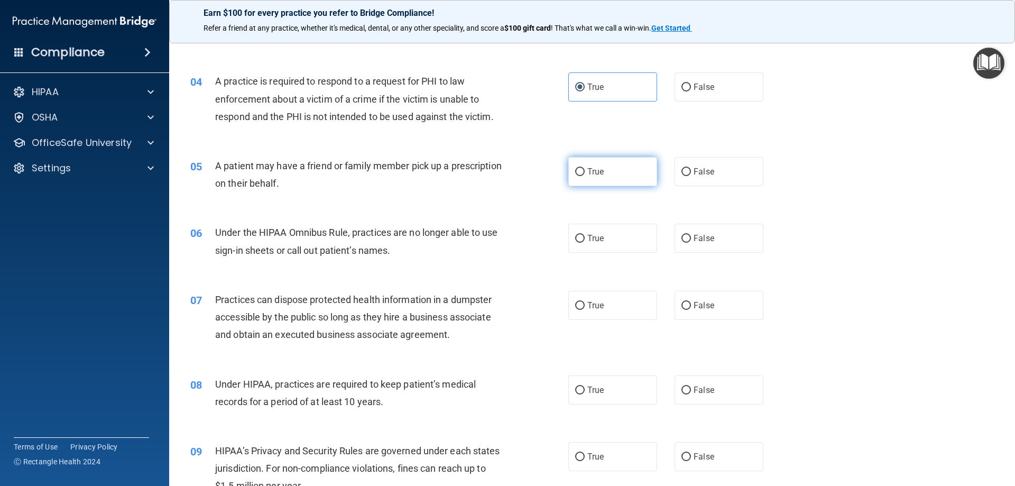
click at [584, 176] on input "True" at bounding box center [580, 172] width 10 height 8
radio input "true"
click at [720, 237] on label "False" at bounding box center [718, 238] width 89 height 29
click at [691, 237] on input "False" at bounding box center [686, 239] width 10 height 8
radio input "true"
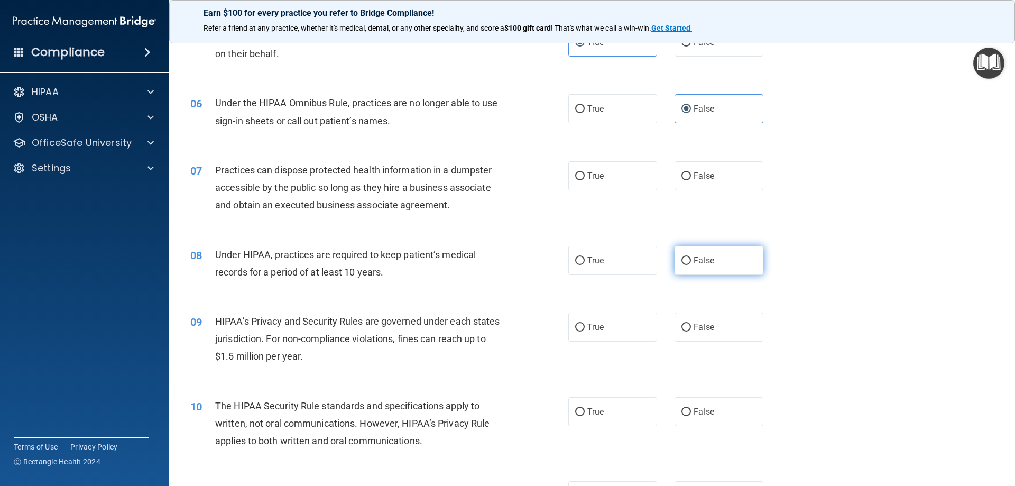
scroll to position [423, 0]
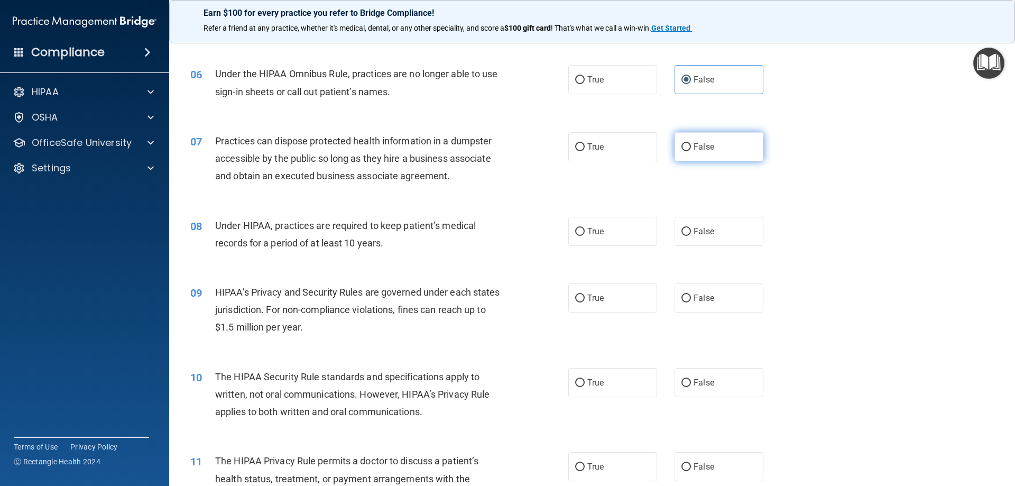
click at [695, 146] on span "False" at bounding box center [703, 147] width 21 height 10
click at [691, 146] on input "False" at bounding box center [686, 147] width 10 height 8
radio input "true"
click at [704, 229] on span "False" at bounding box center [703, 231] width 21 height 10
click at [691, 229] on input "False" at bounding box center [686, 232] width 10 height 8
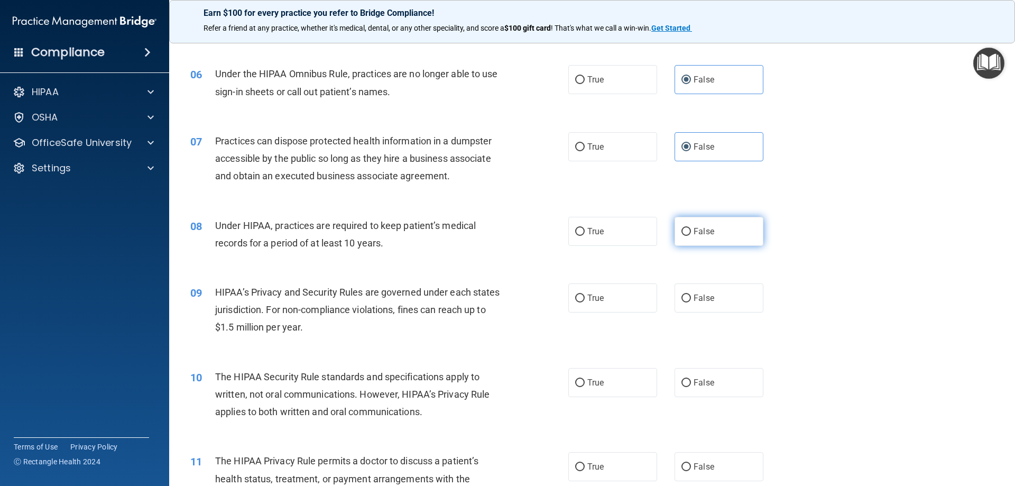
radio input "true"
click at [717, 310] on label "False" at bounding box center [718, 297] width 89 height 29
click at [691, 302] on input "False" at bounding box center [686, 298] width 10 height 8
radio input "true"
click at [730, 386] on label "False" at bounding box center [718, 382] width 89 height 29
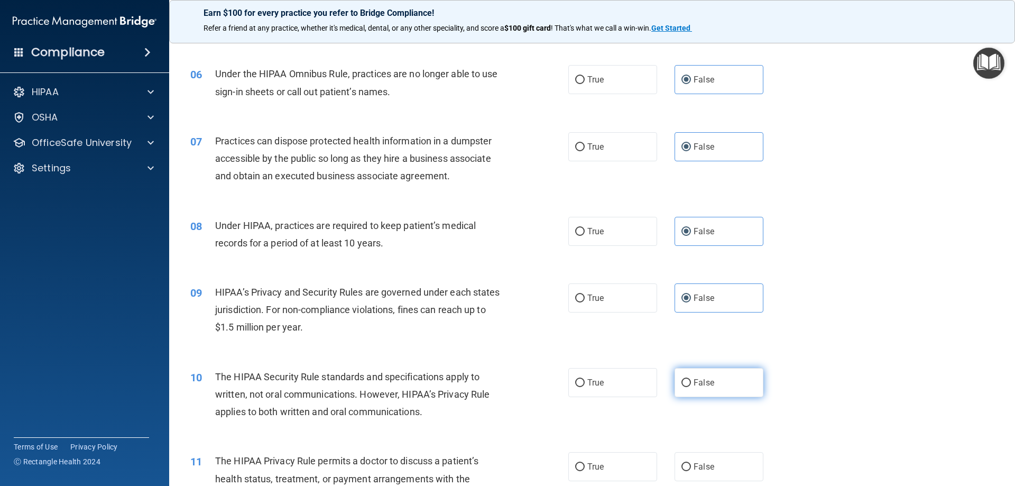
click at [691, 386] on input "False" at bounding box center [686, 383] width 10 height 8
radio input "true"
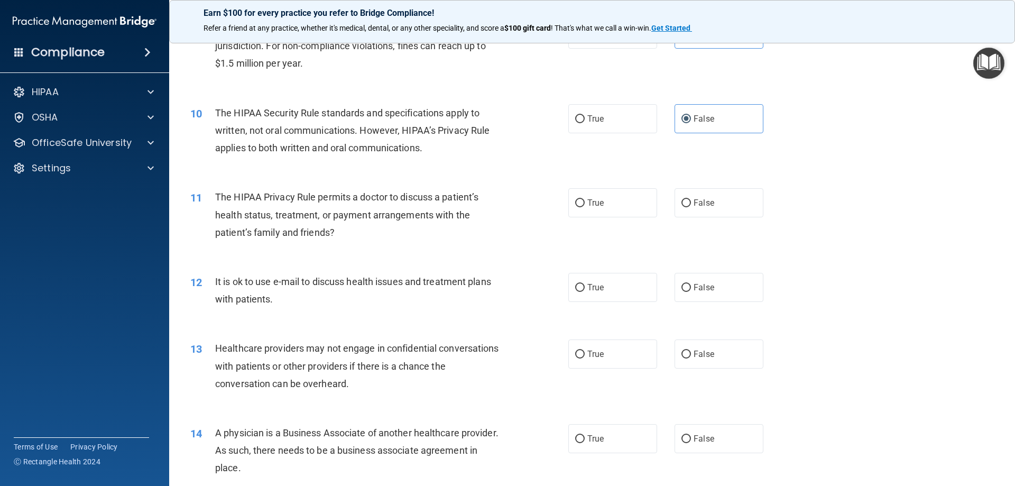
scroll to position [687, 0]
click at [598, 205] on span "True" at bounding box center [595, 202] width 16 height 10
click at [584, 205] on input "True" at bounding box center [580, 203] width 10 height 8
radio input "true"
click at [698, 286] on span "False" at bounding box center [703, 287] width 21 height 10
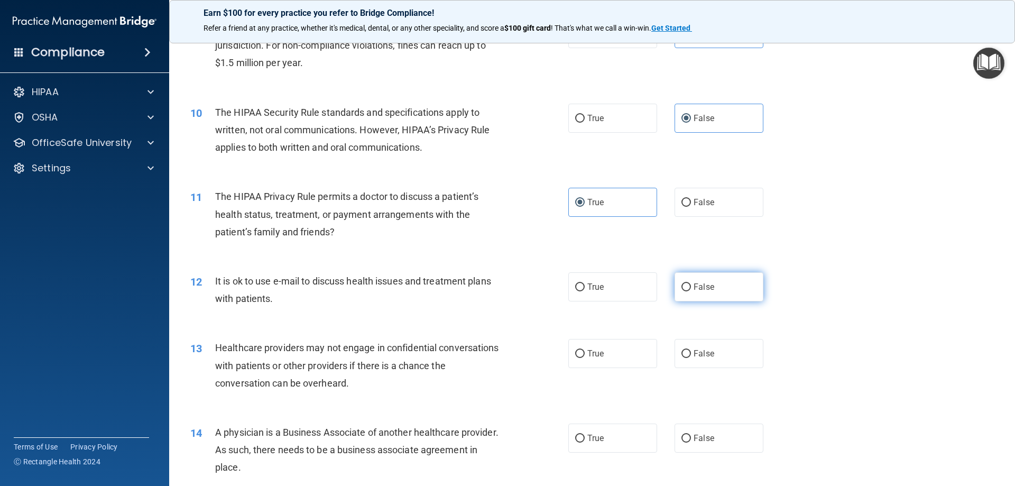
click at [691, 286] on input "False" at bounding box center [686, 287] width 10 height 8
radio input "true"
click at [599, 354] on span "True" at bounding box center [595, 353] width 16 height 10
click at [584, 354] on input "True" at bounding box center [580, 354] width 10 height 8
radio input "true"
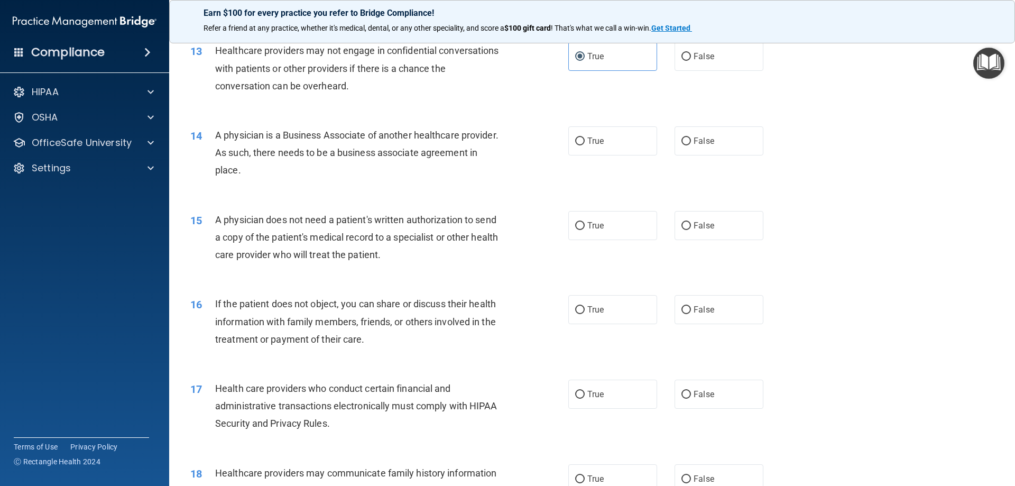
scroll to position [1004, 0]
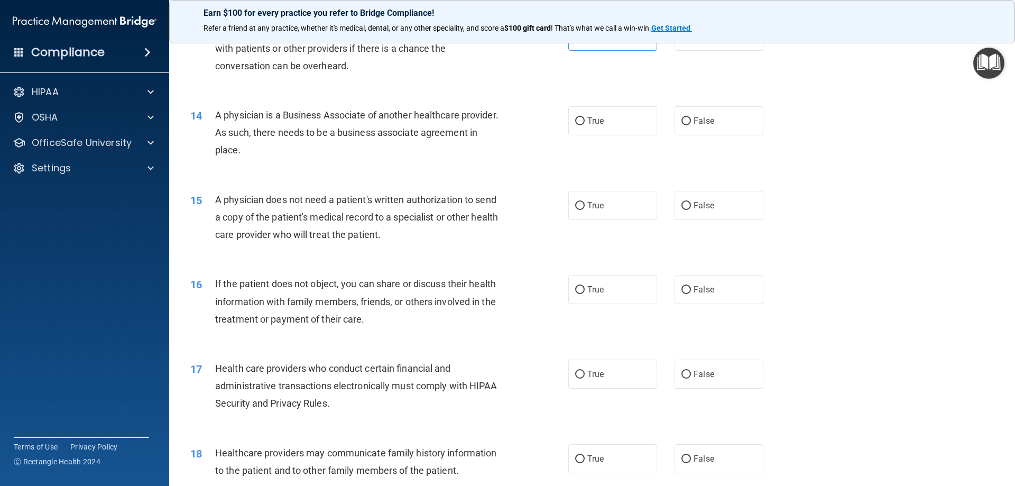
drag, startPoint x: 608, startPoint y: 136, endPoint x: 601, endPoint y: 123, distance: 14.7
click at [608, 136] on div "14 A physician is a Business Associate of another healthcare provider. As such,…" at bounding box center [591, 135] width 819 height 85
click at [601, 122] on label "True" at bounding box center [612, 120] width 89 height 29
click at [584, 122] on input "True" at bounding box center [580, 121] width 10 height 8
radio input "true"
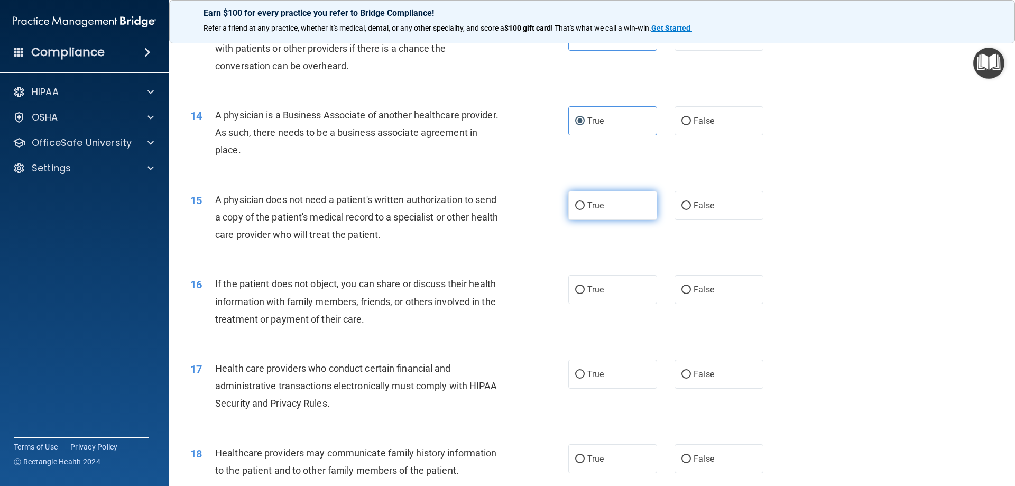
click at [612, 205] on label "True" at bounding box center [612, 205] width 89 height 29
click at [584, 205] on input "True" at bounding box center [580, 206] width 10 height 8
radio input "true"
click at [596, 279] on label "True" at bounding box center [612, 289] width 89 height 29
click at [584, 286] on input "True" at bounding box center [580, 290] width 10 height 8
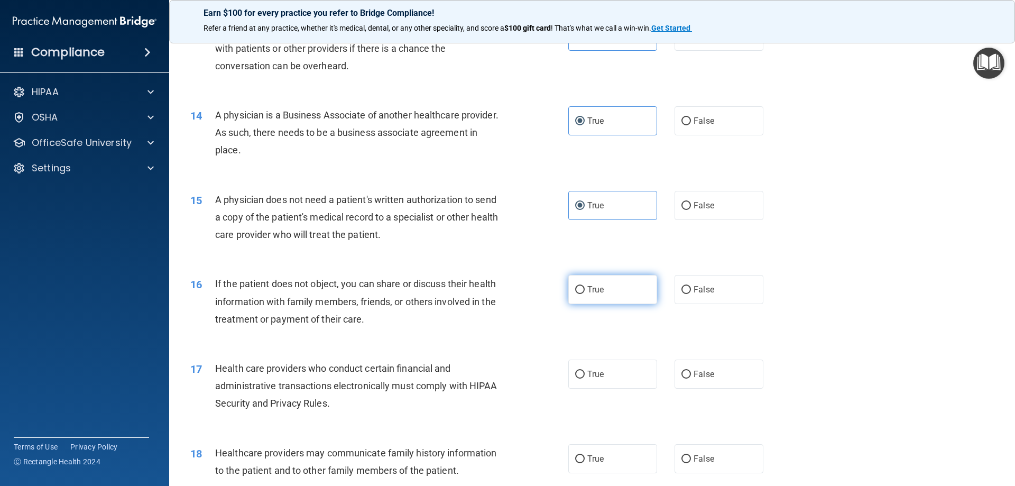
radio input "true"
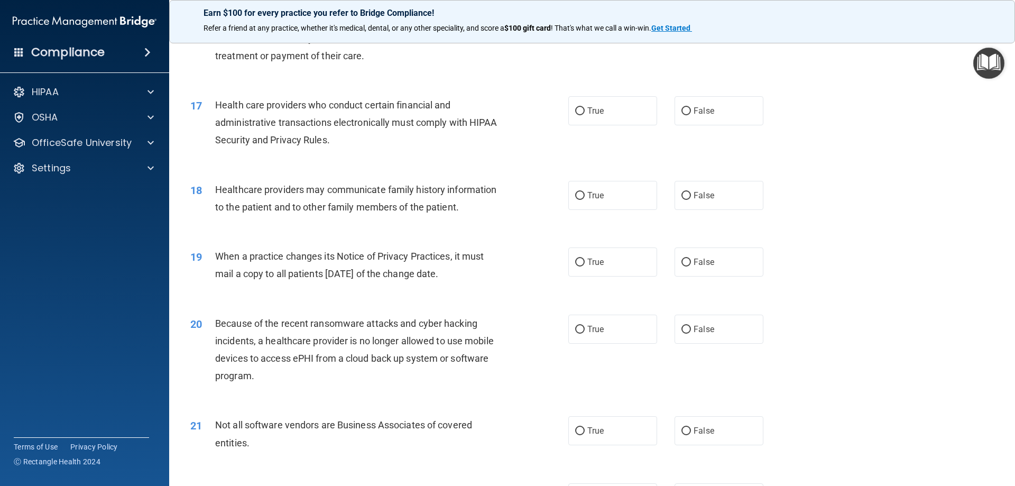
scroll to position [1268, 0]
click at [575, 117] on label "True" at bounding box center [612, 109] width 89 height 29
click at [575, 114] on input "True" at bounding box center [580, 110] width 10 height 8
radio input "true"
click at [619, 189] on label "True" at bounding box center [612, 194] width 89 height 29
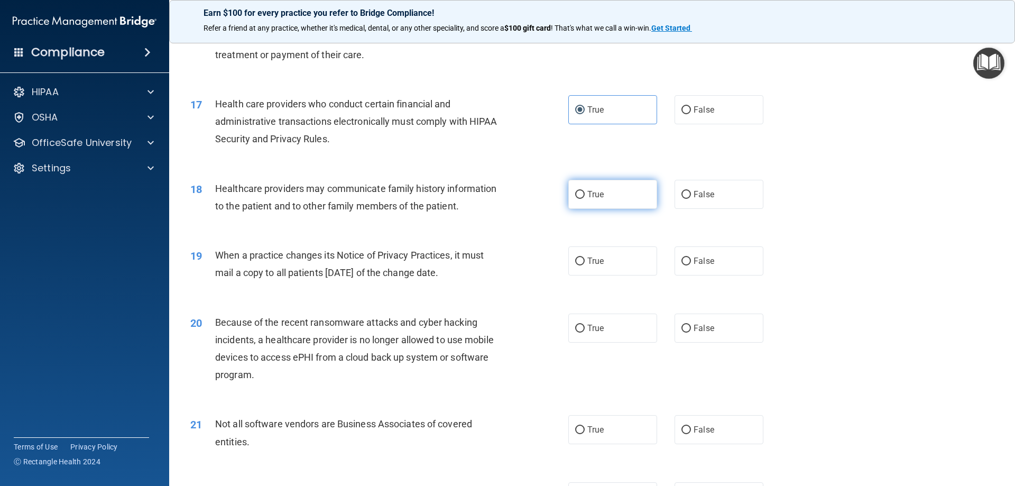
click at [584, 191] on input "True" at bounding box center [580, 195] width 10 height 8
radio input "true"
click at [693, 259] on span "False" at bounding box center [703, 261] width 21 height 10
click at [689, 259] on input "False" at bounding box center [686, 261] width 10 height 8
radio input "true"
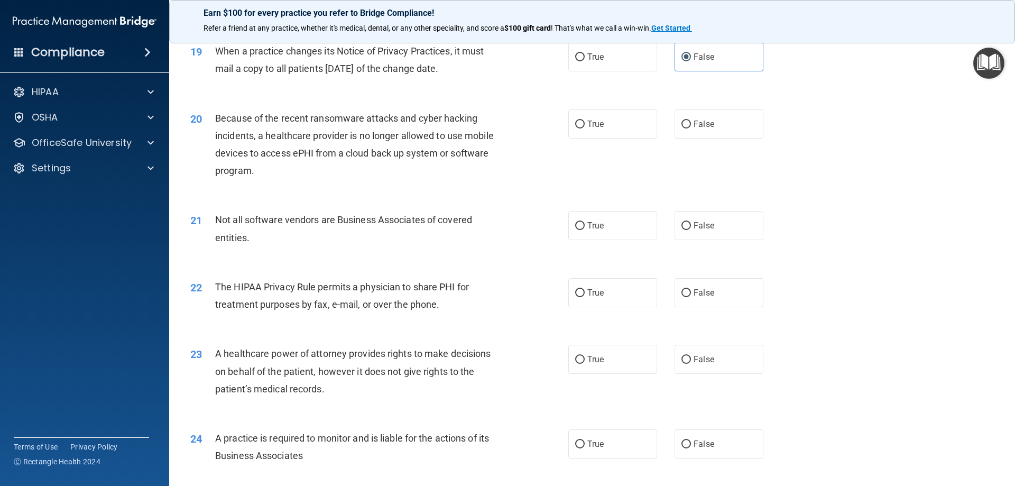
scroll to position [1480, 0]
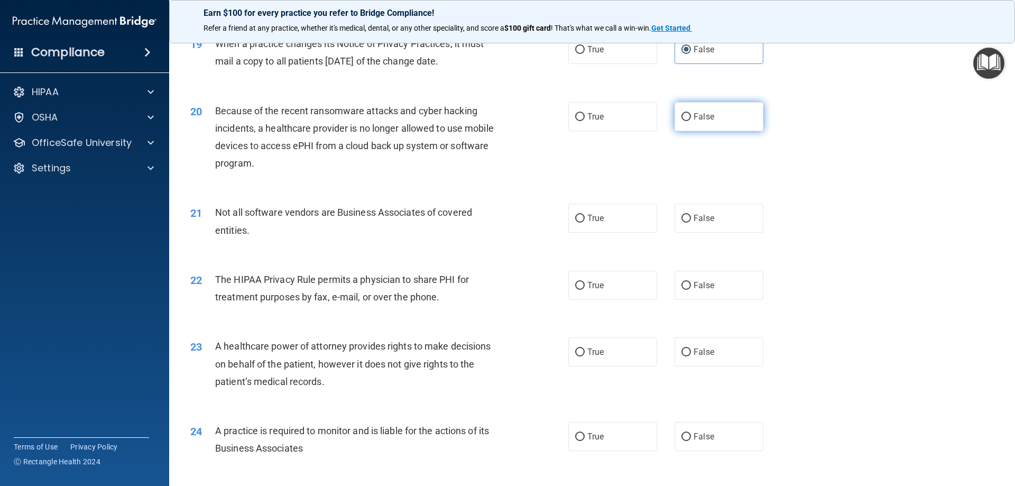
click at [694, 119] on span "False" at bounding box center [703, 117] width 21 height 10
click at [691, 119] on input "False" at bounding box center [686, 117] width 10 height 8
radio input "true"
click at [624, 225] on label "True" at bounding box center [612, 217] width 89 height 29
click at [584, 222] on input "True" at bounding box center [580, 219] width 10 height 8
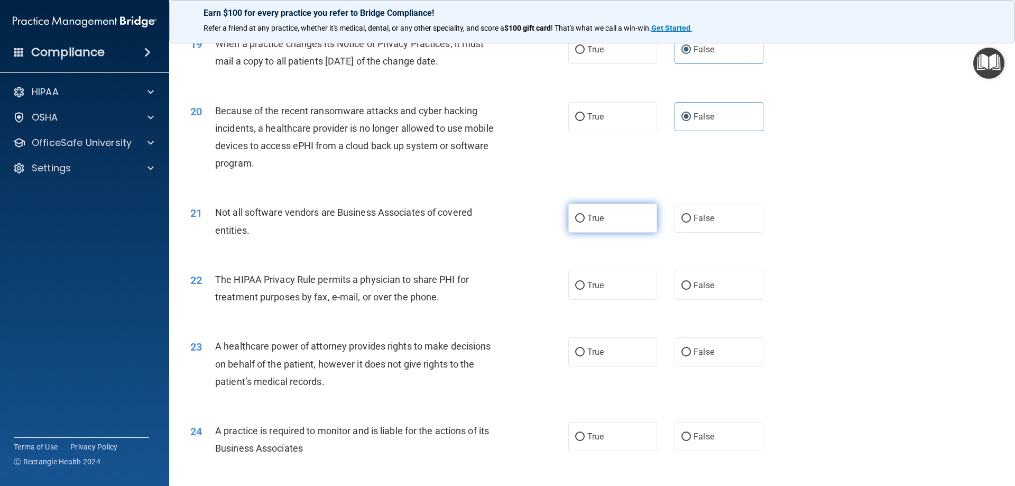
radio input "true"
click at [616, 275] on label "True" at bounding box center [612, 285] width 89 height 29
click at [584, 282] on input "True" at bounding box center [580, 286] width 10 height 8
radio input "true"
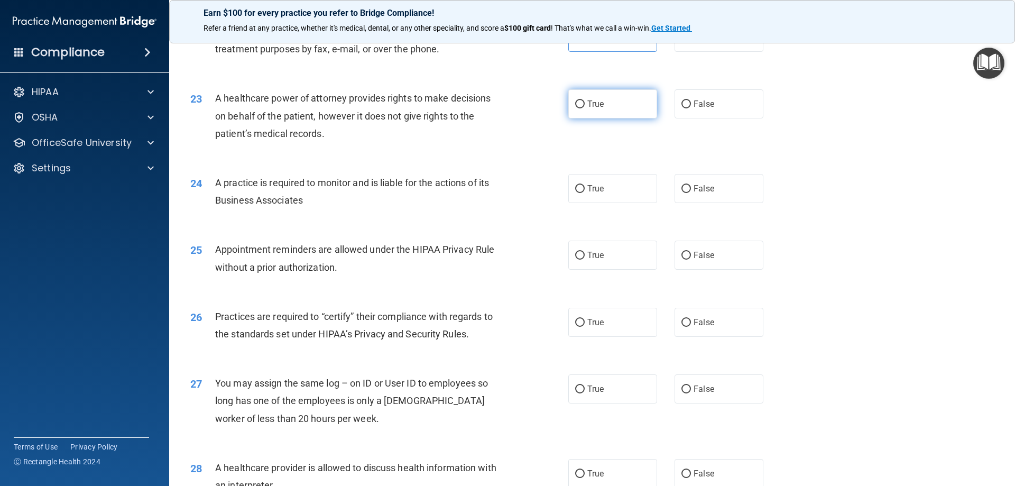
scroll to position [1744, 0]
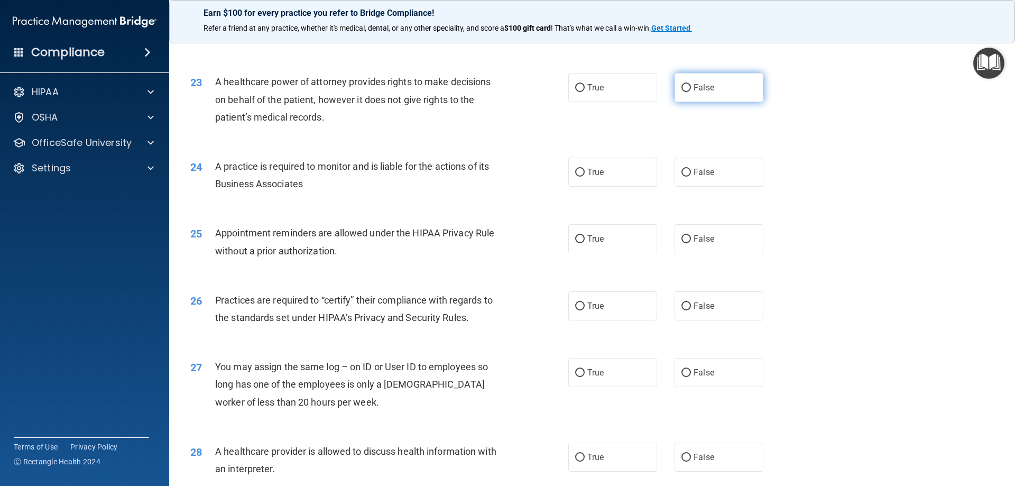
click at [695, 97] on label "False" at bounding box center [718, 87] width 89 height 29
click at [691, 92] on input "False" at bounding box center [686, 88] width 10 height 8
radio input "true"
click at [632, 174] on label "True" at bounding box center [612, 171] width 89 height 29
click at [584, 174] on input "True" at bounding box center [580, 173] width 10 height 8
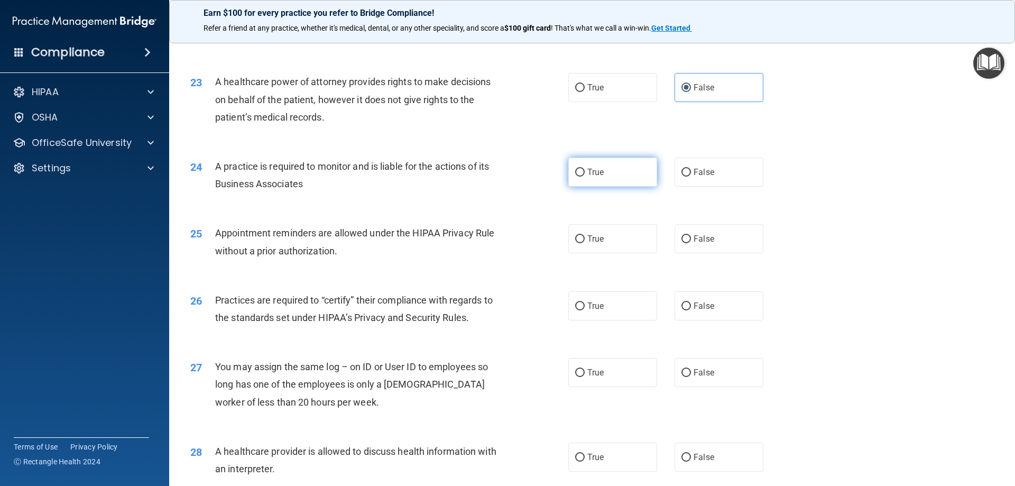
radio input "true"
click at [623, 245] on label "True" at bounding box center [612, 238] width 89 height 29
click at [584, 243] on input "True" at bounding box center [580, 239] width 10 height 8
radio input "true"
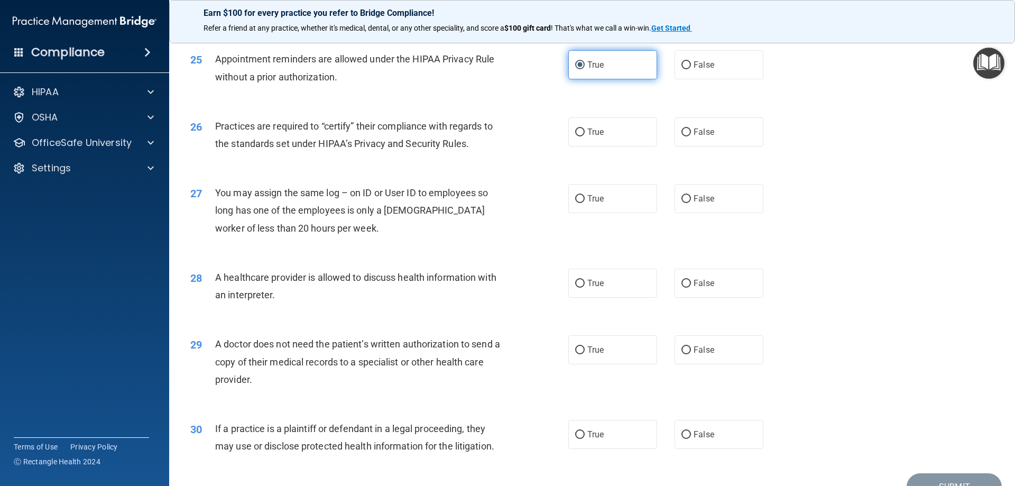
scroll to position [1955, 0]
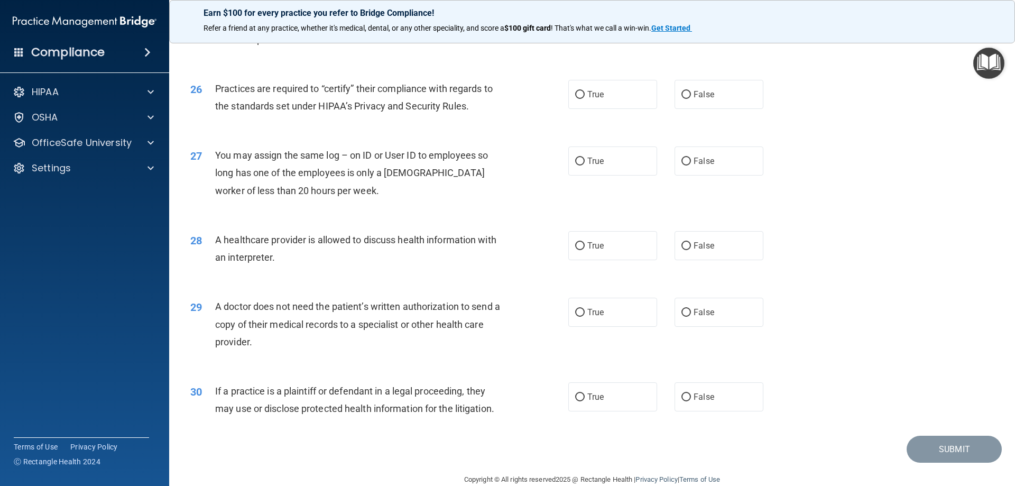
drag, startPoint x: 717, startPoint y: 100, endPoint x: 727, endPoint y: 127, distance: 28.8
click at [717, 100] on label "False" at bounding box center [718, 94] width 89 height 29
click at [691, 99] on input "False" at bounding box center [686, 95] width 10 height 8
radio input "true"
click at [732, 159] on label "False" at bounding box center [718, 160] width 89 height 29
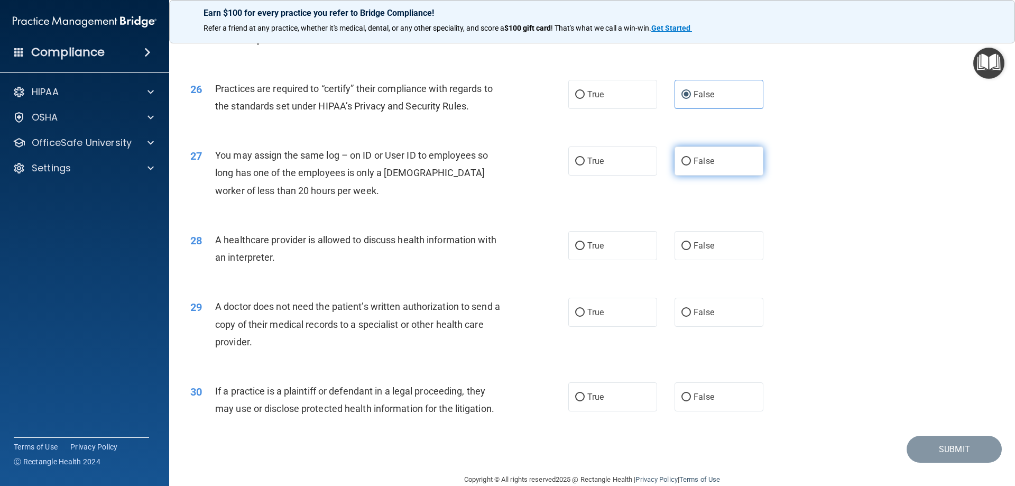
click at [691, 159] on input "False" at bounding box center [686, 161] width 10 height 8
radio input "true"
click at [589, 252] on label "True" at bounding box center [612, 245] width 89 height 29
click at [584, 250] on input "True" at bounding box center [580, 246] width 10 height 8
radio input "true"
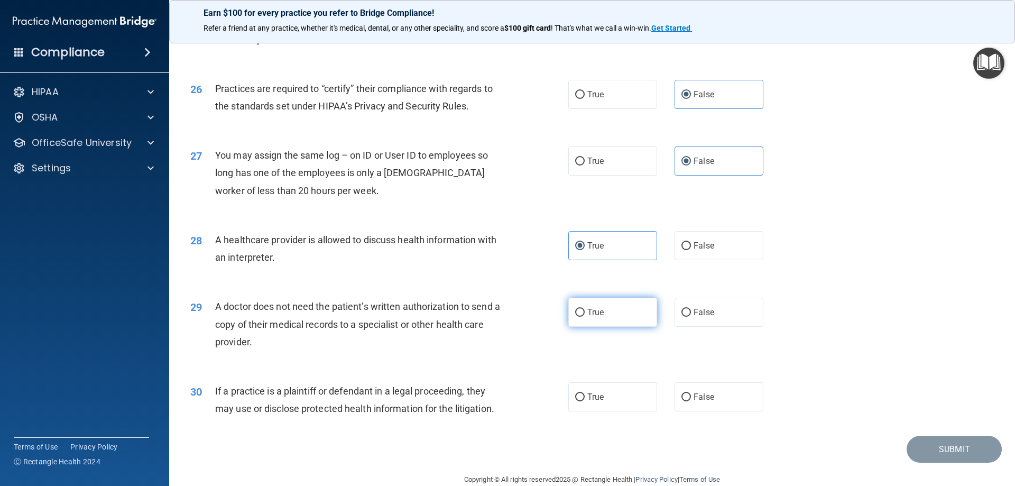
click at [602, 308] on label "True" at bounding box center [612, 312] width 89 height 29
click at [584, 309] on input "True" at bounding box center [580, 313] width 10 height 8
radio input "true"
click at [629, 400] on label "True" at bounding box center [612, 396] width 89 height 29
click at [584, 400] on input "True" at bounding box center [580, 397] width 10 height 8
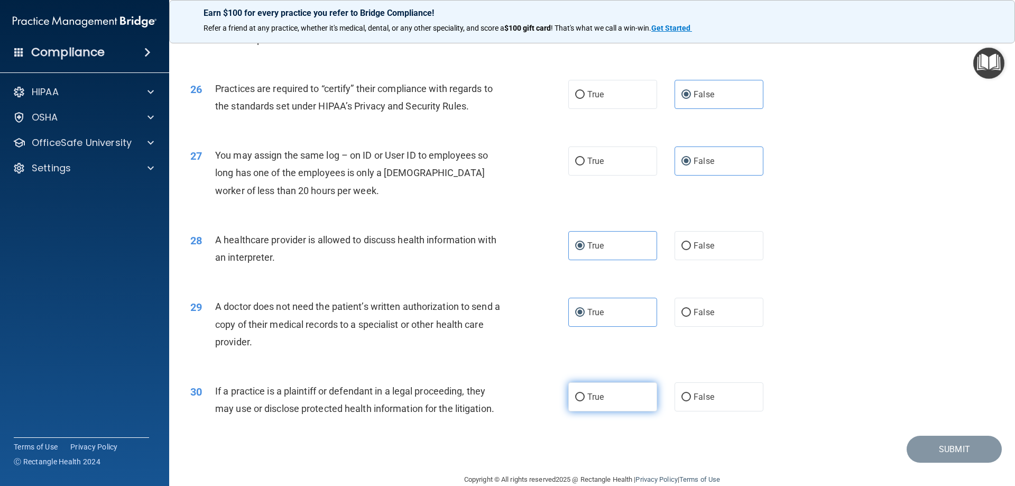
radio input "true"
click at [952, 451] on button "Submit" at bounding box center [953, 448] width 95 height 27
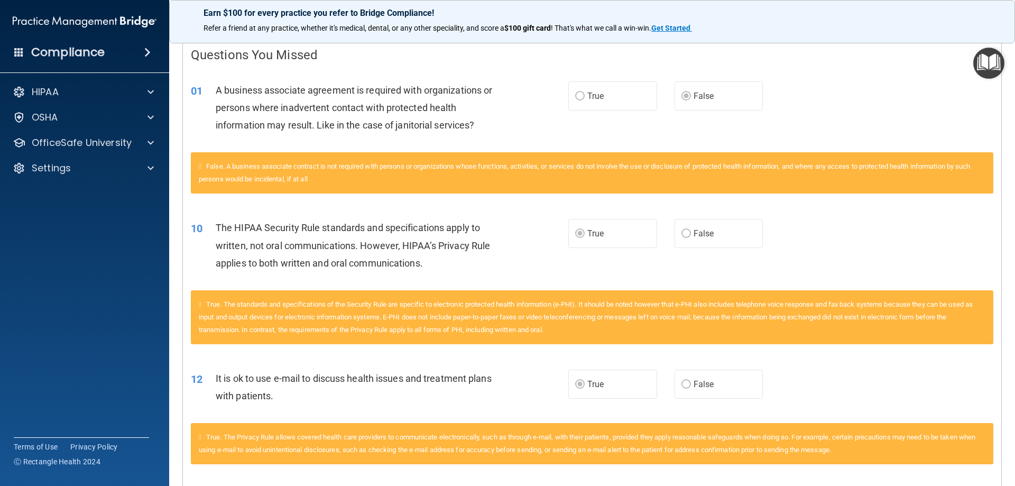
scroll to position [45, 0]
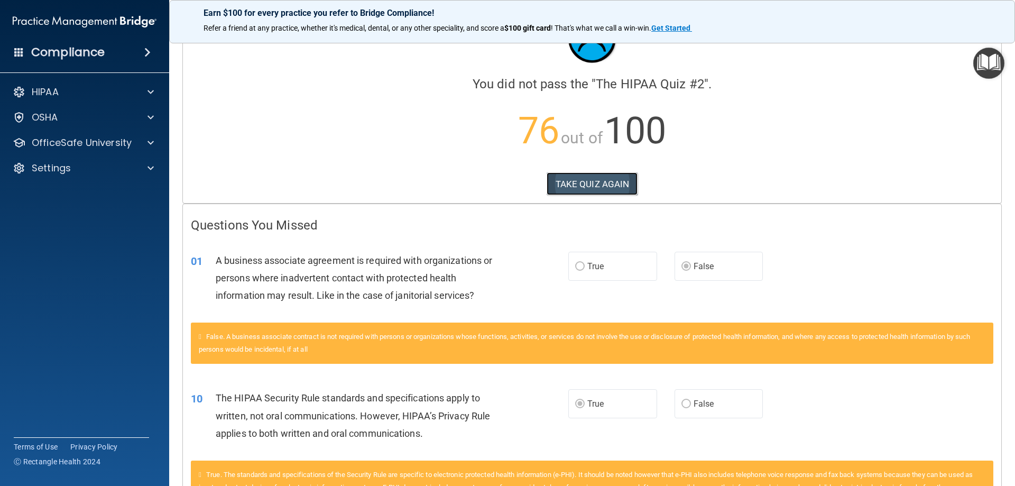
click at [569, 188] on button "TAKE QUIZ AGAIN" at bounding box center [591, 183] width 91 height 23
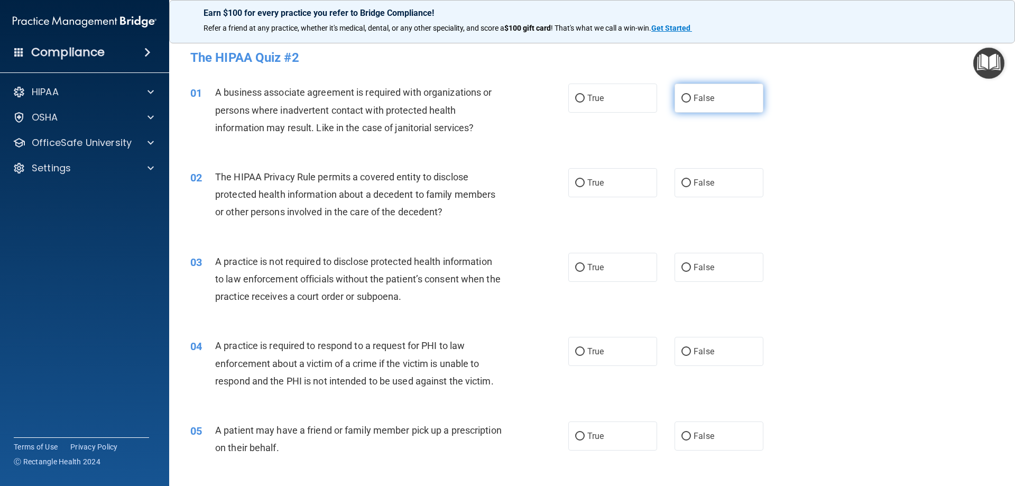
click at [716, 100] on label "False" at bounding box center [718, 97] width 89 height 29
click at [691, 100] on input "False" at bounding box center [686, 99] width 10 height 8
radio input "true"
click at [609, 188] on label "True" at bounding box center [612, 182] width 89 height 29
click at [584, 187] on input "True" at bounding box center [580, 183] width 10 height 8
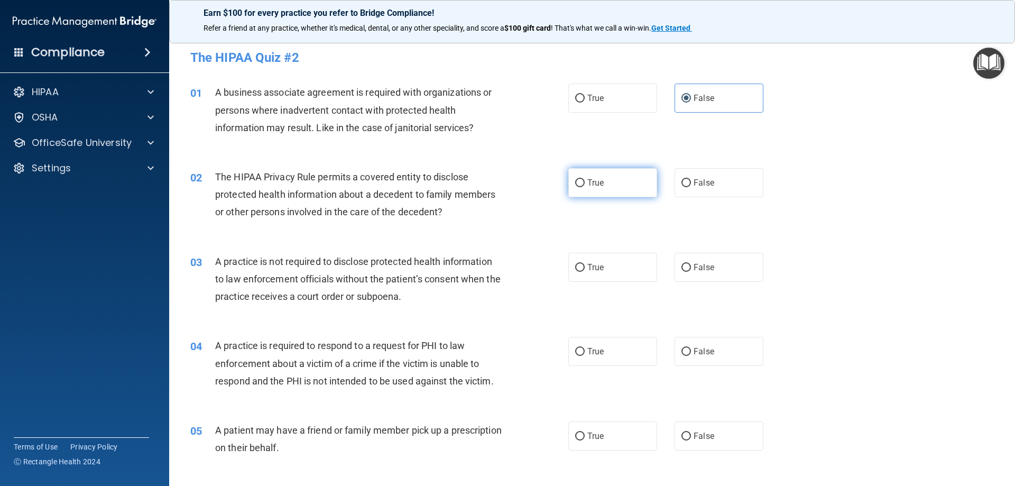
radio input "true"
click at [694, 261] on label "False" at bounding box center [718, 267] width 89 height 29
click at [691, 264] on input "False" at bounding box center [686, 268] width 10 height 8
radio input "true"
click at [609, 366] on div "04 A practice is required to respond to a request for PHI to law enforcement ab…" at bounding box center [591, 365] width 819 height 85
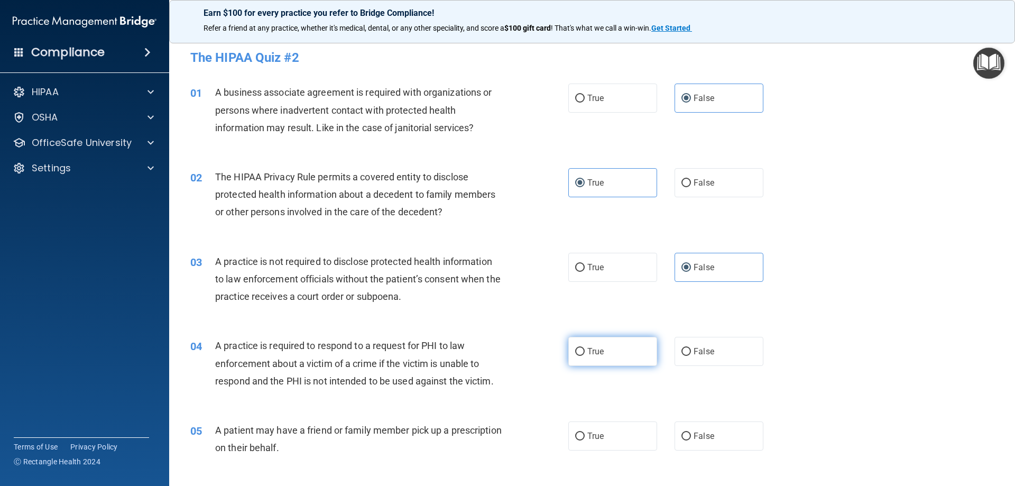
click at [611, 358] on label "True" at bounding box center [612, 351] width 89 height 29
click at [584, 356] on input "True" at bounding box center [580, 352] width 10 height 8
radio input "true"
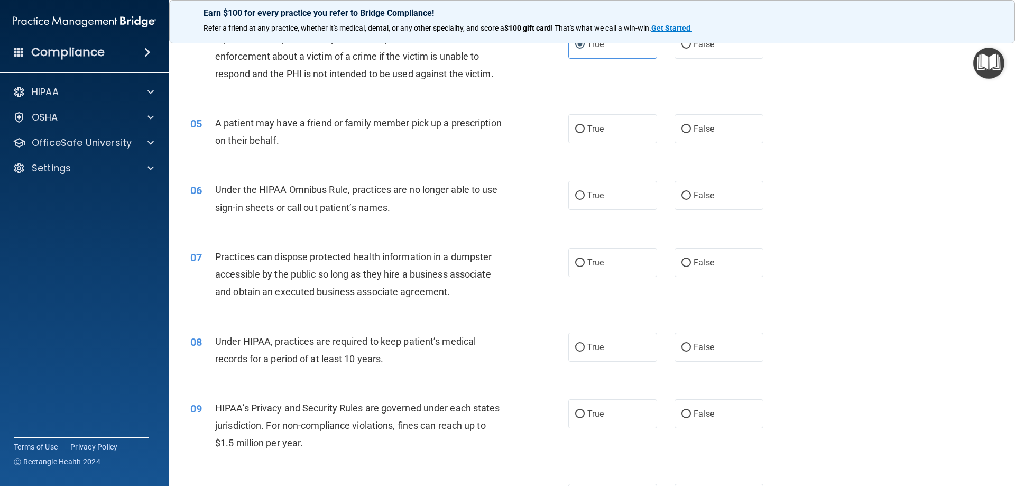
scroll to position [317, 0]
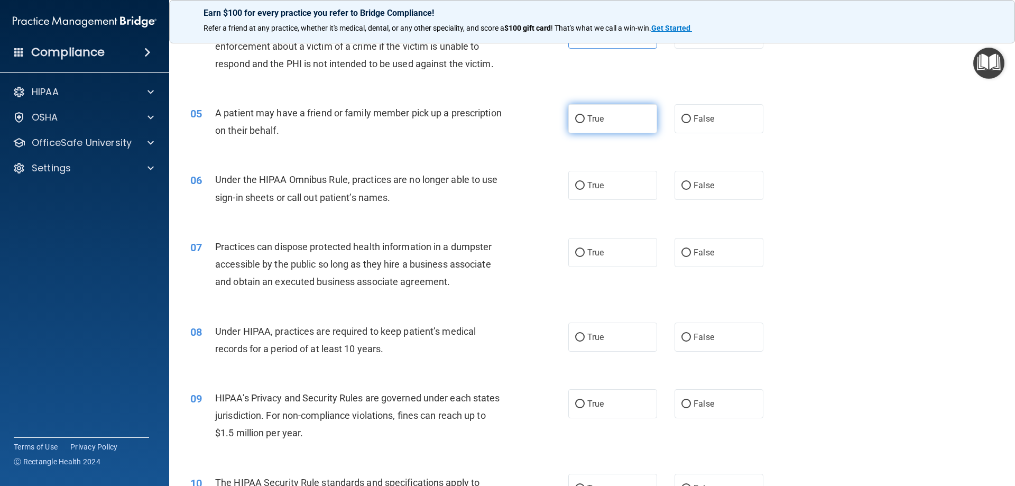
click at [623, 122] on label "True" at bounding box center [612, 118] width 89 height 29
click at [584, 122] on input "True" at bounding box center [580, 119] width 10 height 8
radio input "true"
drag, startPoint x: 703, startPoint y: 187, endPoint x: 704, endPoint y: 200, distance: 12.7
click at [704, 188] on span "False" at bounding box center [703, 185] width 21 height 10
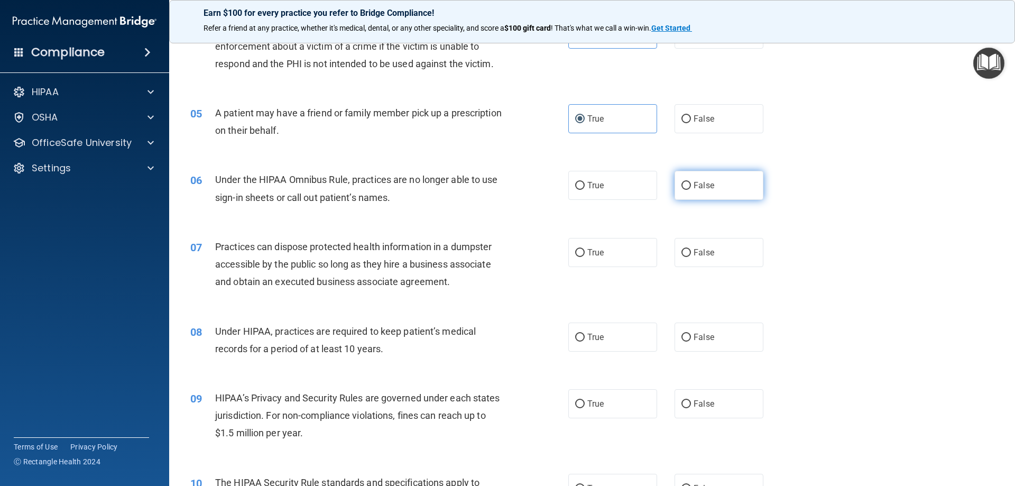
click at [691, 188] on input "False" at bounding box center [686, 186] width 10 height 8
radio input "true"
click at [701, 260] on label "False" at bounding box center [718, 252] width 89 height 29
click at [691, 257] on input "False" at bounding box center [686, 253] width 10 height 8
radio input "true"
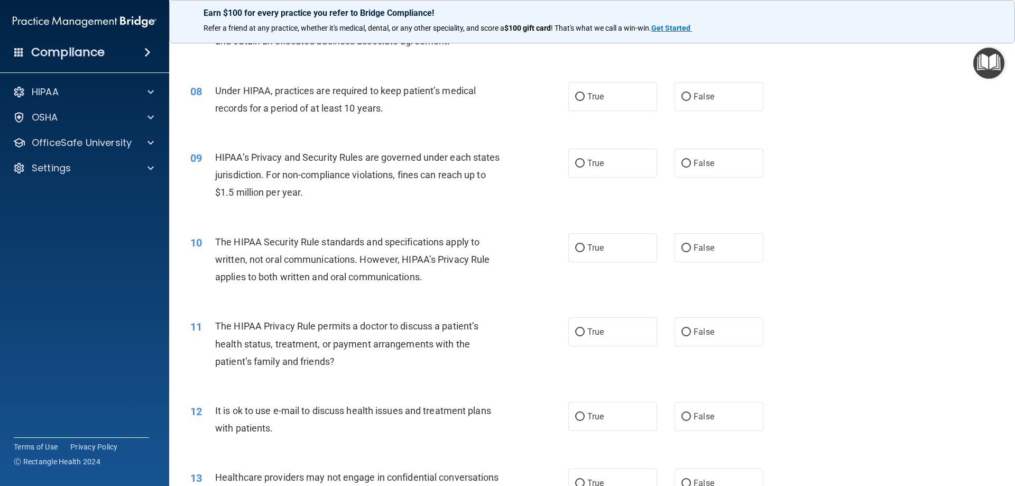
scroll to position [581, 0]
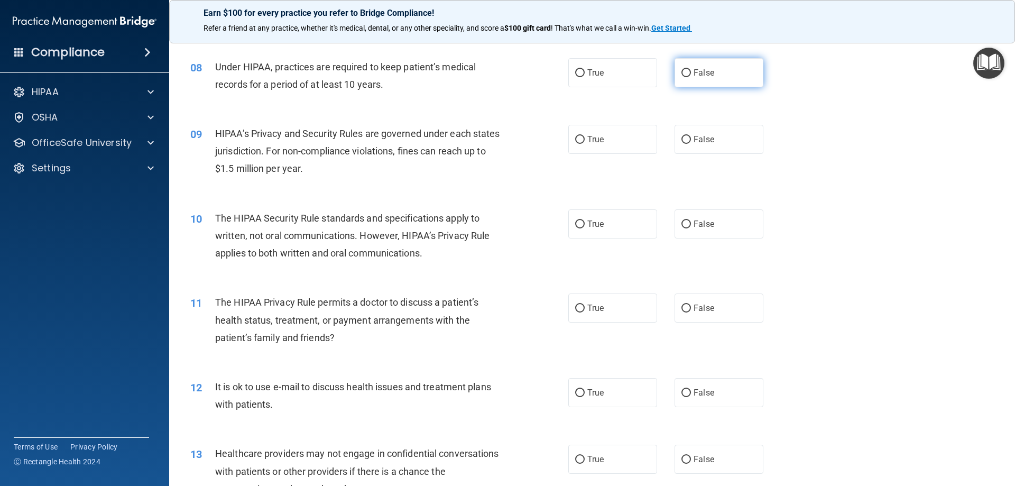
click at [703, 82] on label "False" at bounding box center [718, 72] width 89 height 29
click at [691, 77] on input "False" at bounding box center [686, 73] width 10 height 8
radio input "true"
click at [709, 149] on label "False" at bounding box center [718, 139] width 89 height 29
click at [691, 144] on input "False" at bounding box center [686, 140] width 10 height 8
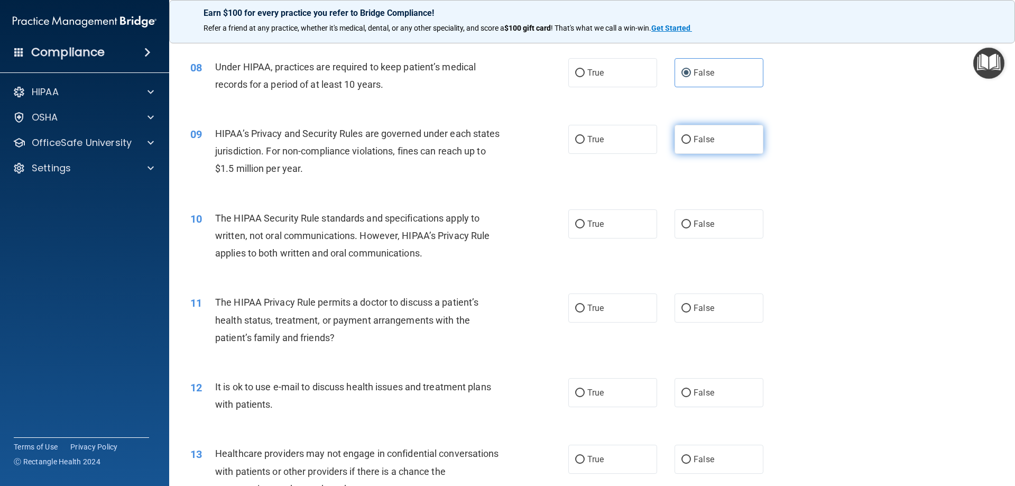
radio input "true"
click at [634, 222] on label "True" at bounding box center [612, 223] width 89 height 29
click at [584, 222] on input "True" at bounding box center [580, 224] width 10 height 8
radio input "true"
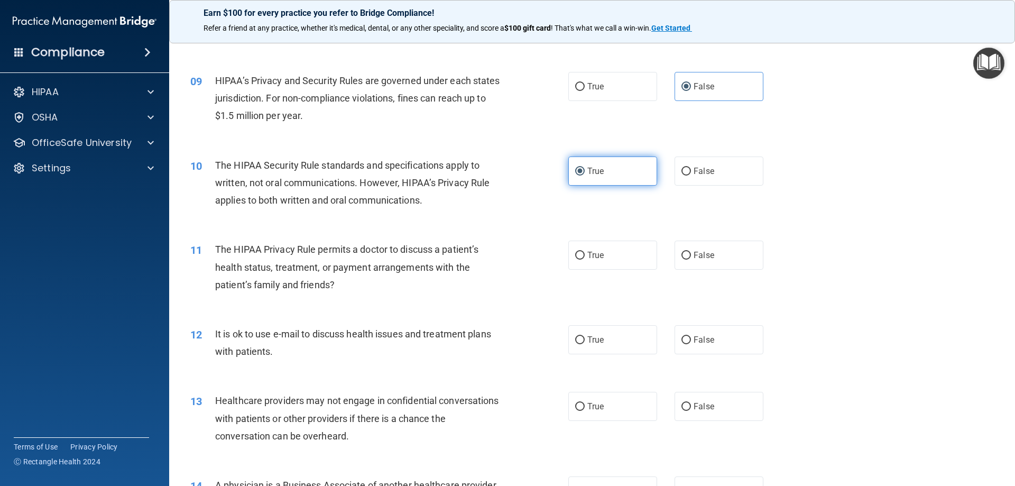
scroll to position [687, 0]
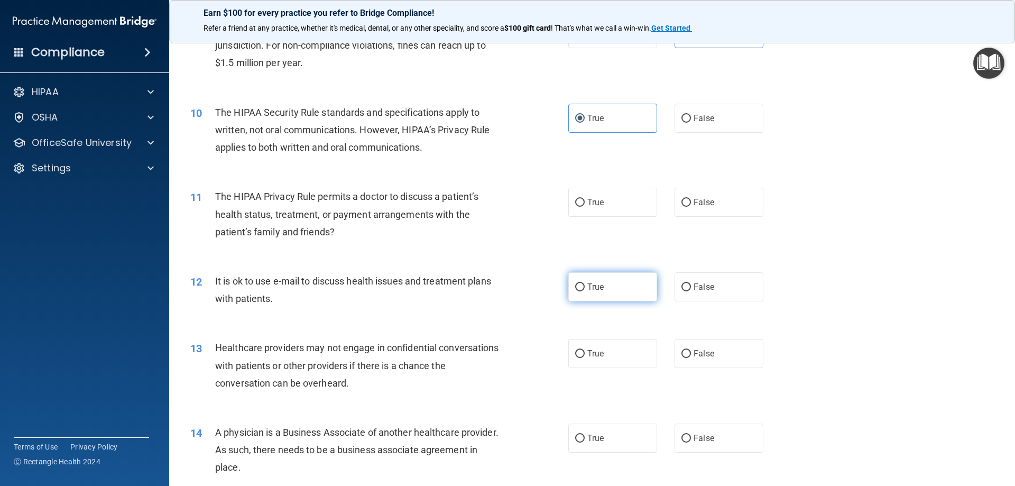
click at [615, 292] on label "True" at bounding box center [612, 286] width 89 height 29
click at [584, 291] on input "True" at bounding box center [580, 287] width 10 height 8
radio input "true"
click at [636, 205] on label "True" at bounding box center [612, 202] width 89 height 29
click at [584, 205] on input "True" at bounding box center [580, 203] width 10 height 8
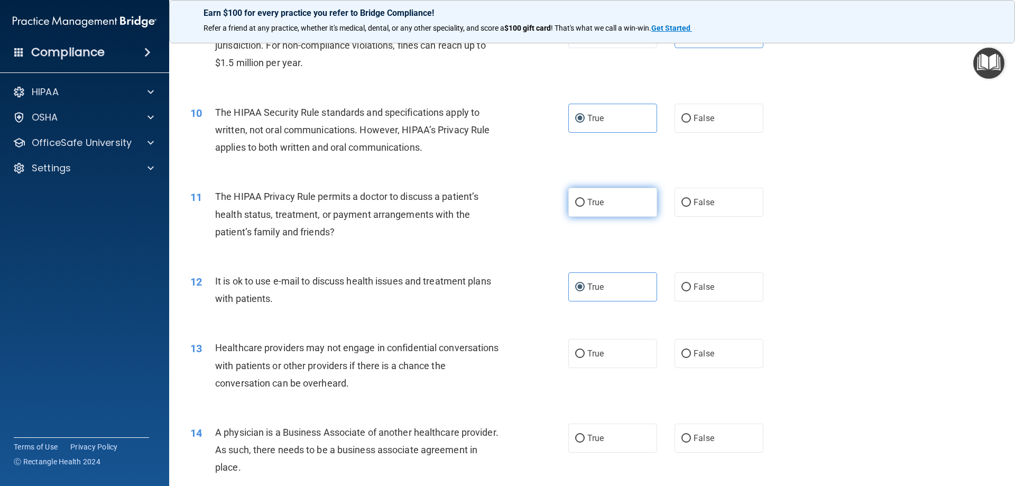
radio input "true"
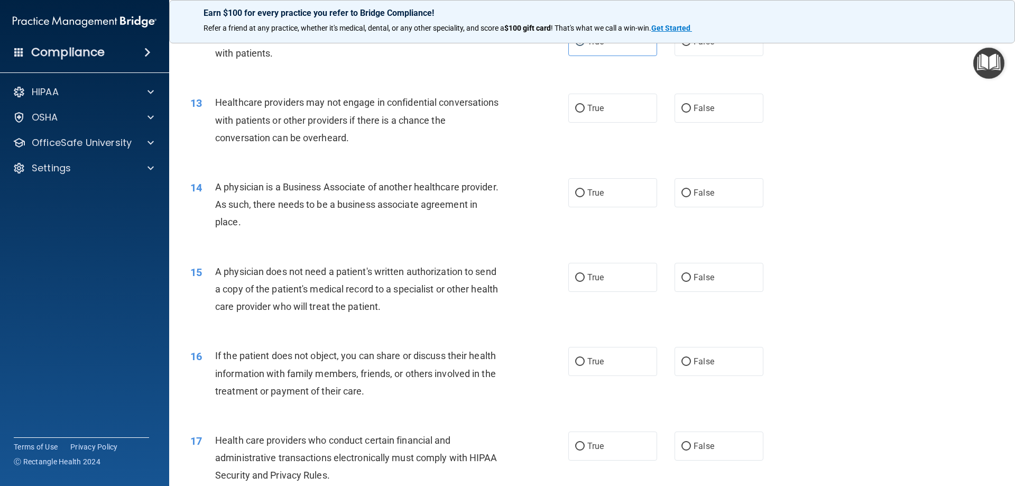
scroll to position [951, 0]
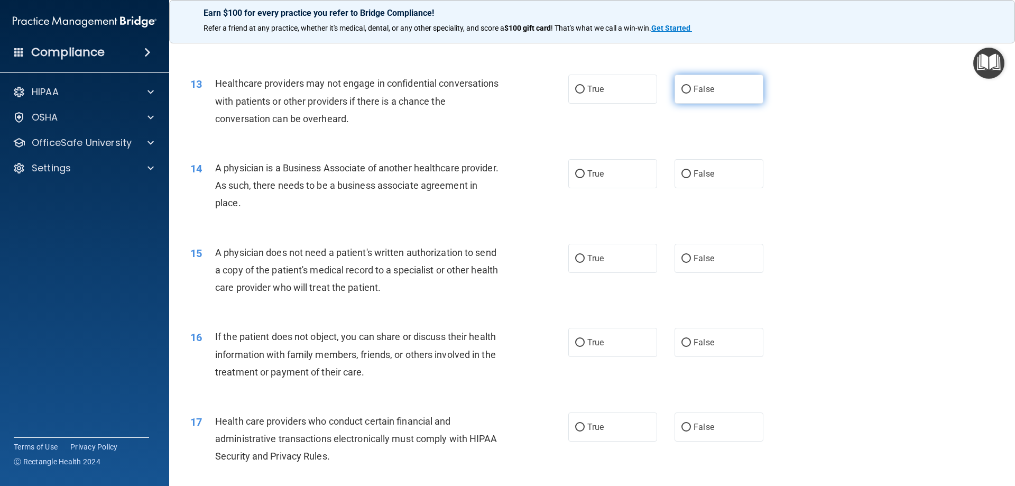
click at [692, 99] on label "False" at bounding box center [718, 89] width 89 height 29
click at [691, 94] on input "False" at bounding box center [686, 90] width 10 height 8
radio input "true"
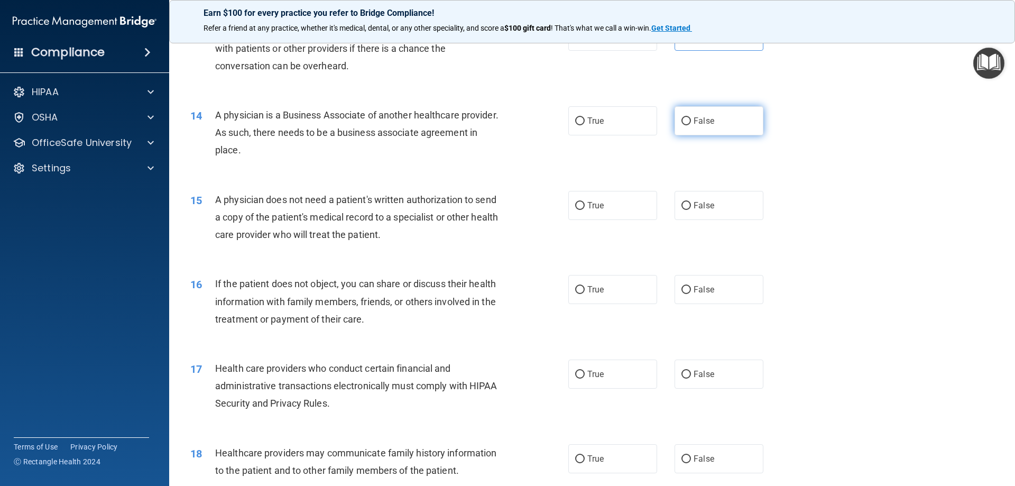
click at [719, 119] on label "False" at bounding box center [718, 120] width 89 height 29
click at [691, 119] on input "False" at bounding box center [686, 121] width 10 height 8
radio input "true"
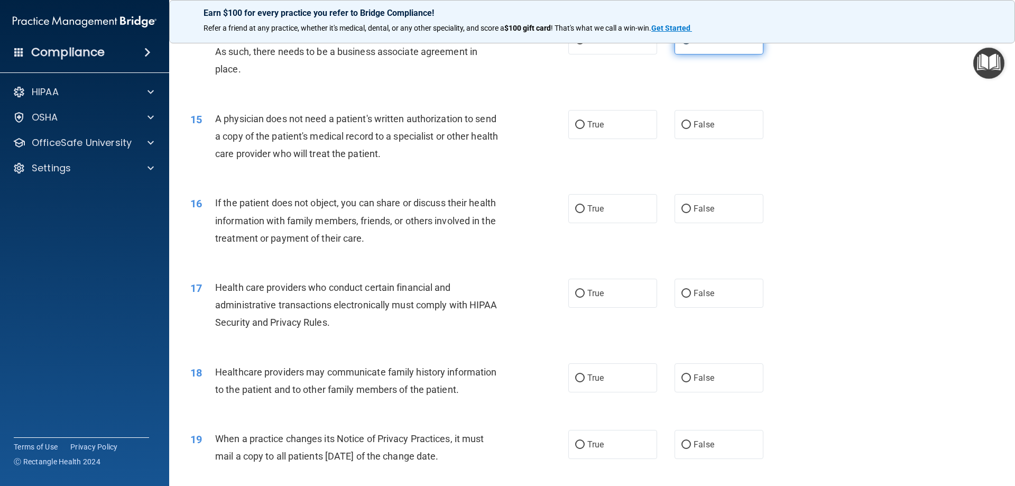
scroll to position [1110, 0]
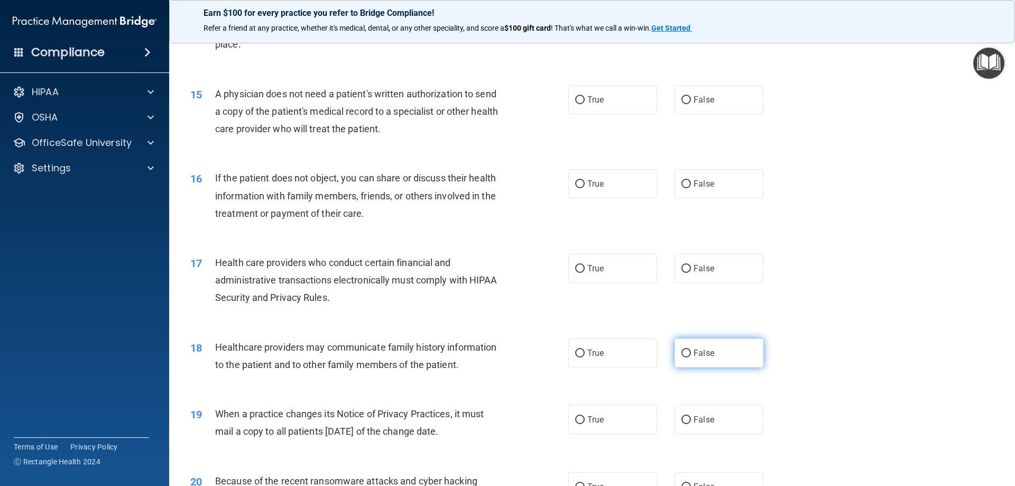
click at [679, 359] on label "False" at bounding box center [718, 352] width 89 height 29
click at [681, 357] on input "False" at bounding box center [686, 353] width 10 height 8
radio input "true"
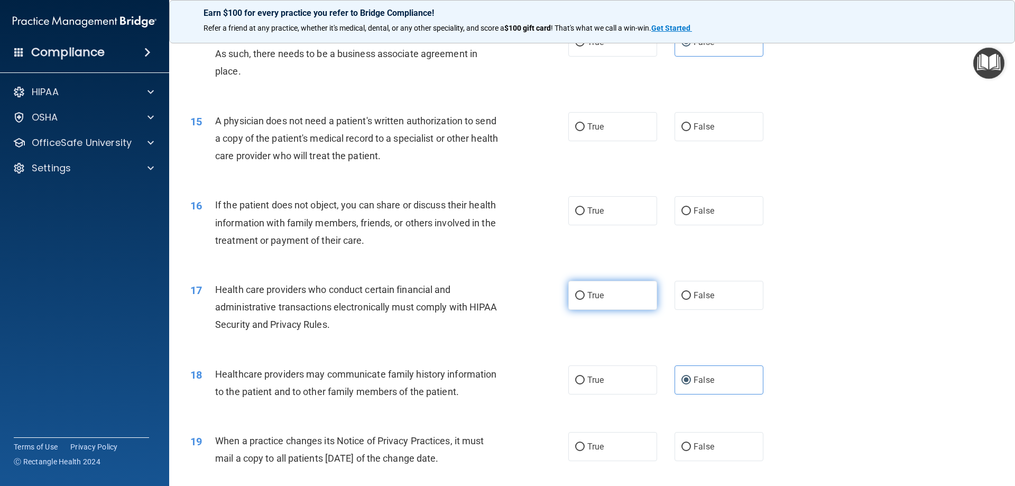
scroll to position [1057, 0]
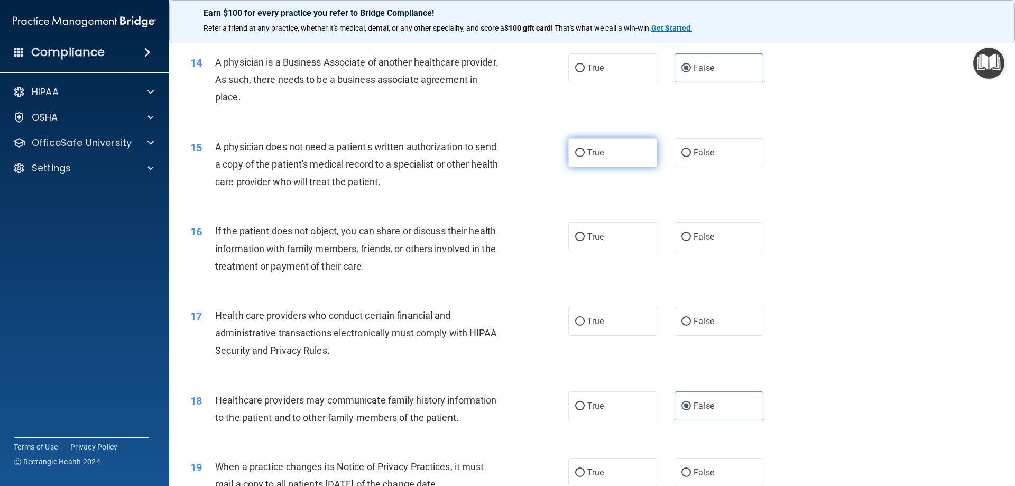
click at [636, 159] on label "True" at bounding box center [612, 152] width 89 height 29
click at [584, 157] on input "True" at bounding box center [580, 153] width 10 height 8
radio input "true"
click at [621, 231] on label "True" at bounding box center [612, 236] width 89 height 29
click at [584, 233] on input "True" at bounding box center [580, 237] width 10 height 8
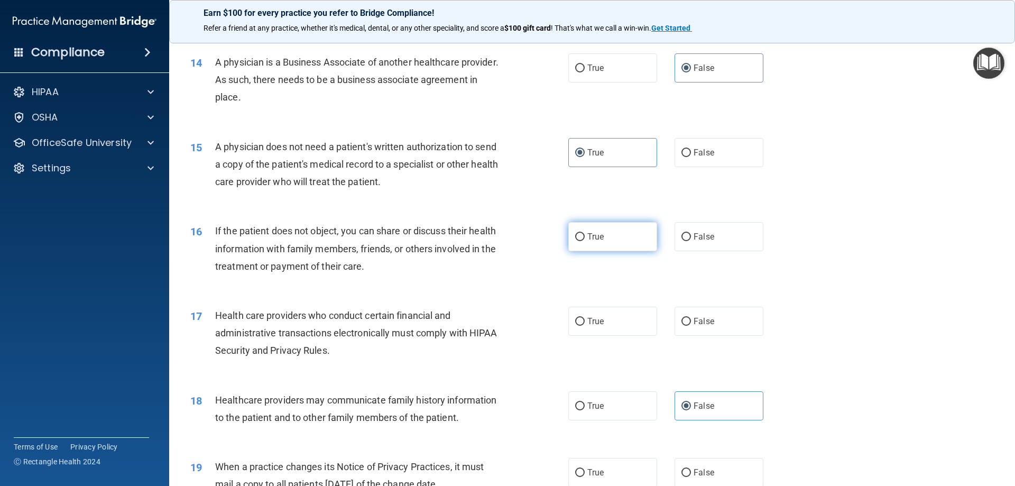
radio input "true"
click at [611, 318] on label "True" at bounding box center [612, 321] width 89 height 29
click at [584, 318] on input "True" at bounding box center [580, 322] width 10 height 8
radio input "true"
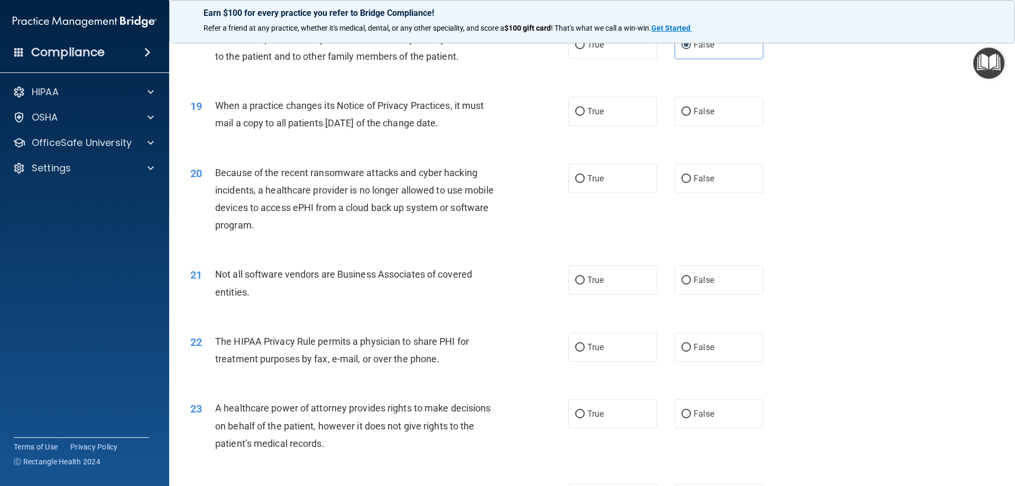
scroll to position [1427, 0]
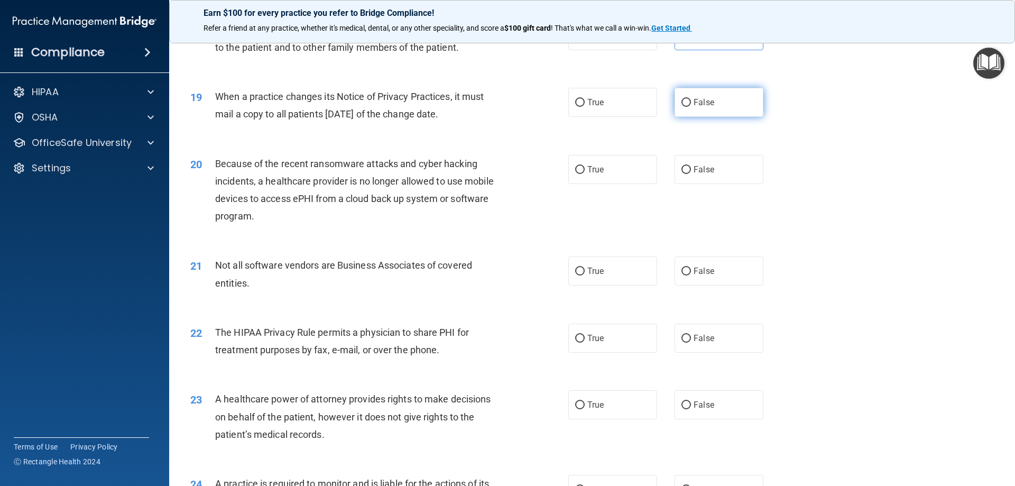
click at [731, 106] on label "False" at bounding box center [718, 102] width 89 height 29
click at [691, 106] on input "False" at bounding box center [686, 103] width 10 height 8
radio input "true"
click at [727, 177] on label "False" at bounding box center [718, 169] width 89 height 29
click at [691, 174] on input "False" at bounding box center [686, 170] width 10 height 8
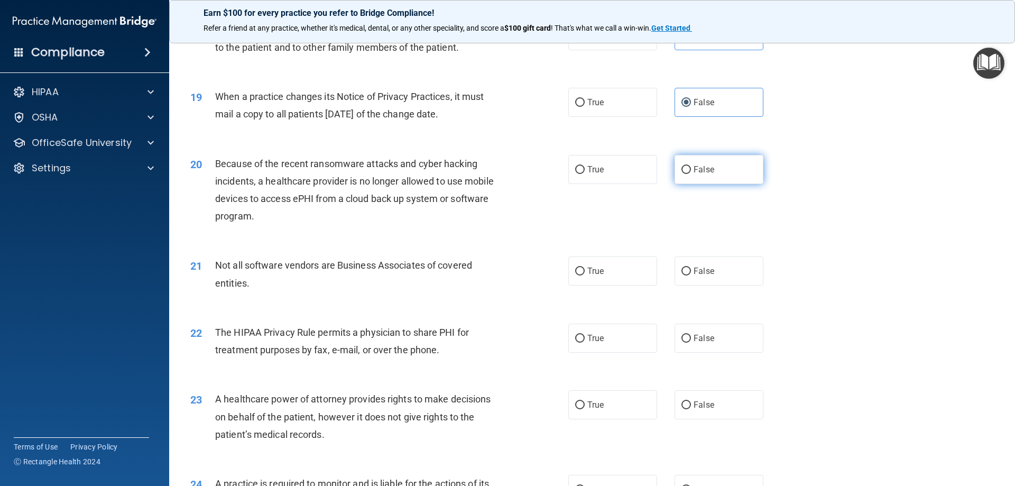
radio input "true"
click at [629, 271] on label "True" at bounding box center [612, 270] width 89 height 29
click at [584, 271] on input "True" at bounding box center [580, 271] width 10 height 8
radio input "true"
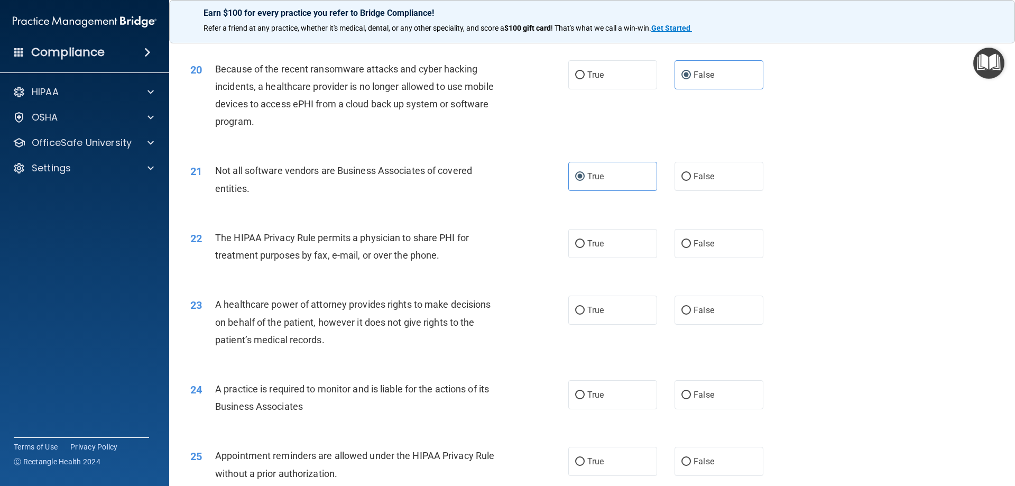
scroll to position [1585, 0]
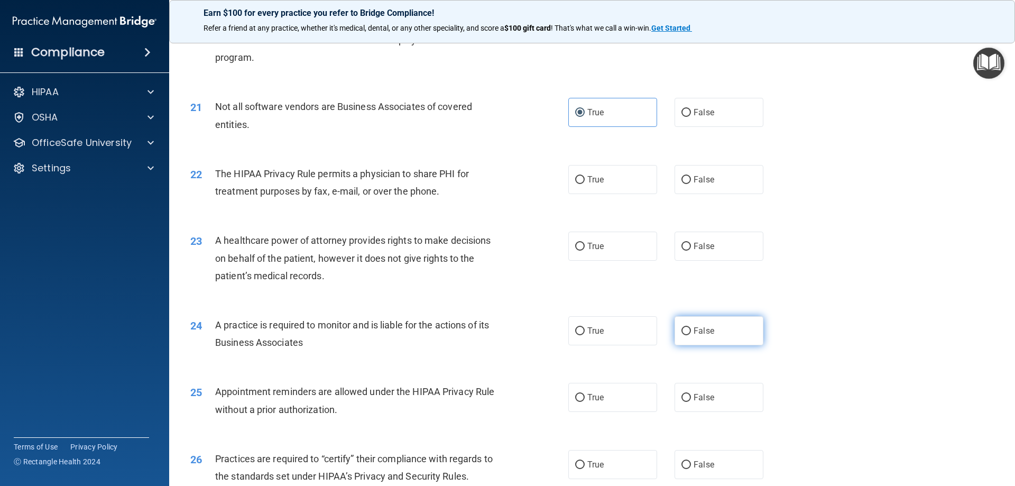
click at [705, 334] on span "False" at bounding box center [703, 331] width 21 height 10
click at [691, 334] on input "False" at bounding box center [686, 331] width 10 height 8
radio input "true"
click at [581, 180] on label "True" at bounding box center [612, 179] width 89 height 29
click at [581, 180] on input "True" at bounding box center [580, 180] width 10 height 8
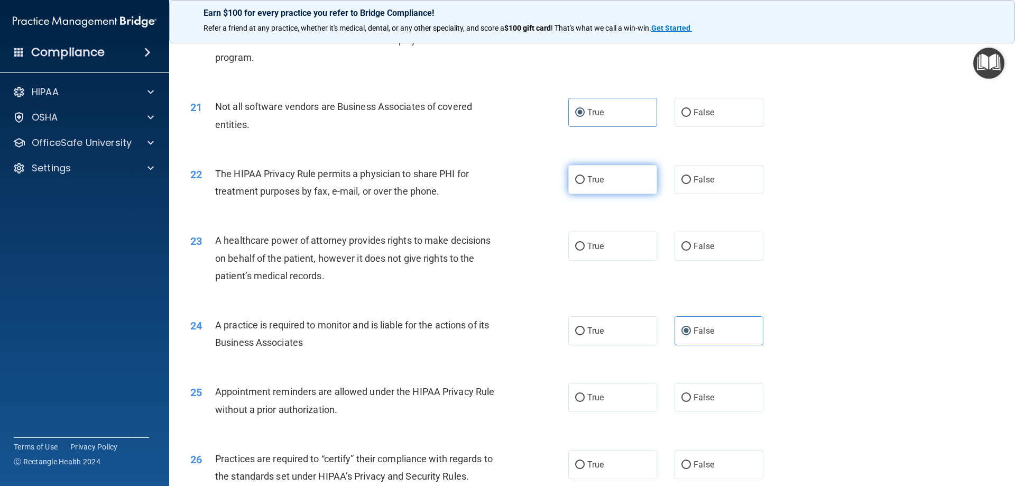
radio input "true"
click at [700, 253] on label "False" at bounding box center [718, 245] width 89 height 29
click at [691, 250] on input "False" at bounding box center [686, 247] width 10 height 8
radio input "true"
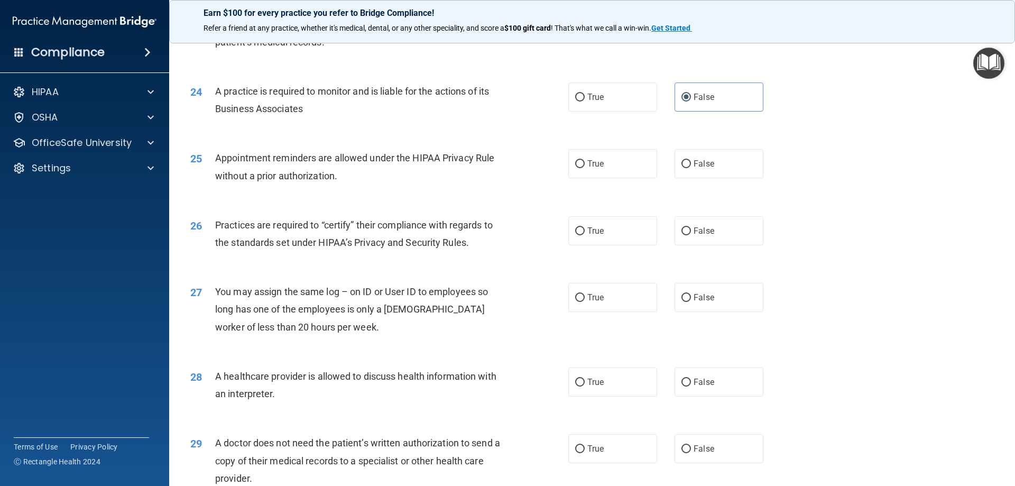
scroll to position [1850, 0]
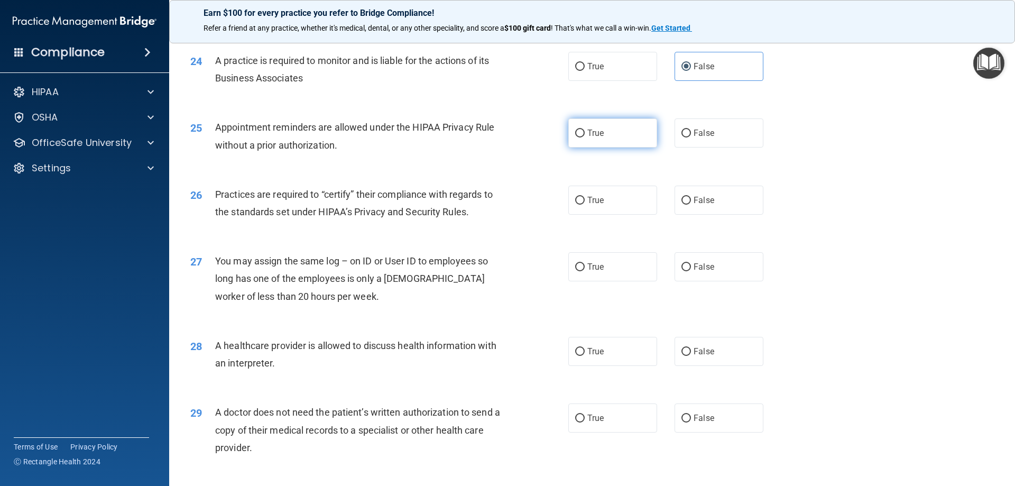
click at [602, 131] on label "True" at bounding box center [612, 132] width 89 height 29
click at [584, 131] on input "True" at bounding box center [580, 133] width 10 height 8
radio input "true"
click at [708, 199] on span "False" at bounding box center [703, 200] width 21 height 10
click at [691, 199] on input "False" at bounding box center [686, 201] width 10 height 8
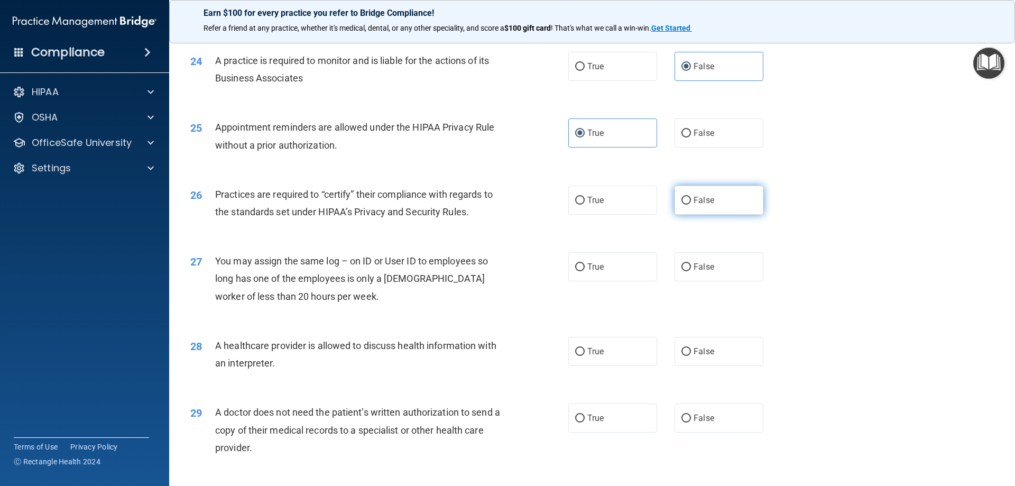
radio input "true"
click at [715, 273] on label "False" at bounding box center [718, 266] width 89 height 29
click at [691, 271] on input "False" at bounding box center [686, 267] width 10 height 8
radio input "true"
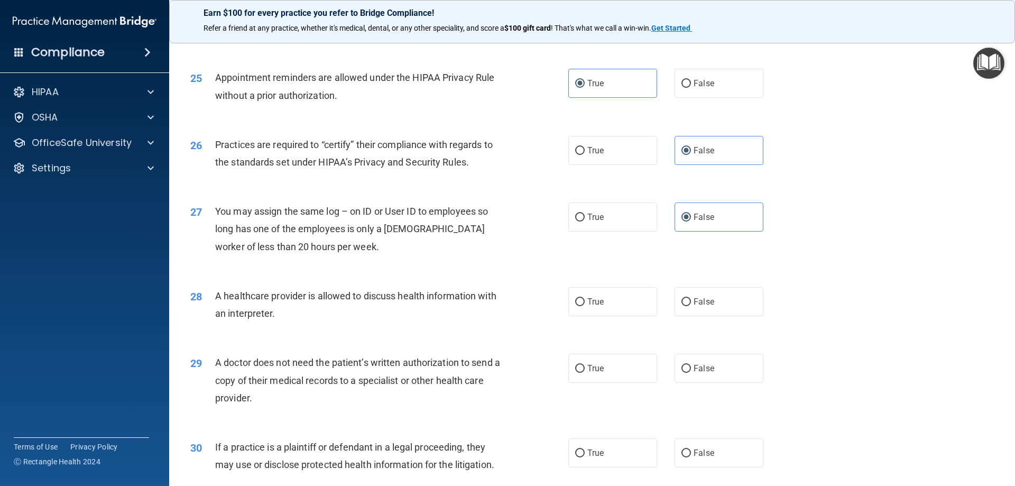
scroll to position [1974, 0]
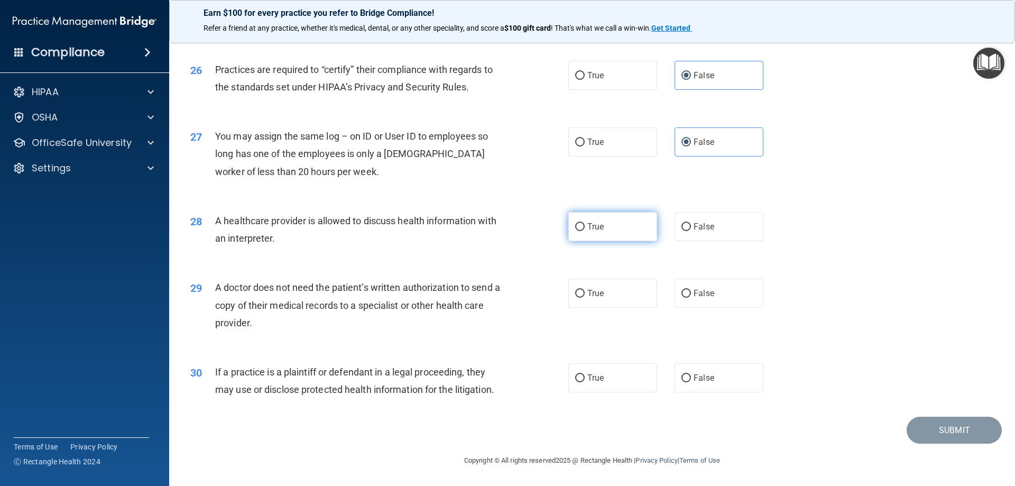
click at [586, 240] on label "True" at bounding box center [612, 226] width 89 height 29
click at [584, 231] on input "True" at bounding box center [580, 227] width 10 height 8
radio input "true"
click at [593, 285] on label "True" at bounding box center [612, 292] width 89 height 29
click at [584, 290] on input "True" at bounding box center [580, 294] width 10 height 8
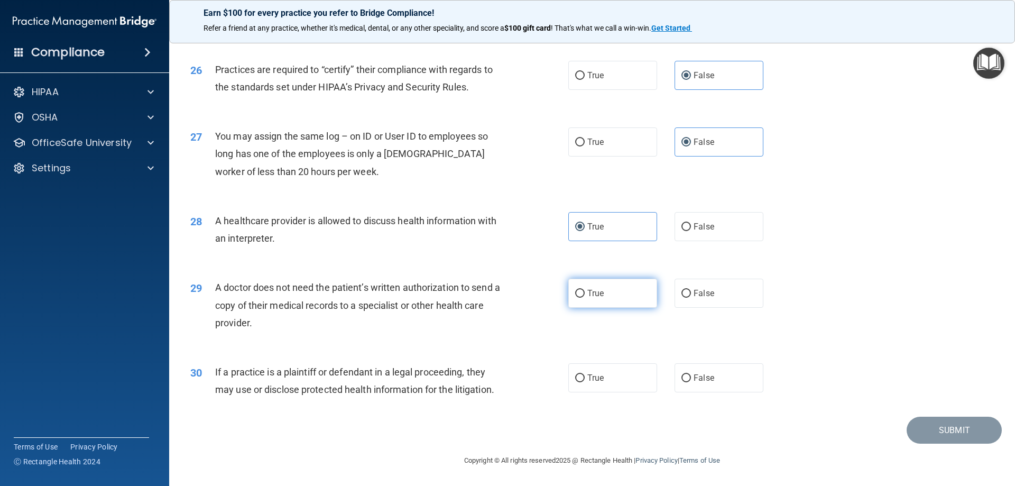
radio input "true"
click at [590, 390] on label "True" at bounding box center [612, 377] width 89 height 29
click at [584, 382] on input "True" at bounding box center [580, 378] width 10 height 8
radio input "true"
click at [946, 435] on button "Submit" at bounding box center [953, 429] width 95 height 27
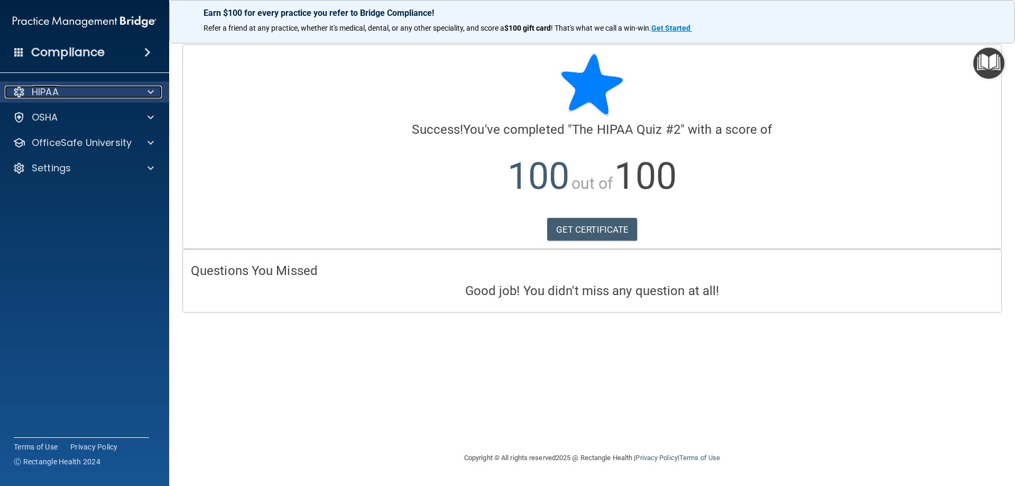
click at [150, 88] on span at bounding box center [150, 92] width 6 height 13
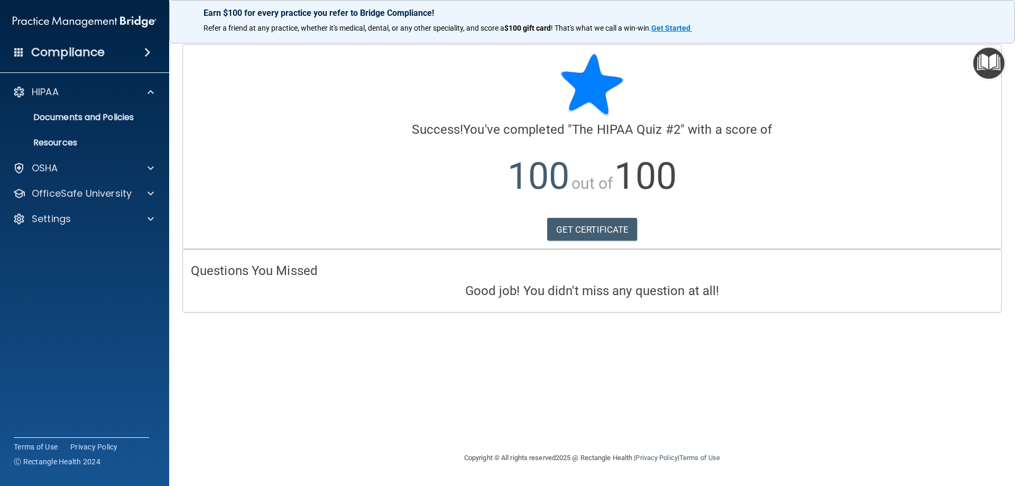
click at [978, 51] on img "Open Resource Center" at bounding box center [988, 63] width 31 height 31
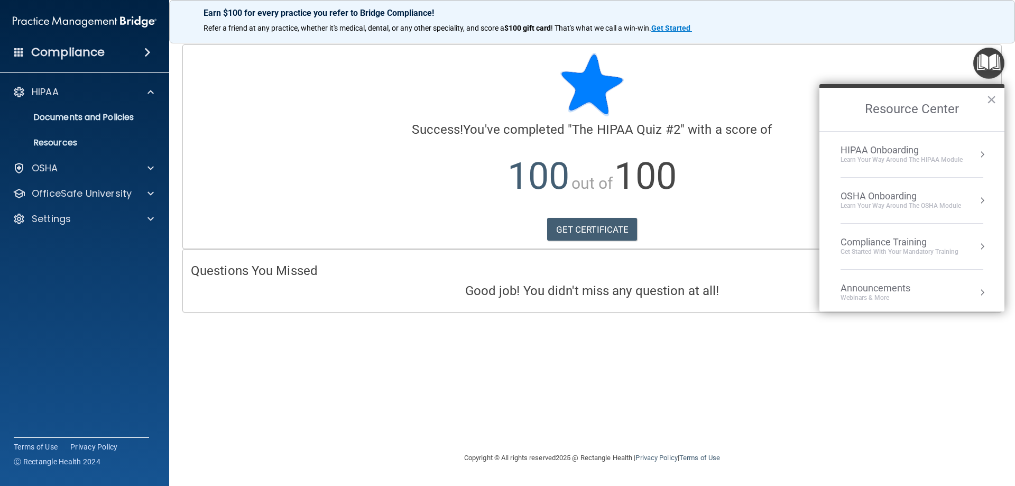
click at [977, 156] on button "Resource Center" at bounding box center [982, 154] width 11 height 11
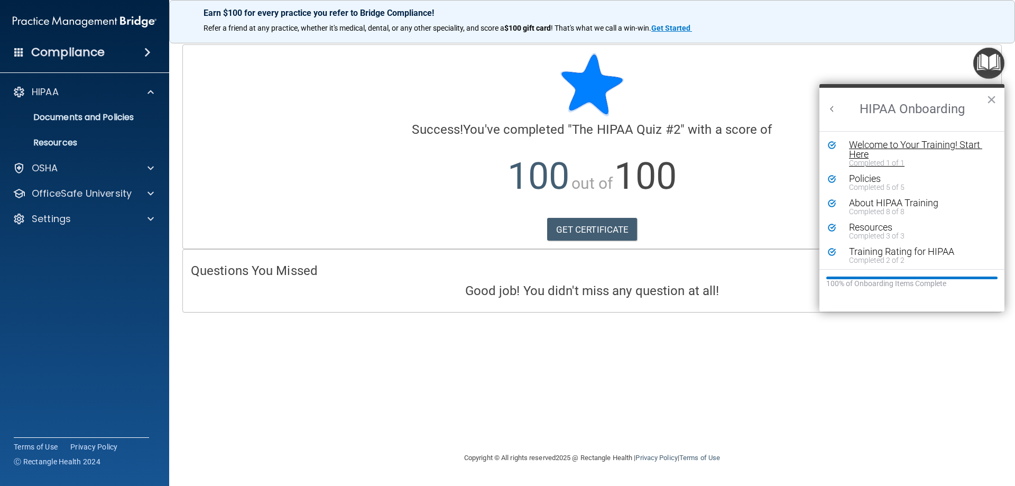
click at [876, 149] on div "Welcome to Your Training! Start Here" at bounding box center [916, 149] width 134 height 19
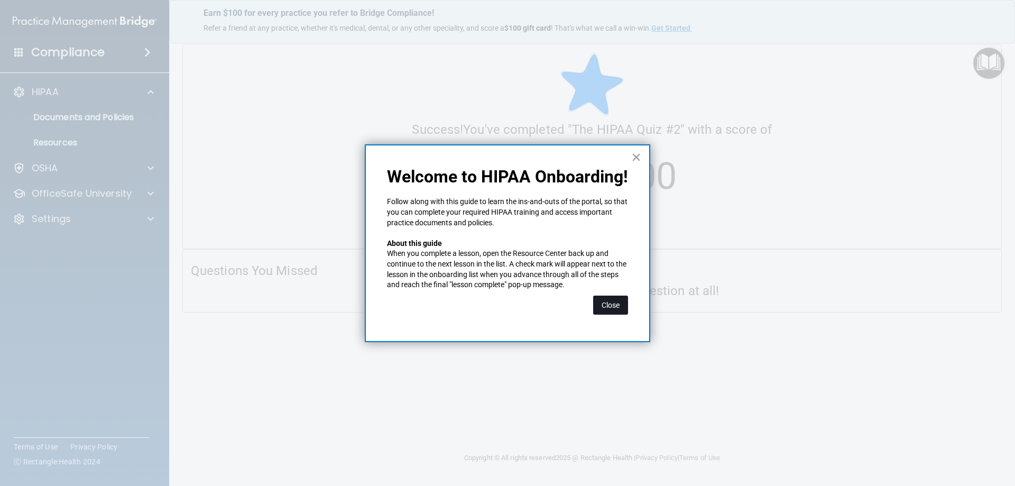
click at [620, 306] on button "Close" at bounding box center [610, 304] width 35 height 19
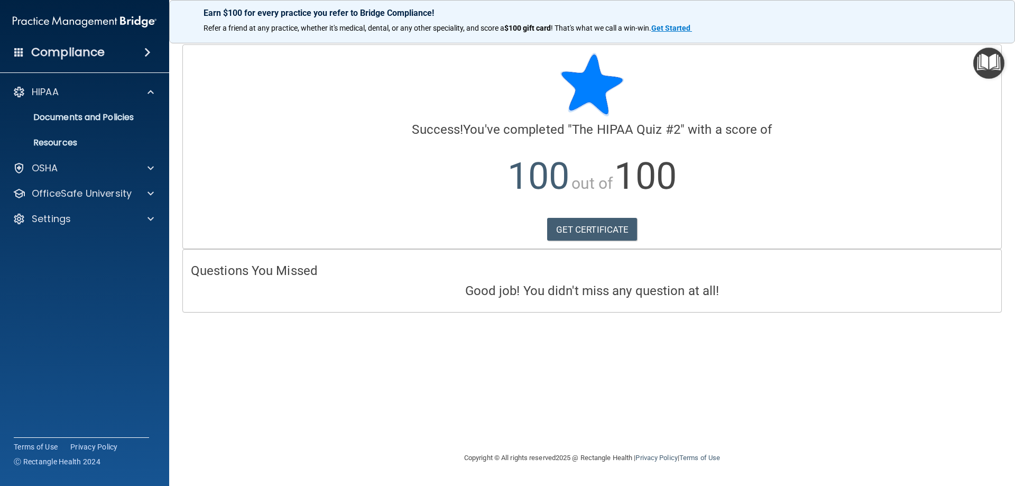
click at [990, 55] on img "Open Resource Center" at bounding box center [988, 63] width 31 height 31
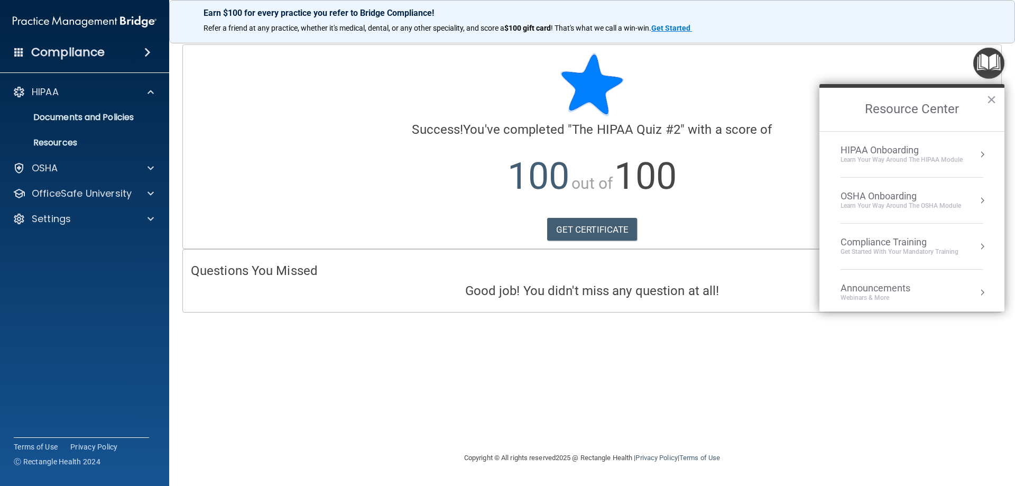
click at [977, 152] on button "Resource Center" at bounding box center [982, 154] width 11 height 11
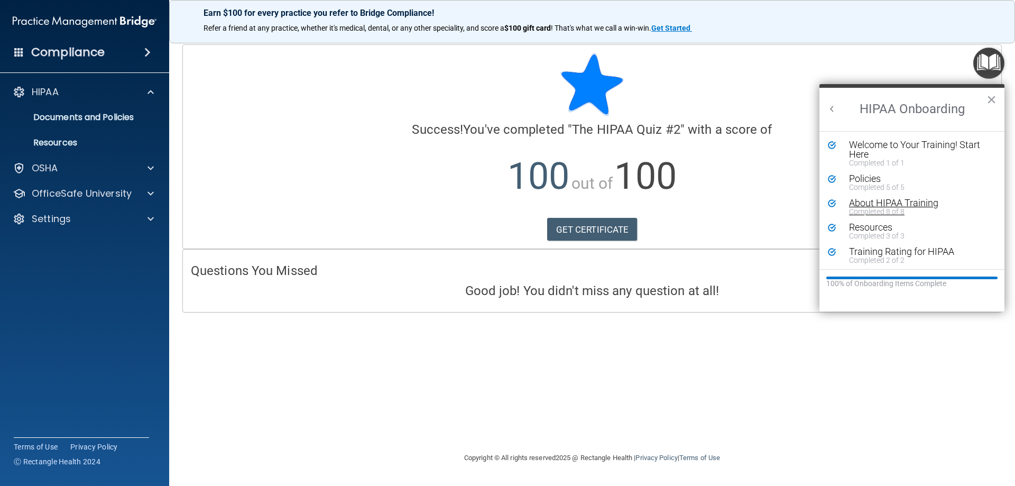
click at [889, 211] on div "Completed 8 of 8" at bounding box center [916, 211] width 134 height 7
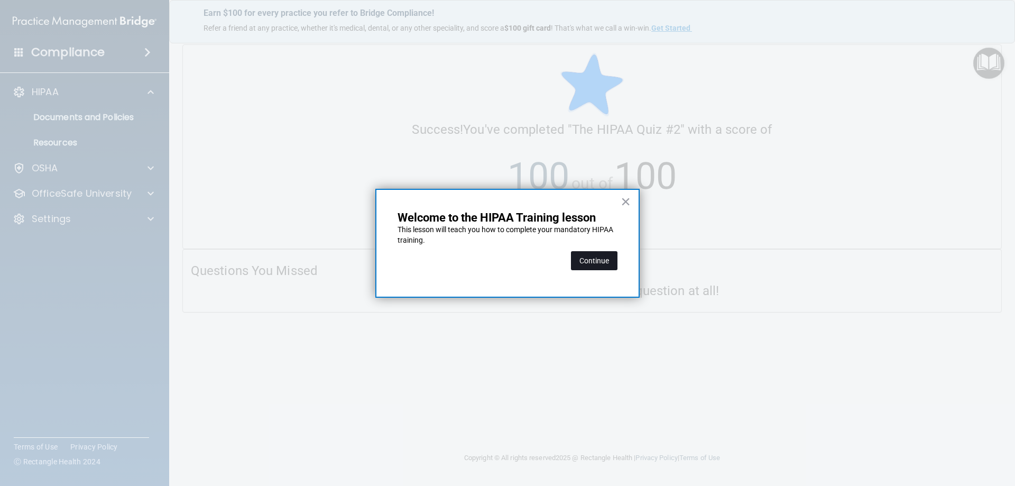
click at [594, 263] on button "Continue" at bounding box center [594, 260] width 47 height 19
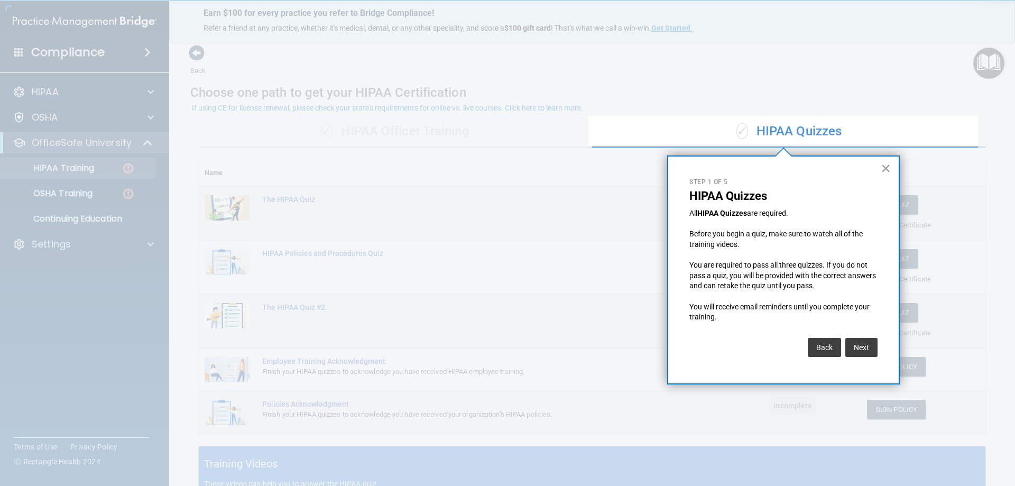
click at [886, 168] on button "×" at bounding box center [885, 168] width 10 height 17
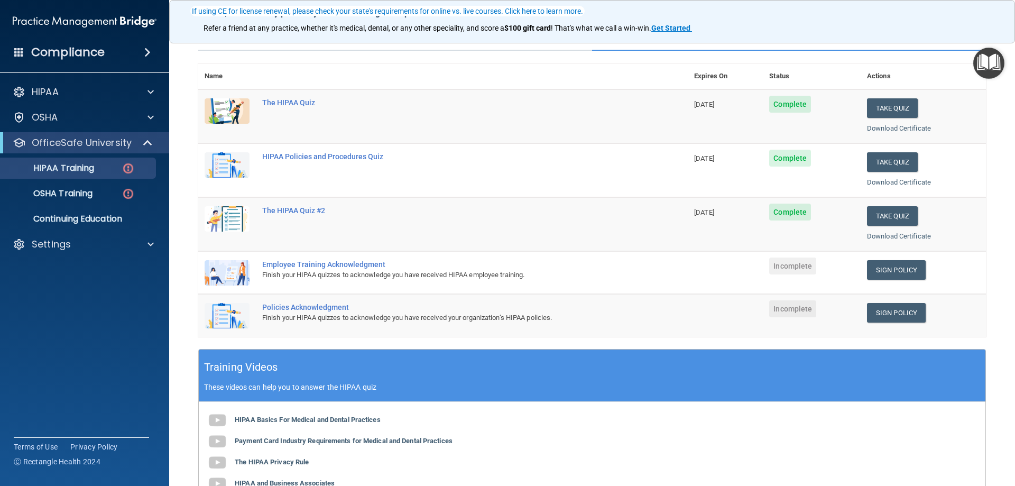
scroll to position [106, 0]
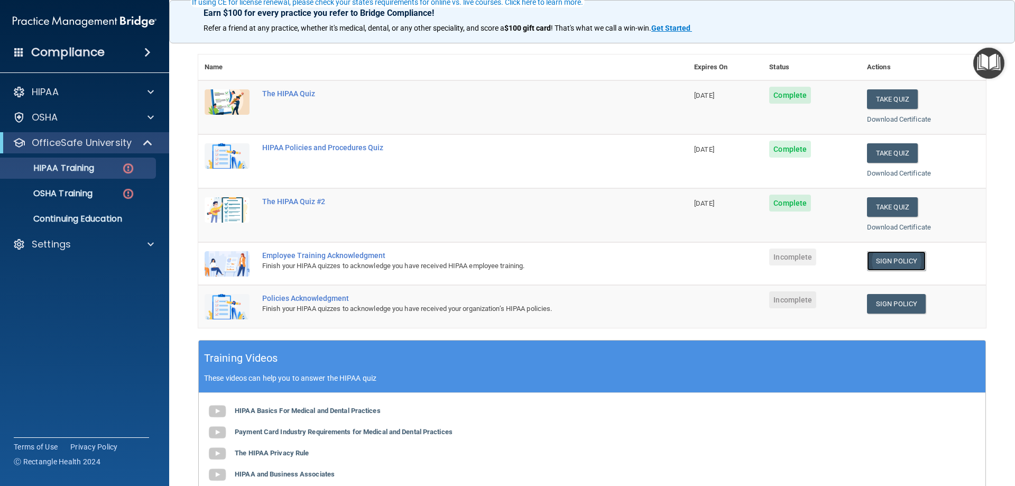
click at [900, 262] on link "Sign Policy" at bounding box center [896, 261] width 59 height 20
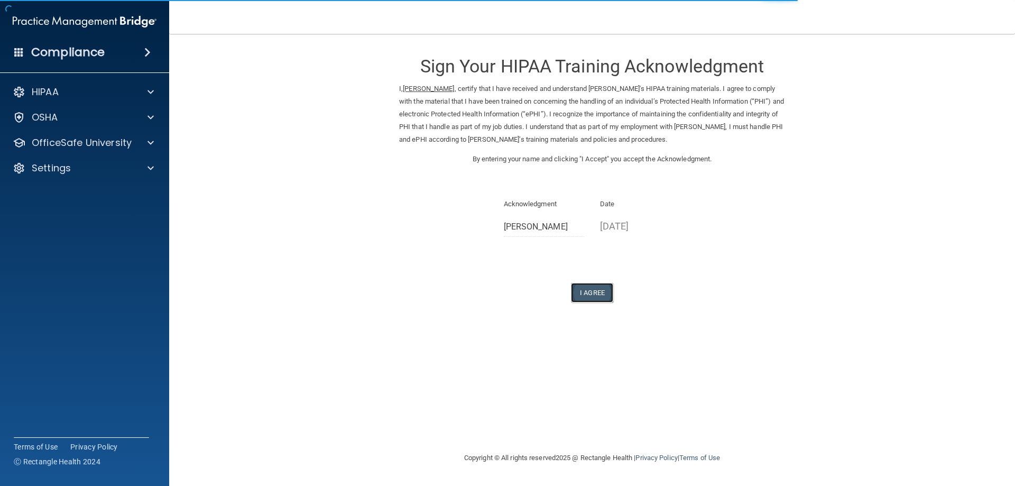
click at [586, 302] on button "I Agree" at bounding box center [592, 293] width 42 height 20
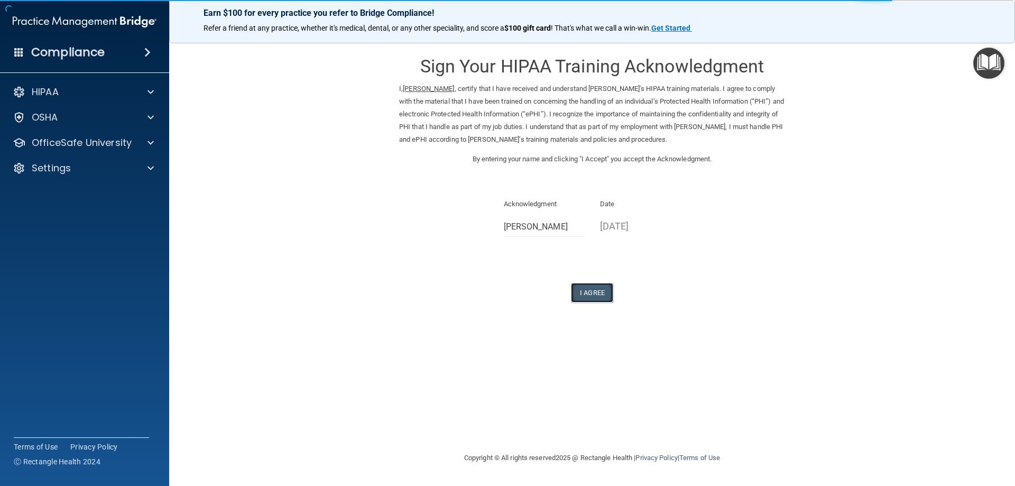
click at [586, 302] on button "I Agree" at bounding box center [592, 293] width 42 height 20
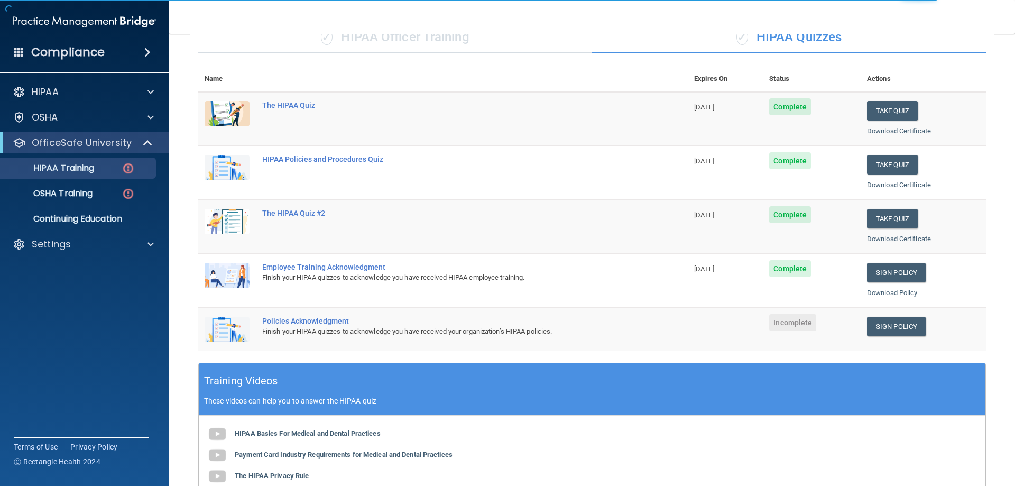
scroll to position [106, 0]
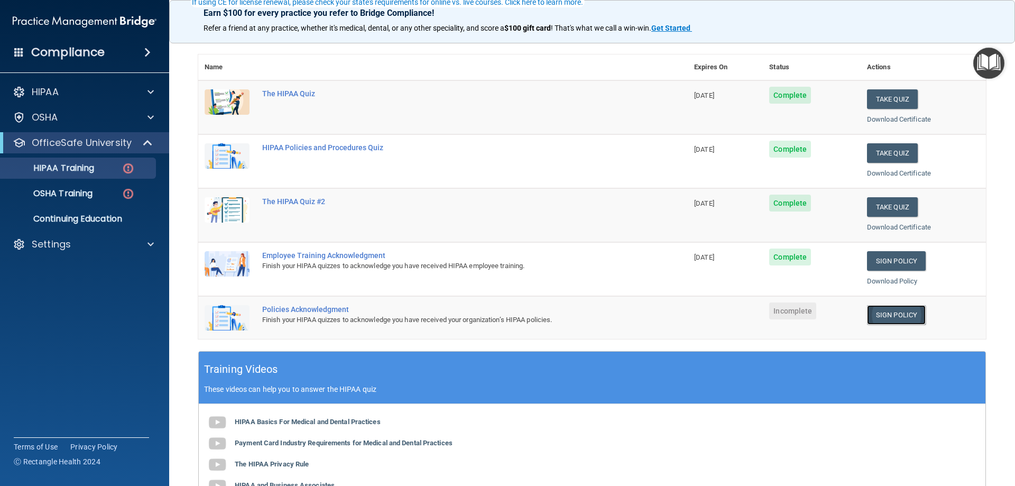
click at [887, 308] on link "Sign Policy" at bounding box center [896, 315] width 59 height 20
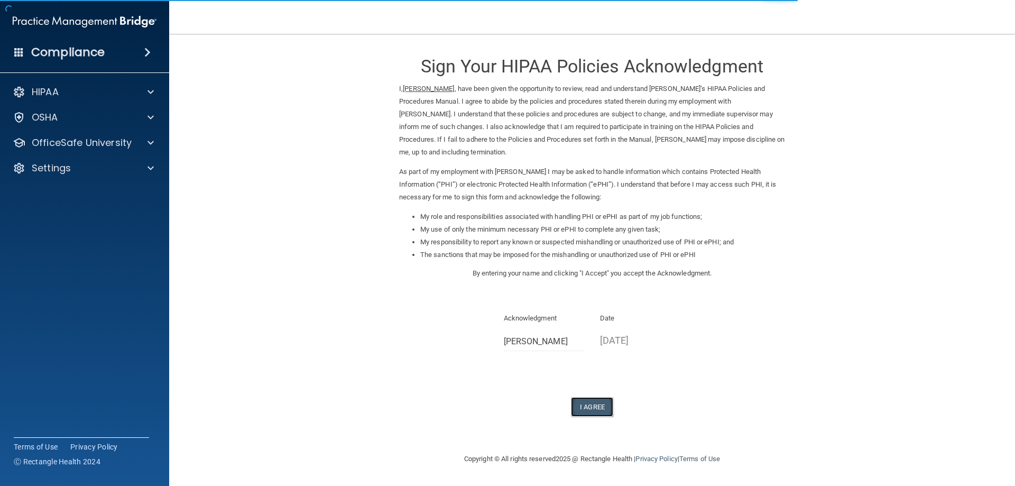
click at [599, 402] on button "I Agree" at bounding box center [592, 407] width 42 height 20
click at [591, 411] on button "I Agree" at bounding box center [592, 407] width 42 height 20
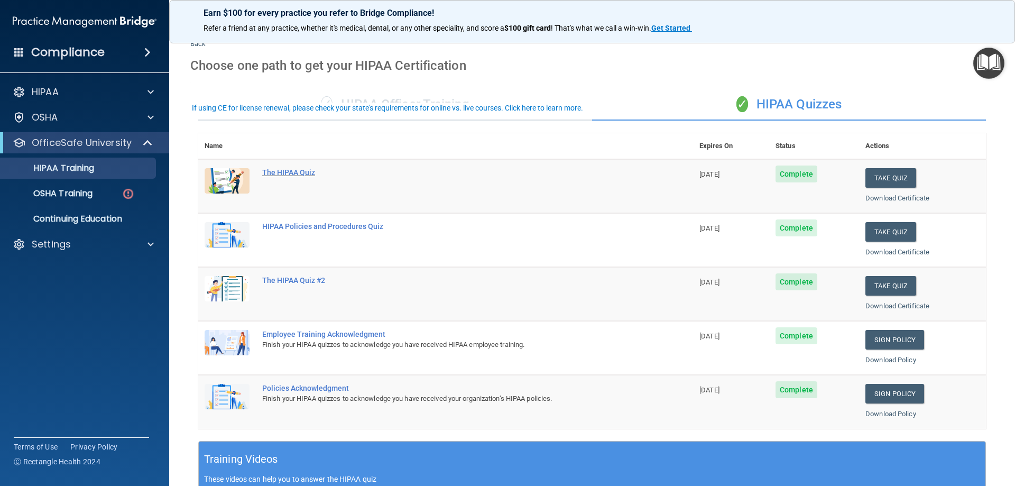
scroll to position [53, 0]
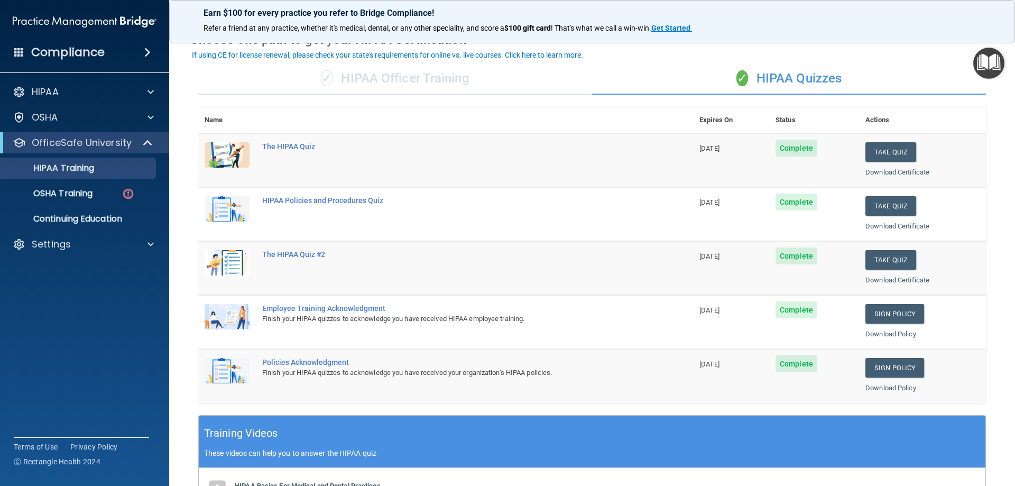
click at [391, 85] on div "✓ HIPAA Officer Training" at bounding box center [395, 79] width 394 height 32
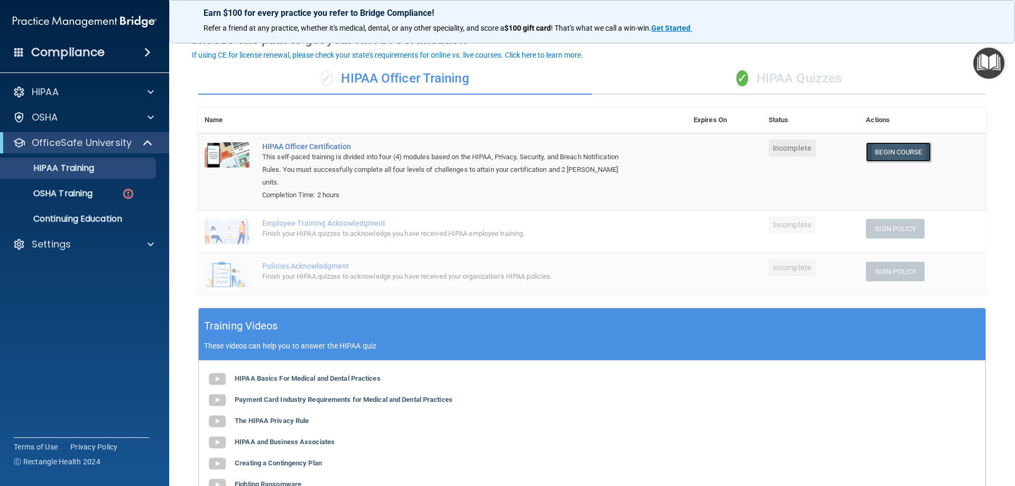
click at [868, 157] on link "Begin Course" at bounding box center [898, 152] width 64 height 20
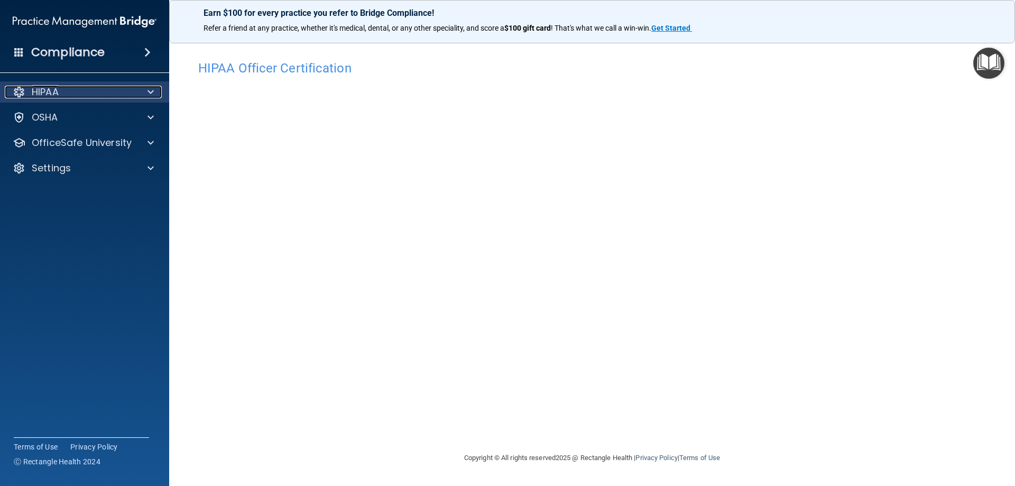
drag, startPoint x: 155, startPoint y: 94, endPoint x: 134, endPoint y: 95, distance: 21.1
click at [154, 94] on div at bounding box center [149, 92] width 26 height 13
click at [36, 92] on p "HIPAA" at bounding box center [45, 92] width 27 height 13
click at [71, 96] on div "HIPAA" at bounding box center [70, 92] width 131 height 13
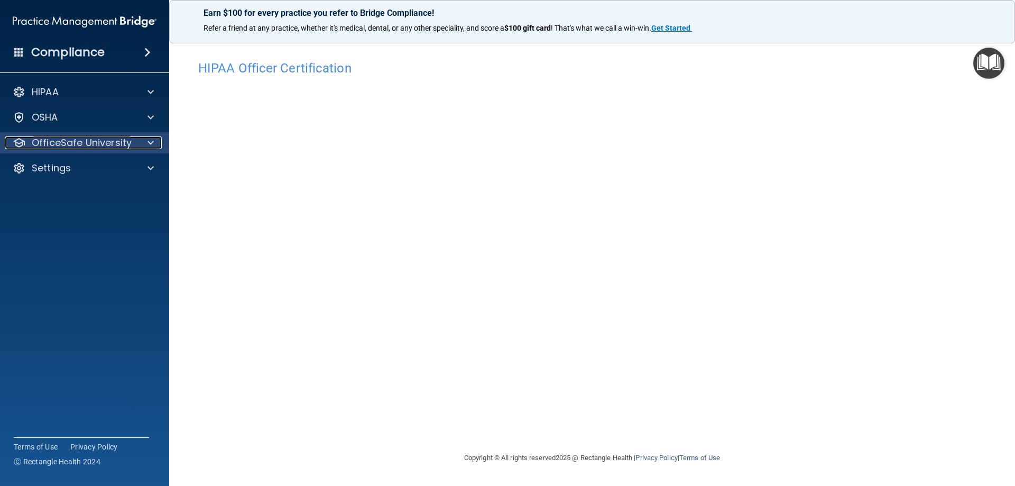
click at [117, 147] on p "OfficeSafe University" at bounding box center [82, 142] width 100 height 13
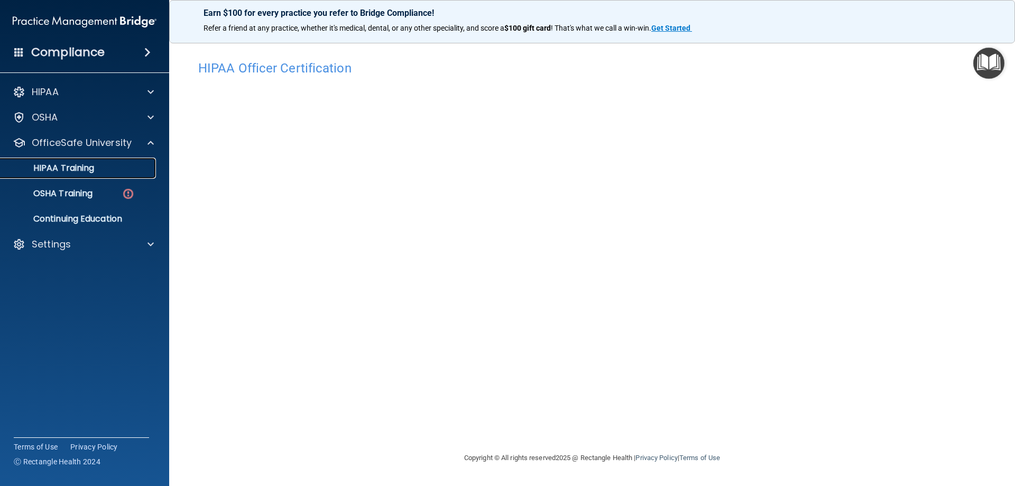
click at [90, 174] on link "HIPAA Training" at bounding box center [72, 167] width 166 height 21
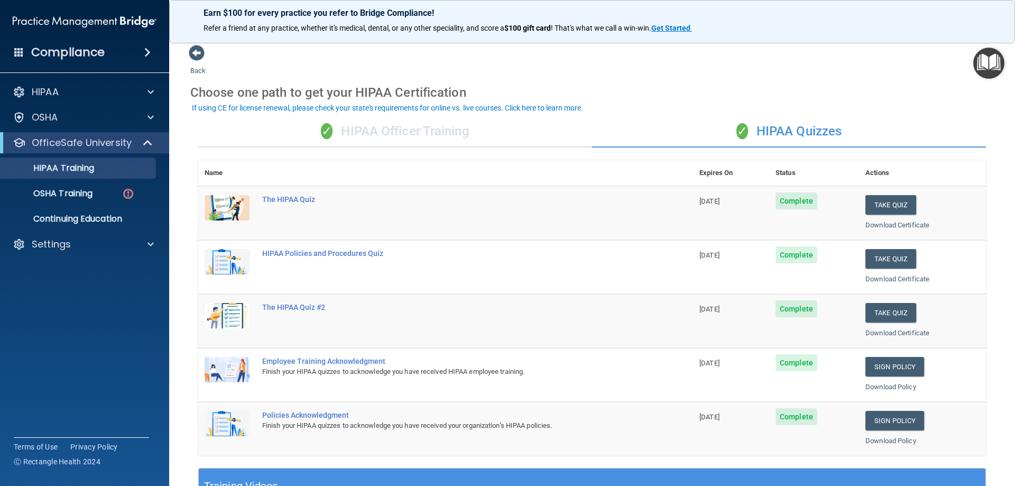
click at [466, 138] on div "✓ HIPAA Officer Training" at bounding box center [395, 132] width 394 height 32
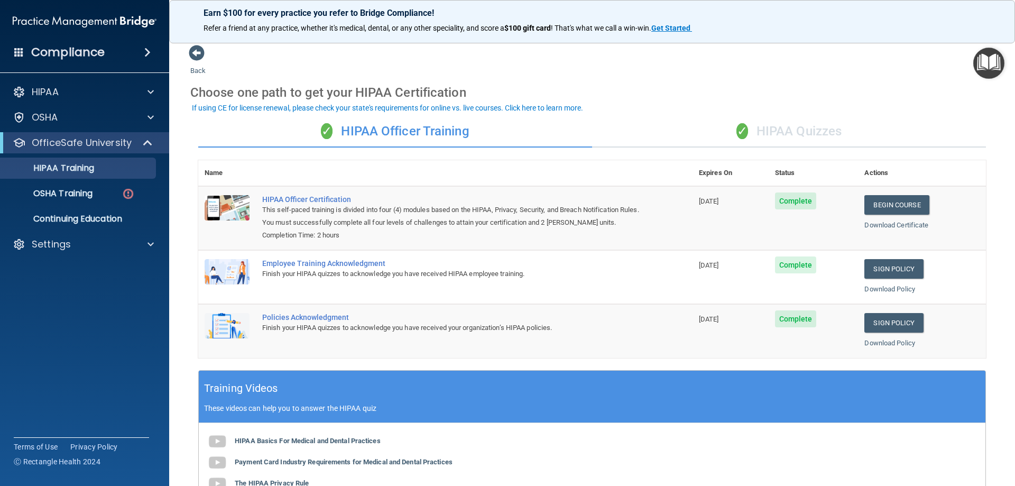
click at [736, 130] on span "✓" at bounding box center [742, 131] width 12 height 16
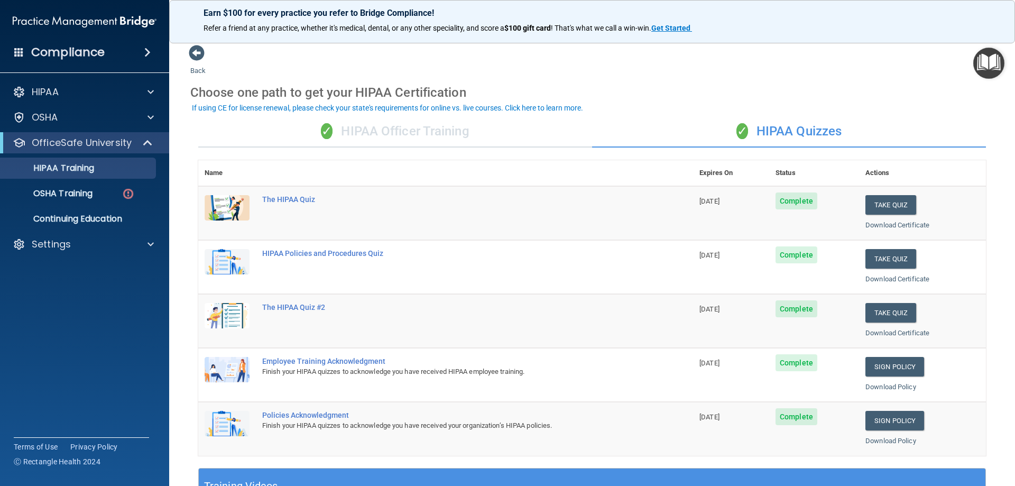
click at [444, 136] on div "✓ HIPAA Officer Training" at bounding box center [395, 132] width 394 height 32
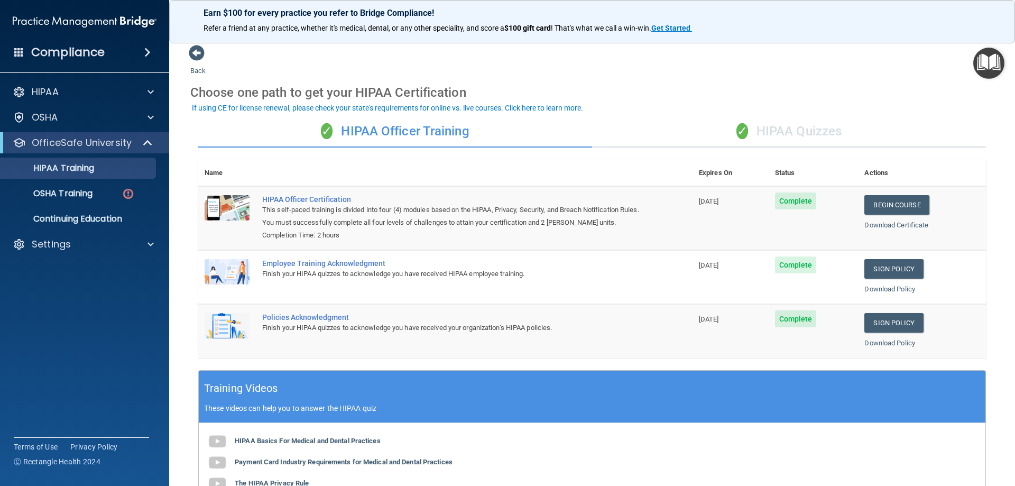
click at [801, 124] on div "✓ HIPAA Quizzes" at bounding box center [789, 132] width 394 height 32
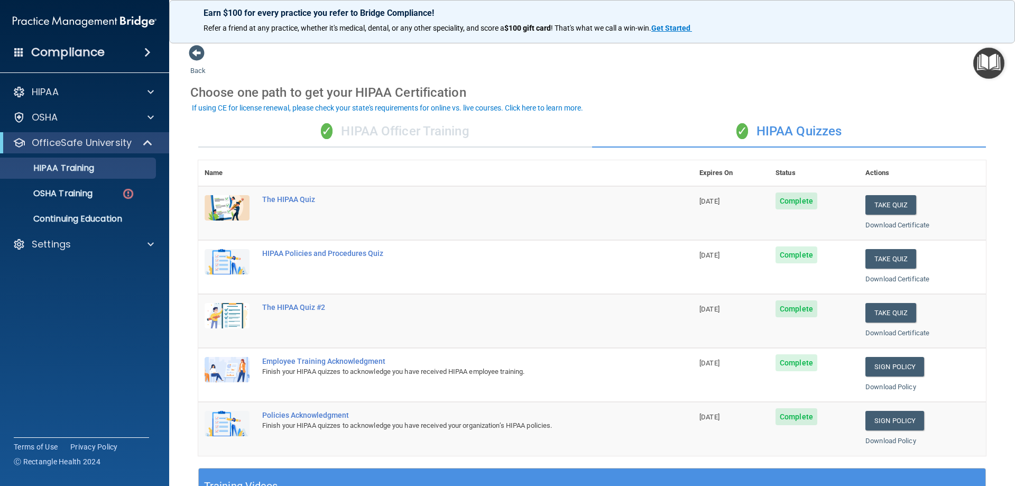
click at [413, 137] on div "✓ HIPAA Officer Training" at bounding box center [395, 132] width 394 height 32
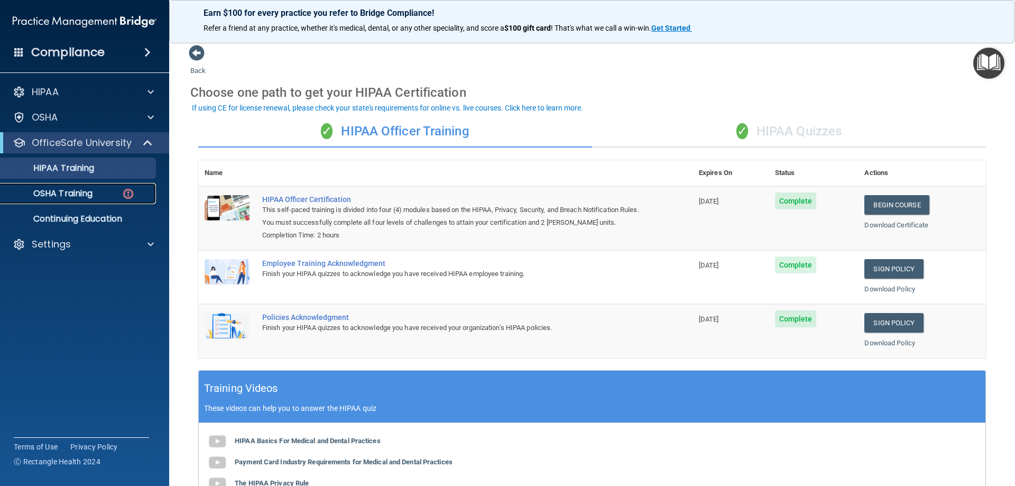
click at [128, 196] on img at bounding box center [128, 193] width 13 height 13
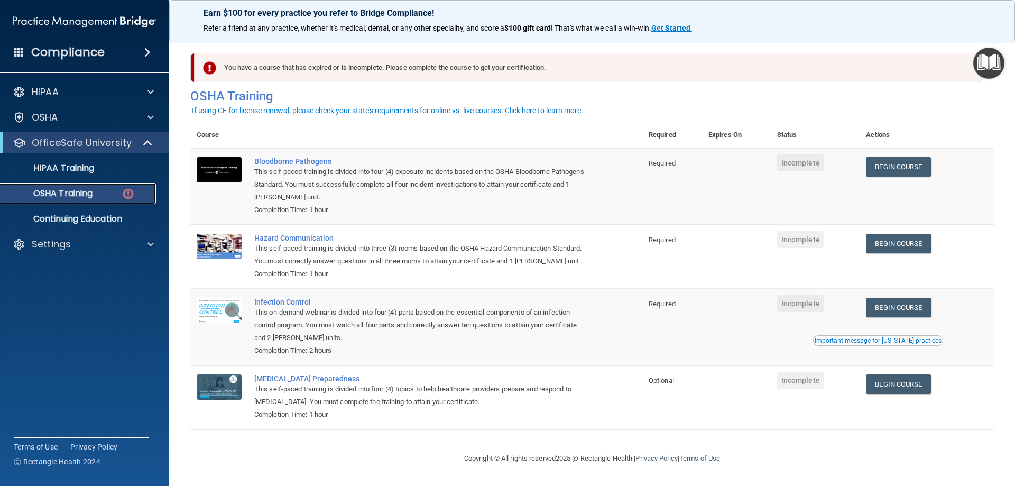
scroll to position [13, 0]
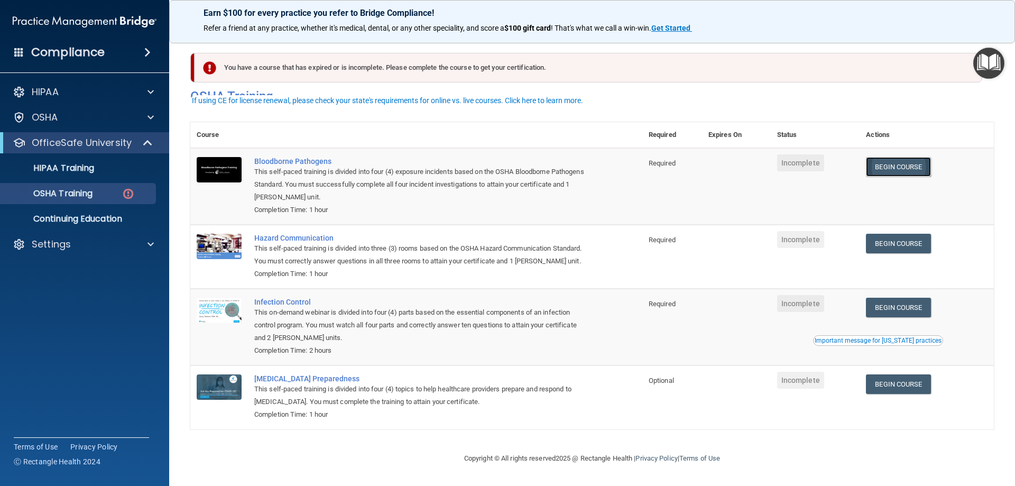
click at [905, 157] on link "Begin Course" at bounding box center [898, 167] width 64 height 20
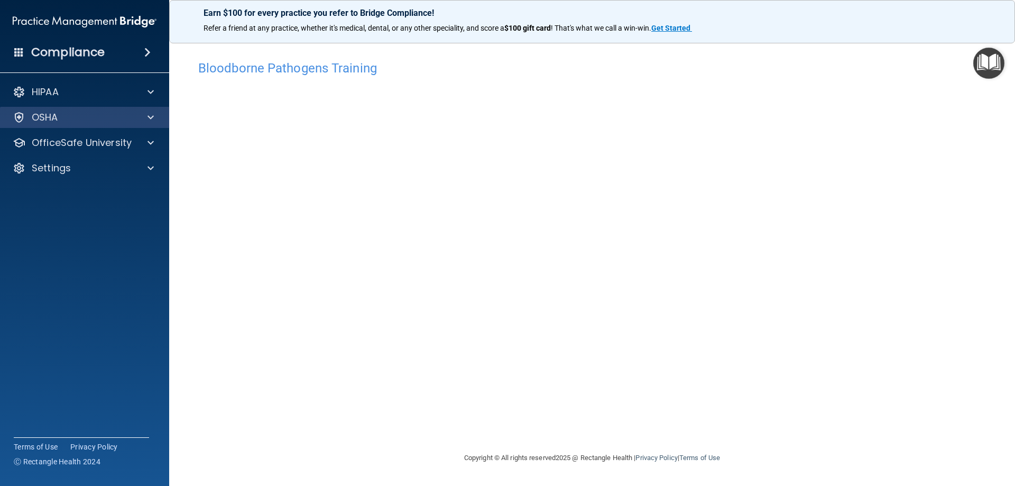
click at [116, 107] on div "OSHA" at bounding box center [85, 117] width 170 height 21
click at [119, 123] on div "OSHA" at bounding box center [70, 117] width 131 height 13
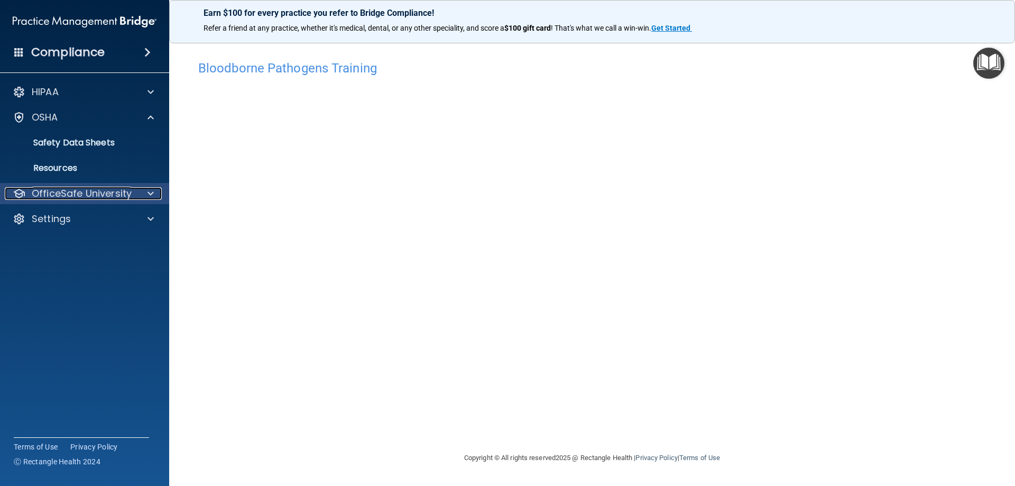
click at [141, 193] on div at bounding box center [149, 193] width 26 height 13
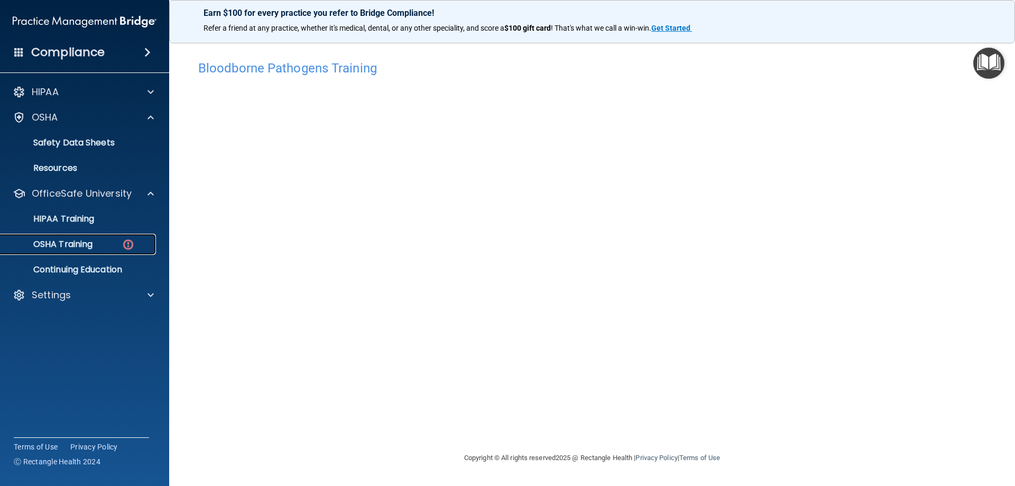
click at [105, 239] on div "OSHA Training" at bounding box center [79, 244] width 144 height 11
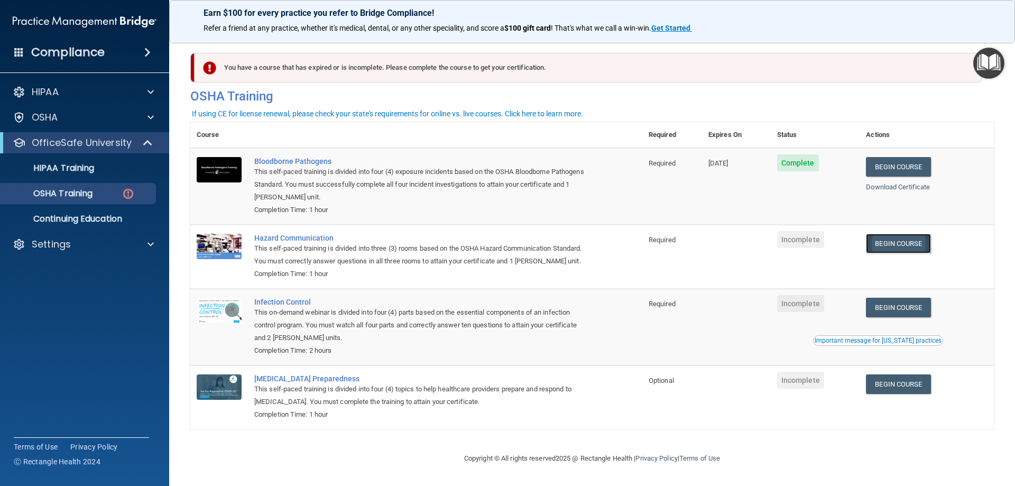
click at [898, 248] on link "Begin Course" at bounding box center [898, 244] width 64 height 20
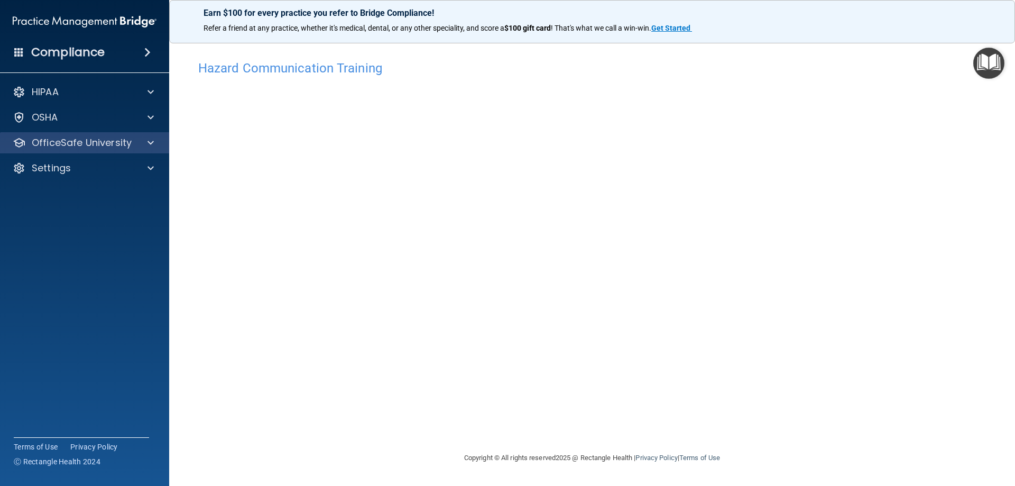
click at [143, 151] on div "OfficeSafe University" at bounding box center [85, 142] width 170 height 21
click at [147, 137] on div at bounding box center [149, 142] width 26 height 13
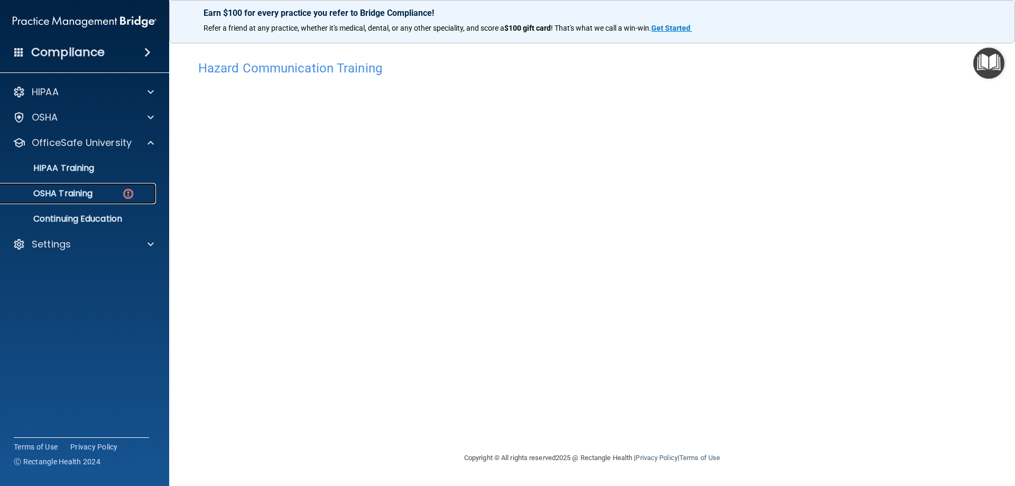
click at [99, 194] on div "OSHA Training" at bounding box center [79, 193] width 144 height 11
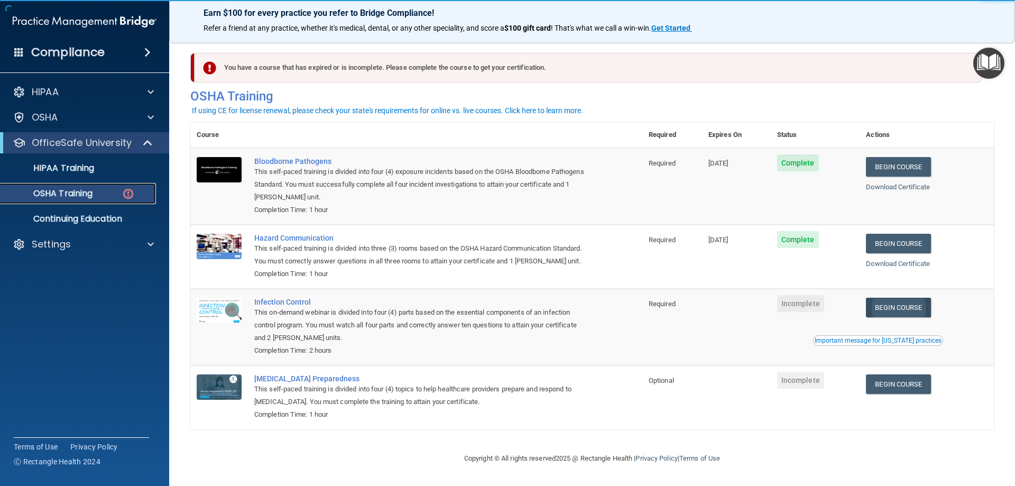
scroll to position [13, 0]
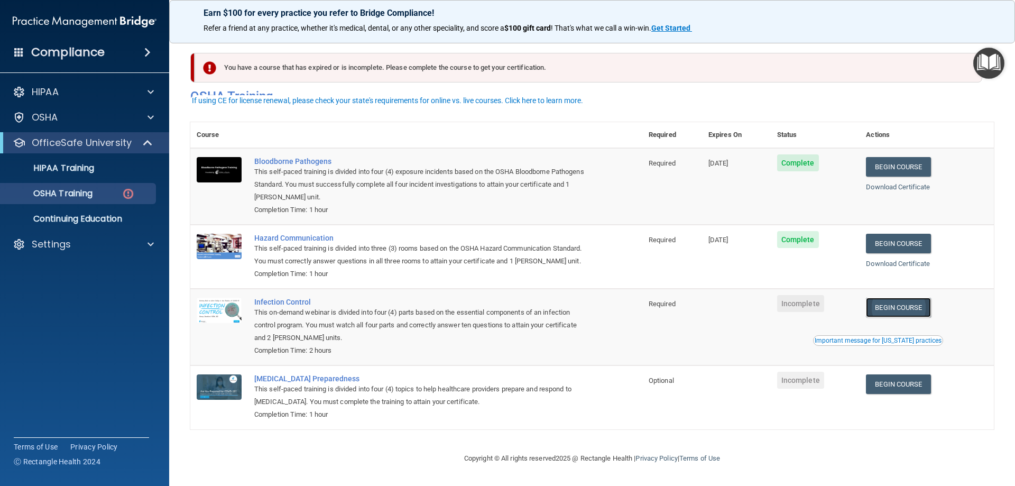
click at [888, 310] on link "Begin Course" at bounding box center [898, 308] width 64 height 20
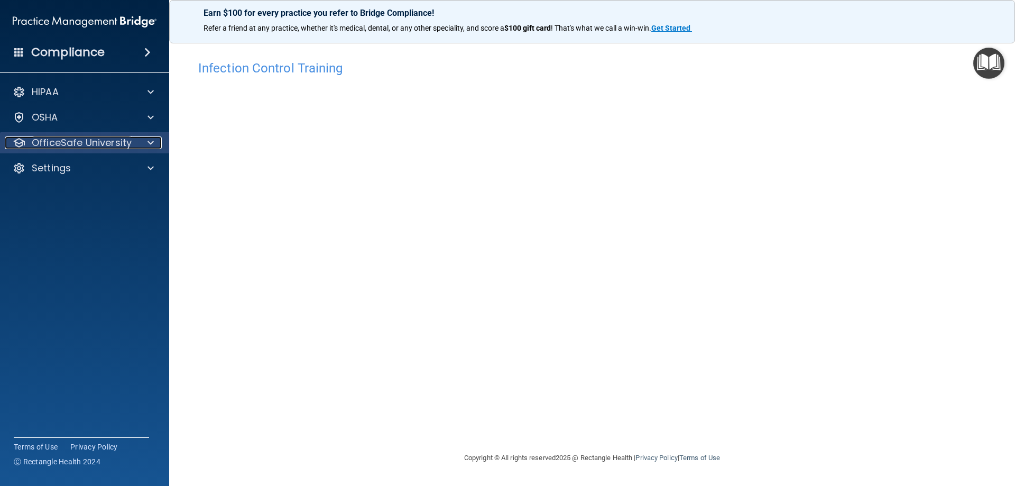
click at [139, 143] on div at bounding box center [149, 142] width 26 height 13
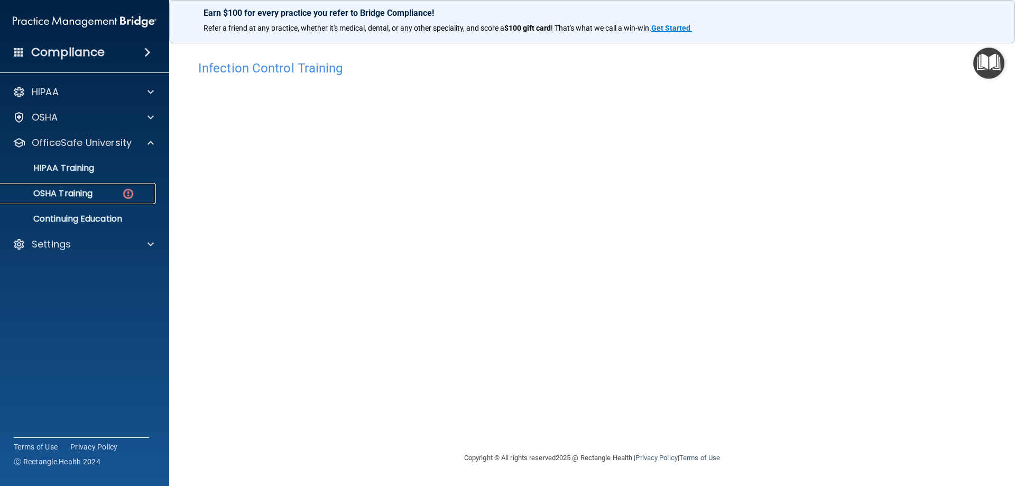
click at [104, 201] on link "OSHA Training" at bounding box center [72, 193] width 166 height 21
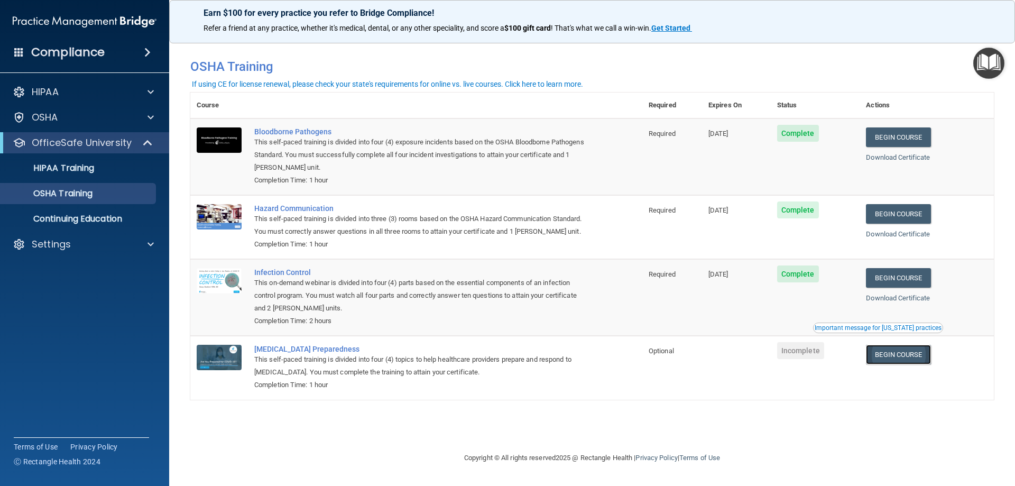
click at [897, 357] on link "Begin Course" at bounding box center [898, 355] width 64 height 20
click at [82, 194] on p "OSHA Training" at bounding box center [50, 193] width 86 height 11
click at [89, 225] on link "Continuing Education" at bounding box center [72, 218] width 166 height 21
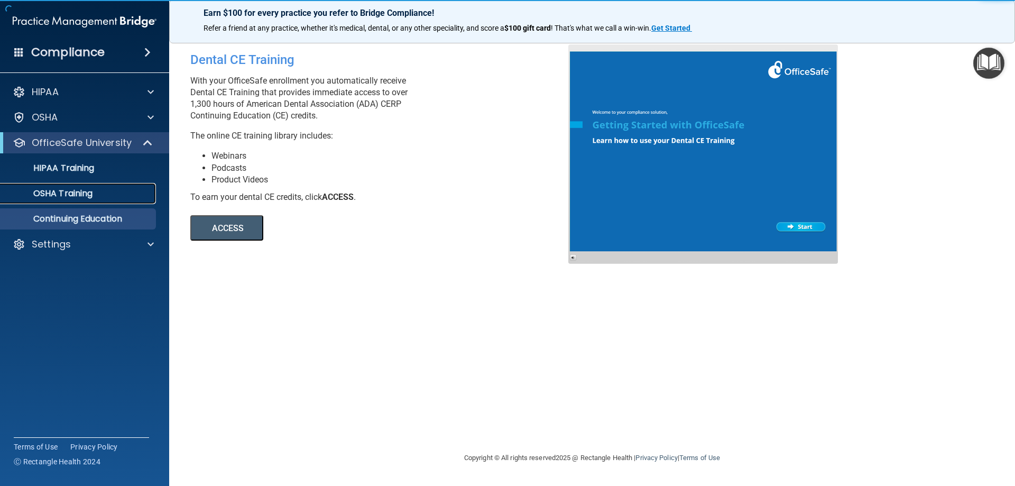
click at [92, 196] on p "OSHA Training" at bounding box center [50, 193] width 86 height 11
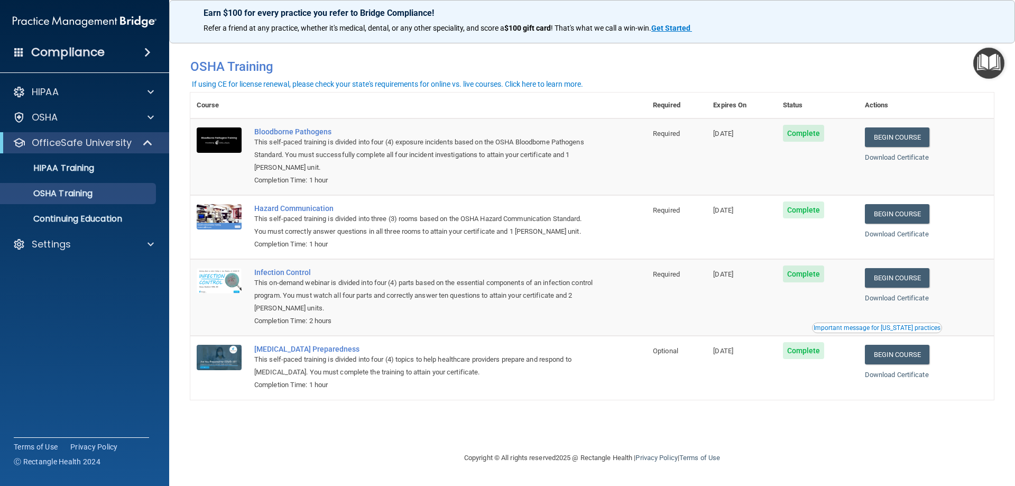
click at [989, 70] on img "Open Resource Center" at bounding box center [988, 63] width 31 height 31
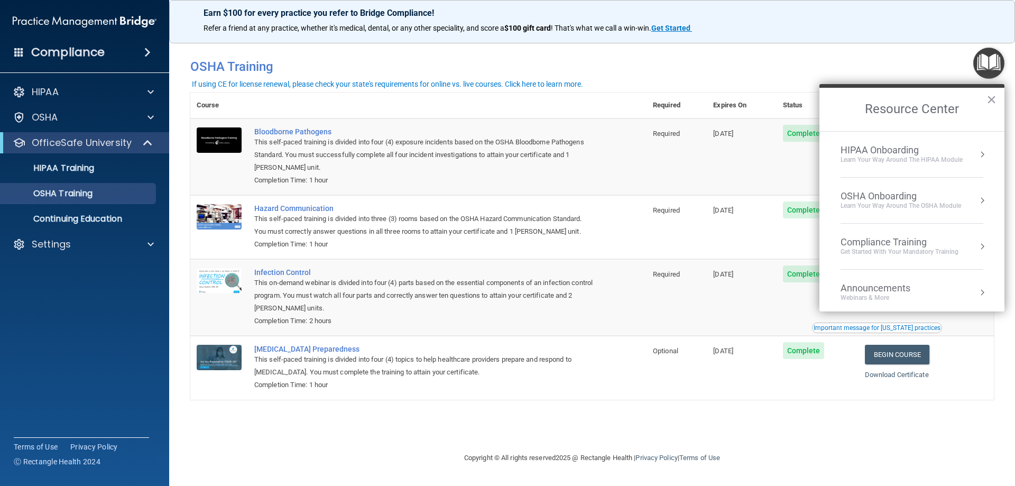
click at [977, 202] on button "Resource Center" at bounding box center [982, 200] width 11 height 11
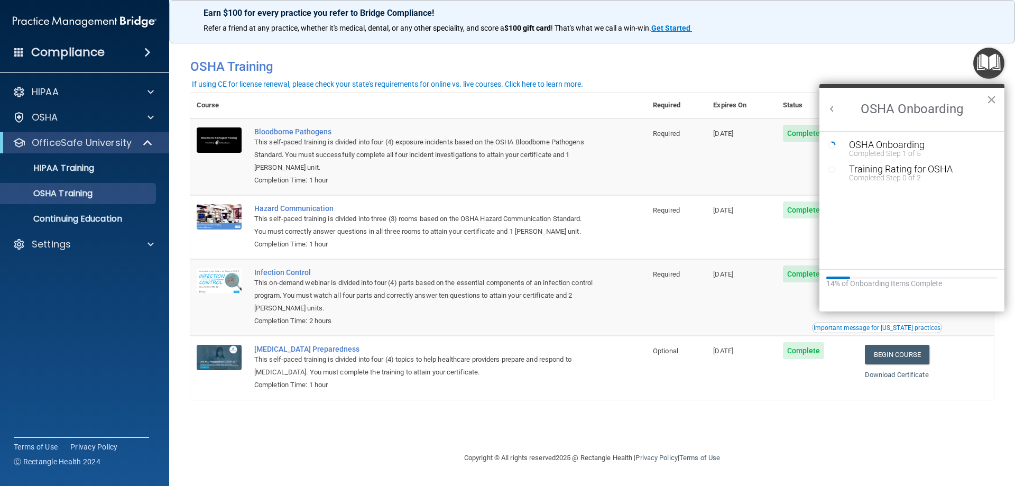
click at [839, 168] on div "Resource Center" at bounding box center [836, 168] width 16 height 9
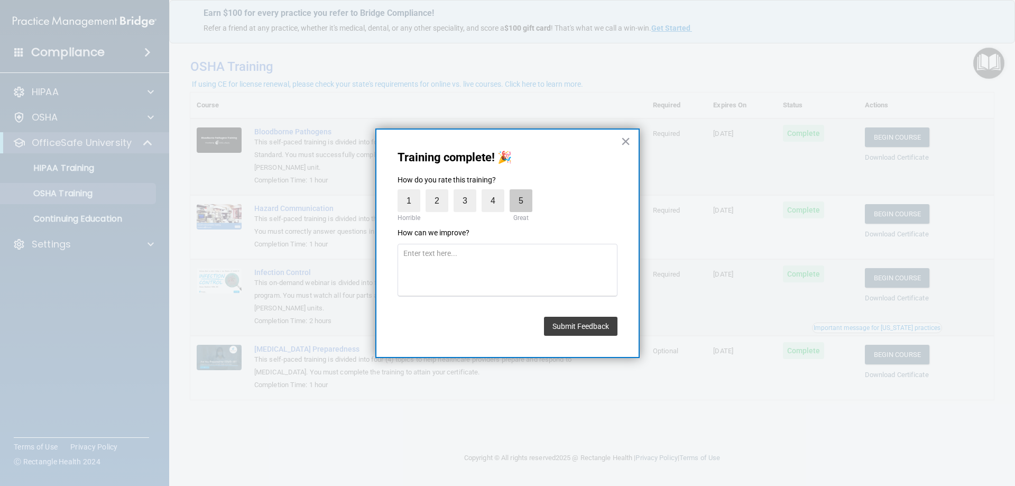
click at [521, 205] on label "5" at bounding box center [520, 200] width 23 height 23
click at [496, 192] on input "5" at bounding box center [496, 192] width 0 height 0
click at [576, 320] on button "Submit Feedback" at bounding box center [580, 326] width 73 height 19
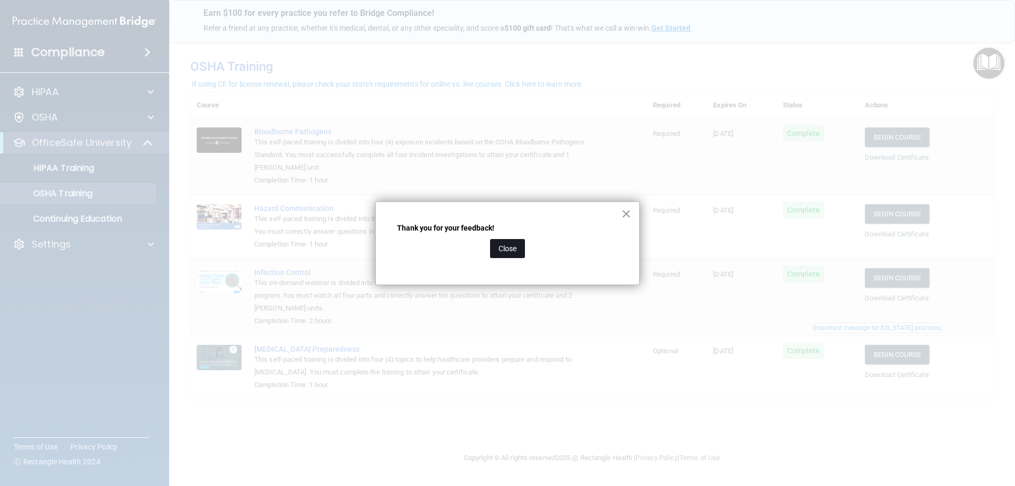
click at [521, 250] on button "Close" at bounding box center [507, 248] width 35 height 19
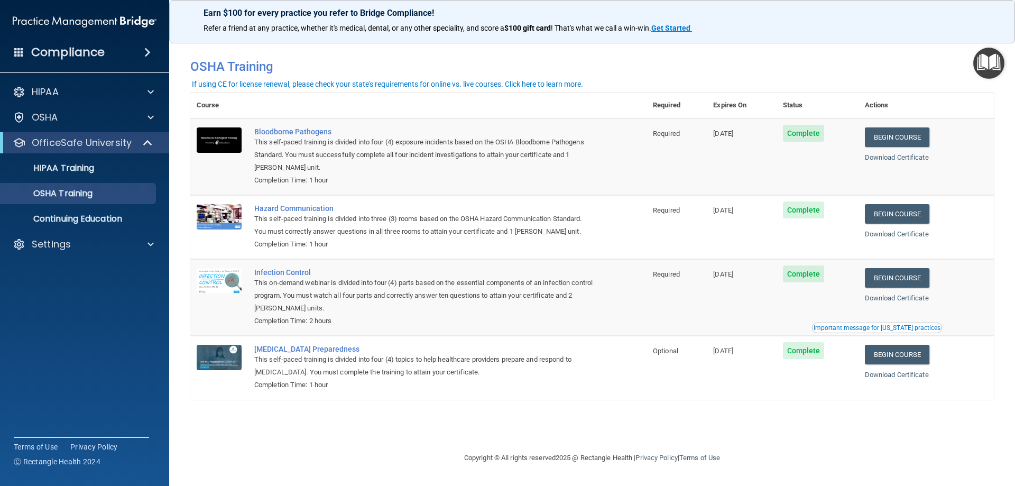
click at [977, 65] on img "Open Resource Center" at bounding box center [988, 63] width 31 height 31
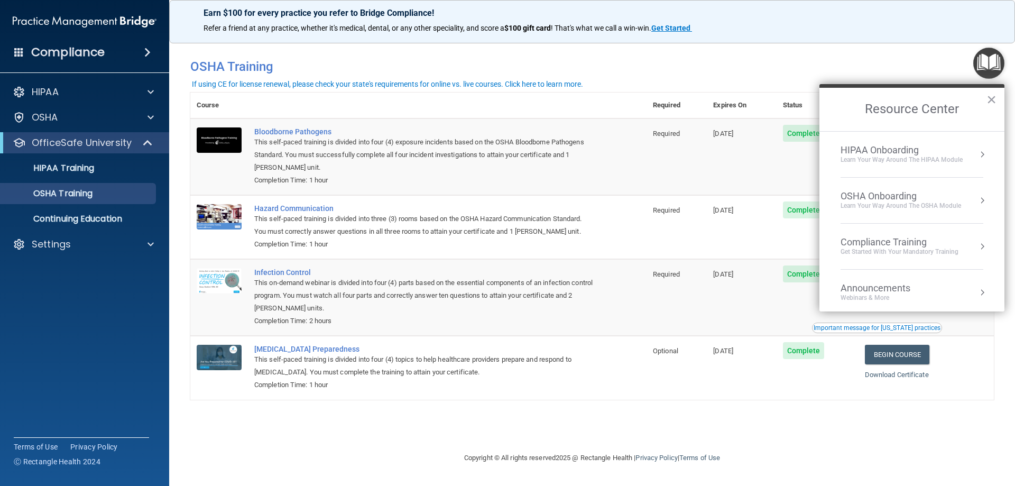
click at [962, 207] on div "OSHA Onboarding Learn your way around the OSHA module" at bounding box center [911, 200] width 143 height 20
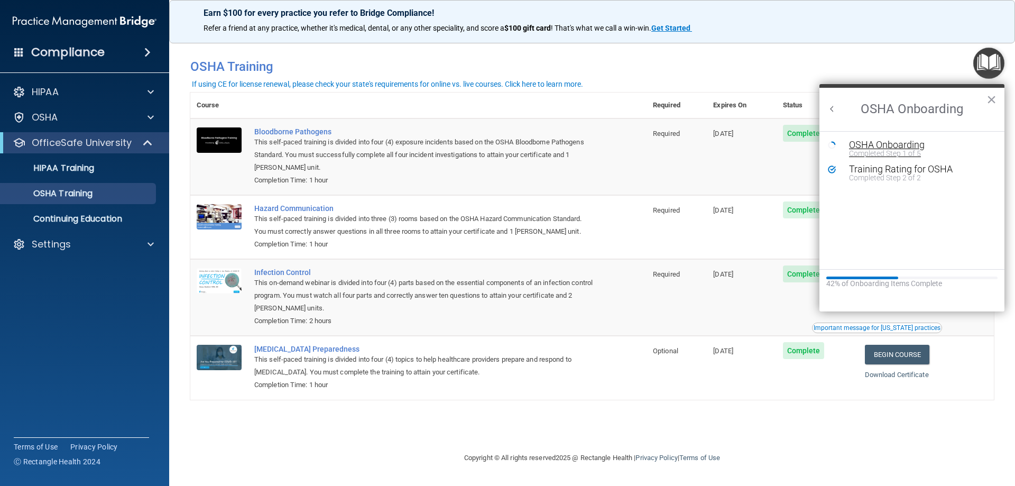
click at [870, 152] on div "Completed Step 1 of 5" at bounding box center [920, 153] width 142 height 7
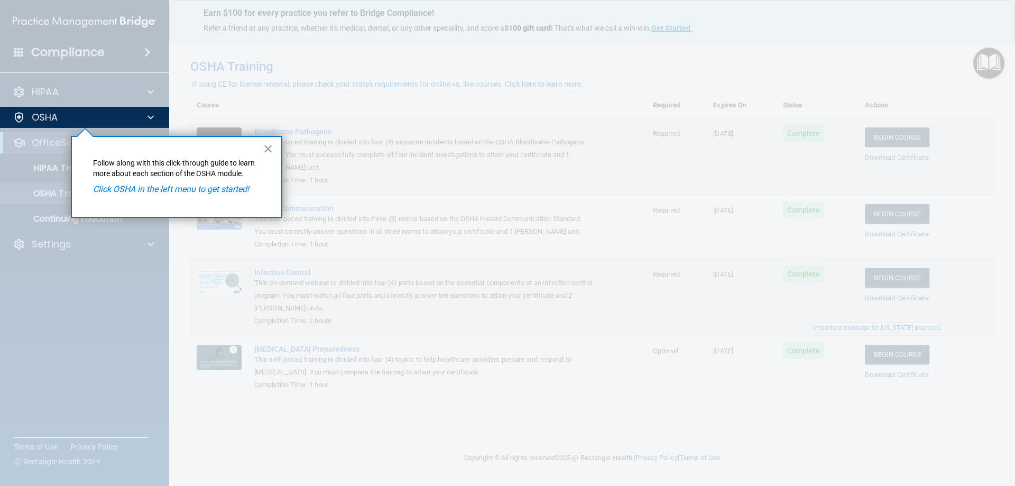
click at [274, 148] on div "× Follow along with this click-through guide to learn more about each section o…" at bounding box center [176, 177] width 211 height 82
click at [271, 148] on button "×" at bounding box center [268, 148] width 10 height 17
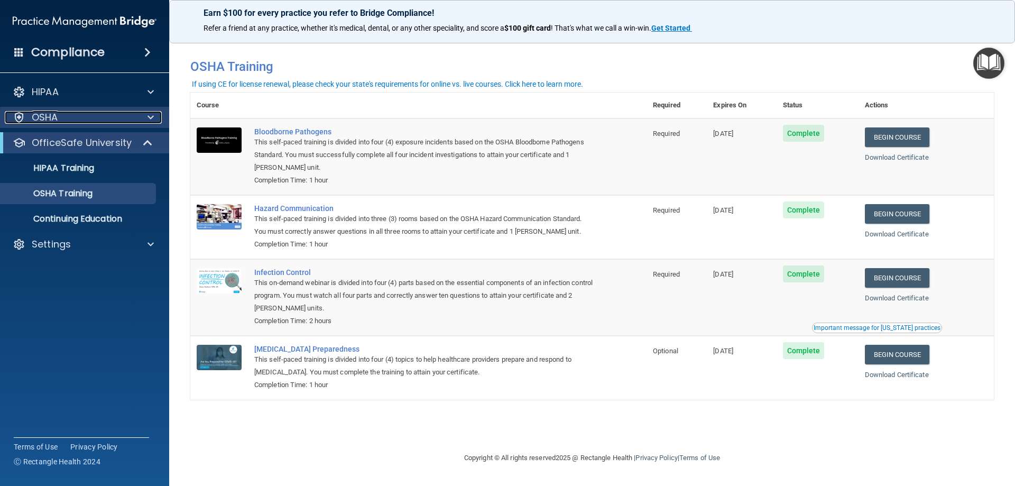
click at [161, 117] on div at bounding box center [149, 117] width 26 height 13
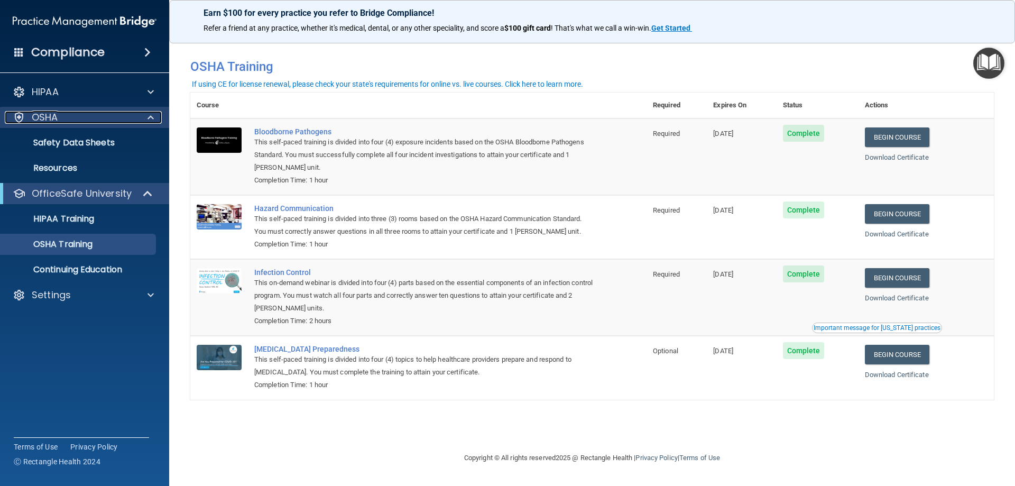
click at [81, 115] on div "OSHA" at bounding box center [70, 117] width 131 height 13
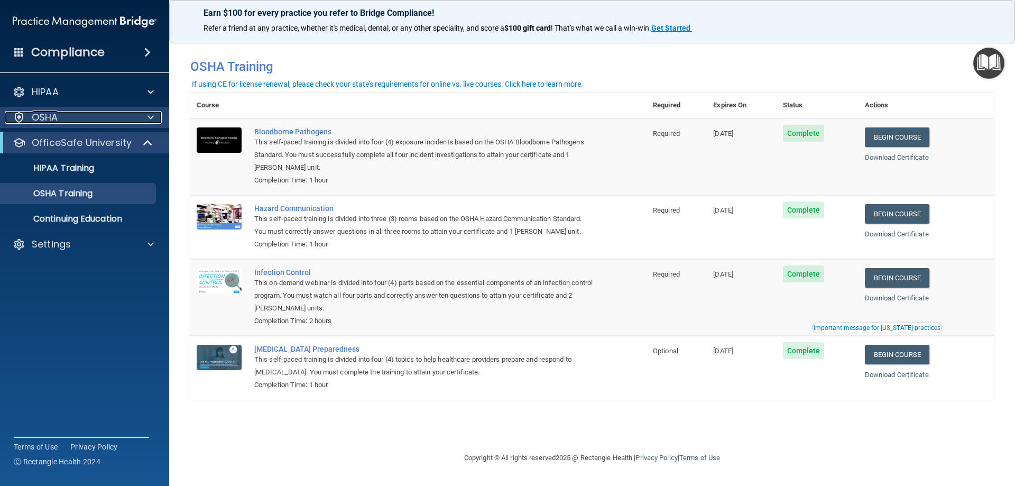
click at [117, 122] on div "OSHA" at bounding box center [70, 117] width 131 height 13
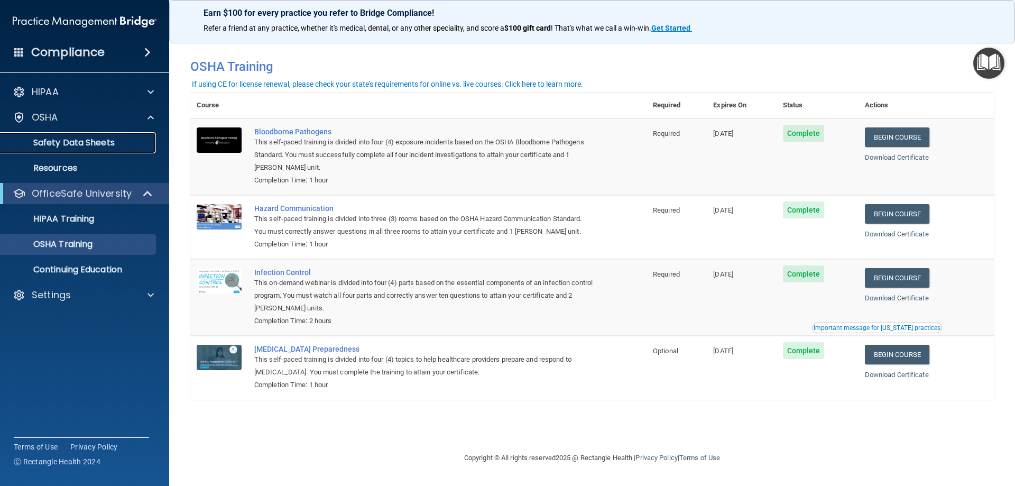
click at [83, 145] on p "Safety Data Sheets" at bounding box center [79, 142] width 144 height 11
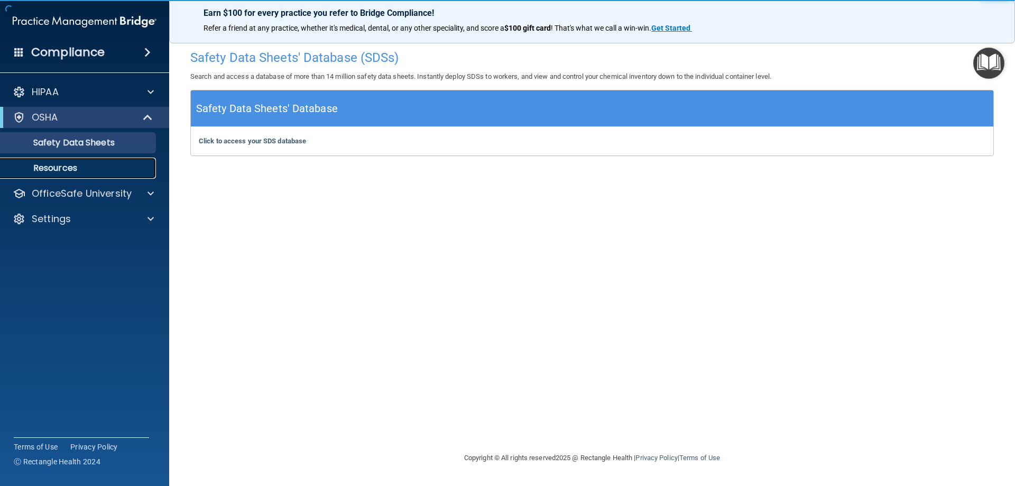
click at [104, 167] on p "Resources" at bounding box center [79, 168] width 144 height 11
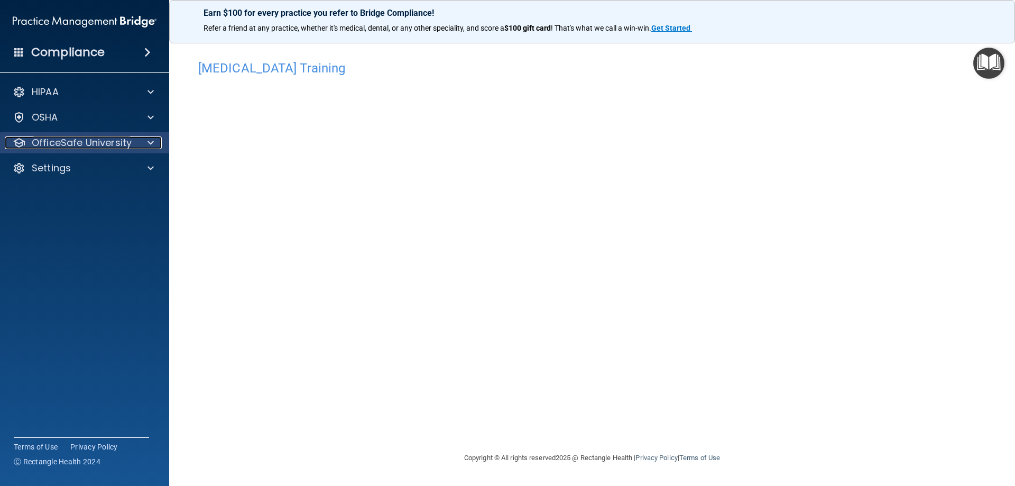
click at [117, 145] on p "OfficeSafe University" at bounding box center [82, 142] width 100 height 13
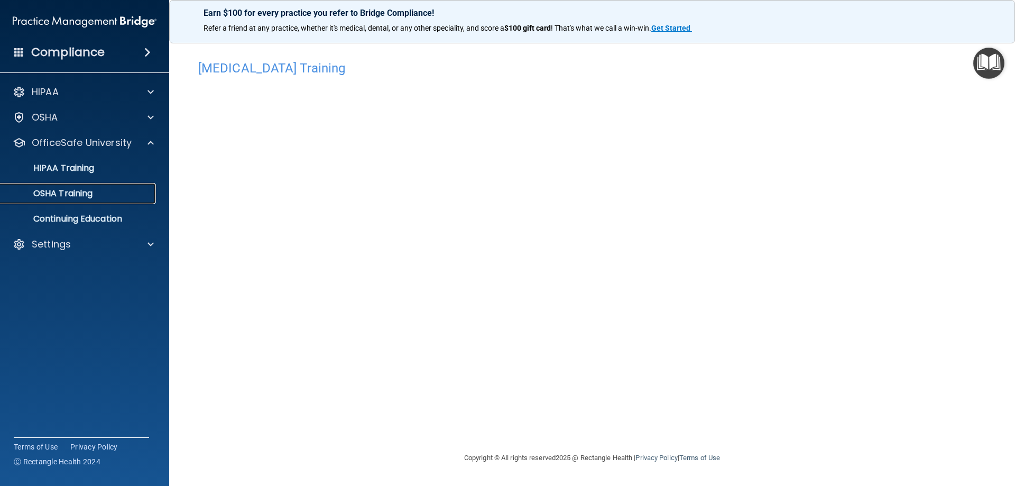
click at [120, 191] on div "OSHA Training" at bounding box center [79, 193] width 144 height 11
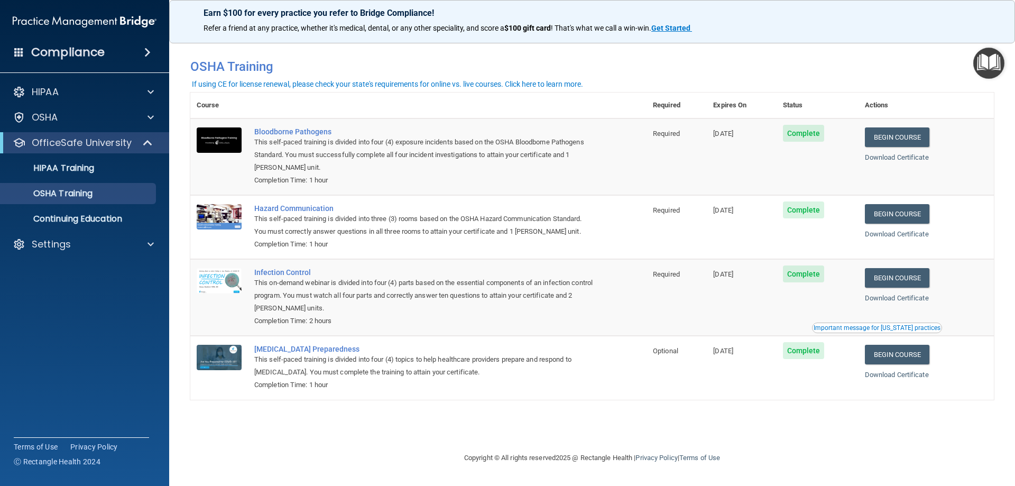
click at [973, 75] on img "Open Resource Center" at bounding box center [988, 63] width 31 height 31
click at [982, 70] on img "Open Resource Center" at bounding box center [988, 63] width 31 height 31
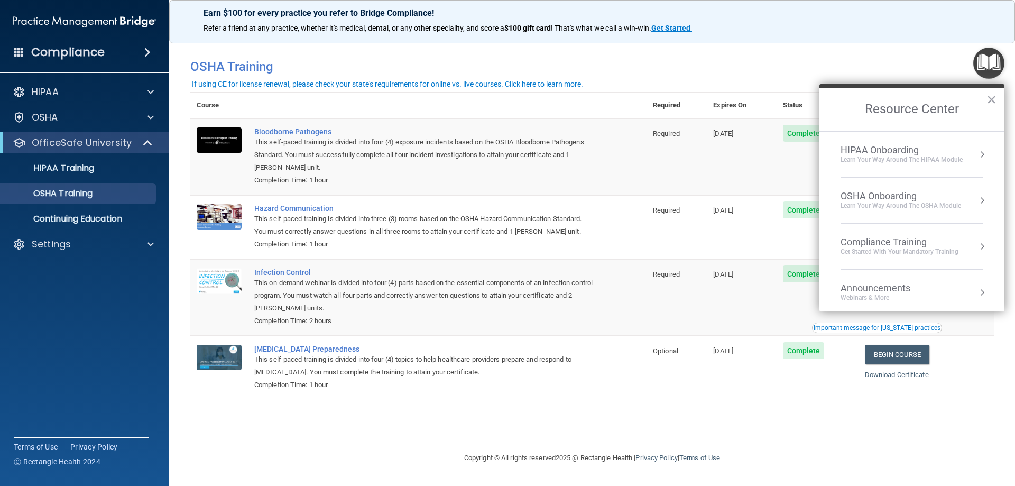
click at [977, 156] on button "Resource Center" at bounding box center [982, 154] width 11 height 11
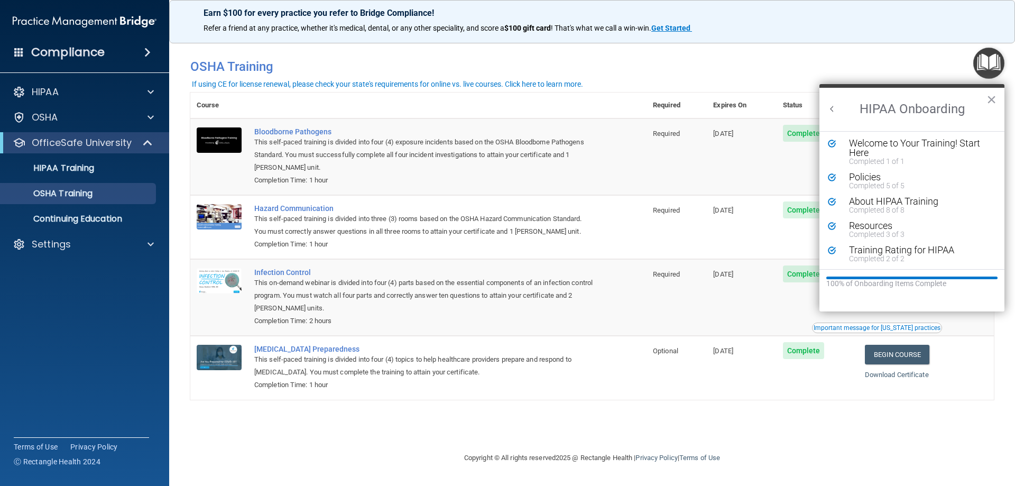
scroll to position [2, 0]
click at [831, 108] on button "Back to Resource Center Home" at bounding box center [832, 109] width 11 height 11
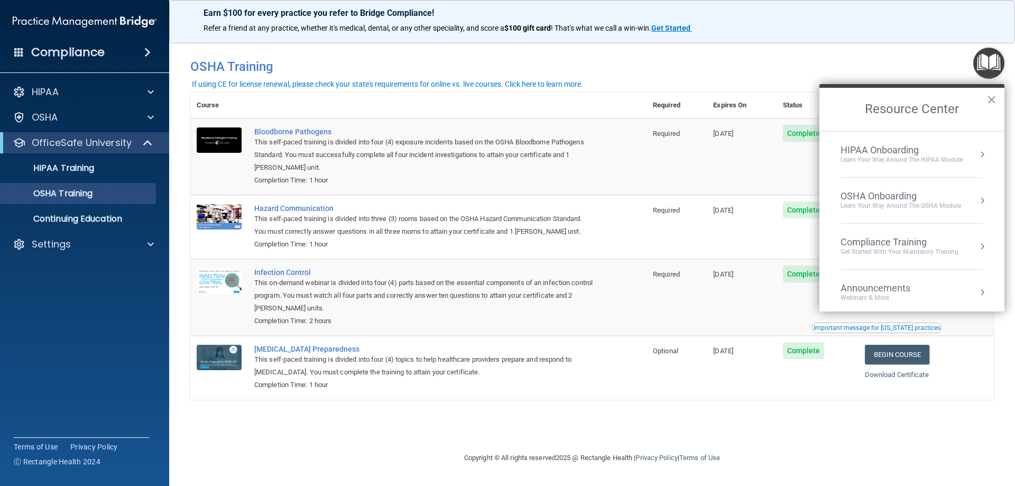
click at [977, 201] on button "Resource Center" at bounding box center [982, 200] width 11 height 11
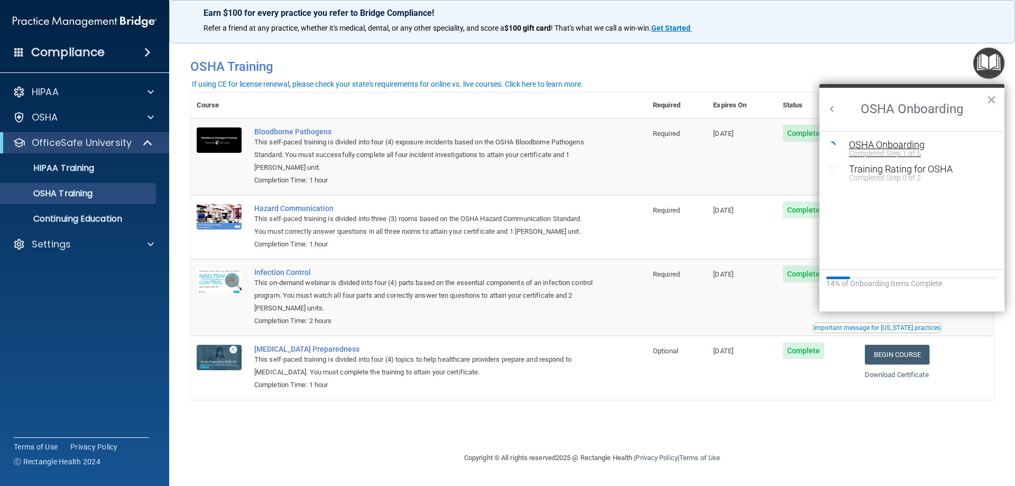
click at [859, 150] on div "Completed Step 1 of 5" at bounding box center [920, 153] width 142 height 7
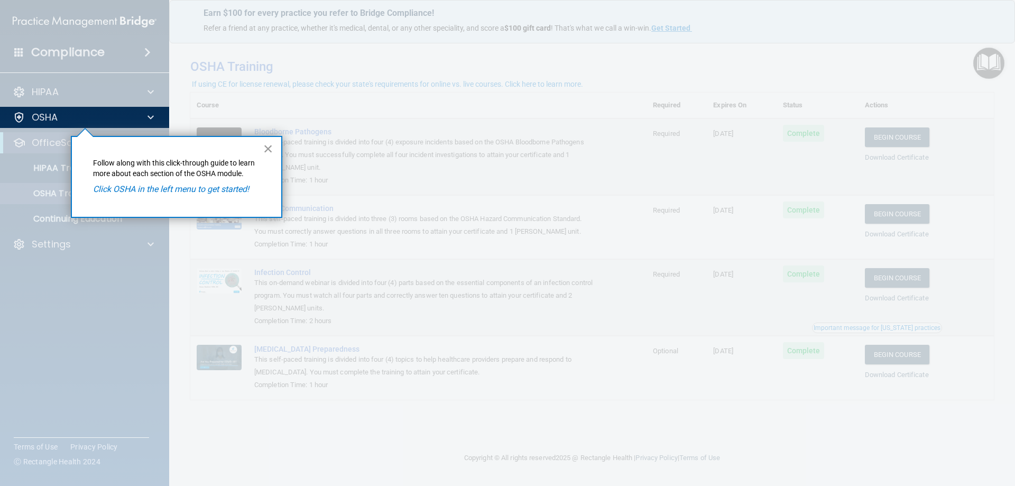
click at [269, 145] on button "×" at bounding box center [268, 148] width 10 height 17
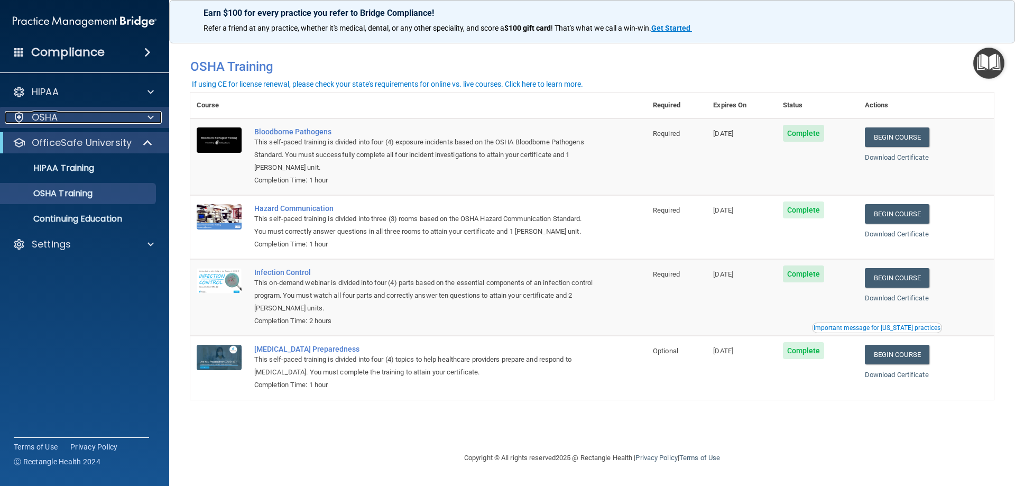
click at [144, 116] on div at bounding box center [149, 117] width 26 height 13
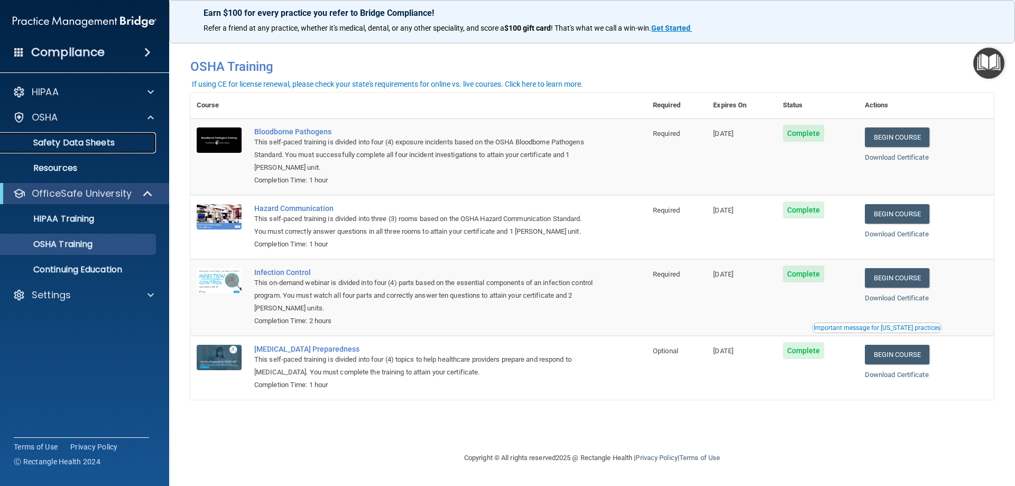
click at [110, 140] on p "Safety Data Sheets" at bounding box center [79, 142] width 144 height 11
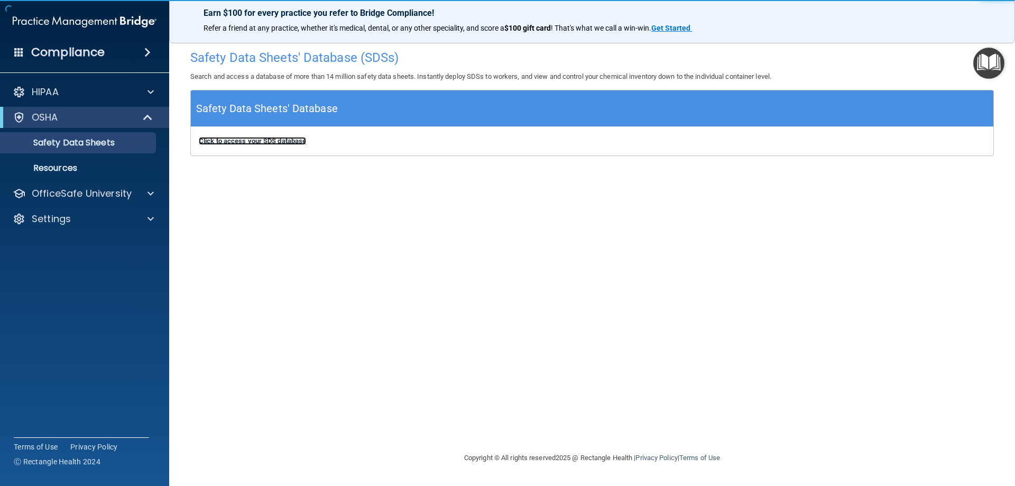
click at [254, 140] on b "Click to access your SDS database" at bounding box center [252, 141] width 107 height 8
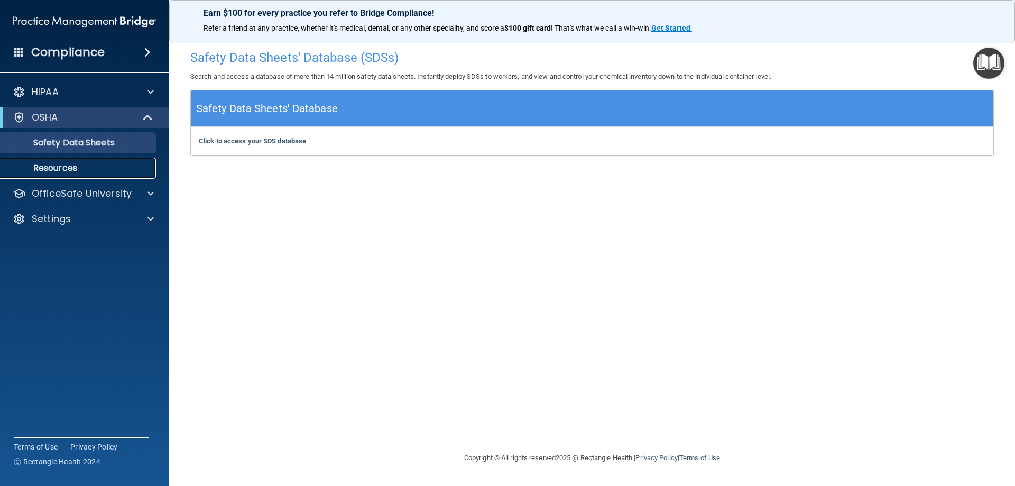
click at [74, 171] on p "Resources" at bounding box center [79, 168] width 144 height 11
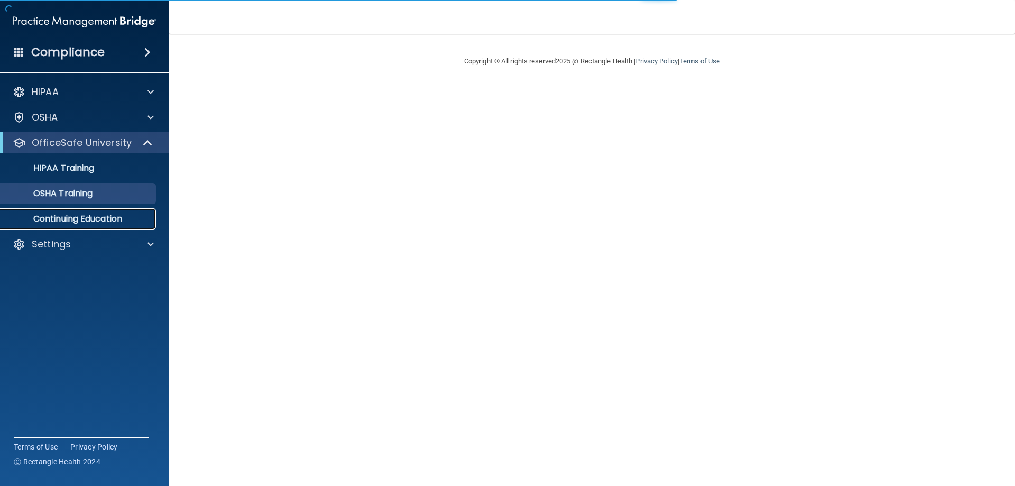
click at [131, 227] on link "Continuing Education" at bounding box center [72, 218] width 166 height 21
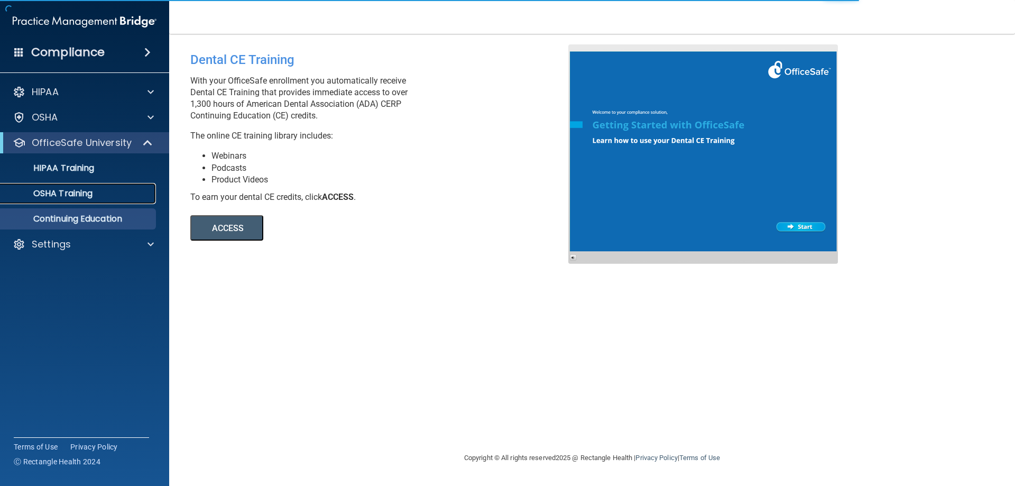
click at [103, 193] on div "OSHA Training" at bounding box center [79, 193] width 144 height 11
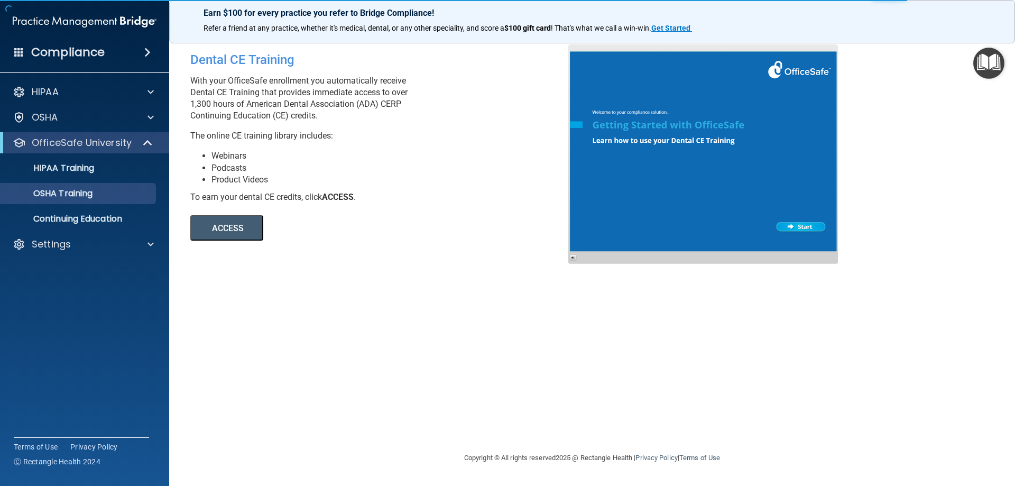
click at [1007, 58] on main "Dental CE Training With your OfficeSafe enrollment you automatically receive De…" at bounding box center [592, 260] width 846 height 452
click at [969, 75] on div "Dental CE Training With your OfficeSafe enrollment you automatically receive De…" at bounding box center [591, 242] width 803 height 396
click at [980, 72] on img "Open Resource Center" at bounding box center [988, 63] width 31 height 31
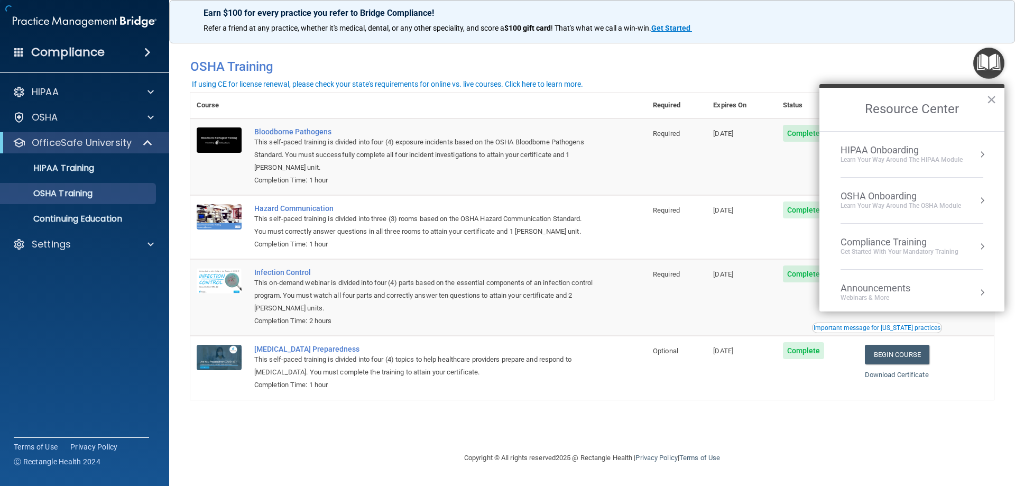
click at [952, 203] on div "Learn your way around the OSHA module" at bounding box center [900, 205] width 120 height 9
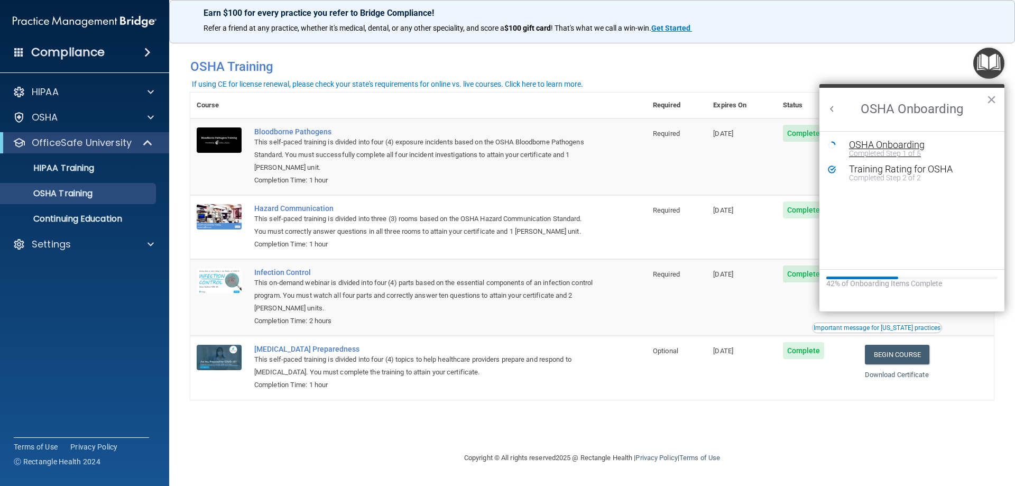
click at [866, 156] on div "Completed Step 1 of 5" at bounding box center [920, 153] width 142 height 7
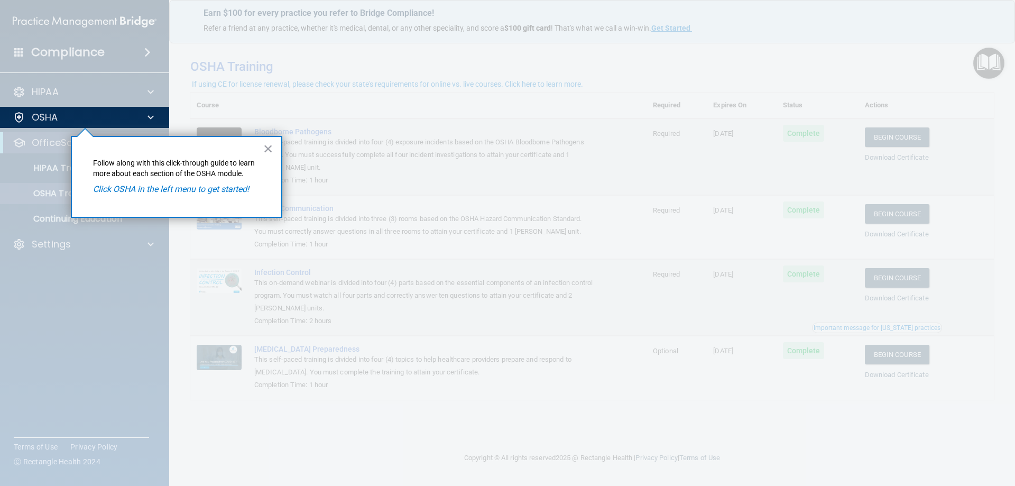
click at [237, 190] on em "Click OSHA in the left menu to get started!" at bounding box center [171, 189] width 156 height 10
click at [256, 150] on div "× Follow along with this click-through guide to learn more about each section o…" at bounding box center [176, 177] width 211 height 82
click at [270, 148] on button "×" at bounding box center [268, 148] width 10 height 17
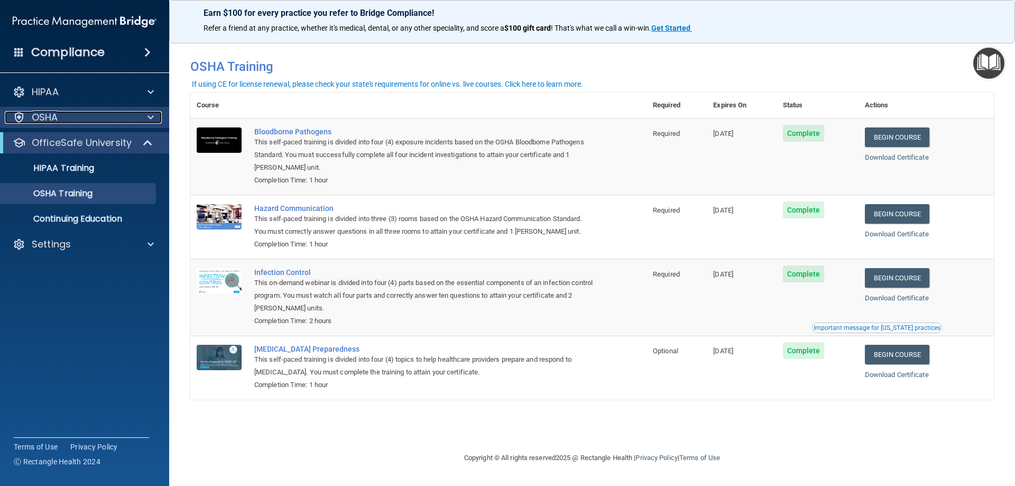
click at [118, 122] on div "OSHA" at bounding box center [70, 117] width 131 height 13
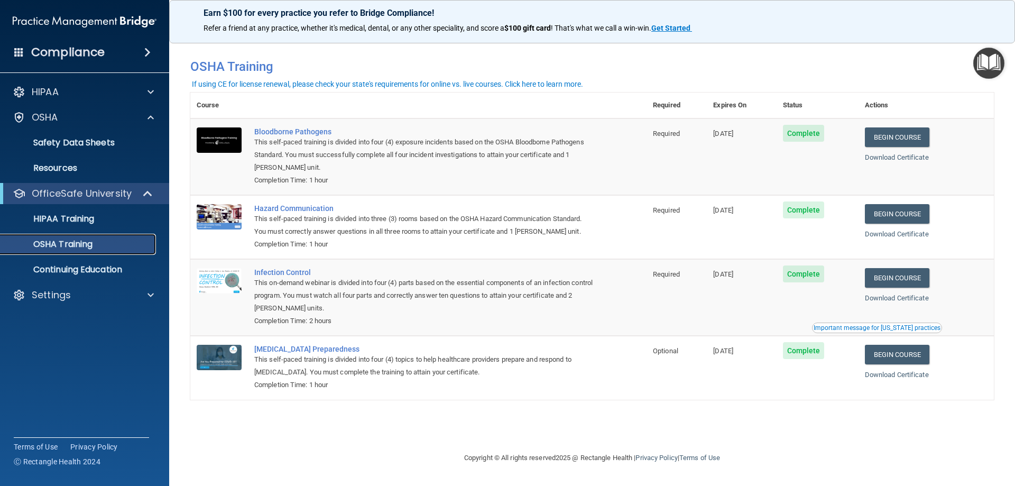
click at [97, 239] on div "OSHA Training" at bounding box center [79, 244] width 144 height 11
click at [118, 298] on div "Settings" at bounding box center [70, 295] width 131 height 13
click at [91, 140] on p "Safety Data Sheets" at bounding box center [79, 142] width 144 height 11
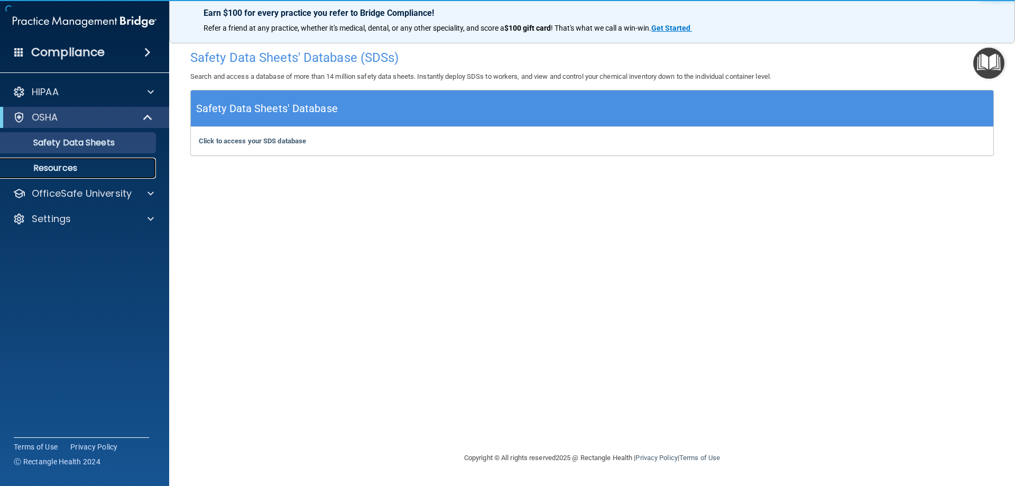
click at [100, 158] on link "Resources" at bounding box center [72, 167] width 166 height 21
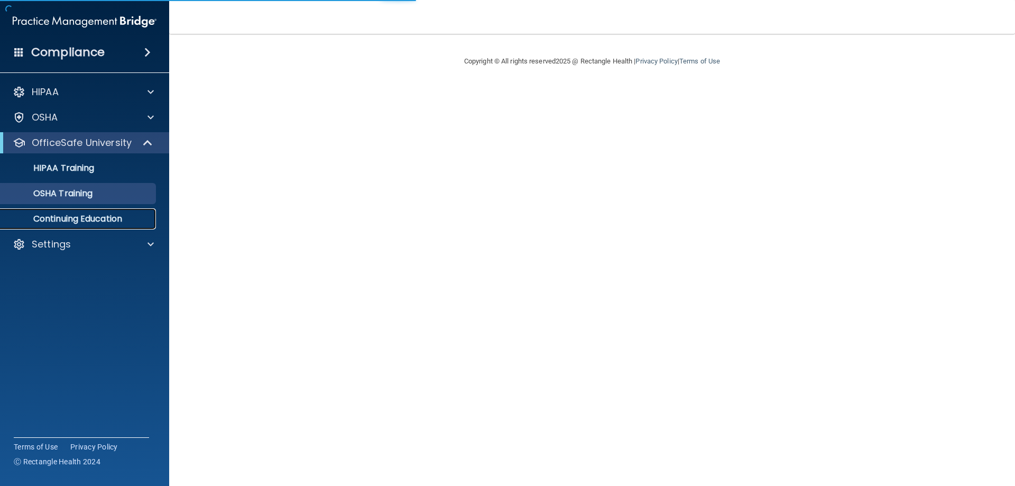
click at [107, 226] on link "Continuing Education" at bounding box center [72, 218] width 166 height 21
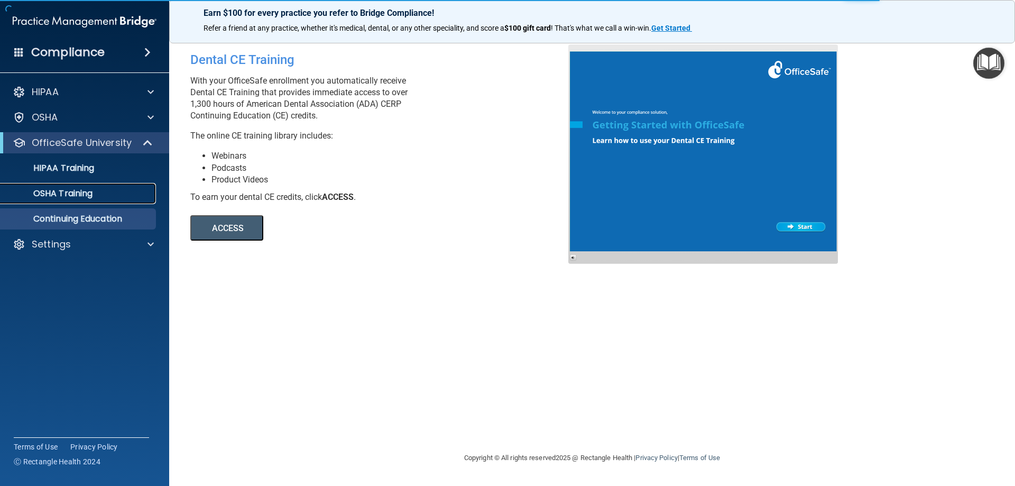
click at [106, 184] on link "OSHA Training" at bounding box center [72, 193] width 166 height 21
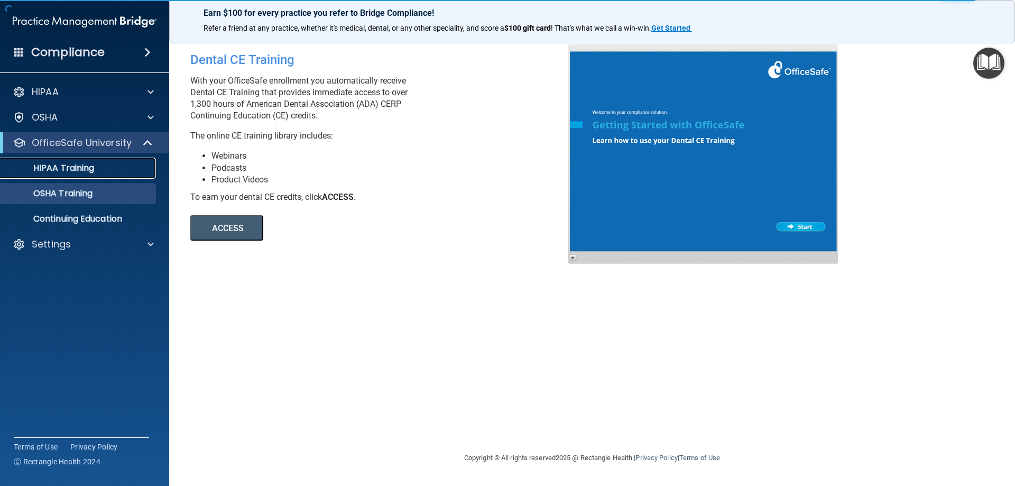
click at [79, 163] on p "HIPAA Training" at bounding box center [50, 168] width 87 height 11
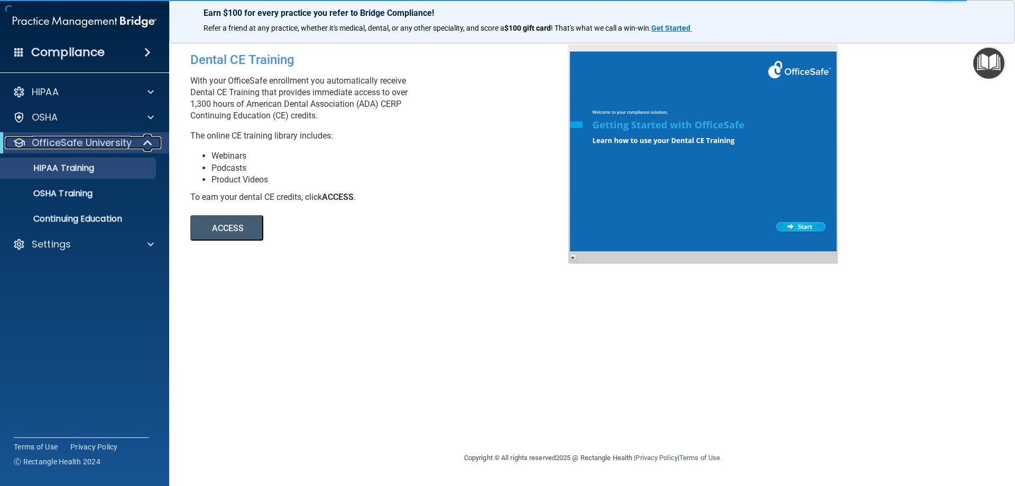
click at [95, 143] on p "OfficeSafe University" at bounding box center [82, 142] width 100 height 13
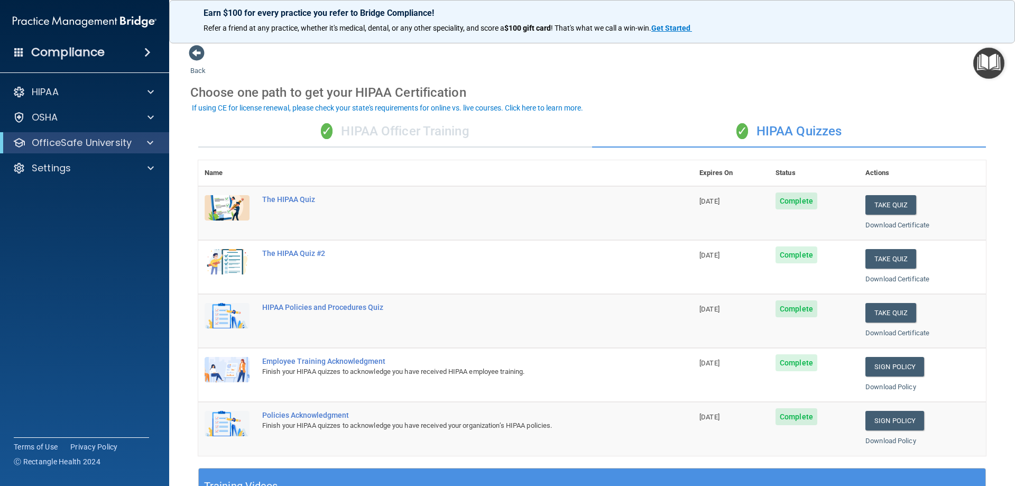
click at [425, 131] on div "✓ HIPAA Officer Training" at bounding box center [395, 132] width 394 height 32
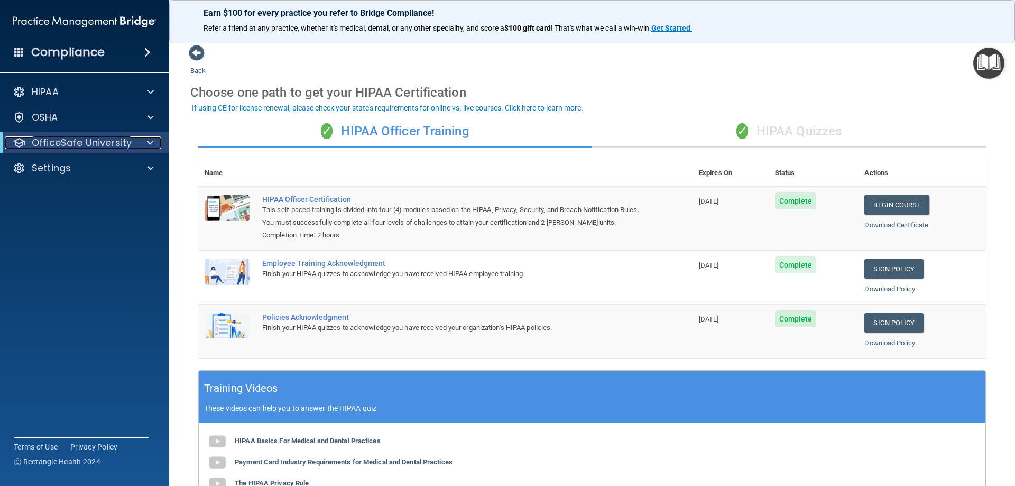
click at [112, 144] on p "OfficeSafe University" at bounding box center [82, 142] width 100 height 13
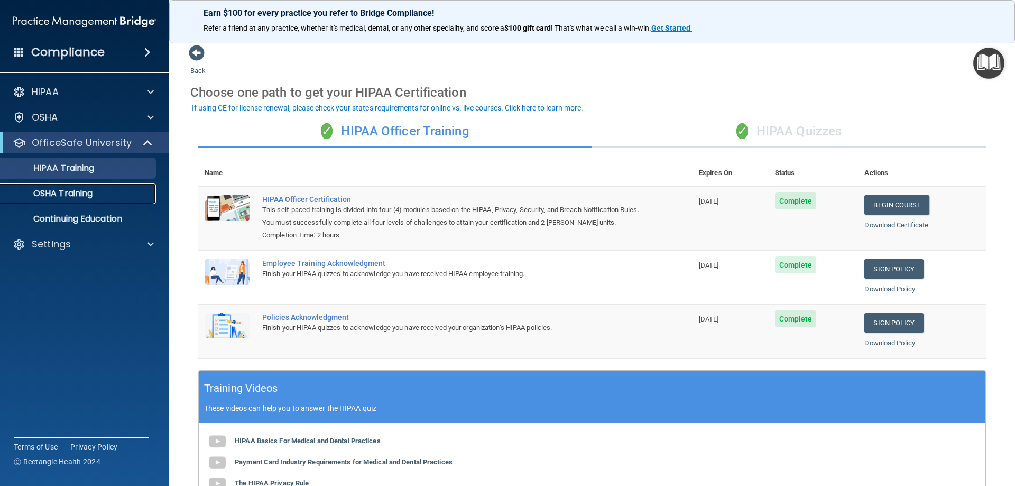
click at [131, 189] on div "OSHA Training" at bounding box center [79, 193] width 144 height 11
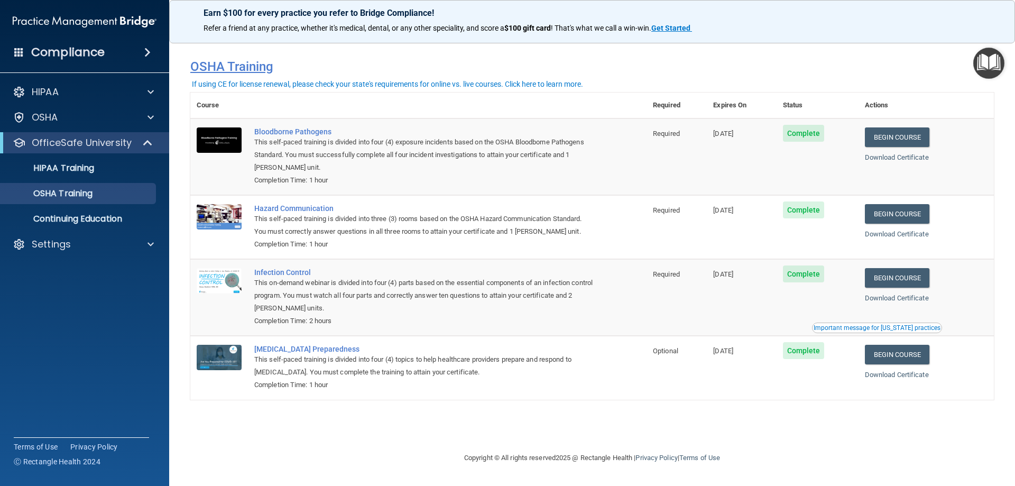
click at [236, 61] on h4 "OSHA Training" at bounding box center [591, 66] width 803 height 15
click at [239, 72] on h4 "OSHA Training" at bounding box center [591, 66] width 803 height 15
click at [225, 66] on h4 "OSHA Training" at bounding box center [591, 66] width 803 height 15
click at [261, 80] on div "If using CE for license renewal, please check your state's requirements for onl…" at bounding box center [387, 83] width 391 height 7
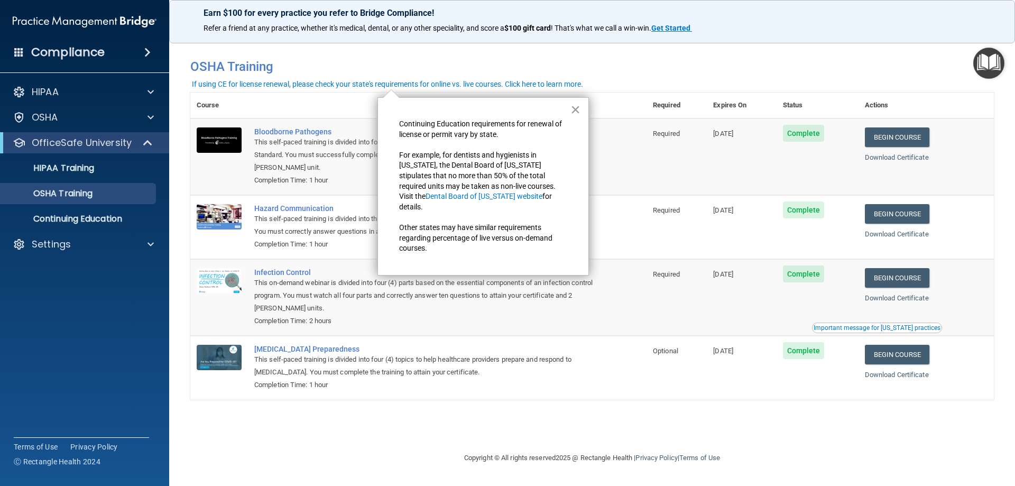
click at [571, 111] on button "×" at bounding box center [575, 109] width 10 height 17
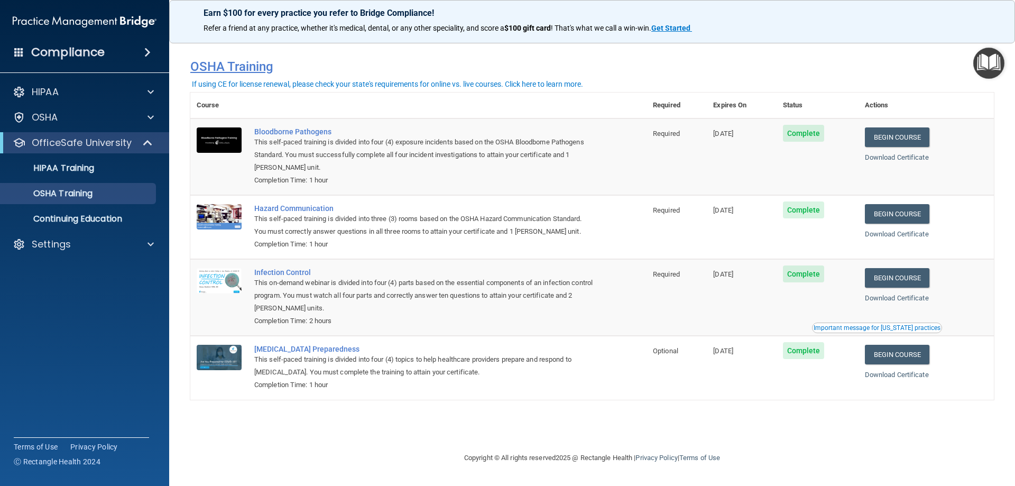
click at [224, 66] on h4 "OSHA Training" at bounding box center [591, 66] width 803 height 15
click at [197, 63] on h4 "OSHA Training" at bounding box center [591, 66] width 803 height 15
click at [253, 69] on h4 "OSHA Training" at bounding box center [591, 66] width 803 height 15
click at [996, 61] on img "Open Resource Center" at bounding box center [988, 63] width 31 height 31
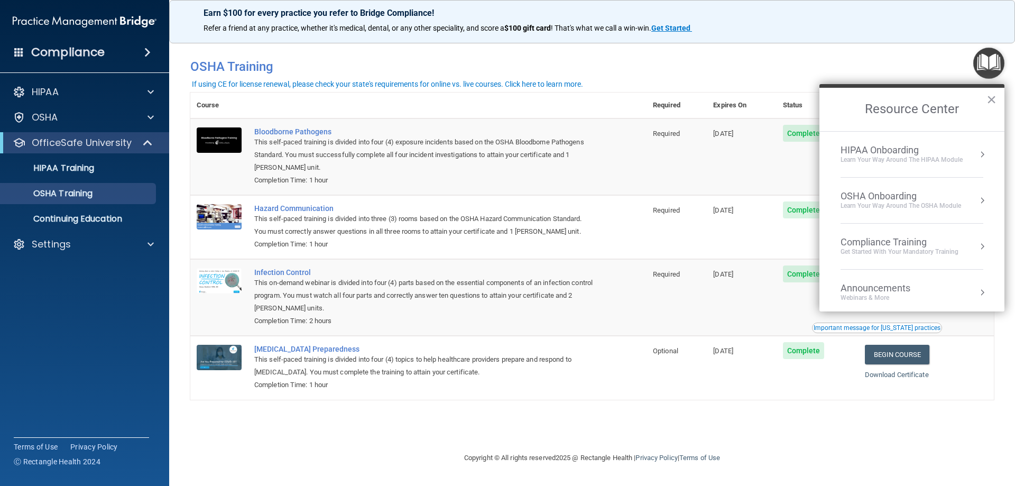
click at [977, 200] on button "Resource Center" at bounding box center [982, 200] width 11 height 11
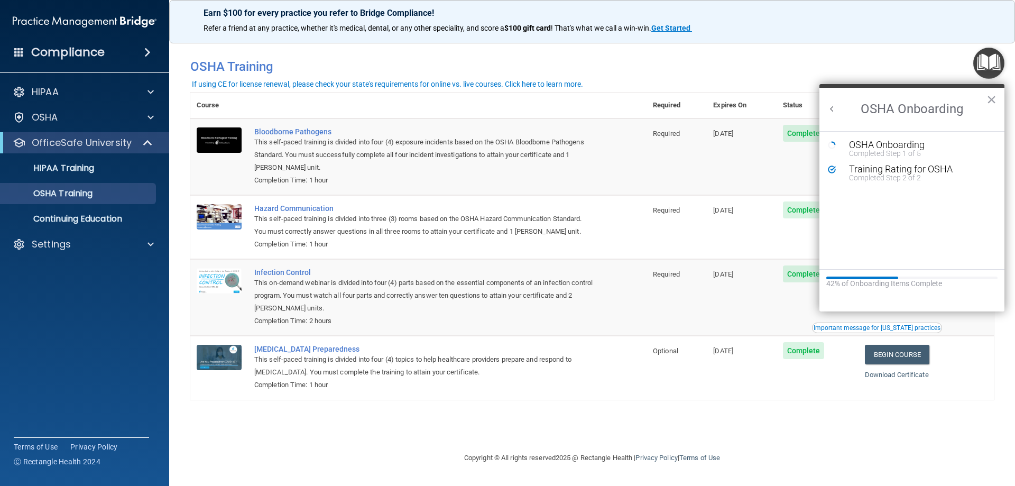
click at [910, 283] on div "42% of Onboarding Items Complete" at bounding box center [911, 283] width 171 height 9
click at [865, 150] on div "Completed Step 1 of 5" at bounding box center [920, 153] width 142 height 7
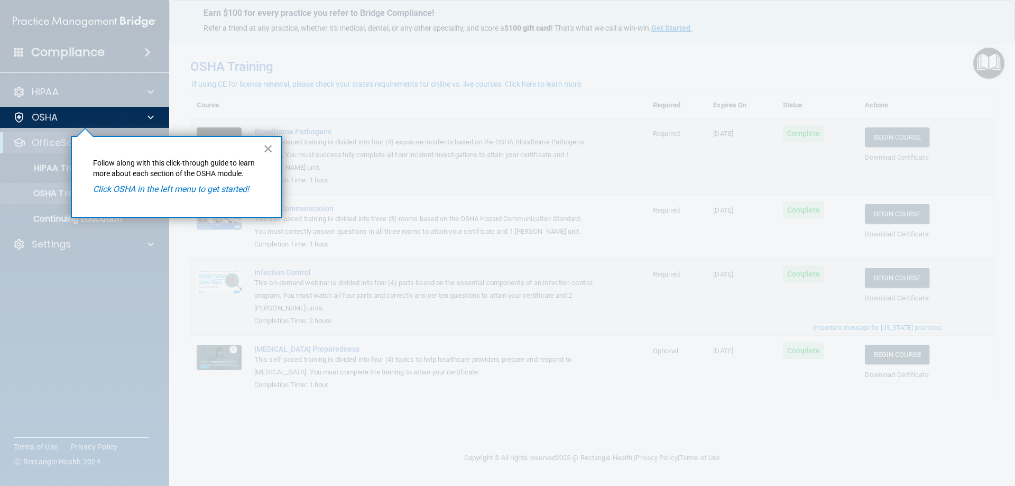
click at [216, 183] on p "Click OSHA in the left menu to get started!" at bounding box center [176, 189] width 167 height 12
drag, startPoint x: 182, startPoint y: 156, endPoint x: 242, endPoint y: 163, distance: 59.5
click at [185, 160] on div "× Follow along with this click-through guide to learn more about each section o…" at bounding box center [176, 177] width 211 height 82
click at [267, 145] on button "×" at bounding box center [268, 148] width 10 height 17
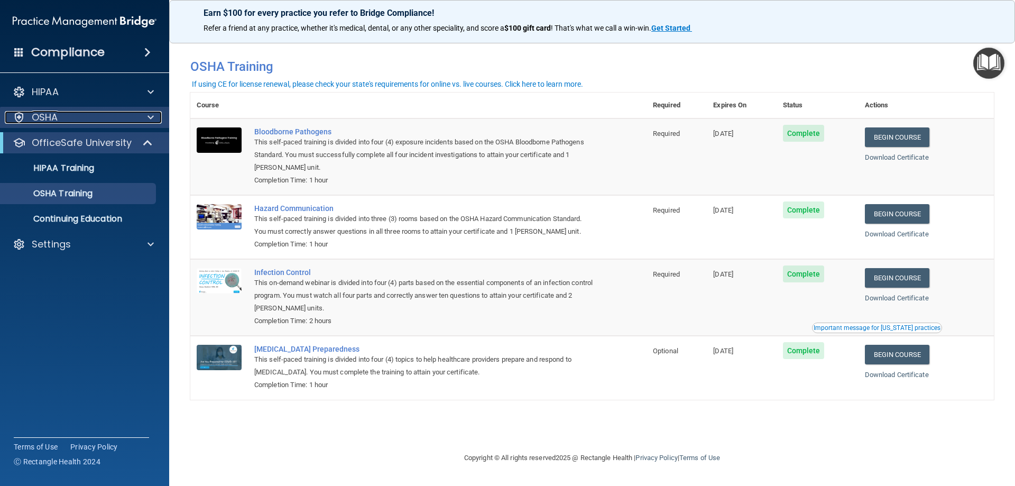
click at [134, 119] on div "OSHA" at bounding box center [70, 117] width 131 height 13
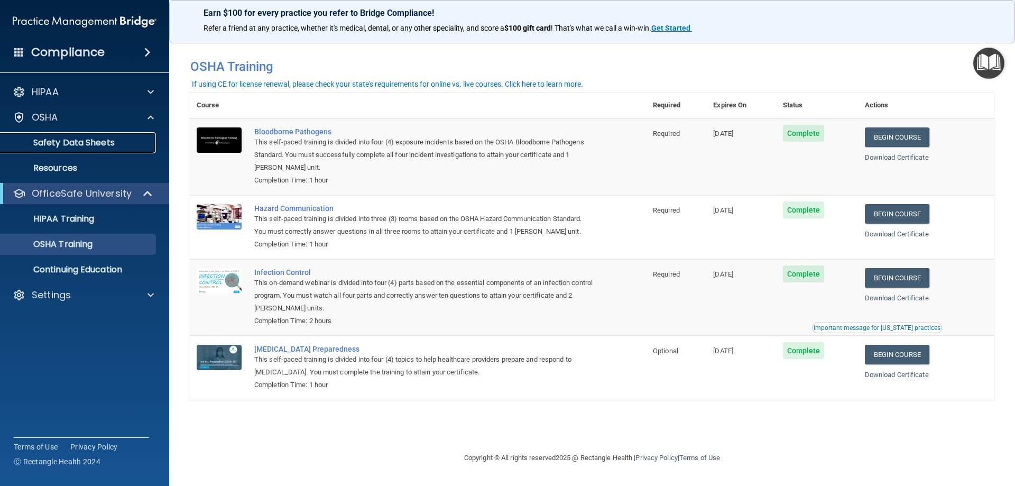
click at [97, 146] on p "Safety Data Sheets" at bounding box center [79, 142] width 144 height 11
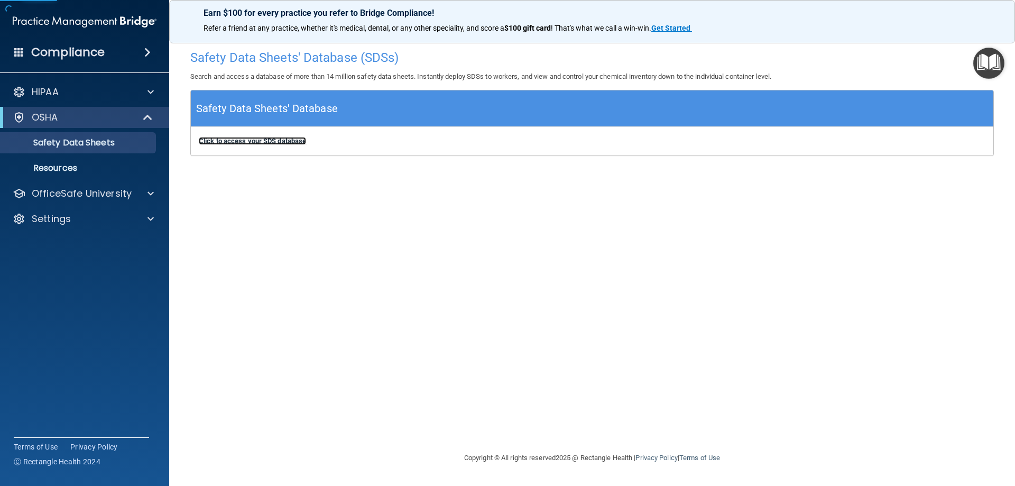
click at [273, 141] on b "Click to access your SDS database" at bounding box center [252, 141] width 107 height 8
click at [108, 166] on p "Resources" at bounding box center [79, 168] width 144 height 11
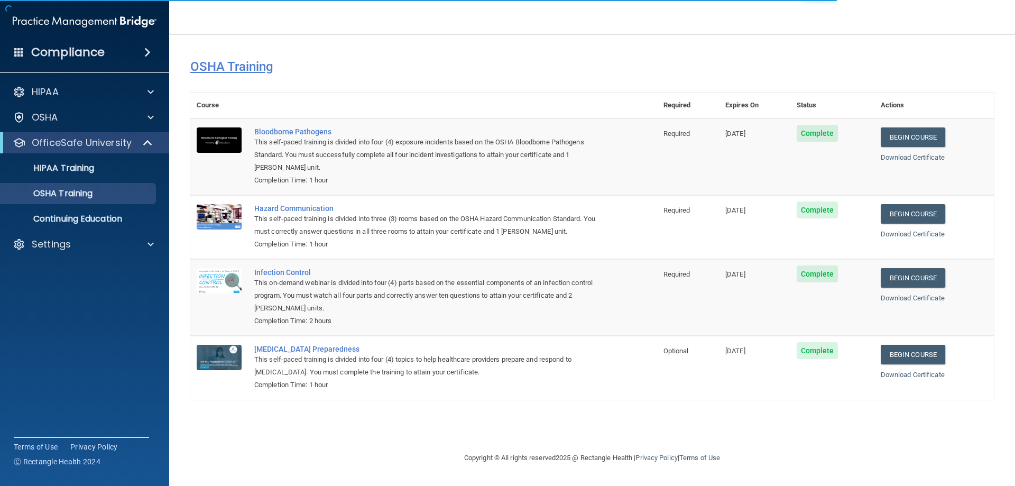
click at [230, 71] on h4 "OSHA Training" at bounding box center [591, 66] width 803 height 15
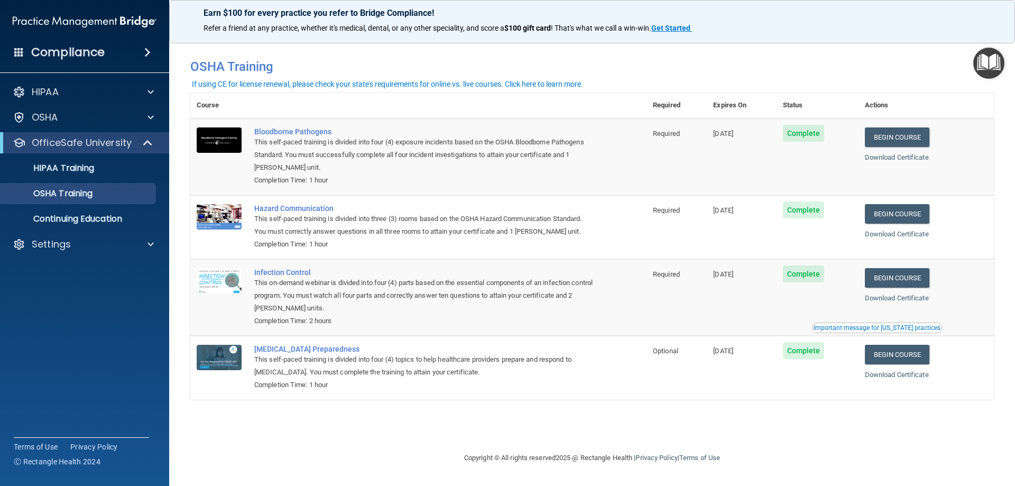
click at [994, 76] on img "Open Resource Center" at bounding box center [988, 63] width 31 height 31
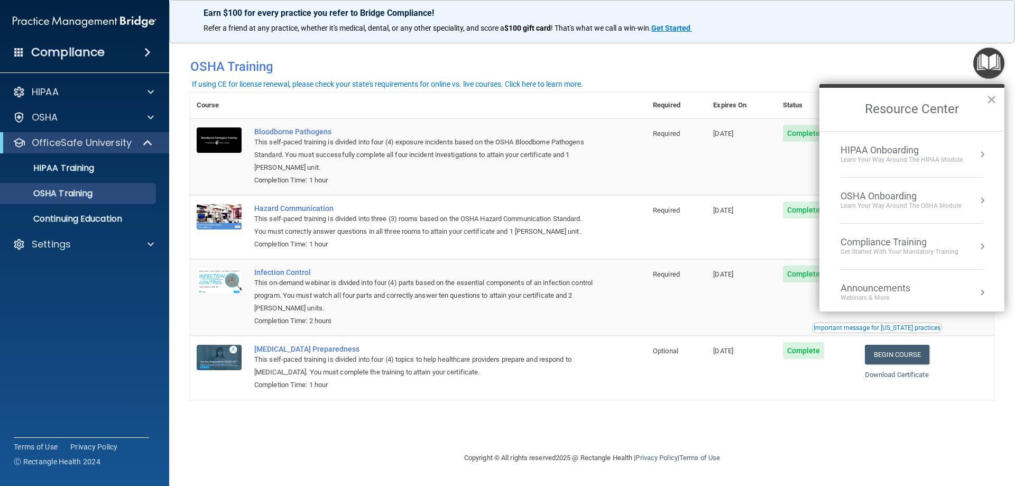
click at [977, 199] on button "Resource Center" at bounding box center [982, 200] width 11 height 11
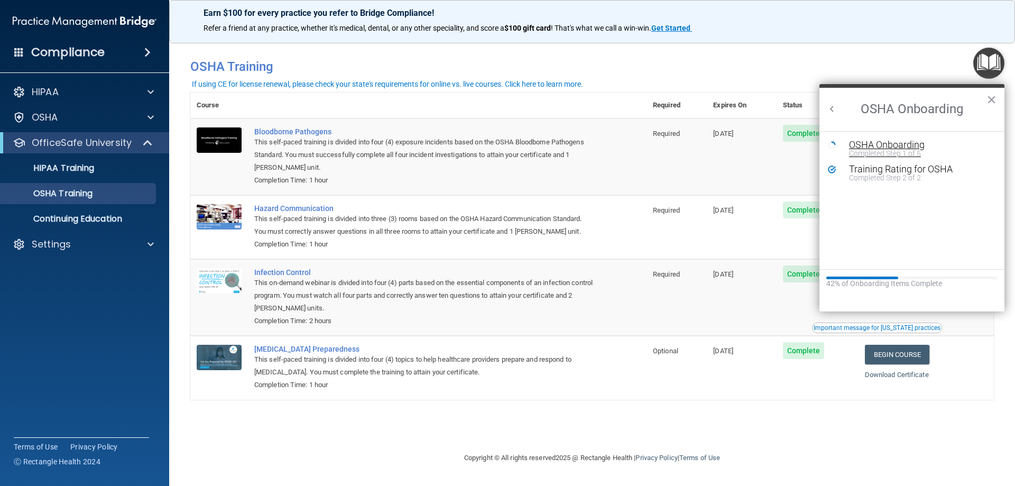
click at [860, 146] on div "OSHA Onboarding" at bounding box center [920, 145] width 142 height 10
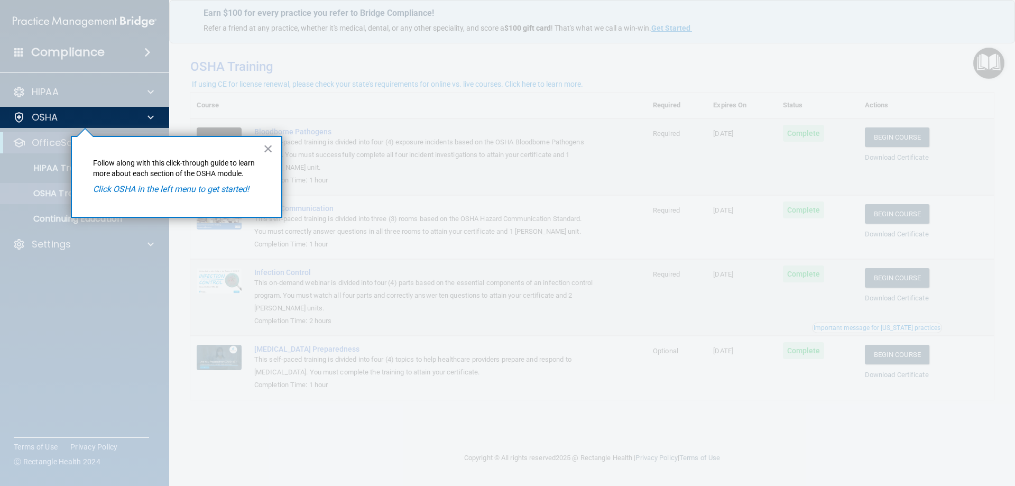
click at [262, 150] on div "× Follow along with this click-through guide to learn more about each section o…" at bounding box center [176, 177] width 211 height 82
click at [270, 144] on button "×" at bounding box center [268, 148] width 10 height 17
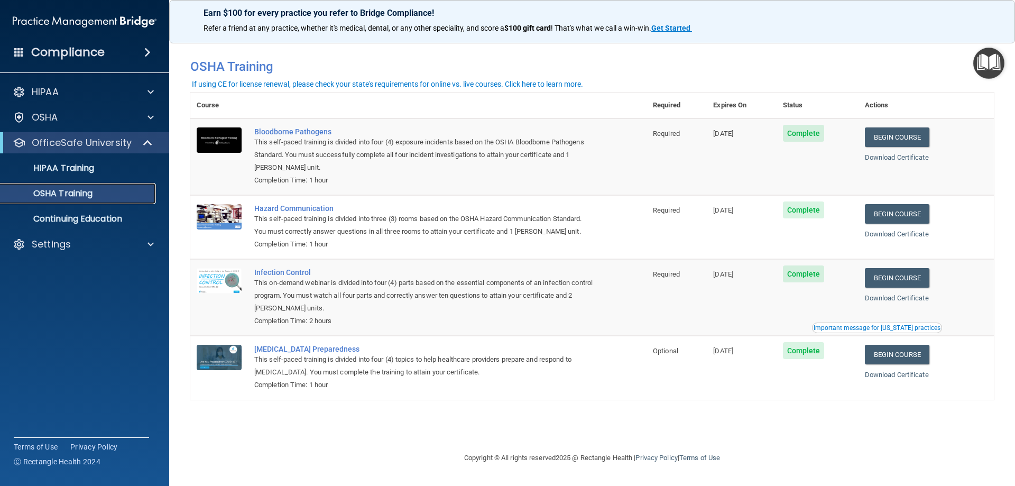
click at [129, 190] on div "OSHA Training" at bounding box center [79, 193] width 144 height 11
click at [776, 309] on td "[DATE]" at bounding box center [741, 297] width 69 height 77
click at [903, 154] on link "Download Certificate" at bounding box center [897, 157] width 64 height 8
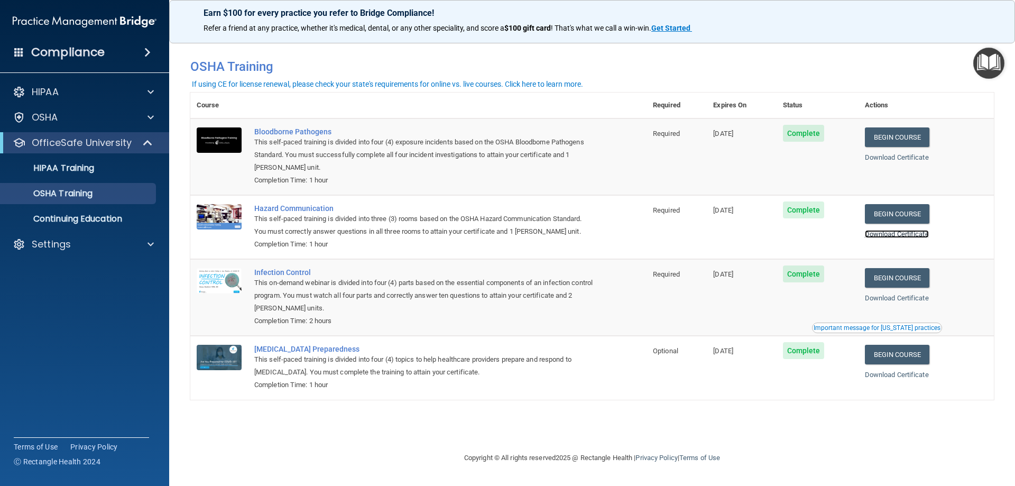
click at [893, 233] on link "Download Certificate" at bounding box center [897, 234] width 64 height 8
click at [914, 298] on link "Download Certificate" at bounding box center [897, 298] width 64 height 8
click at [916, 376] on link "Download Certificate" at bounding box center [897, 374] width 64 height 8
click at [987, 61] on img "Open Resource Center" at bounding box center [988, 63] width 31 height 31
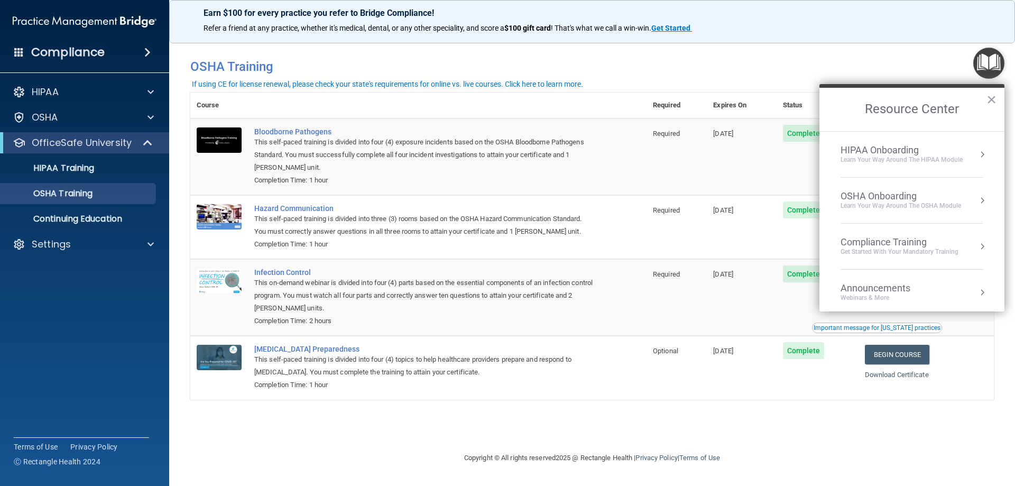
click at [960, 199] on div "OSHA Onboarding Learn your way around the OSHA module" at bounding box center [911, 200] width 143 height 20
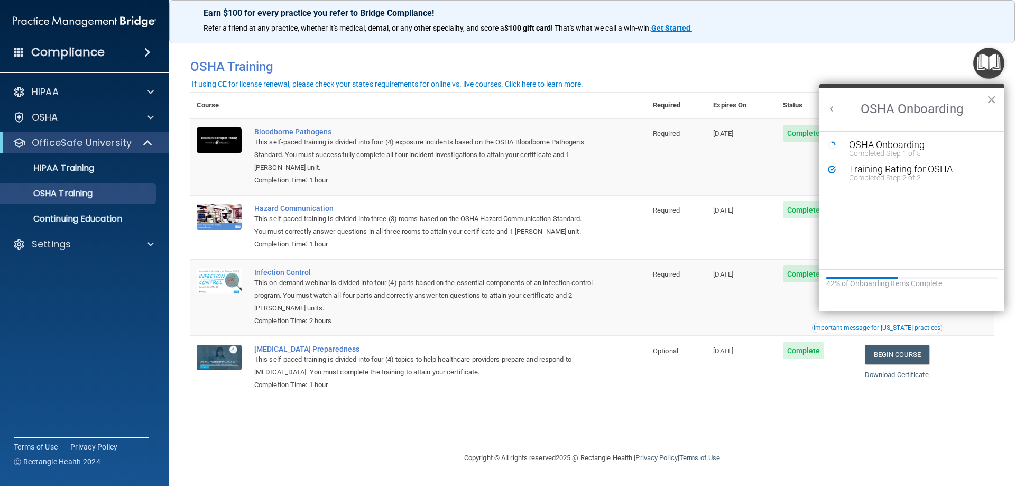
click at [885, 114] on h2 "OSHA Onboarding" at bounding box center [911, 109] width 185 height 43
click at [886, 108] on h2 "OSHA Onboarding" at bounding box center [911, 109] width 185 height 43
click at [877, 138] on ol "OSHA Onboarding Completed Step 1 of 5 Training Rating for OSHA Completed Step 2…" at bounding box center [911, 200] width 185 height 138
click at [886, 153] on div "Completed Step 1 of 5" at bounding box center [920, 153] width 142 height 7
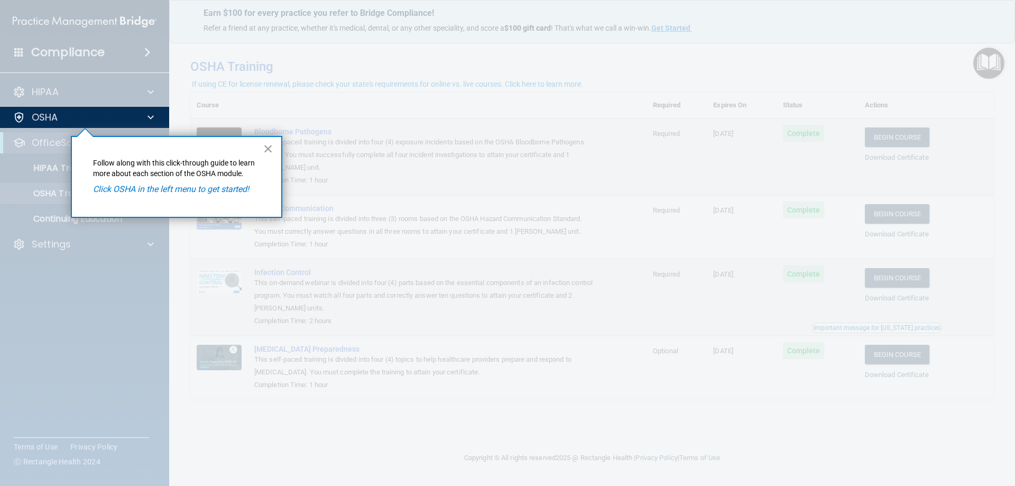
click at [273, 146] on div "× Follow along with this click-through guide to learn more about each section o…" at bounding box center [176, 177] width 211 height 82
click at [270, 151] on button "×" at bounding box center [268, 148] width 10 height 17
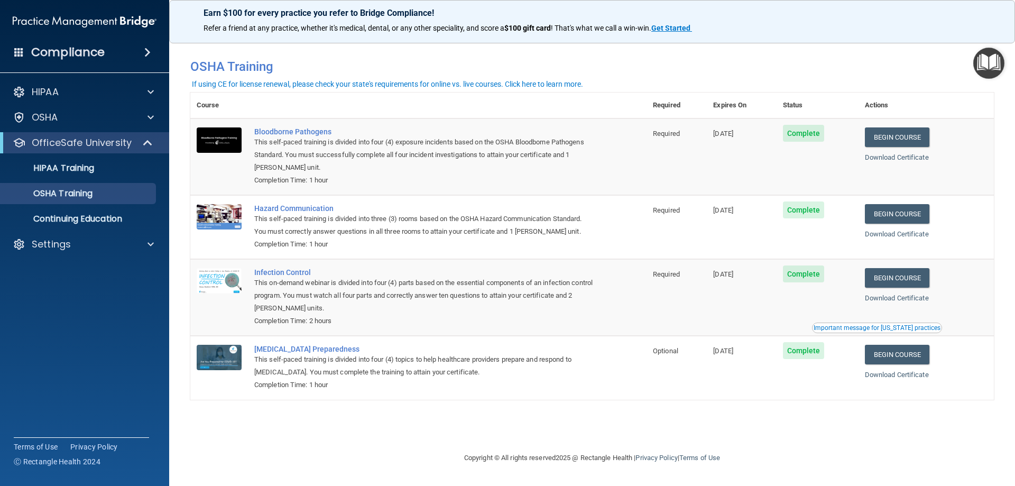
click at [976, 62] on img "Open Resource Center" at bounding box center [988, 63] width 31 height 31
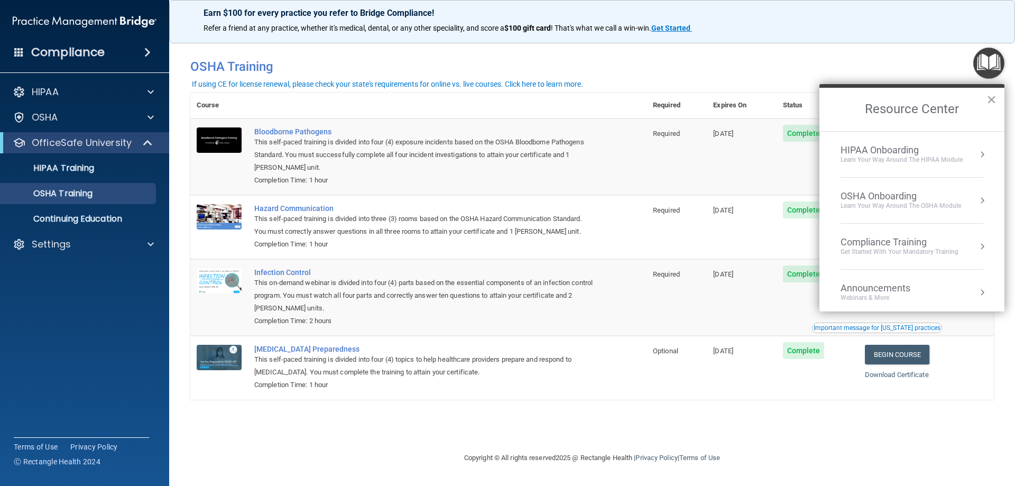
click at [967, 200] on div "OSHA Onboarding Learn your way around the OSHA module" at bounding box center [911, 200] width 143 height 20
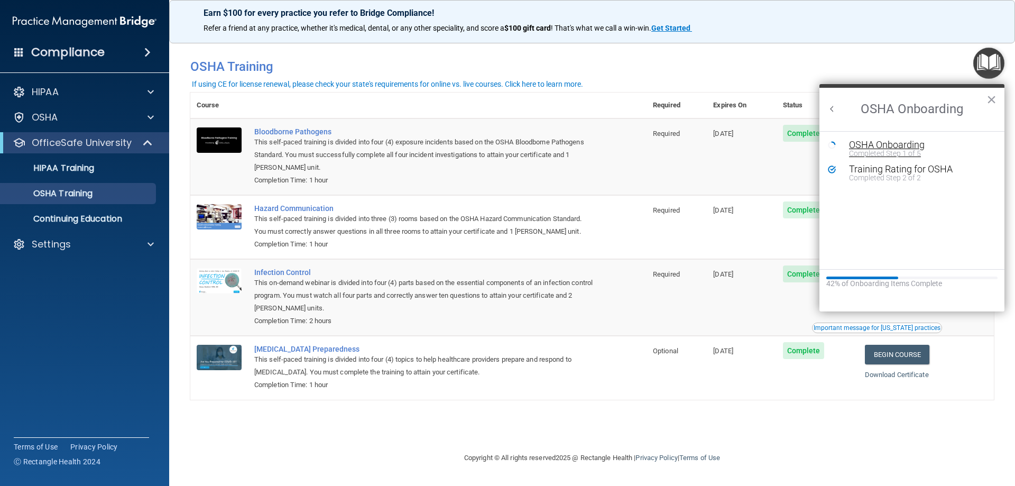
click at [855, 155] on div "Completed Step 1 of 5" at bounding box center [920, 153] width 142 height 7
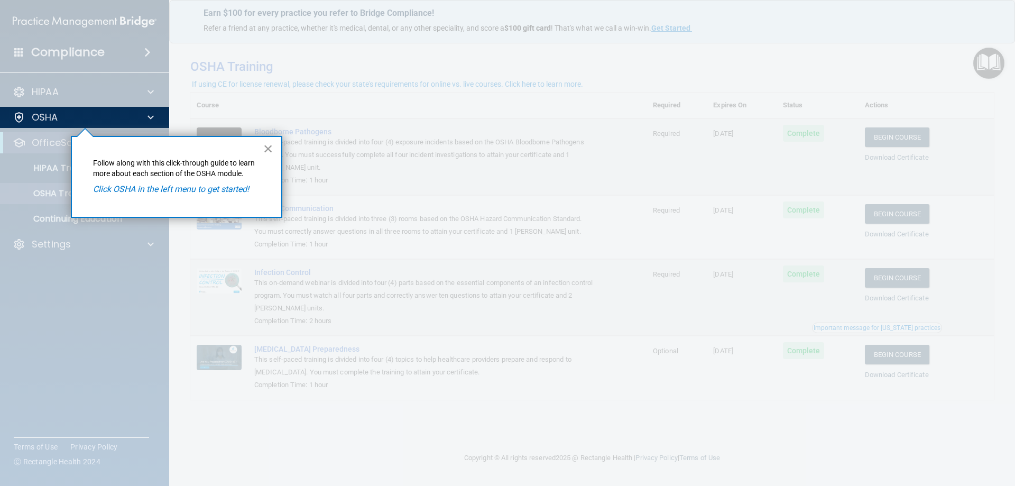
click at [266, 146] on button "×" at bounding box center [268, 148] width 10 height 17
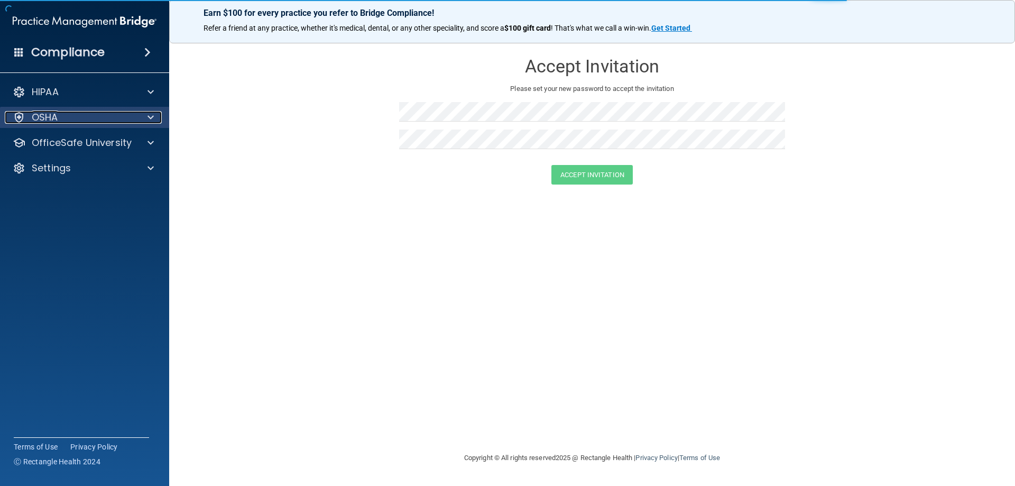
click at [135, 115] on div "OSHA" at bounding box center [70, 117] width 131 height 13
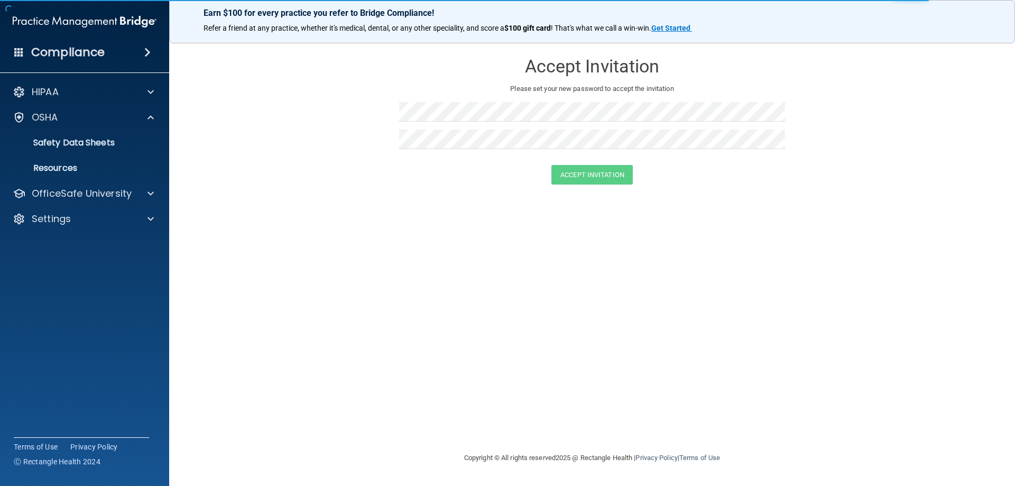
click at [146, 206] on div "HIPAA Documents and Policies Report an Incident Business Associates Emergency P…" at bounding box center [85, 157] width 170 height 161
click at [132, 190] on div "OfficeSafe University" at bounding box center [70, 193] width 131 height 13
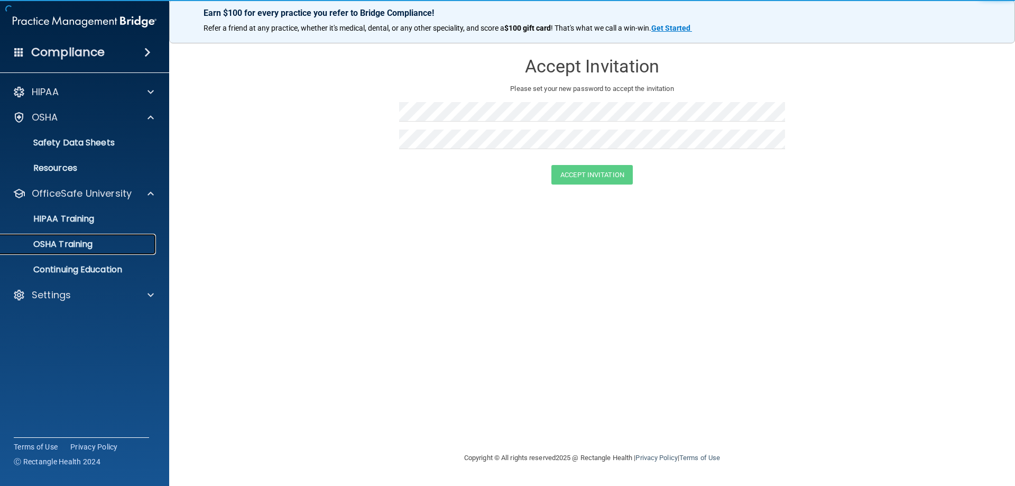
click at [78, 241] on p "OSHA Training" at bounding box center [50, 244] width 86 height 11
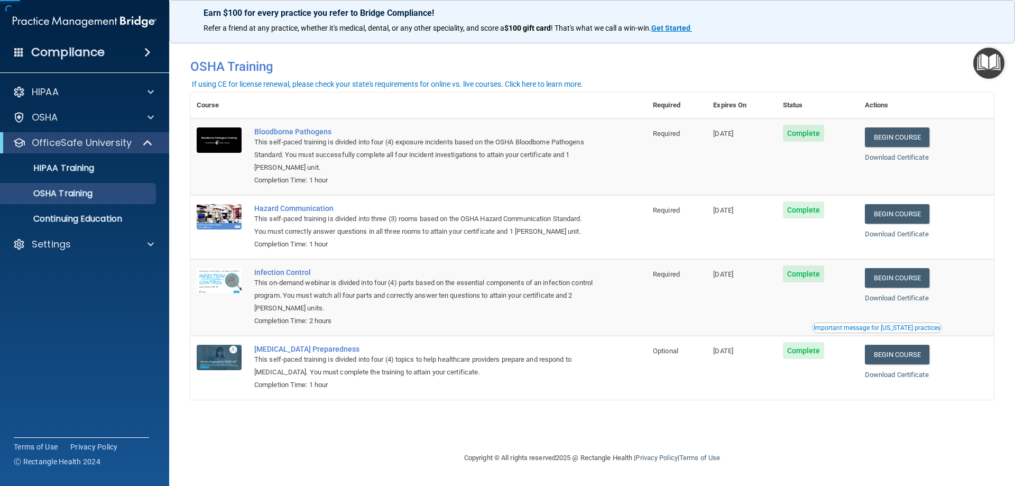
click at [471, 118] on td "Bloodborne Pathogens This self-paced training is divided into four (4) exposure…" at bounding box center [447, 156] width 398 height 77
click at [998, 77] on img "Open Resource Center" at bounding box center [988, 63] width 31 height 31
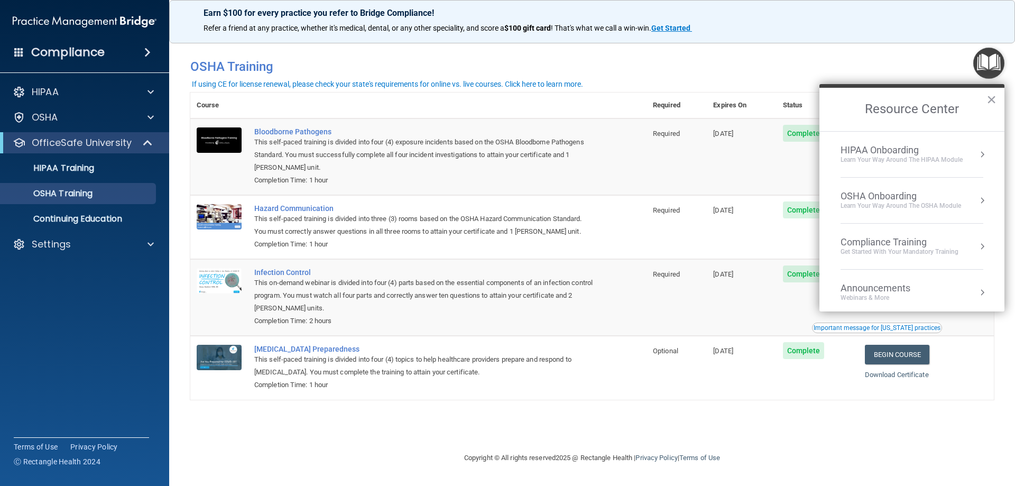
click at [977, 150] on button "Resource Center" at bounding box center [982, 154] width 11 height 11
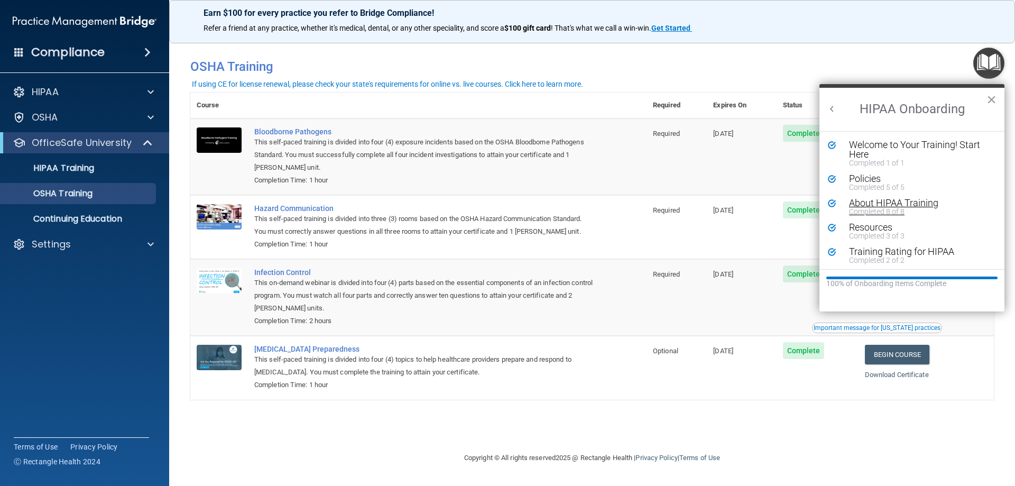
scroll to position [2, 0]
click at [831, 108] on button "Back to Resource Center Home" at bounding box center [832, 109] width 11 height 11
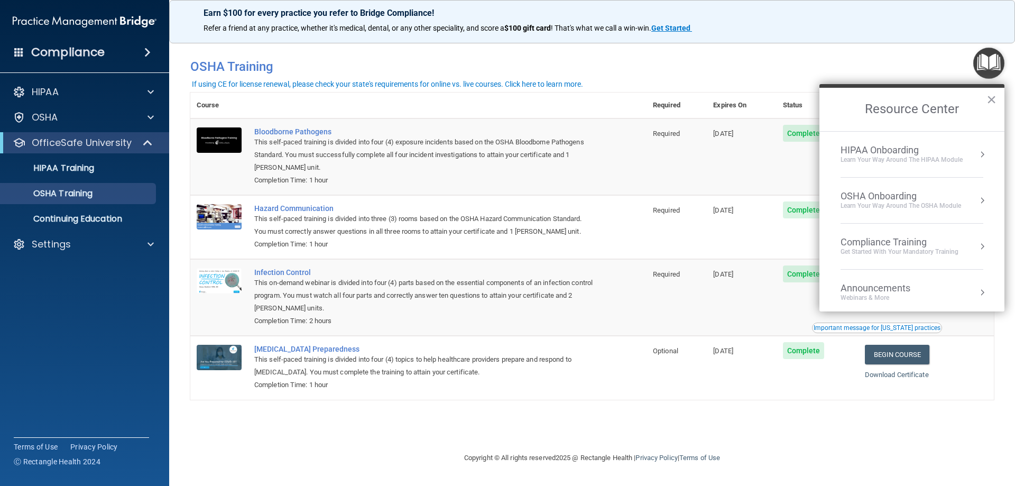
scroll to position [0, 0]
click at [977, 200] on button "Resource Center" at bounding box center [982, 200] width 11 height 11
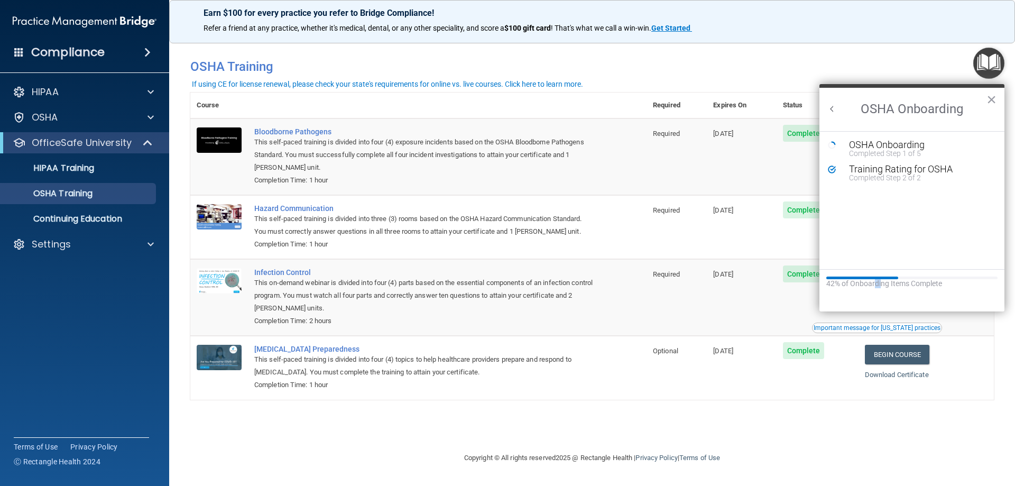
click at [873, 285] on div "42% of Onboarding Items Complete" at bounding box center [911, 283] width 171 height 9
click at [856, 281] on div "42% of Onboarding Items Complete" at bounding box center [911, 283] width 171 height 9
click at [832, 146] on icon "Resource Center" at bounding box center [832, 145] width 8 height 8
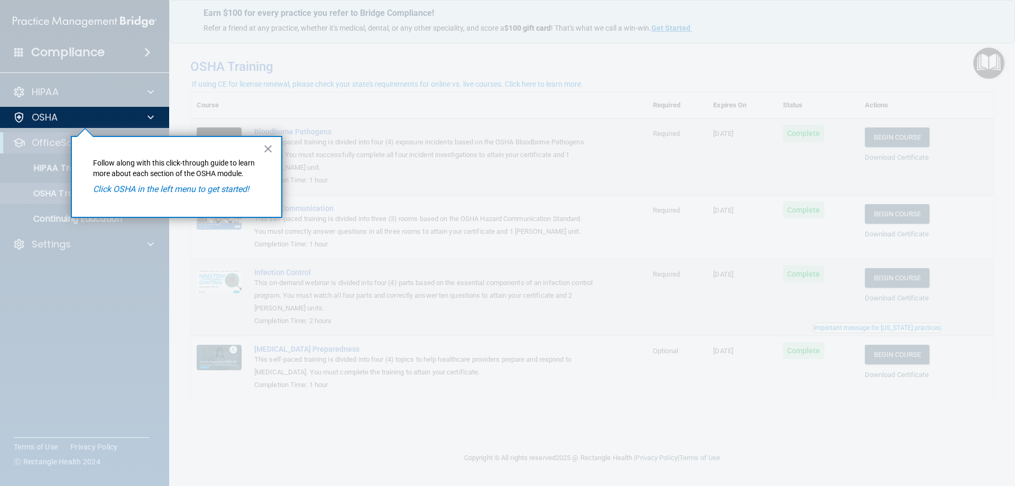
click at [203, 192] on em "Click OSHA in the left menu to get started!" at bounding box center [171, 189] width 156 height 10
click at [264, 150] on button "×" at bounding box center [268, 148] width 10 height 17
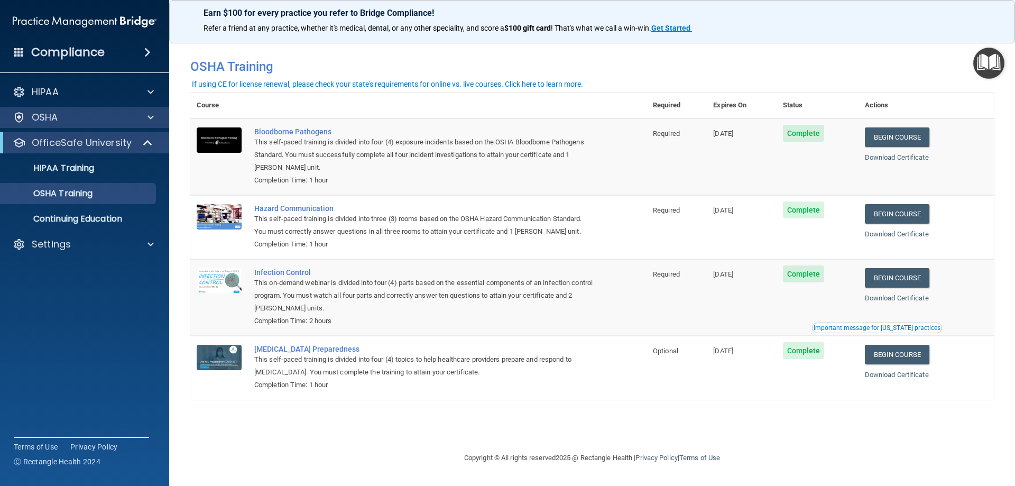
click at [135, 107] on div "OSHA" at bounding box center [85, 117] width 170 height 21
click at [119, 118] on div "OSHA" at bounding box center [70, 117] width 131 height 13
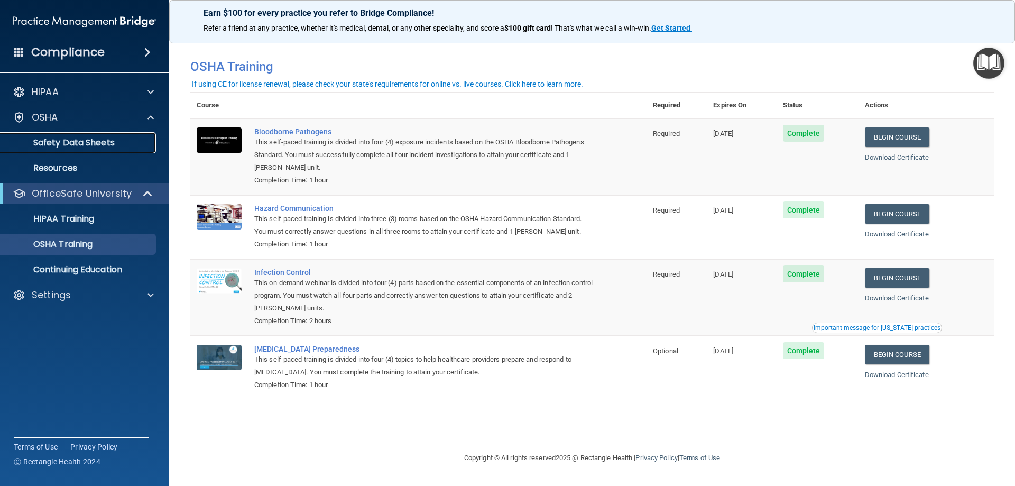
click at [105, 144] on p "Safety Data Sheets" at bounding box center [79, 142] width 144 height 11
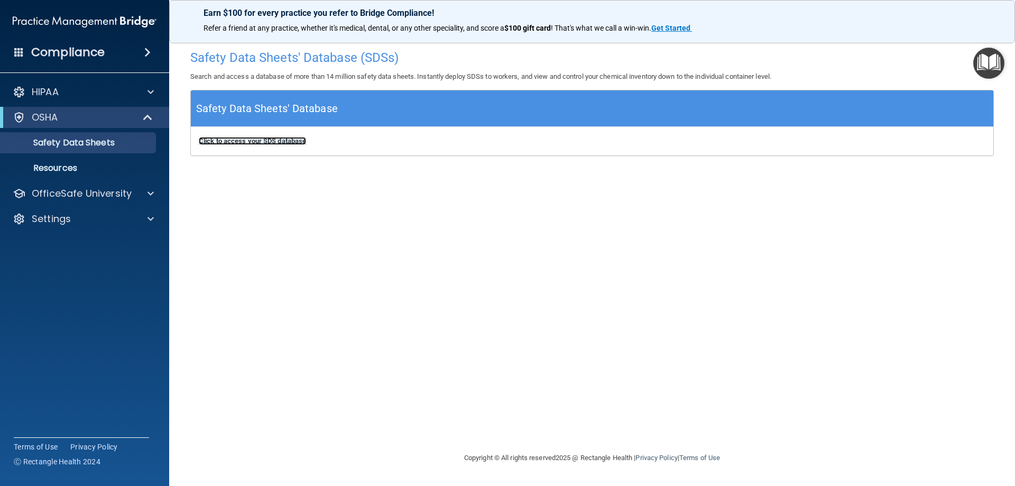
click at [255, 140] on b "Click to access your SDS database" at bounding box center [252, 141] width 107 height 8
click at [981, 64] on img "Open Resource Center" at bounding box center [988, 63] width 31 height 31
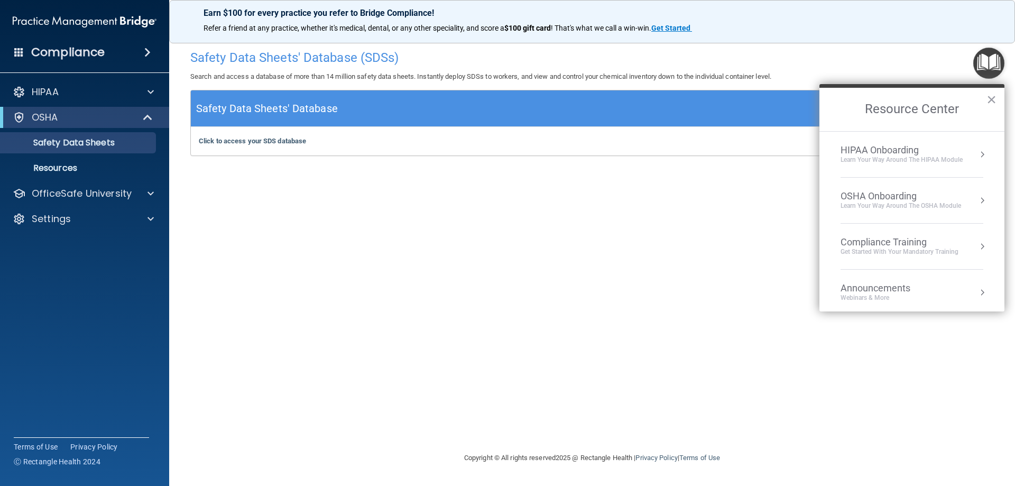
click at [977, 197] on button "Resource Center" at bounding box center [982, 200] width 11 height 11
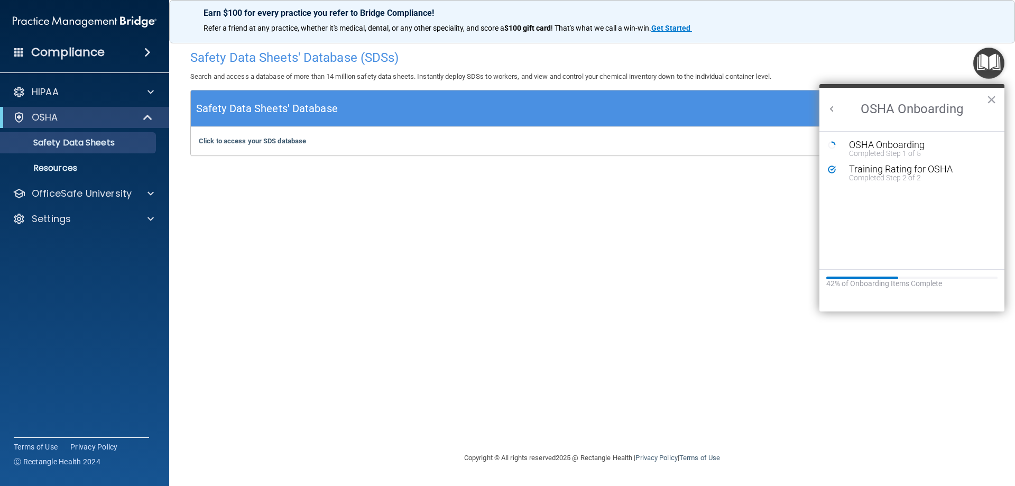
click at [825, 107] on h2 "OSHA Onboarding" at bounding box center [911, 109] width 185 height 43
click at [833, 107] on button "Back to Resource Center Home" at bounding box center [832, 109] width 11 height 11
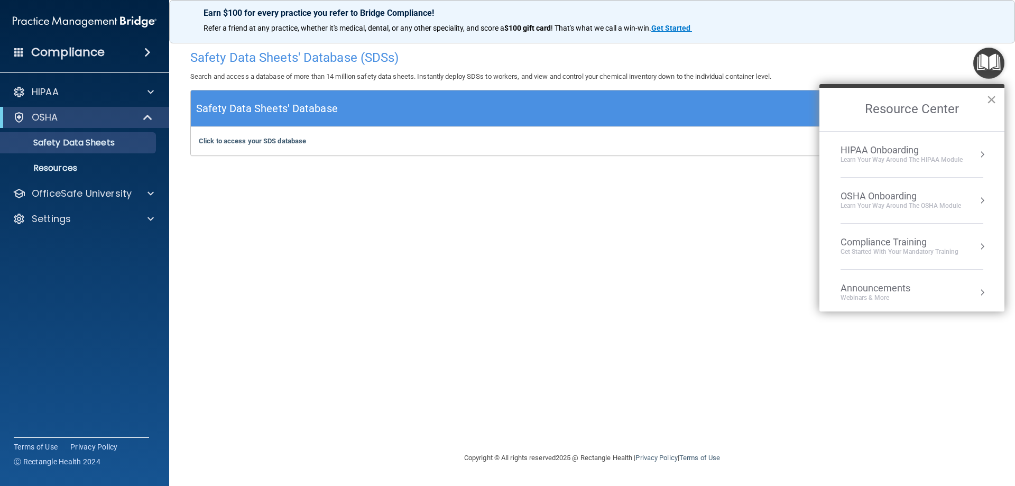
click at [990, 100] on button "×" at bounding box center [991, 99] width 10 height 17
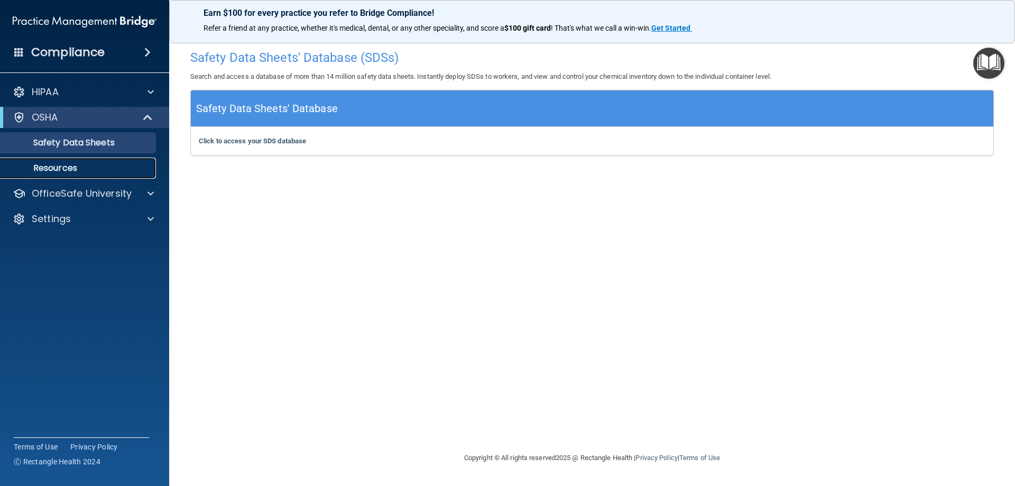
click at [90, 169] on p "Resources" at bounding box center [79, 168] width 144 height 11
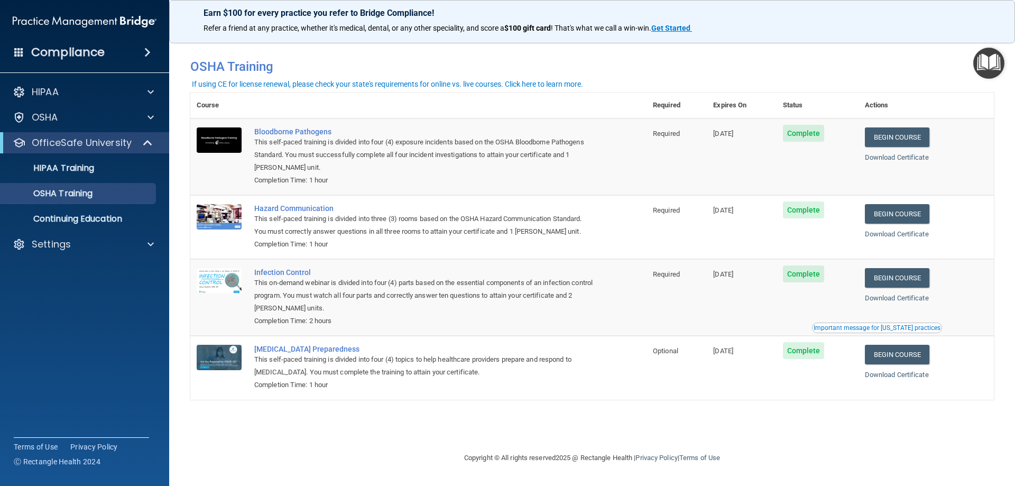
click at [814, 272] on span "Complete" at bounding box center [804, 273] width 42 height 17
drag, startPoint x: 580, startPoint y: 155, endPoint x: 331, endPoint y: 169, distance: 249.3
click at [331, 169] on div "This self-paced training is divided into four (4) exposure incidents based on t…" at bounding box center [423, 155] width 339 height 38
click at [357, 166] on div "This self-paced training is divided into four (4) exposure incidents based on t…" at bounding box center [423, 155] width 339 height 38
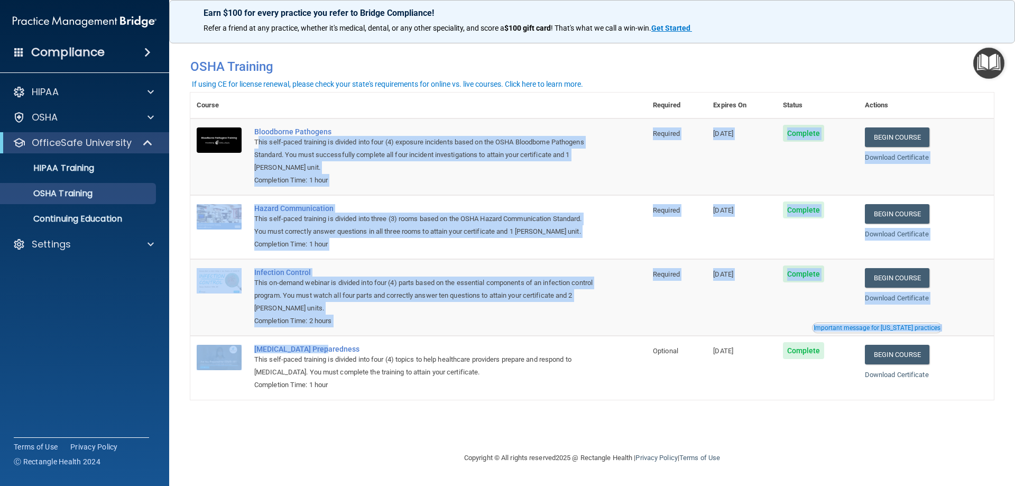
drag, startPoint x: 257, startPoint y: 143, endPoint x: 326, endPoint y: 332, distance: 201.8
click at [326, 336] on tbody "Bloodborne Pathogens This self-paced training is divided into four (4) exposure…" at bounding box center [591, 258] width 803 height 281
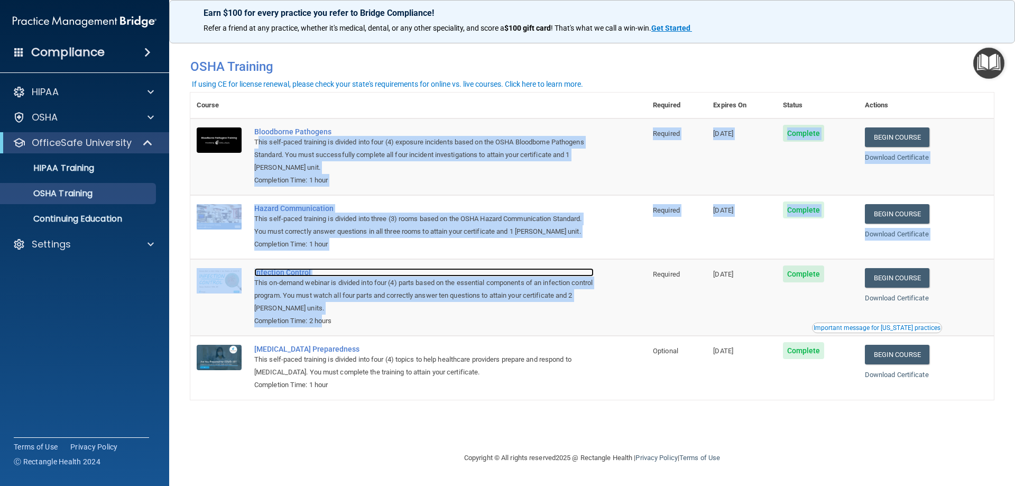
click at [353, 269] on div "Infection Control" at bounding box center [423, 272] width 339 height 8
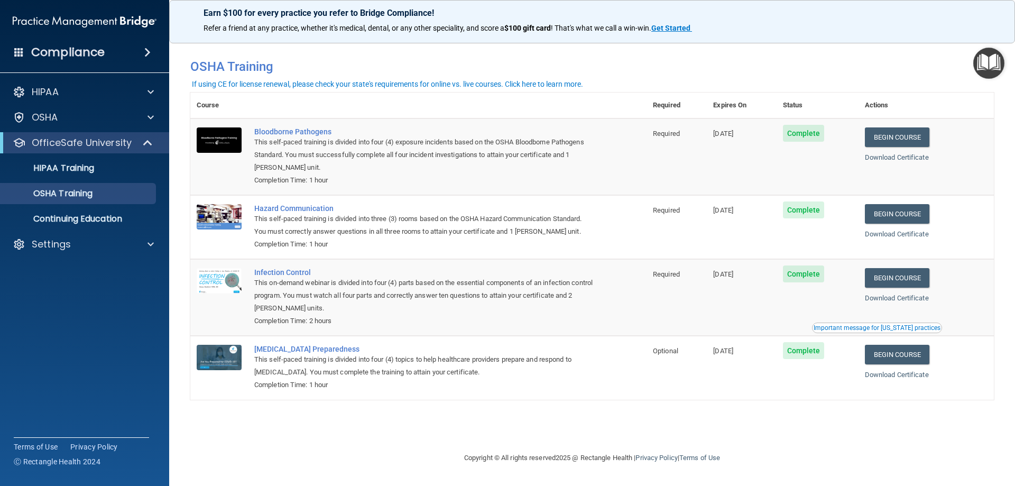
click at [393, 93] on th at bounding box center [447, 105] width 398 height 26
click at [982, 69] on img "Open Resource Center" at bounding box center [988, 63] width 31 height 31
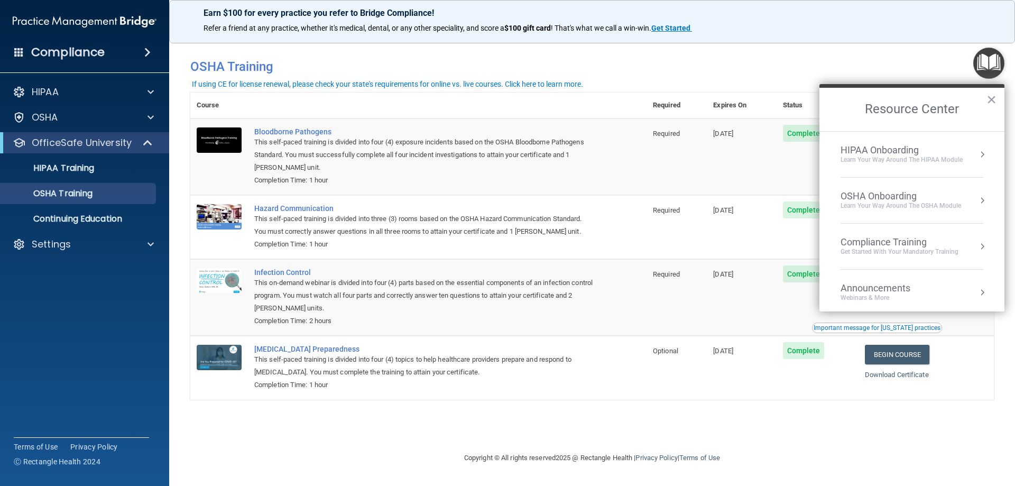
click at [947, 204] on div "Learn your way around the OSHA module" at bounding box center [900, 205] width 120 height 9
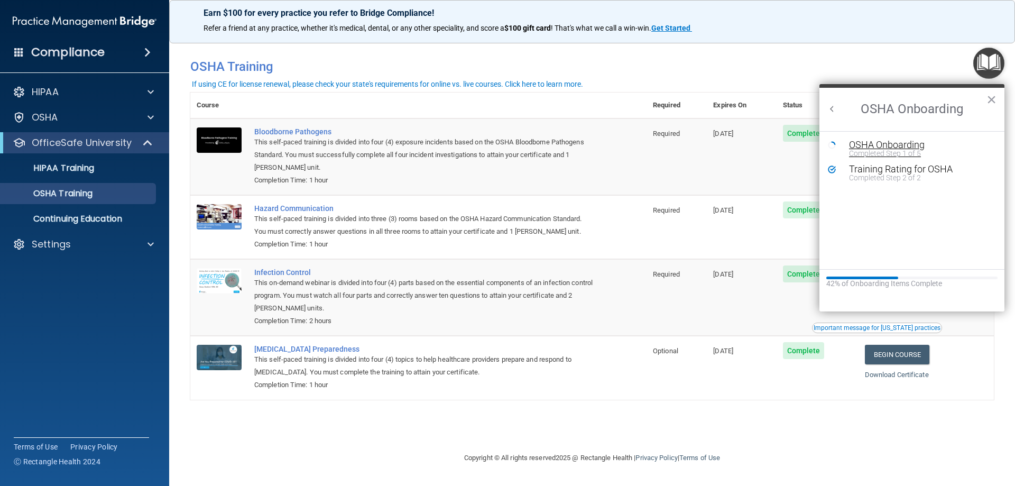
click at [865, 147] on div "OSHA Onboarding" at bounding box center [920, 145] width 142 height 10
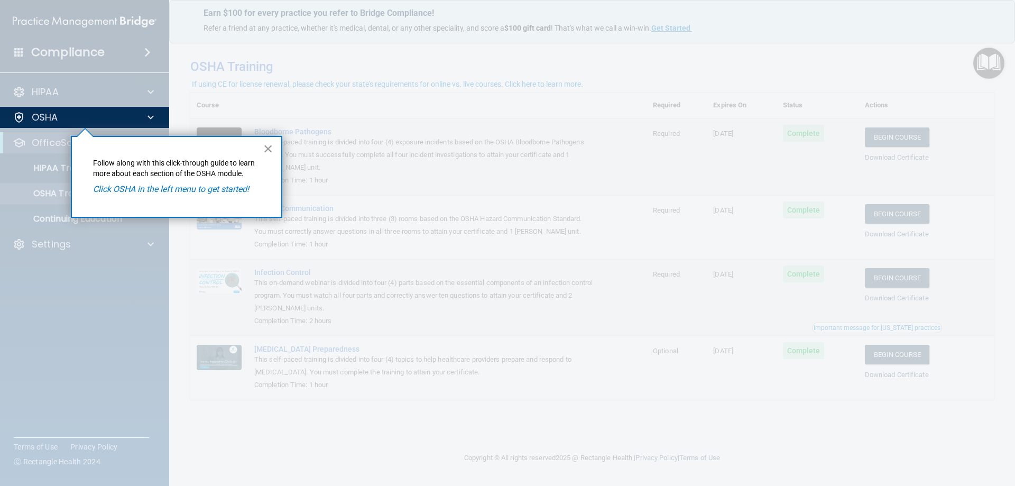
click at [263, 145] on button "×" at bounding box center [268, 148] width 10 height 17
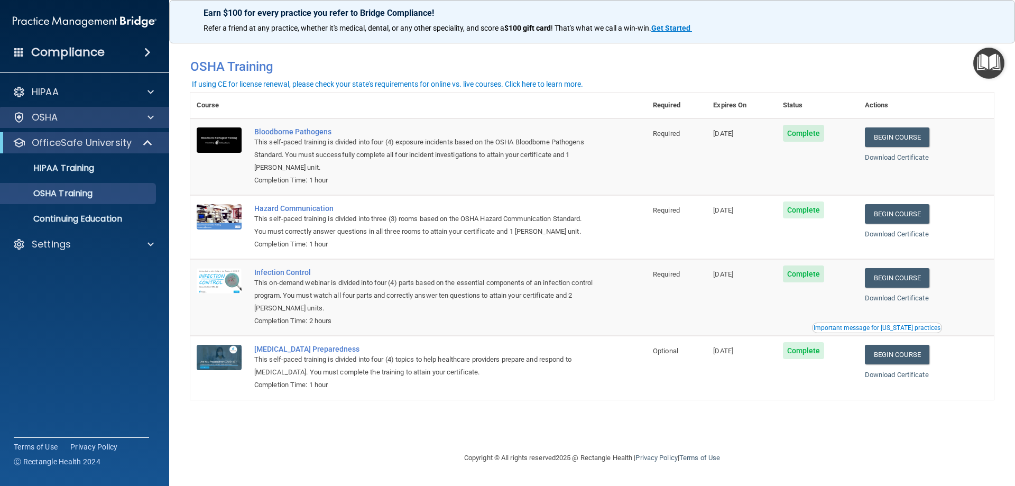
click at [48, 127] on div "OSHA" at bounding box center [85, 117] width 170 height 21
click at [24, 119] on div at bounding box center [19, 117] width 13 height 13
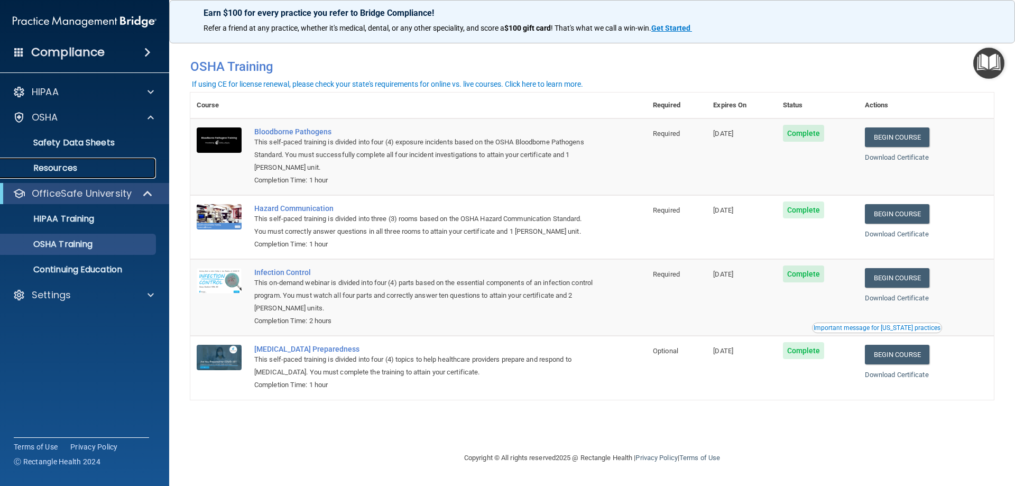
click at [100, 160] on link "Resources" at bounding box center [72, 167] width 166 height 21
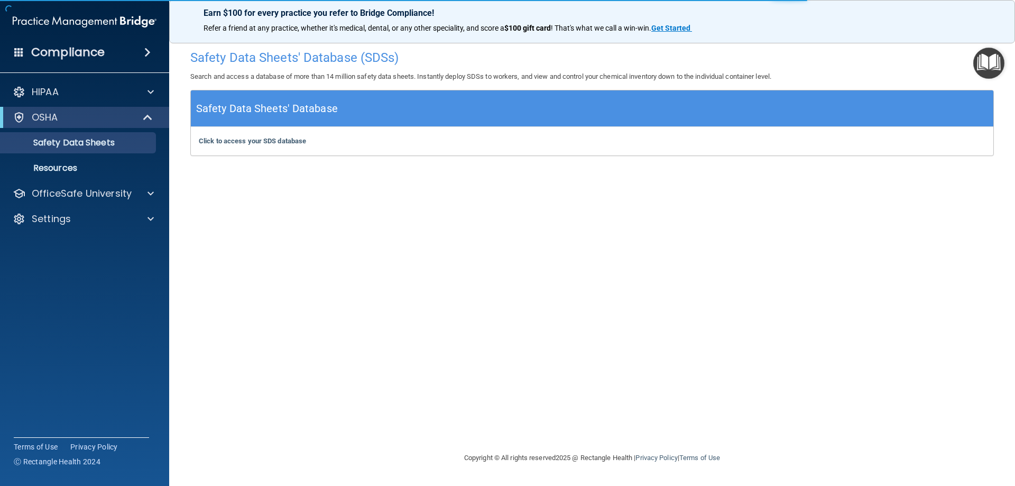
click at [112, 110] on div "OSHA" at bounding box center [84, 117] width 169 height 21
click at [115, 122] on div "OSHA" at bounding box center [70, 117] width 131 height 13
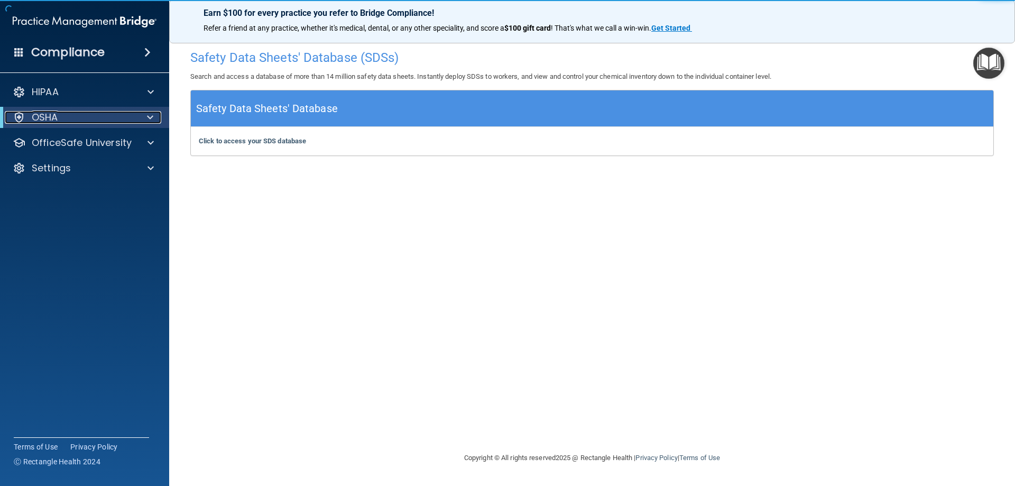
click at [117, 117] on div "OSHA" at bounding box center [70, 117] width 131 height 13
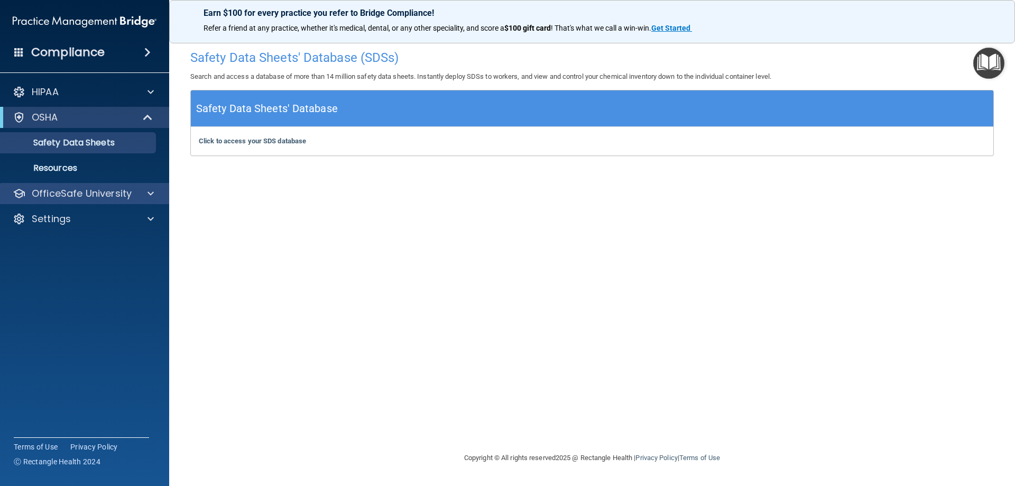
click at [127, 201] on div "OfficeSafe University" at bounding box center [85, 193] width 170 height 21
click at [122, 192] on p "OfficeSafe University" at bounding box center [82, 193] width 100 height 13
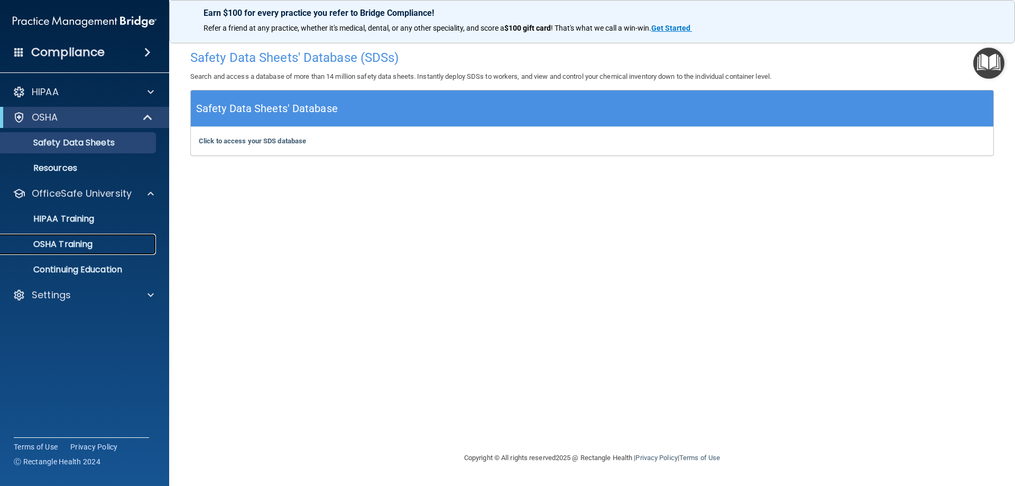
click at [113, 246] on div "OSHA Training" at bounding box center [79, 244] width 144 height 11
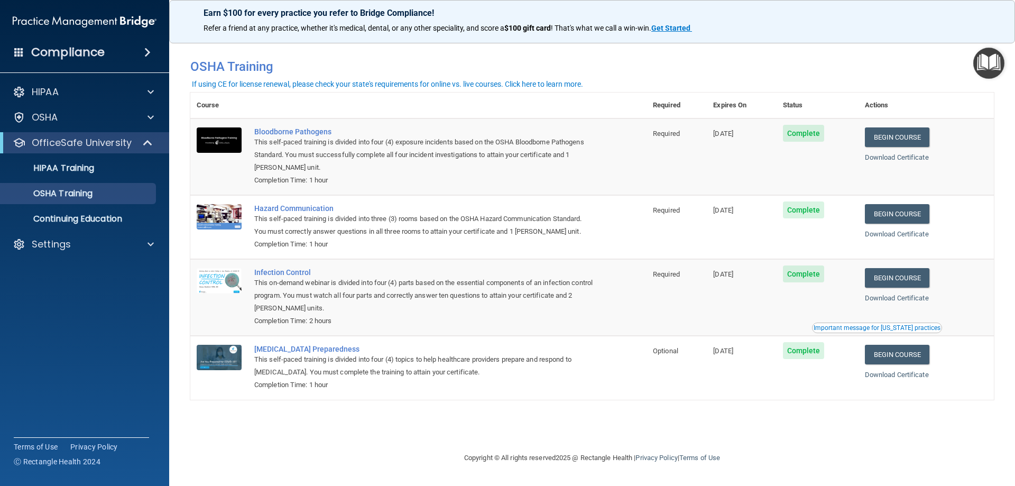
click at [988, 63] on img "Open Resource Center" at bounding box center [988, 63] width 31 height 31
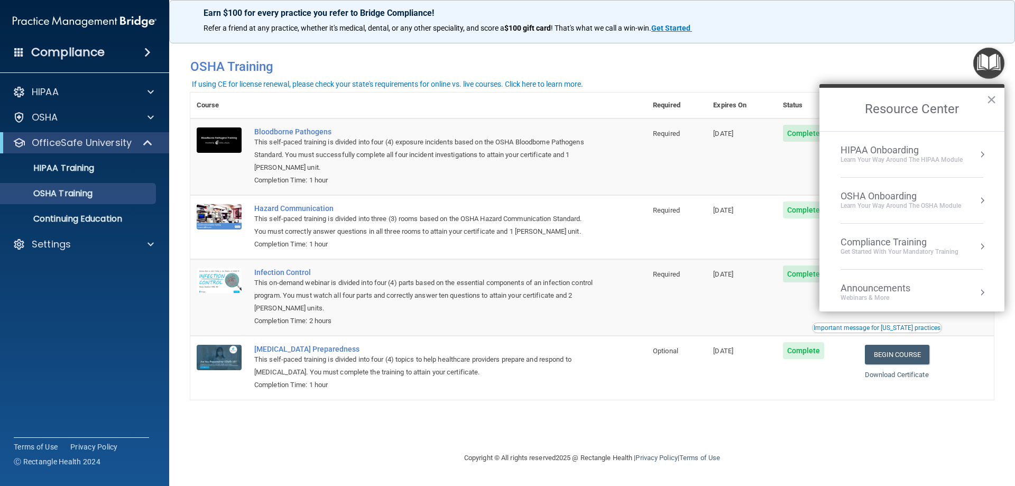
click at [977, 201] on button "Resource Center" at bounding box center [982, 200] width 11 height 11
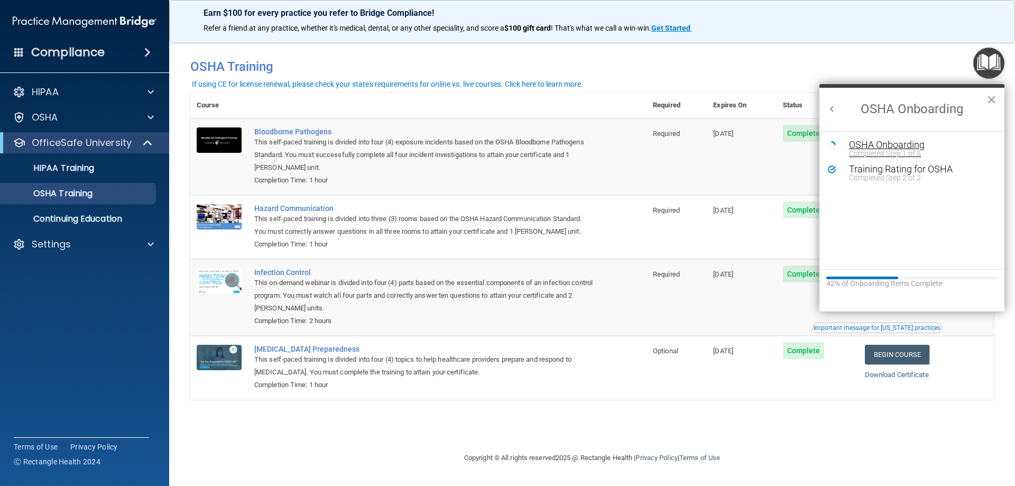
click at [867, 145] on div "OSHA Onboarding" at bounding box center [920, 145] width 142 height 10
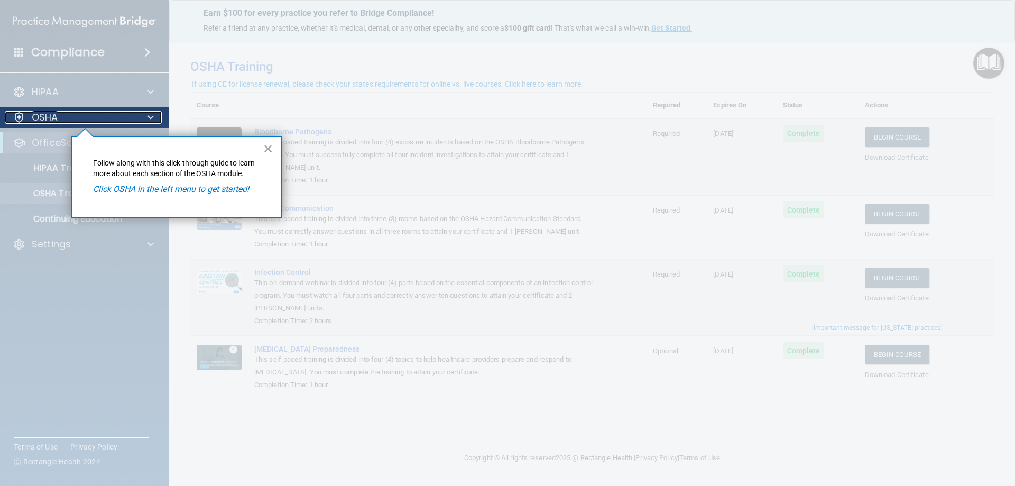
click at [70, 118] on div "OSHA" at bounding box center [70, 117] width 131 height 13
click at [270, 152] on button "×" at bounding box center [268, 148] width 10 height 17
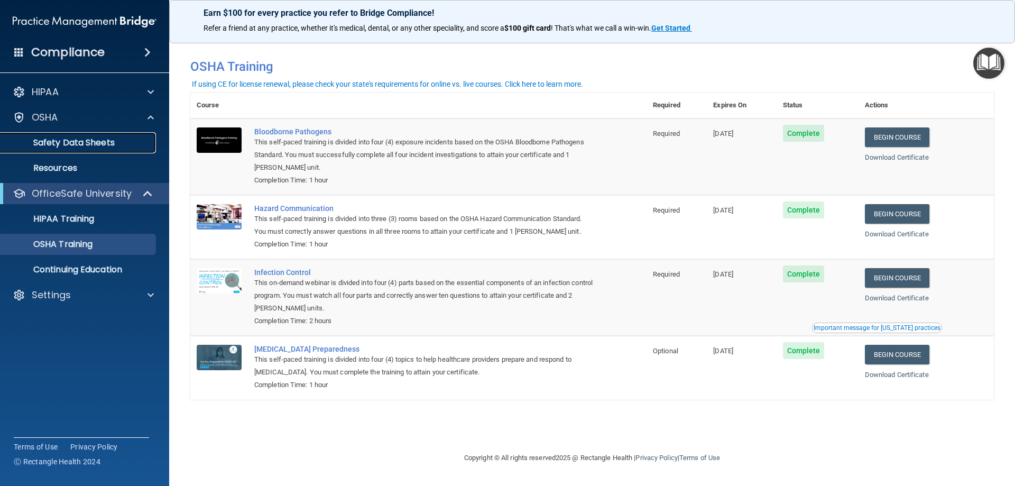
click at [125, 143] on p "Safety Data Sheets" at bounding box center [79, 142] width 144 height 11
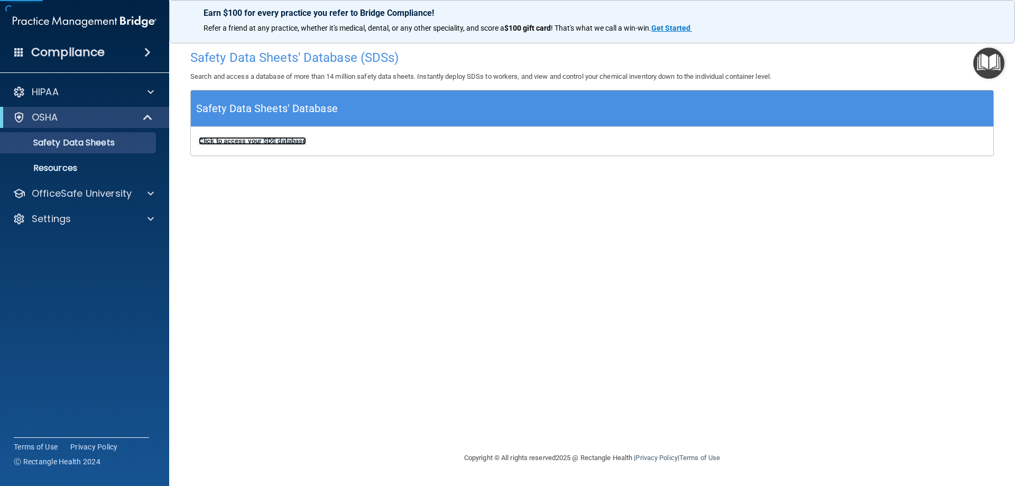
click at [281, 142] on b "Click to access your SDS database" at bounding box center [252, 141] width 107 height 8
click at [51, 173] on p "Resources" at bounding box center [79, 168] width 144 height 11
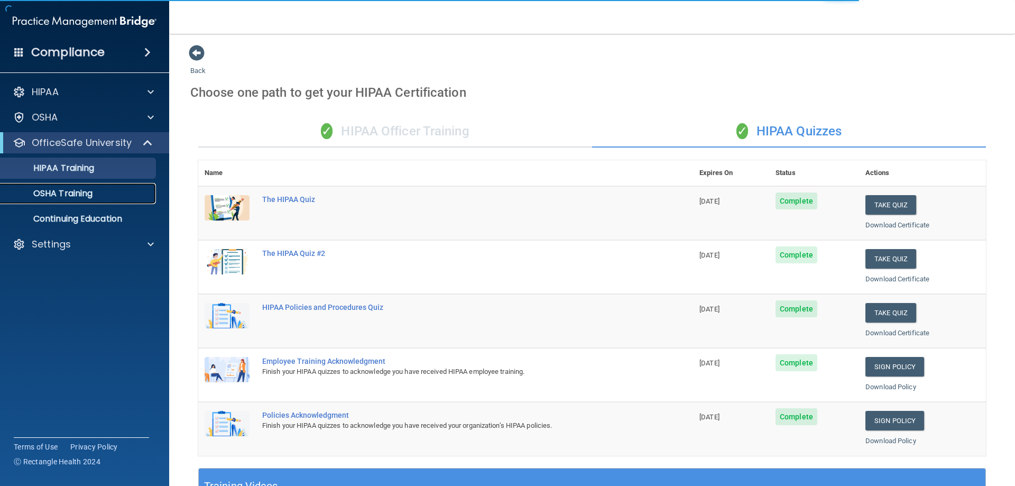
click at [114, 193] on div "OSHA Training" at bounding box center [79, 193] width 144 height 11
